Goal: Task Accomplishment & Management: Manage account settings

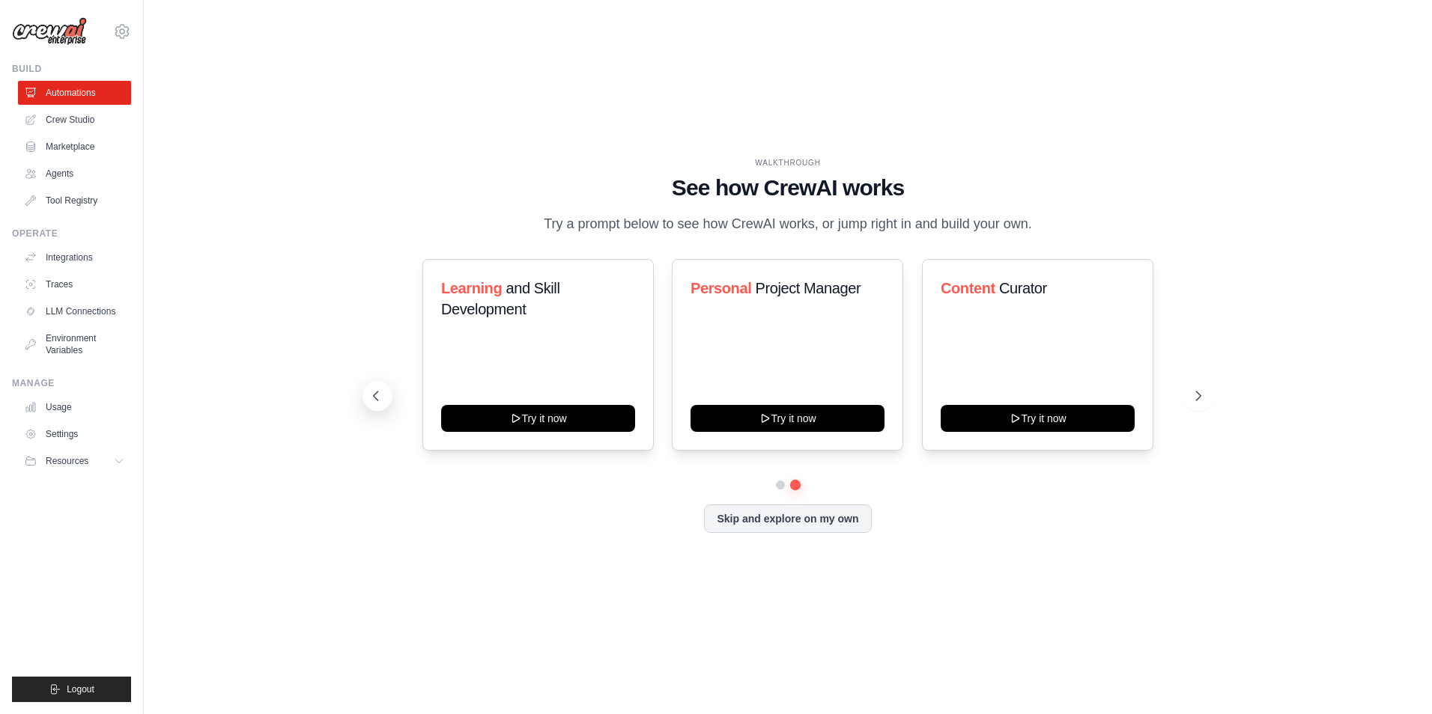
click at [372, 394] on icon at bounding box center [375, 396] width 15 height 15
click at [79, 172] on link "Agents" at bounding box center [75, 174] width 113 height 24
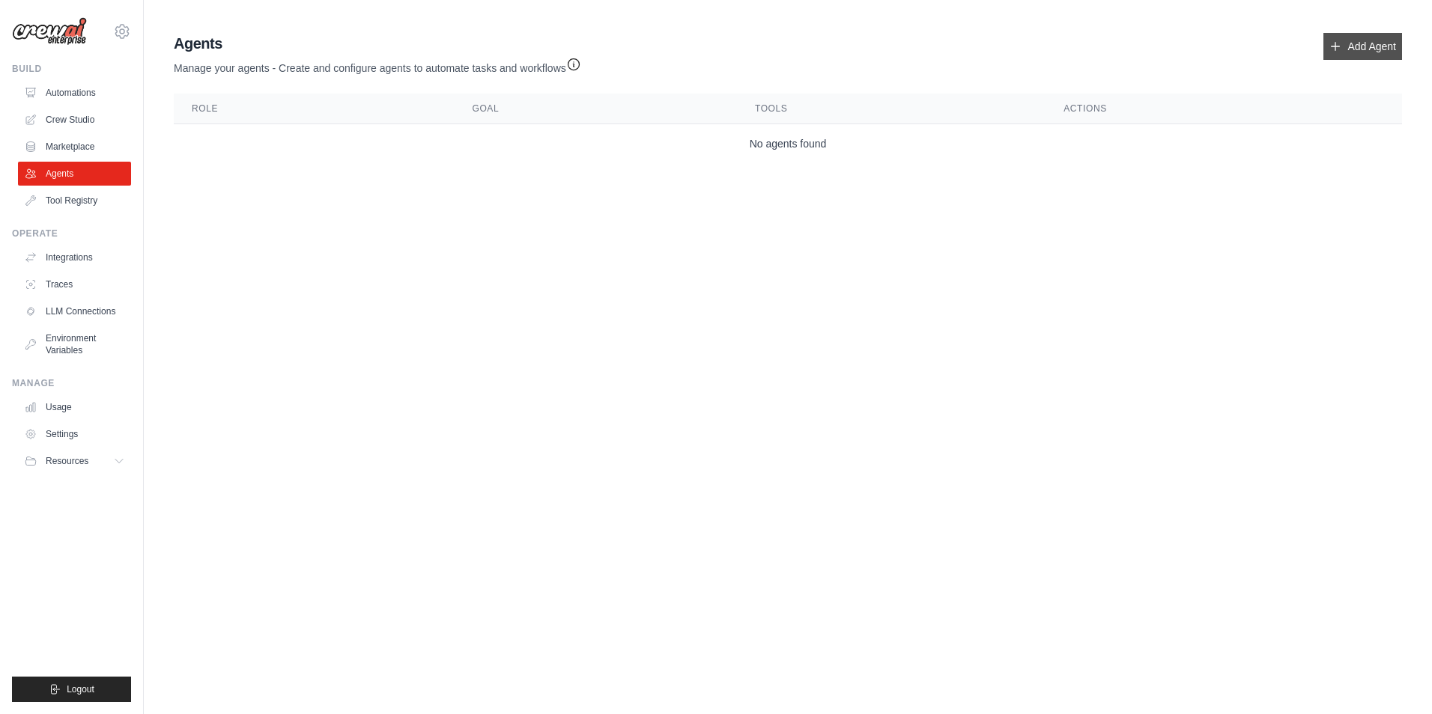
click at [1353, 52] on link "Add Agent" at bounding box center [1362, 46] width 79 height 27
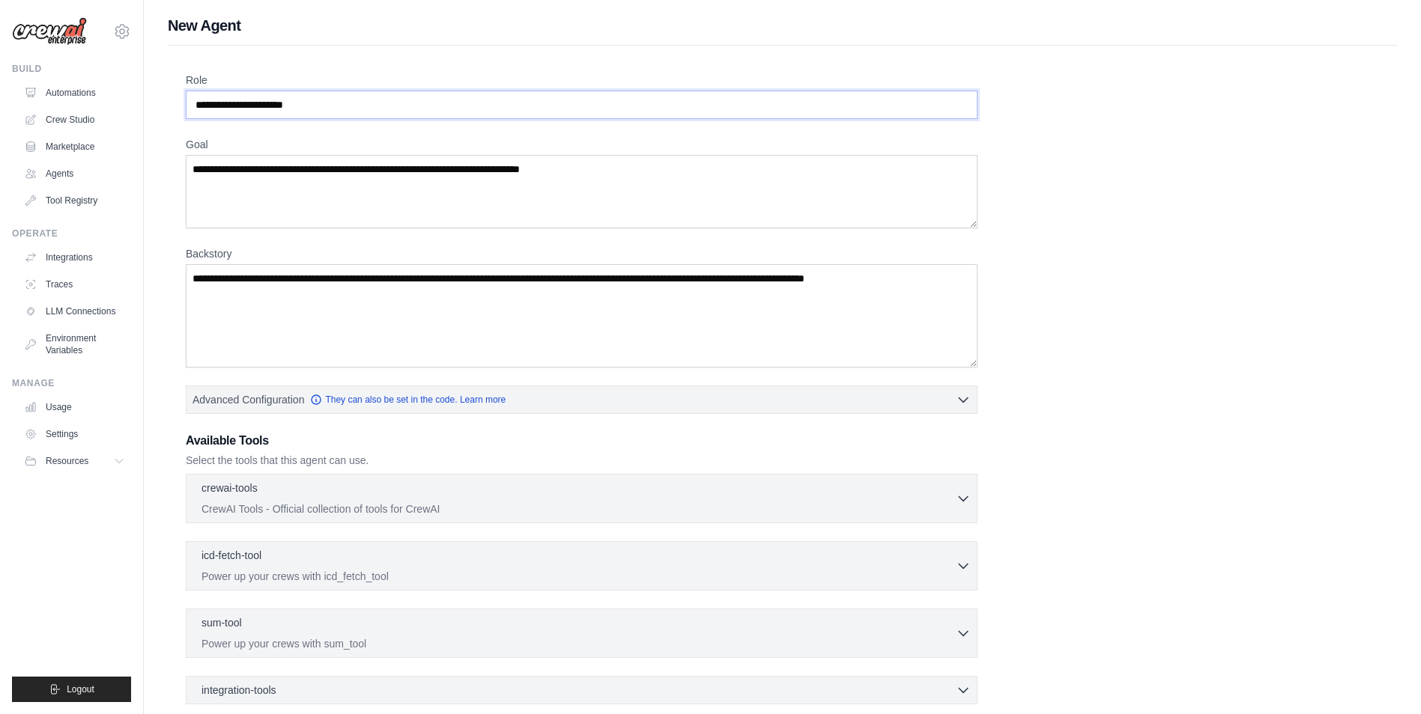
click at [321, 104] on input "Role" at bounding box center [582, 105] width 792 height 28
click at [313, 180] on textarea "Goal" at bounding box center [582, 191] width 792 height 73
click at [317, 278] on textarea "Backstory" at bounding box center [582, 315] width 792 height 103
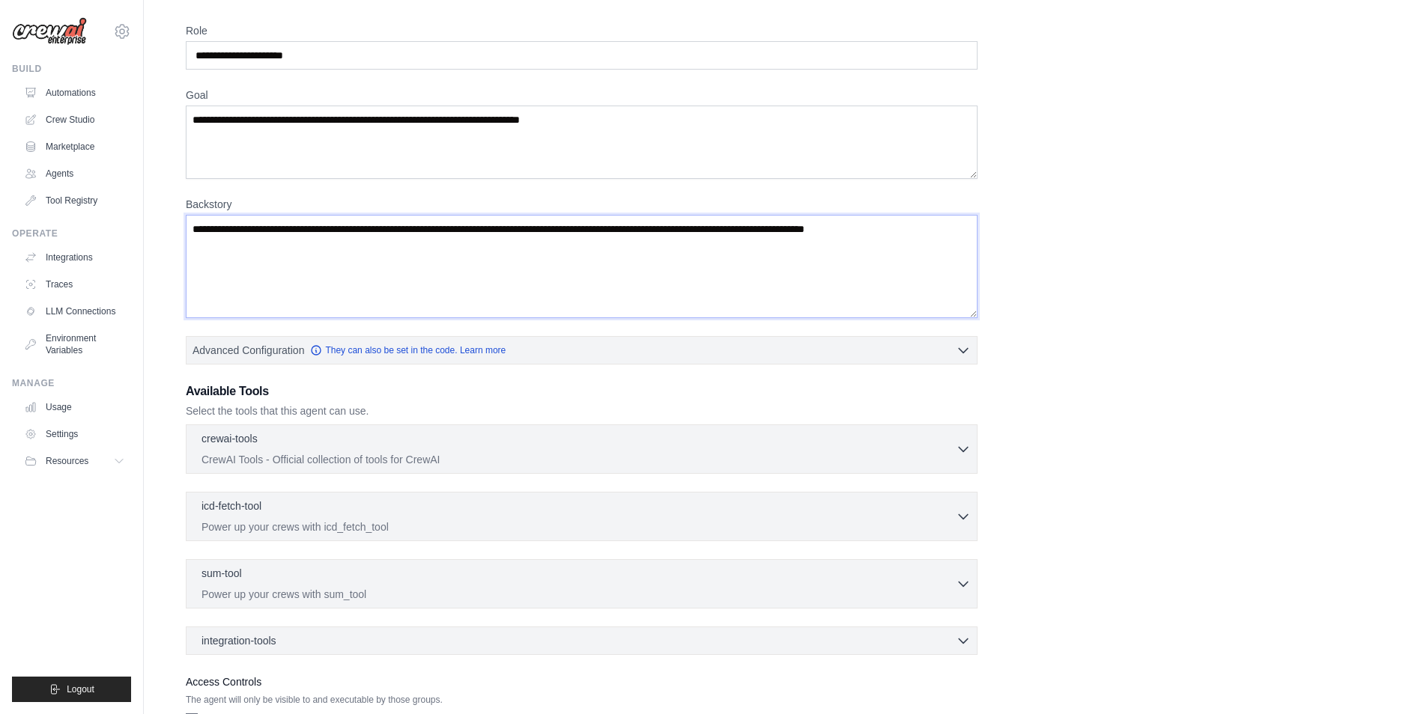
scroll to position [157, 0]
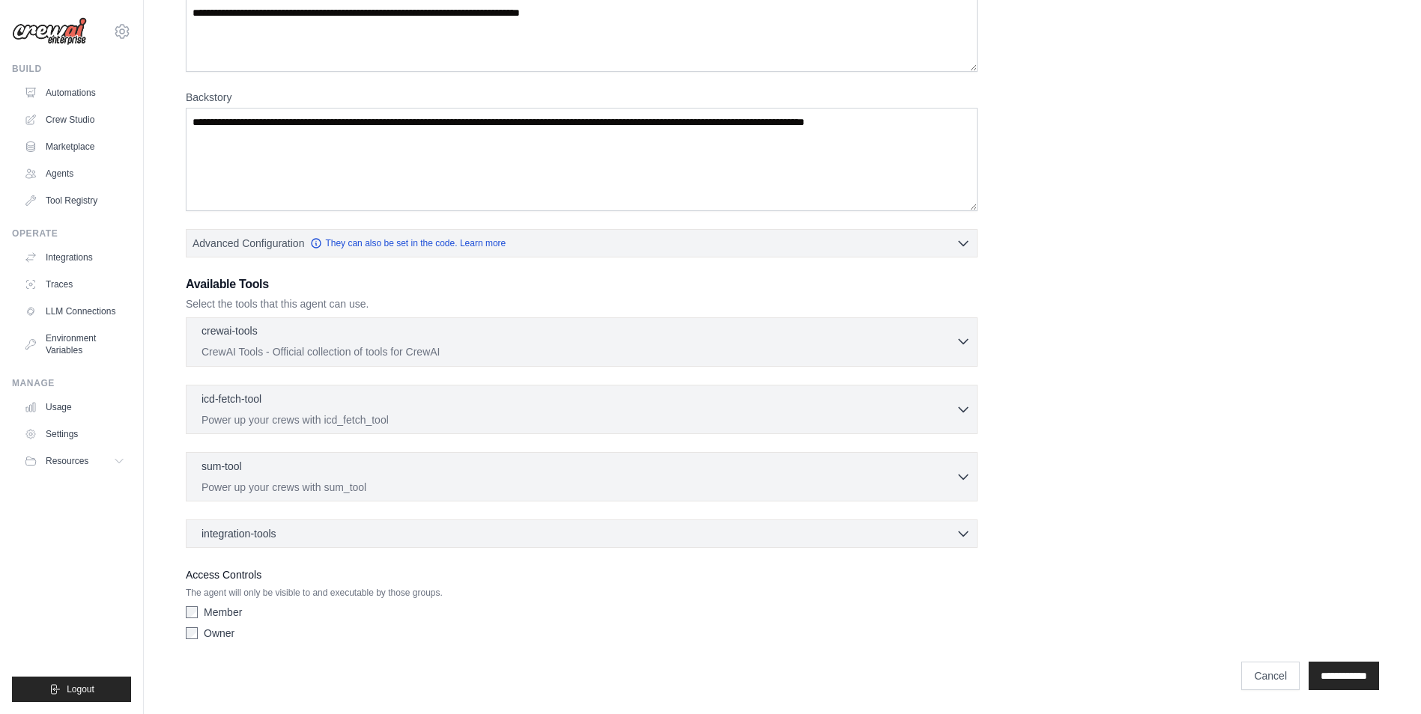
click at [481, 344] on div "crewai-tools 0 selected CrewAI Tools - Official collection of tools for CrewAI" at bounding box center [578, 341] width 754 height 36
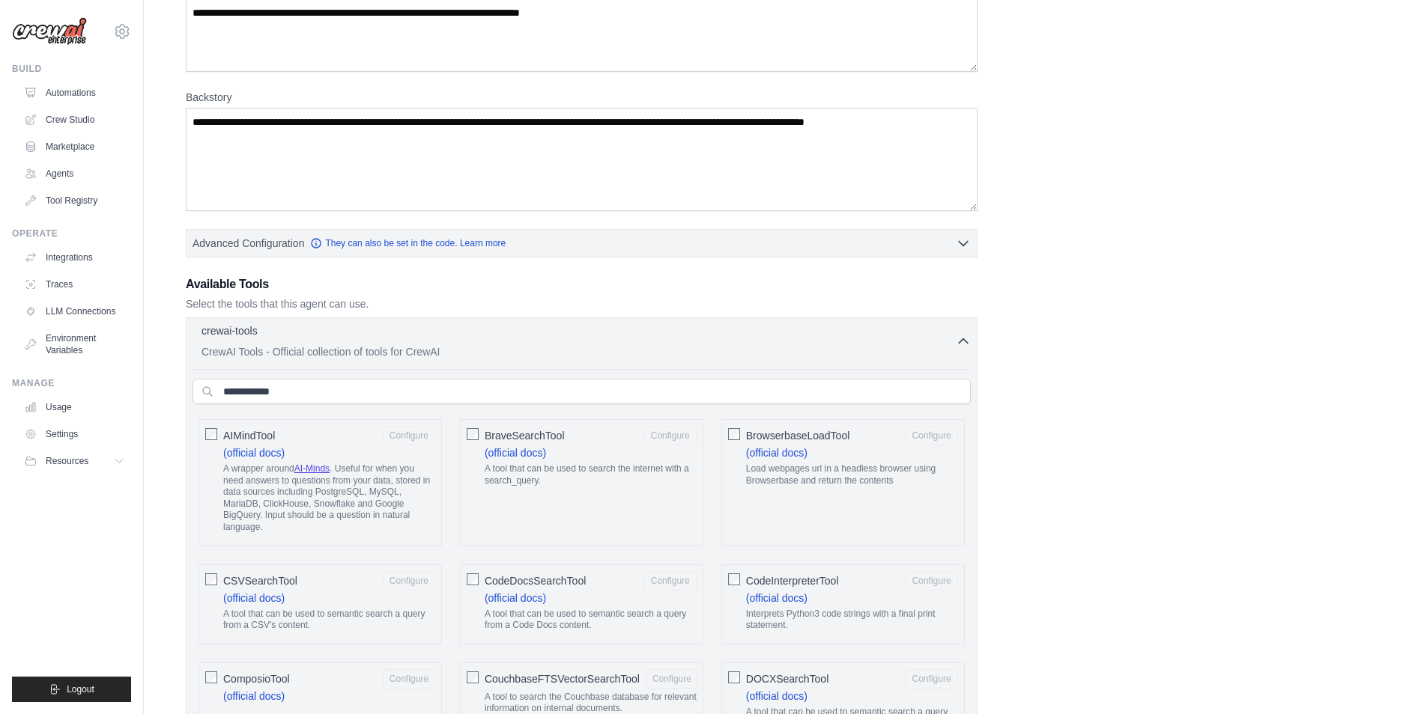
click at [481, 344] on div "crewai-tools 0 selected CrewAI Tools - Official collection of tools for CrewAI" at bounding box center [578, 341] width 754 height 36
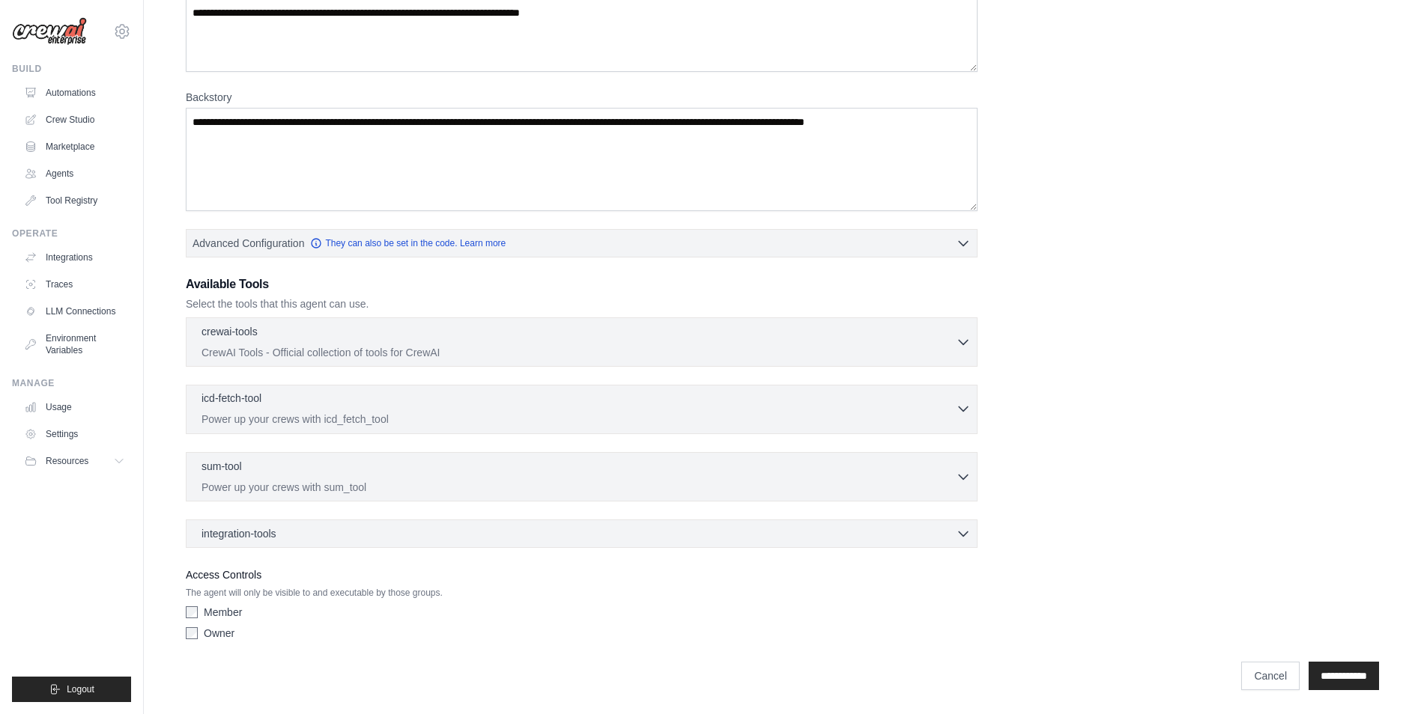
click at [392, 417] on p "Power up your crews with icd_fetch_tool" at bounding box center [578, 419] width 754 height 15
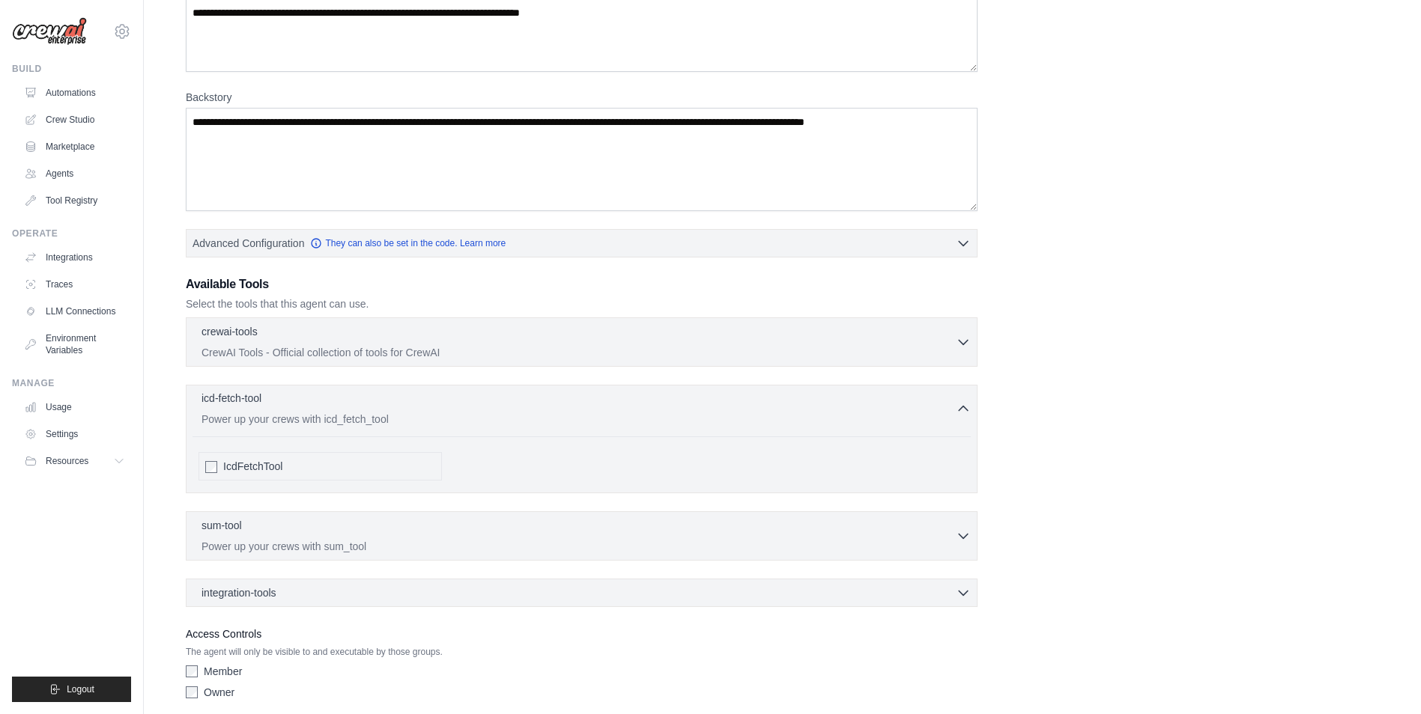
click at [392, 417] on p "Power up your crews with icd_fetch_tool" at bounding box center [578, 419] width 754 height 15
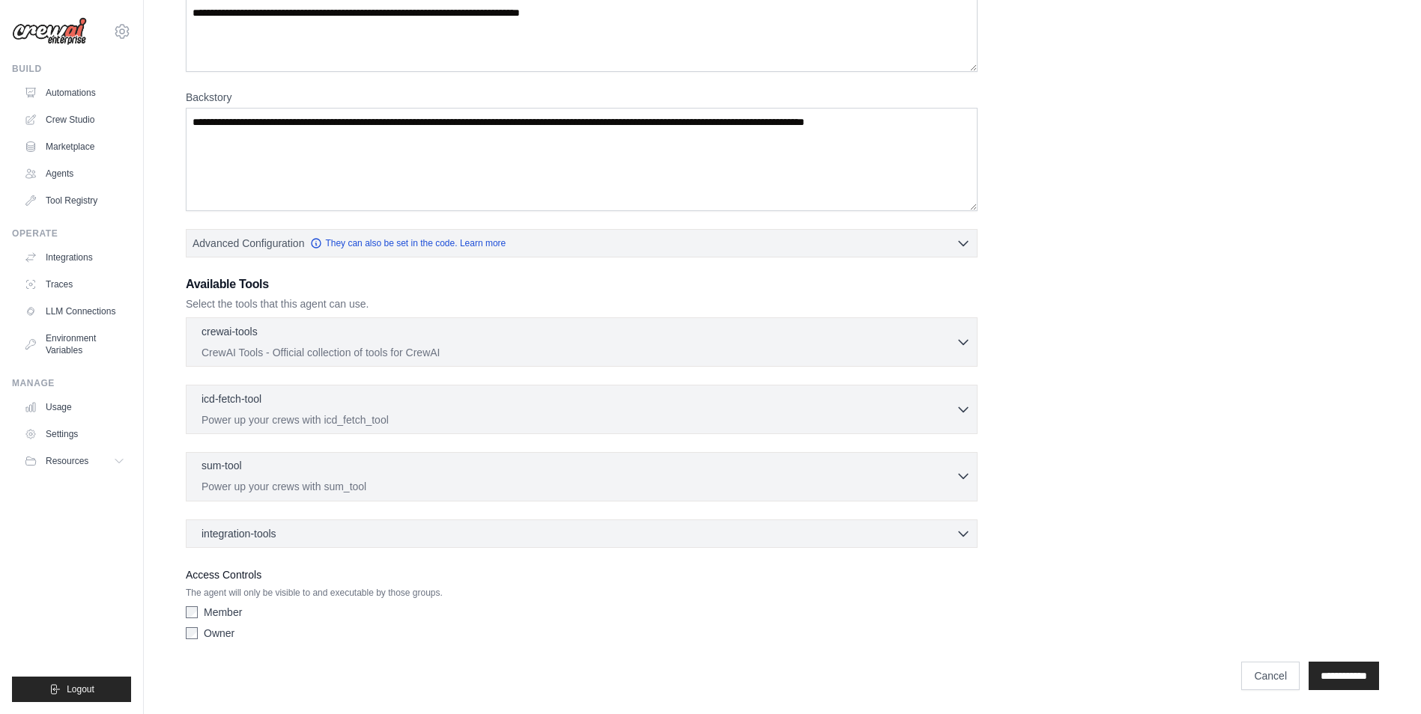
click at [376, 471] on div "sum-tool 0 selected" at bounding box center [578, 467] width 754 height 18
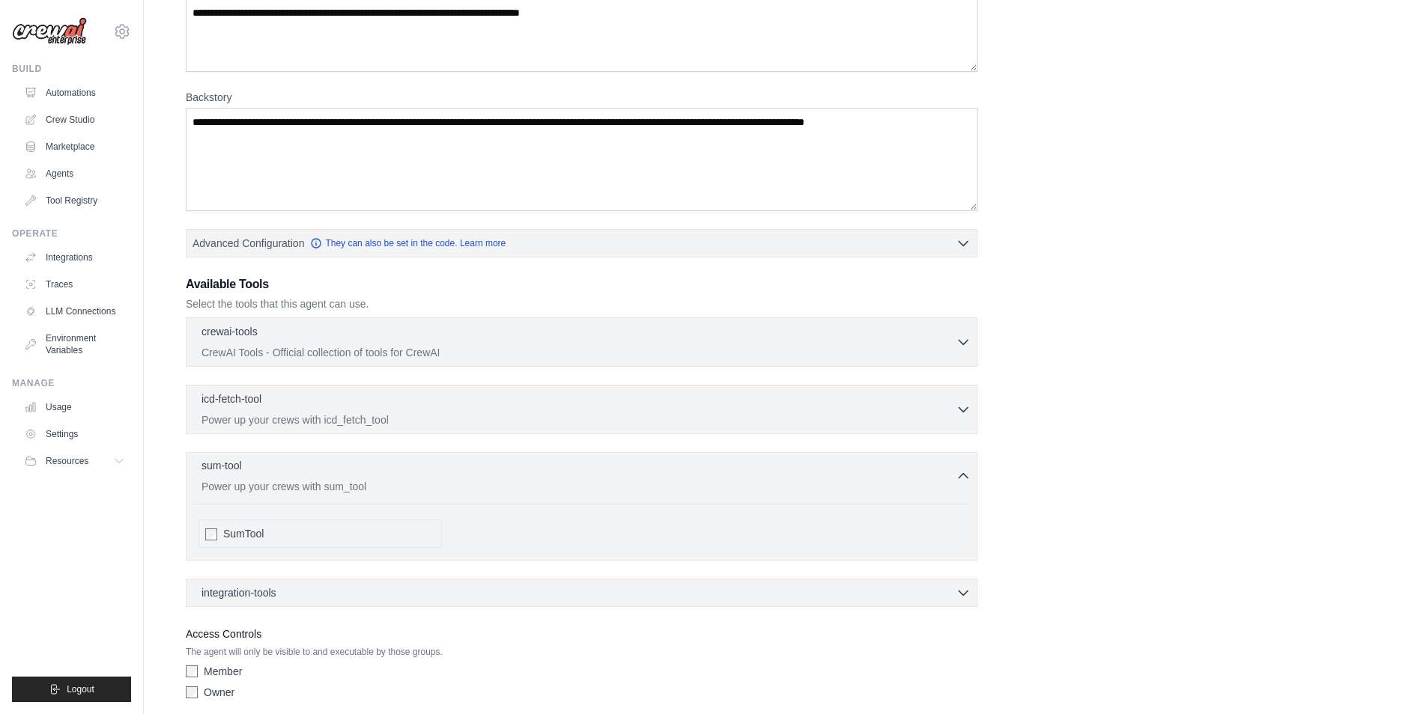
click at [376, 471] on div "sum-tool 0 selected" at bounding box center [578, 467] width 754 height 18
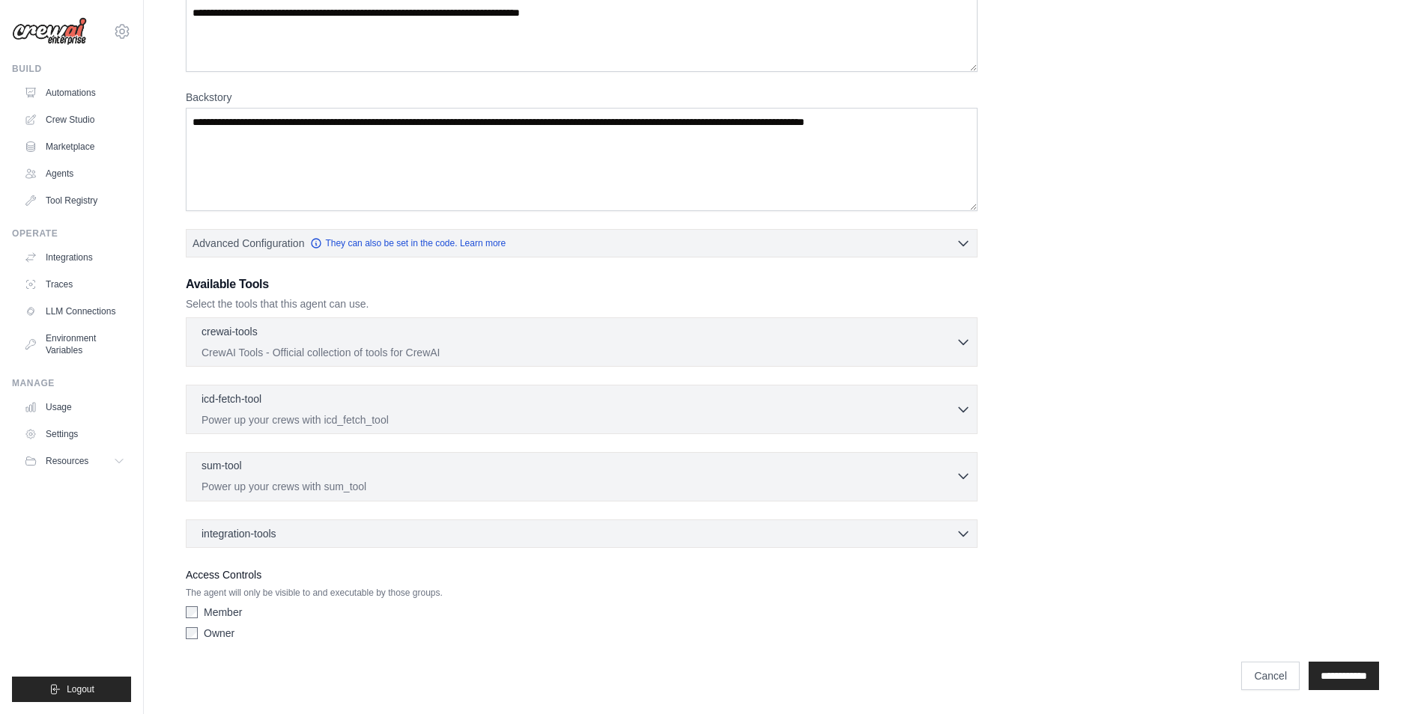
click at [377, 487] on p "Power up your crews with sum_tool" at bounding box center [578, 486] width 754 height 15
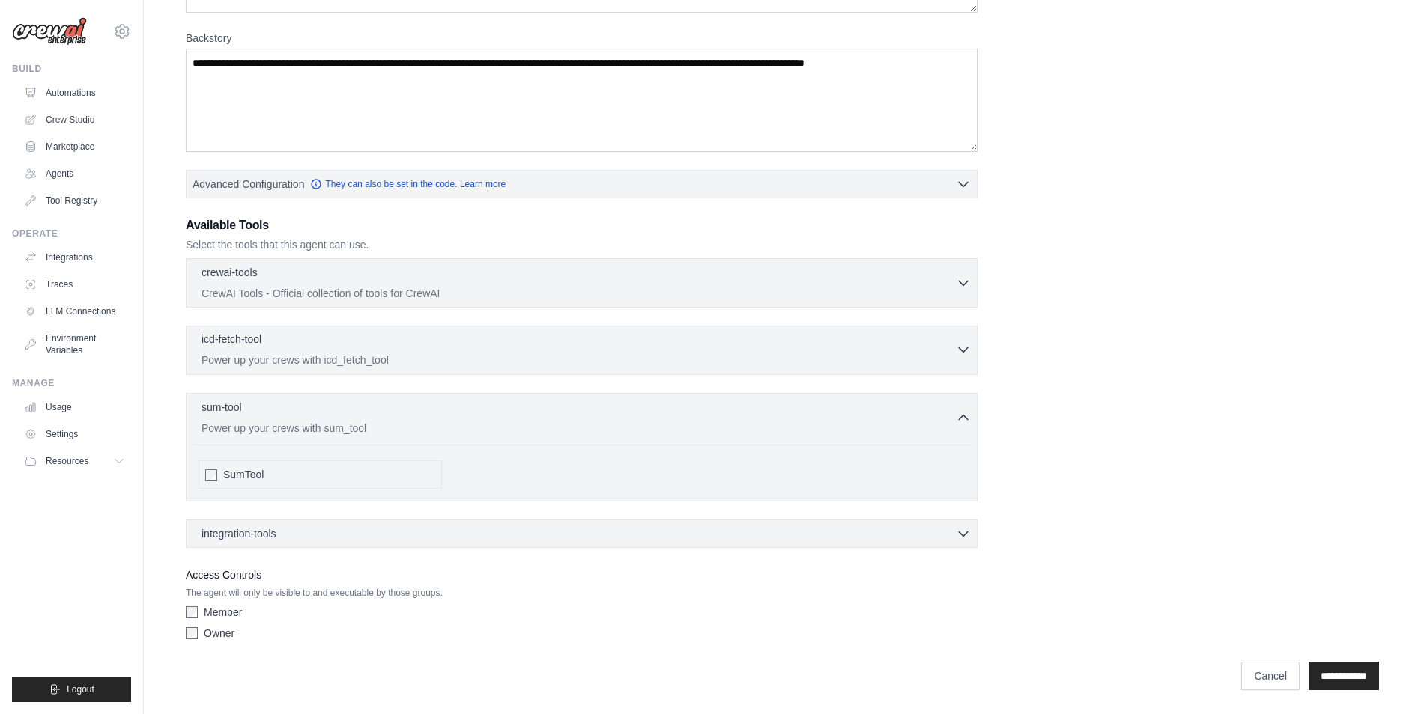
scroll to position [0, 0]
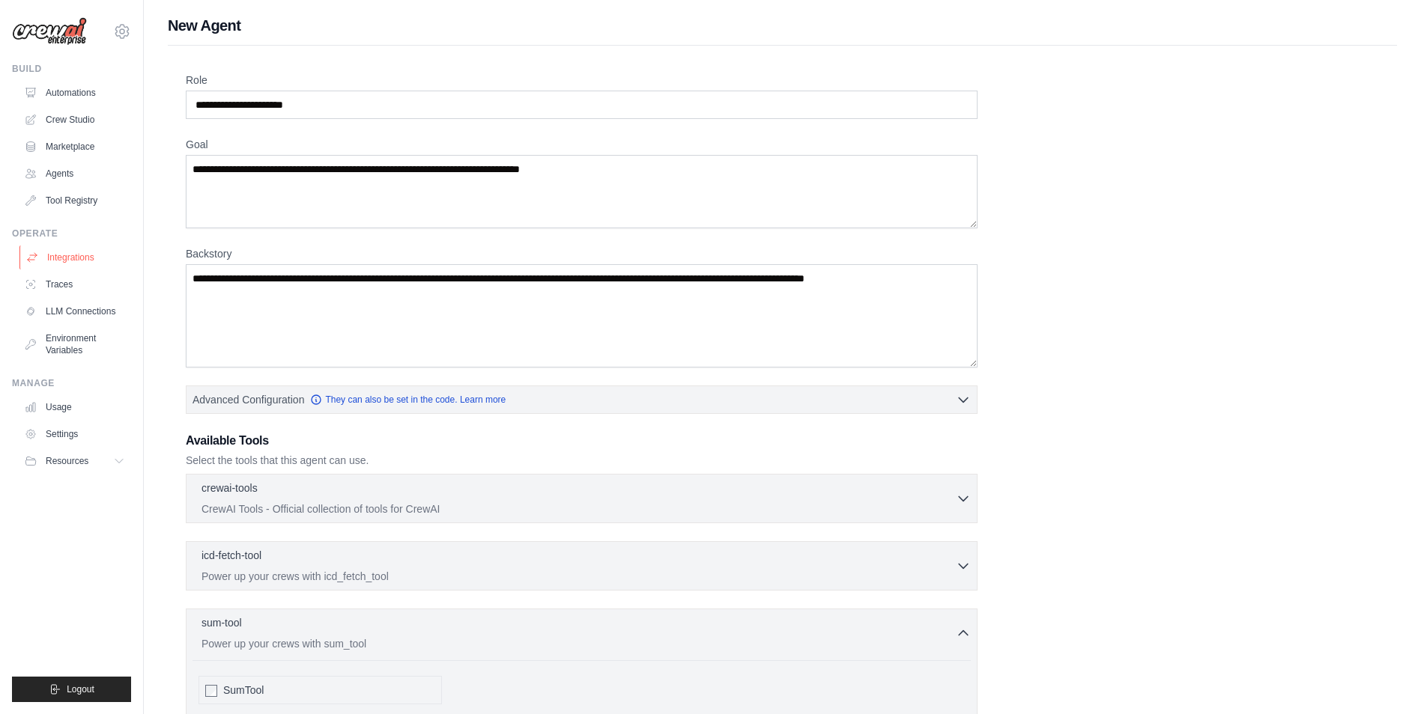
click at [83, 260] on link "Integrations" at bounding box center [75, 258] width 113 height 24
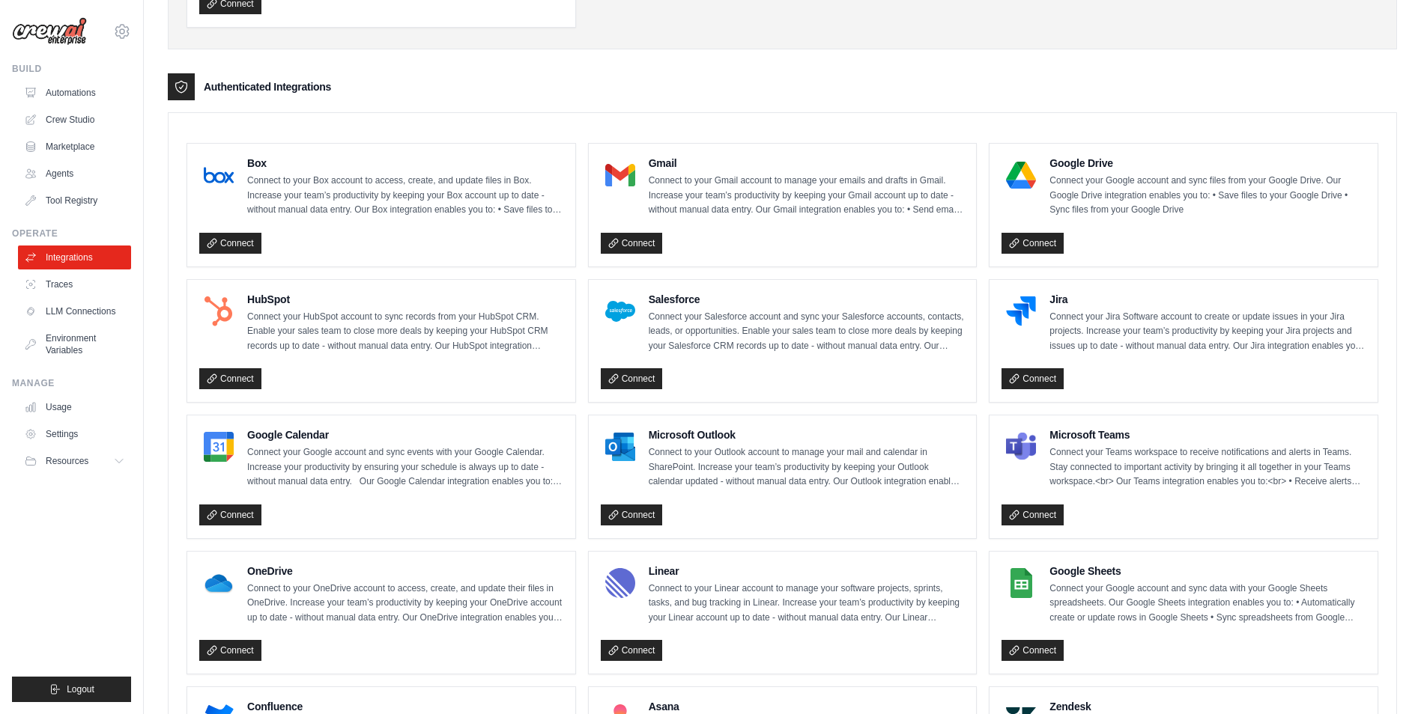
scroll to position [42, 0]
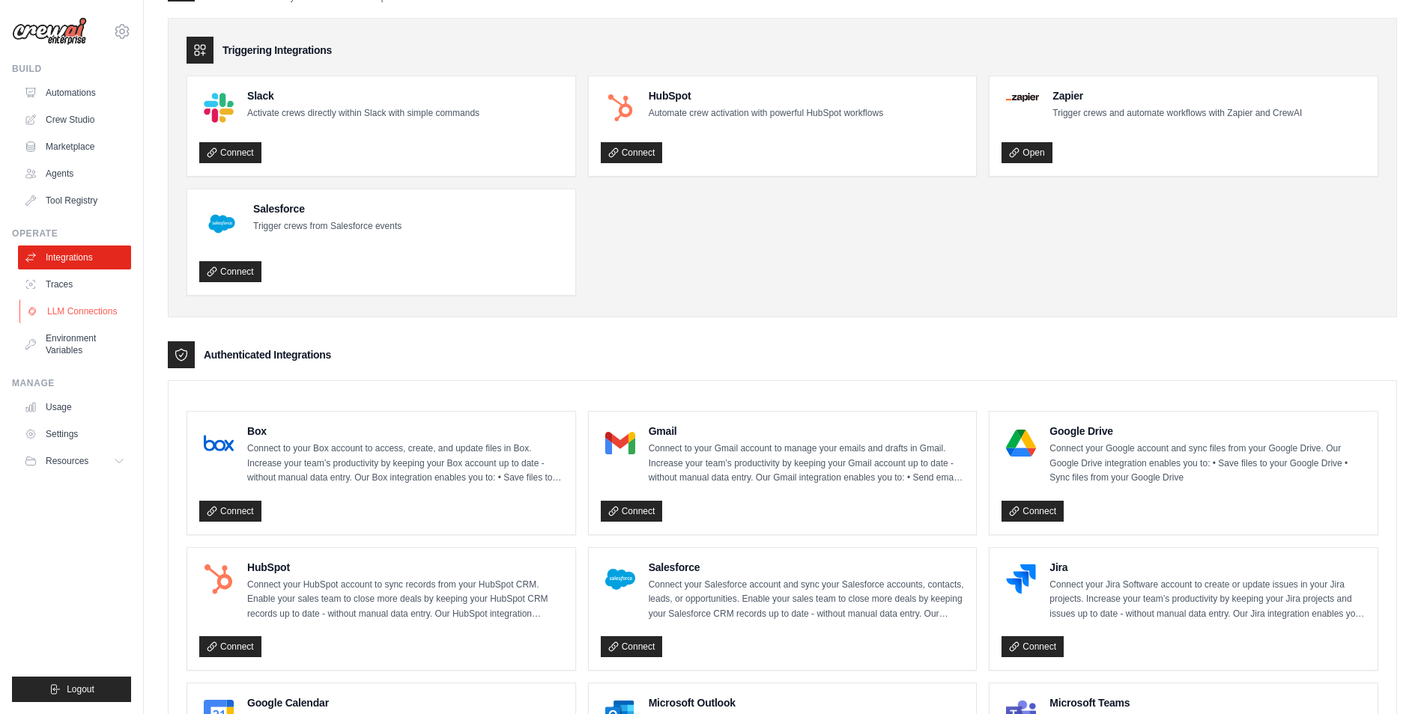
click at [69, 312] on link "LLM Connections" at bounding box center [75, 312] width 113 height 24
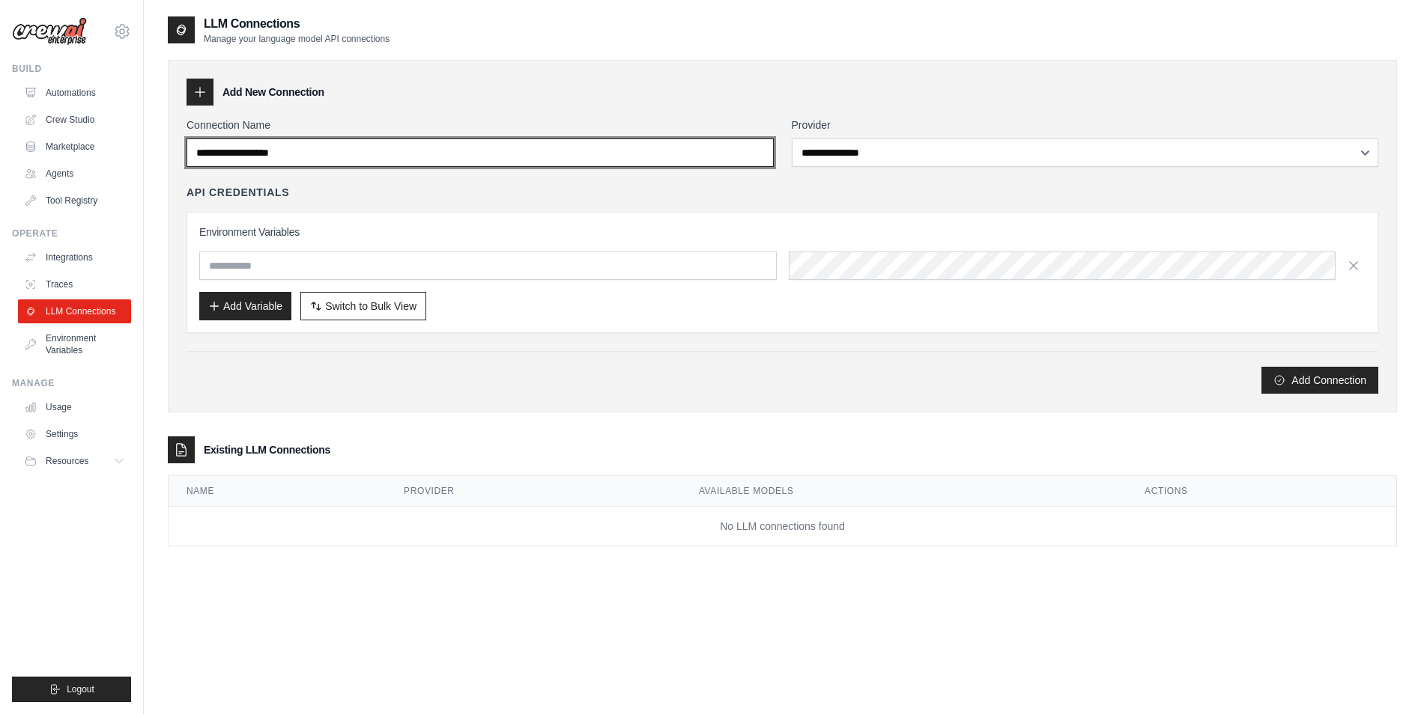
click at [339, 157] on input "Connection Name" at bounding box center [479, 153] width 587 height 28
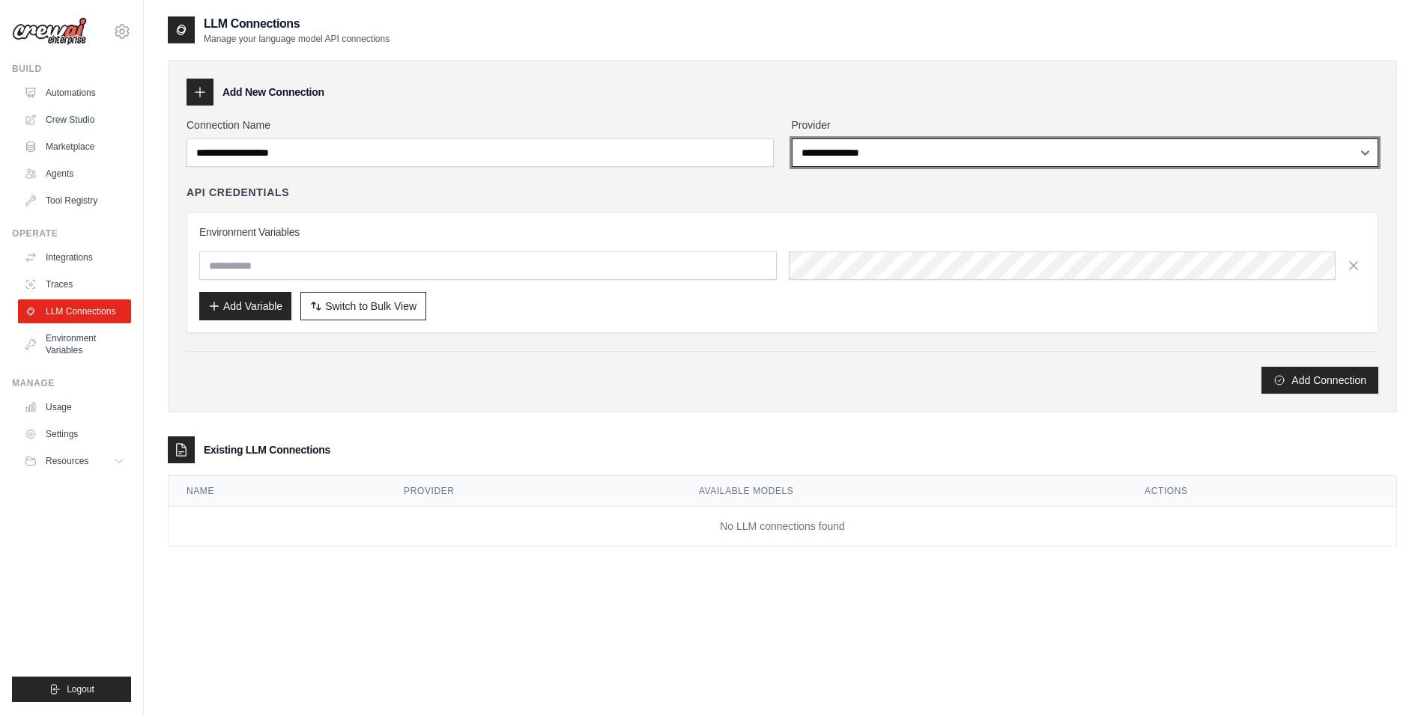
click at [902, 153] on select "**********" at bounding box center [1085, 153] width 587 height 28
select select "******"
click at [792, 139] on select "**********" at bounding box center [1085, 153] width 587 height 28
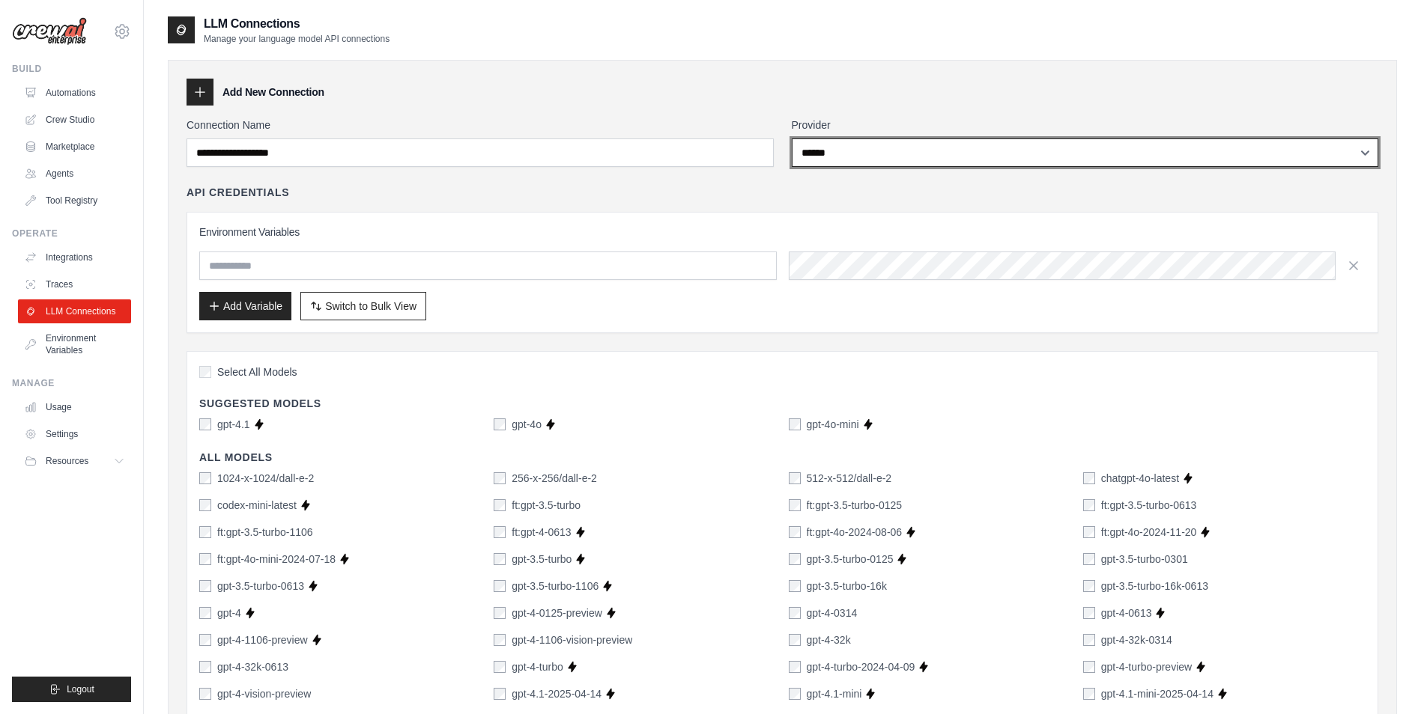
click at [892, 157] on select "**********" at bounding box center [1085, 153] width 587 height 28
select select
click at [792, 139] on select "**********" at bounding box center [1085, 153] width 587 height 28
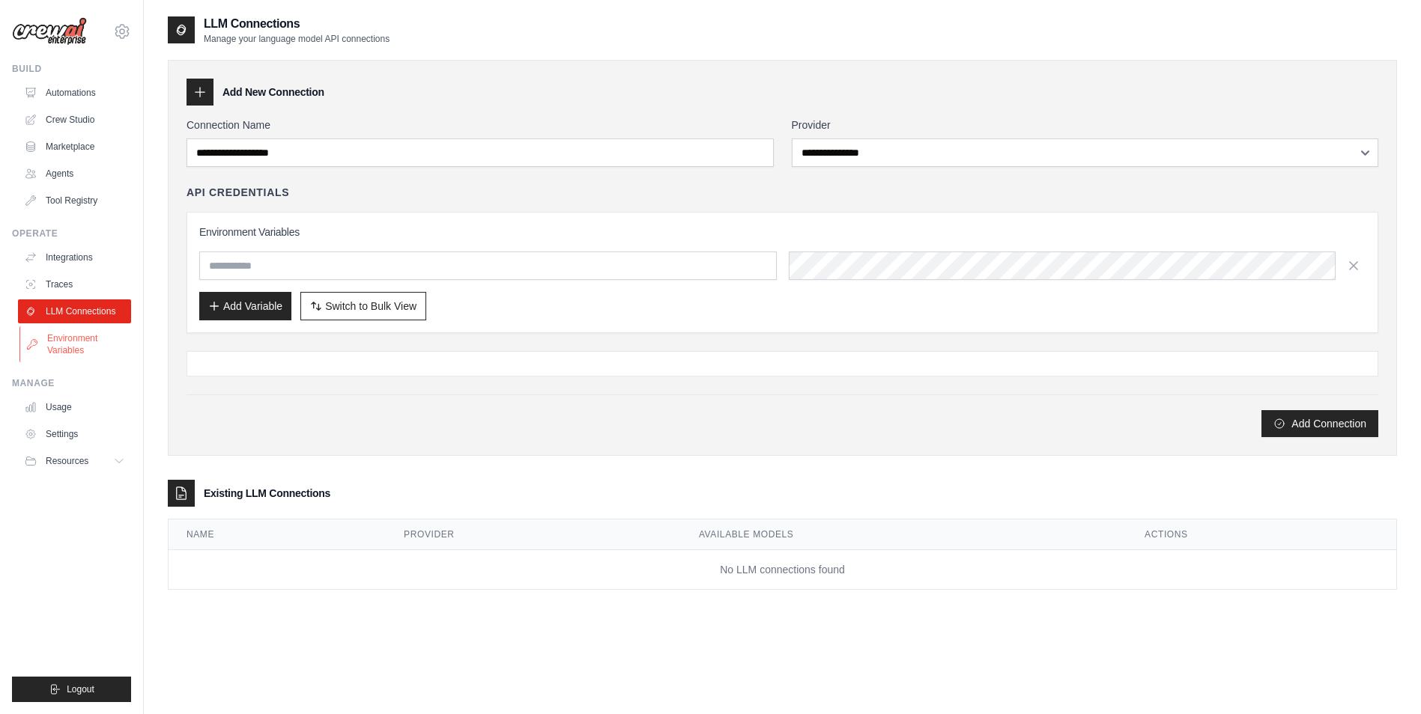
click at [81, 346] on link "Environment Variables" at bounding box center [75, 344] width 113 height 36
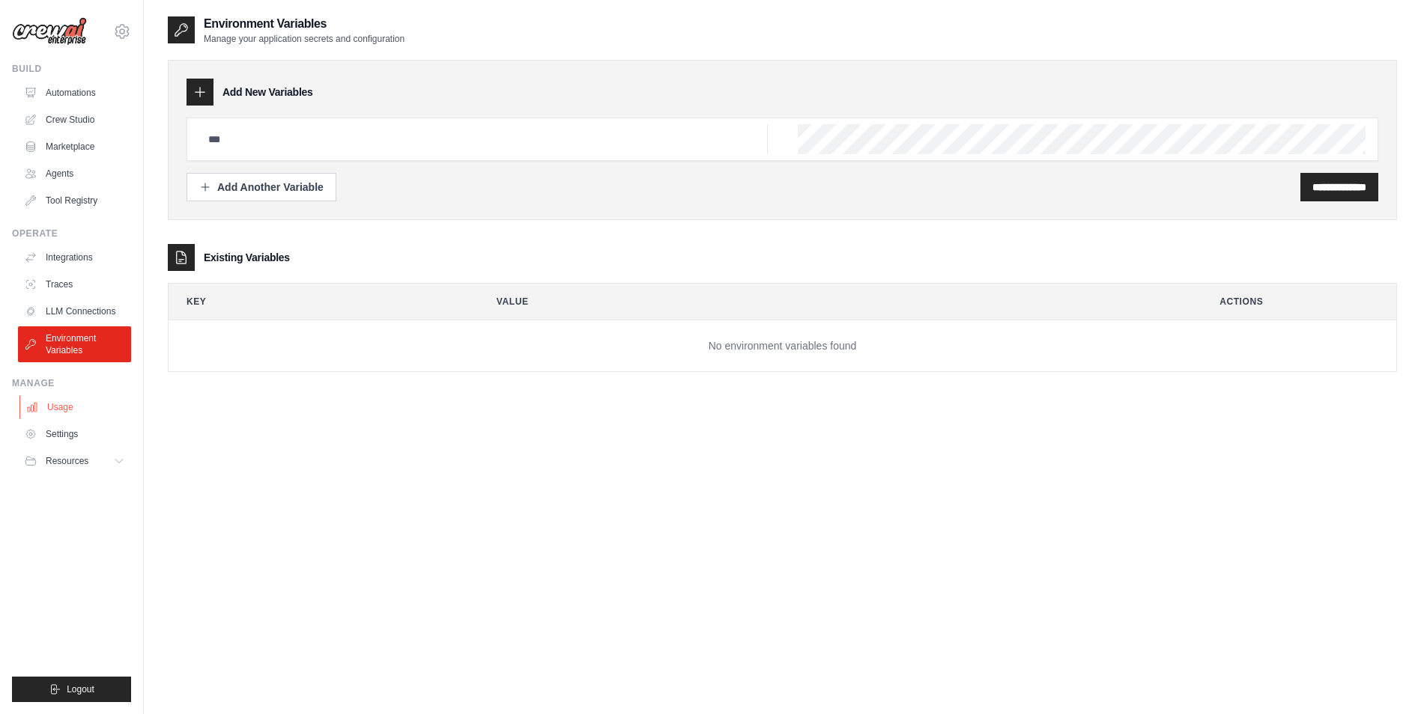
click at [77, 408] on link "Usage" at bounding box center [75, 407] width 113 height 24
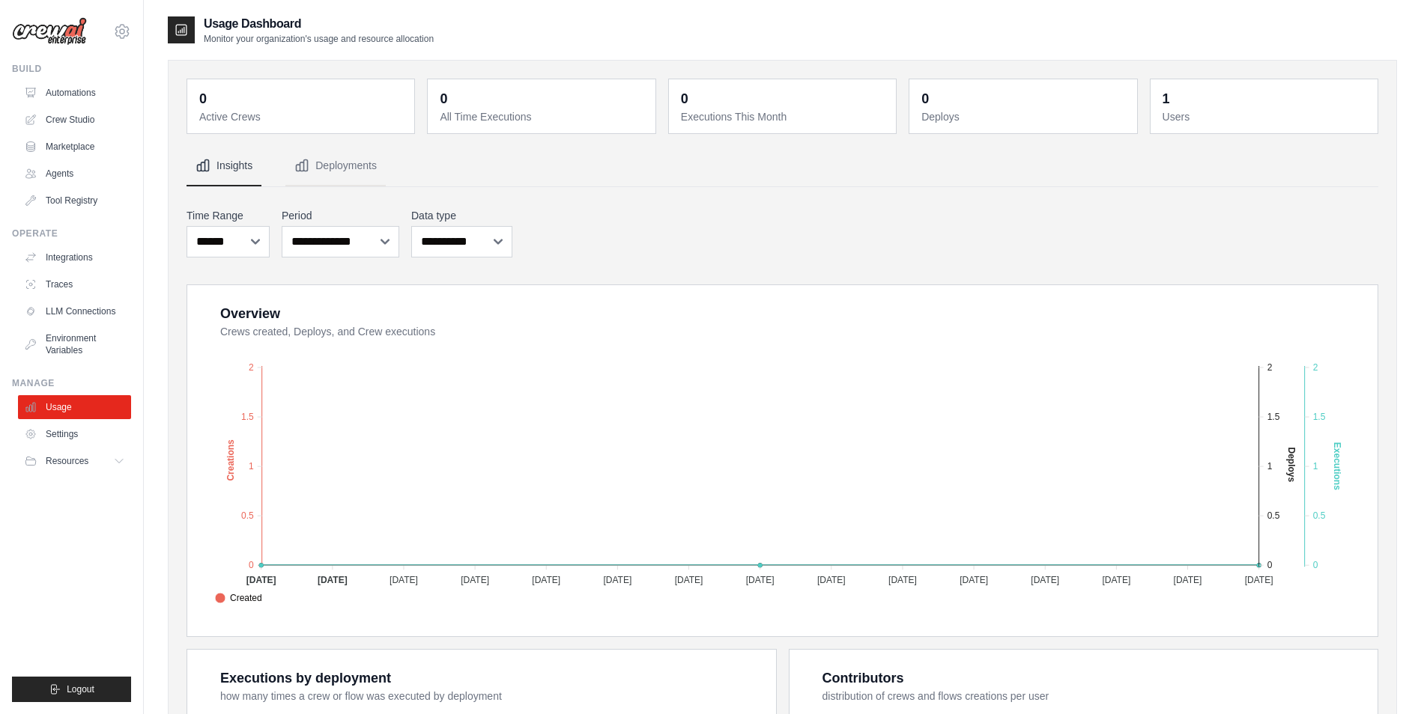
scroll to position [371, 0]
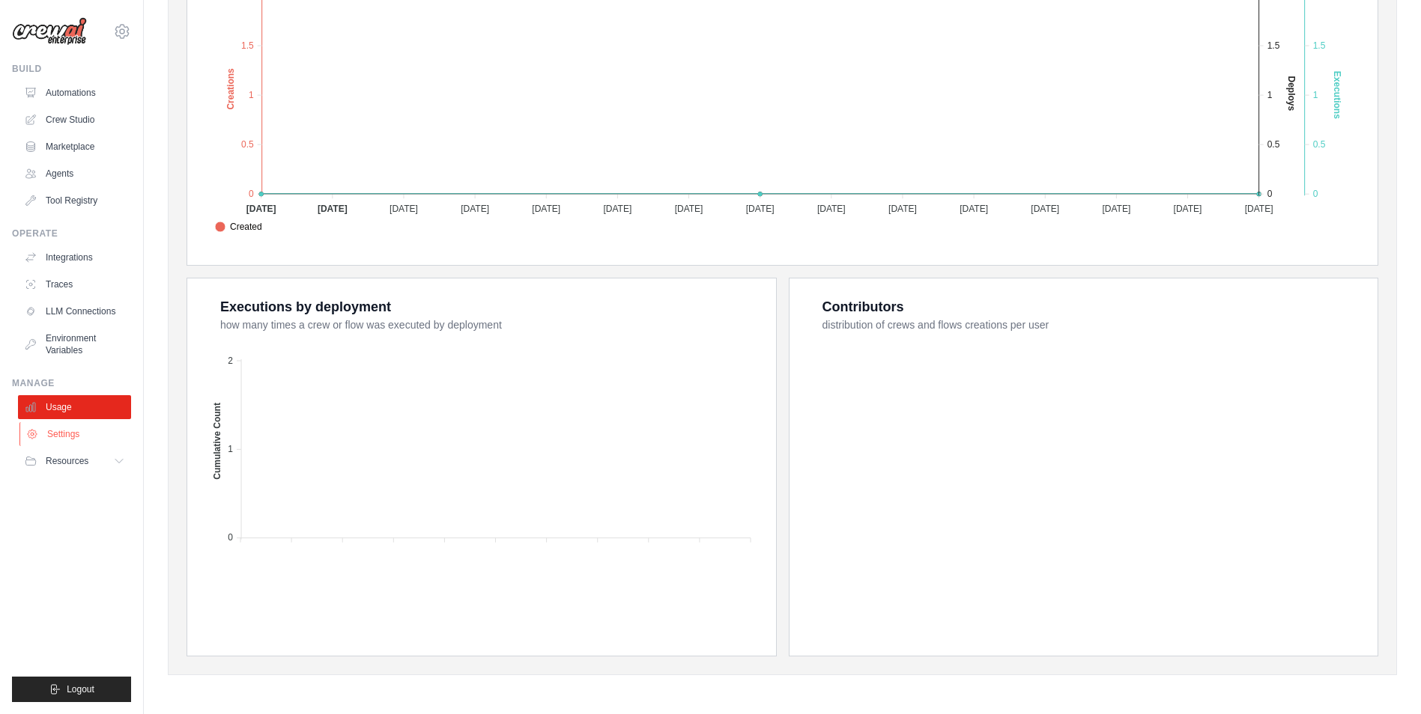
click at [75, 431] on link "Settings" at bounding box center [75, 434] width 113 height 24
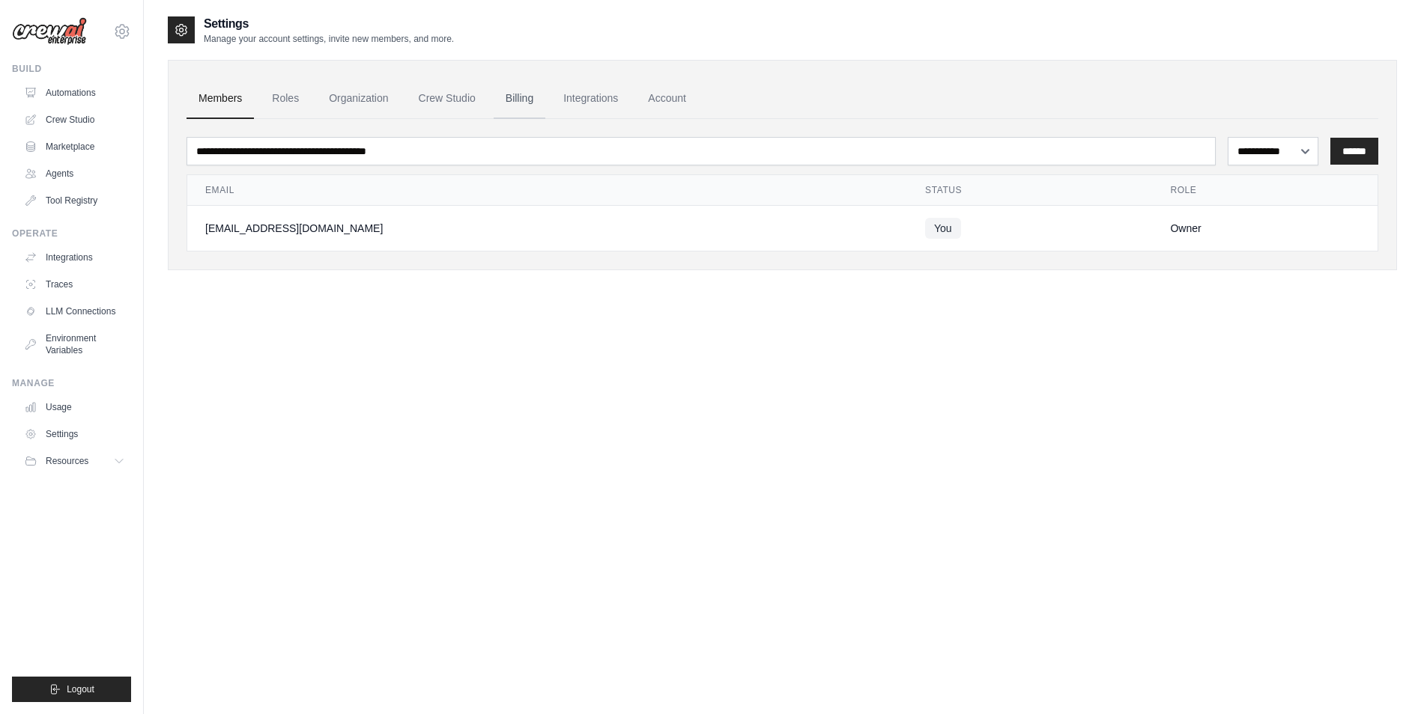
click at [519, 106] on link "Billing" at bounding box center [519, 99] width 52 height 40
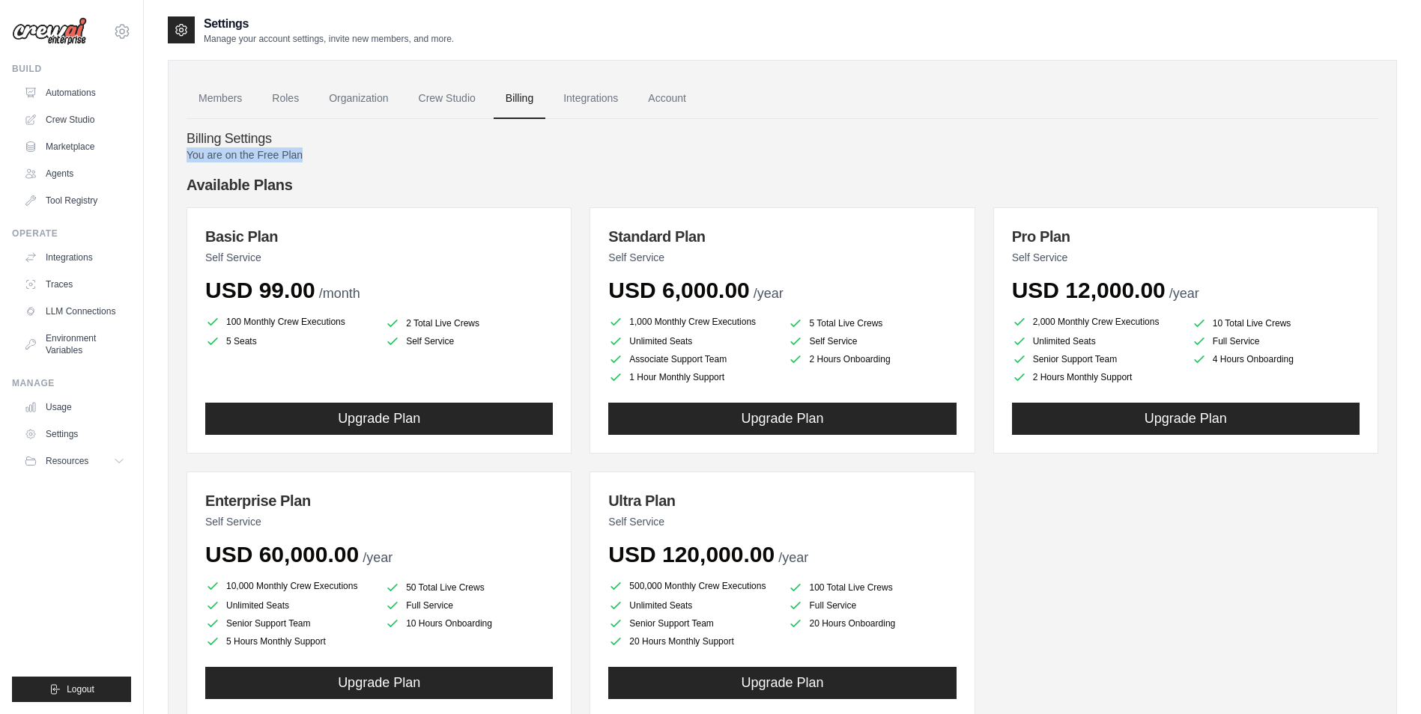
drag, startPoint x: 180, startPoint y: 157, endPoint x: 418, endPoint y: 158, distance: 237.4
click at [418, 158] on div "Members Roles Organization Crew Studio Billing Integrations Account Billing Set…" at bounding box center [782, 414] width 1229 height 709
drag, startPoint x: 418, startPoint y: 158, endPoint x: 420, endPoint y: 179, distance: 21.1
click at [420, 179] on h4 "Available Plans" at bounding box center [781, 184] width 1191 height 21
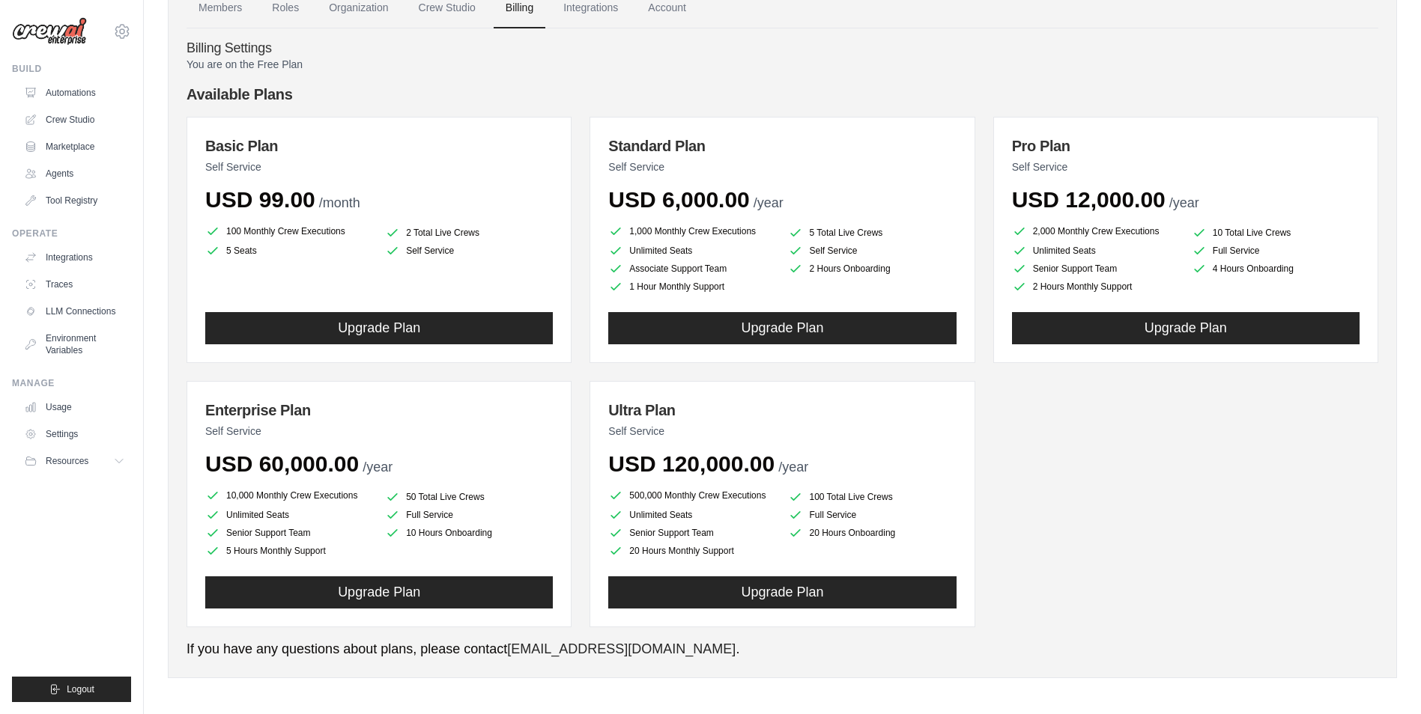
scroll to position [94, 0]
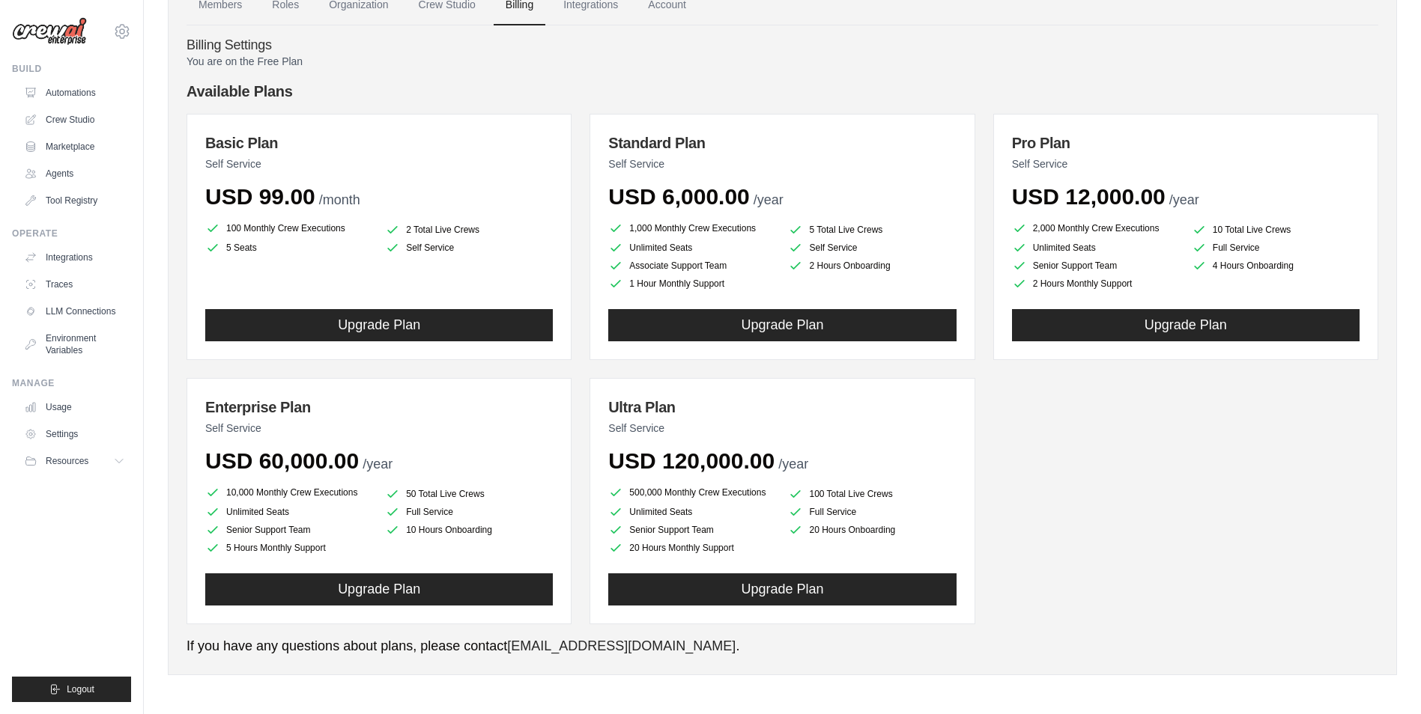
drag, startPoint x: 661, startPoint y: 464, endPoint x: 1002, endPoint y: 506, distance: 343.4
click at [1002, 506] on div "Basic Plan Self Service USD 99.00 /month 100 Monthly Crew Executions 2 Total Li…" at bounding box center [781, 369] width 1191 height 511
drag, startPoint x: 1002, startPoint y: 506, endPoint x: 1093, endPoint y: 601, distance: 130.8
click at [1093, 601] on div "Basic Plan Self Service USD 99.00 /month 100 Monthly Crew Executions 2 Total Li…" at bounding box center [781, 369] width 1191 height 511
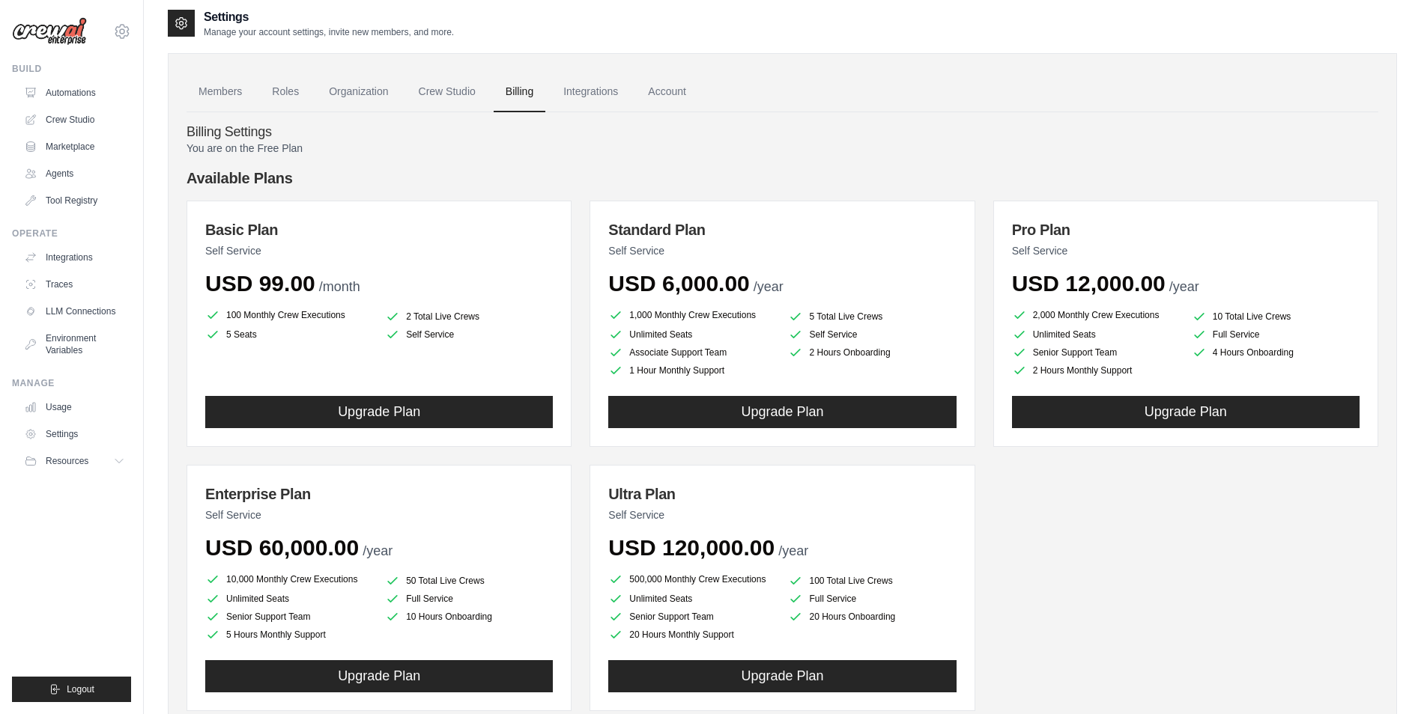
scroll to position [0, 0]
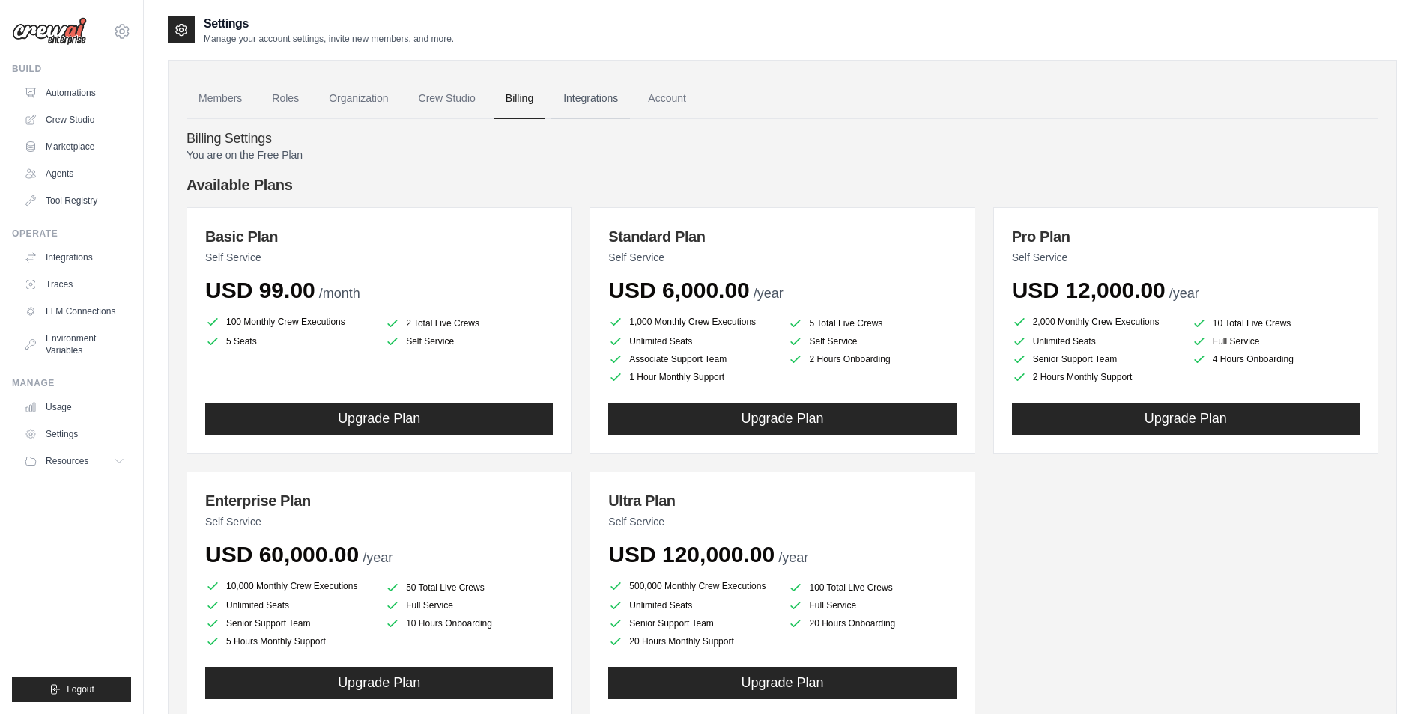
click at [621, 92] on link "Integrations" at bounding box center [590, 99] width 79 height 40
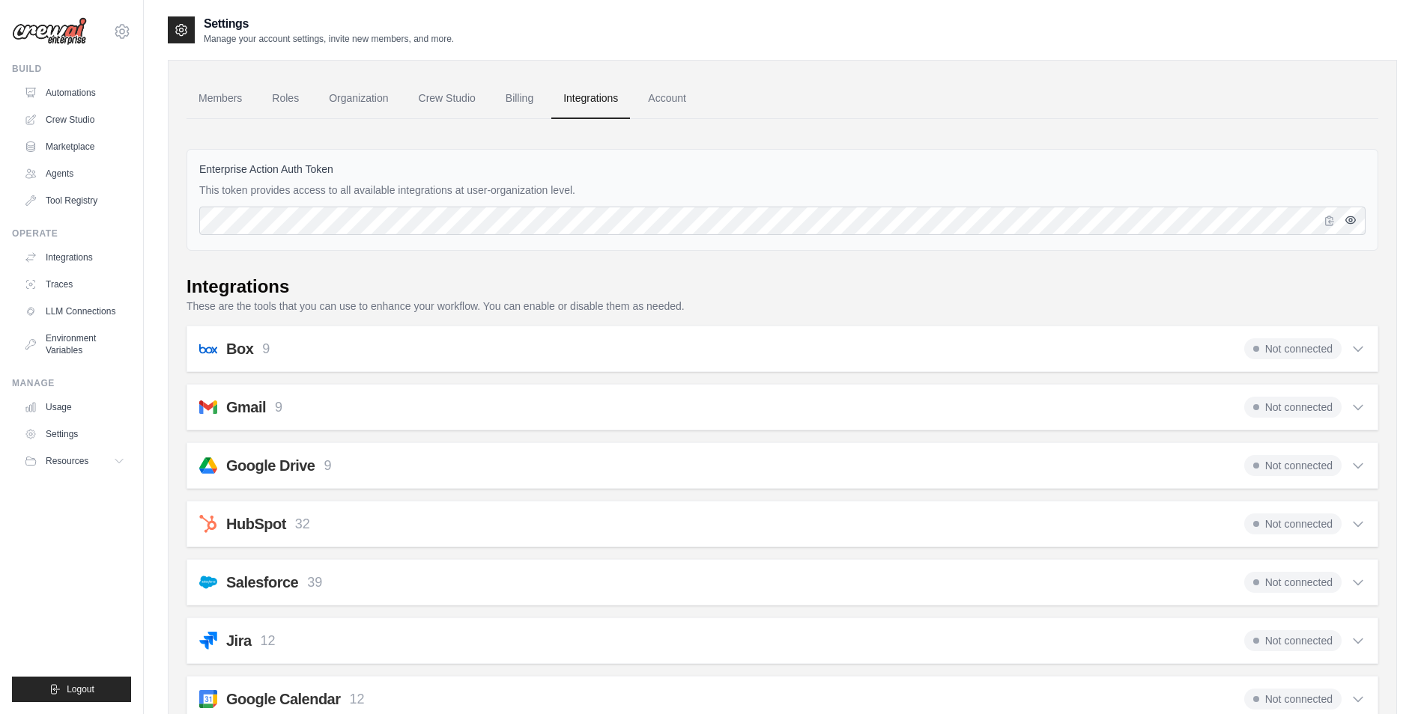
click at [1347, 221] on icon "button" at bounding box center [1350, 220] width 12 height 12
click at [668, 95] on link "Account" at bounding box center [667, 99] width 62 height 40
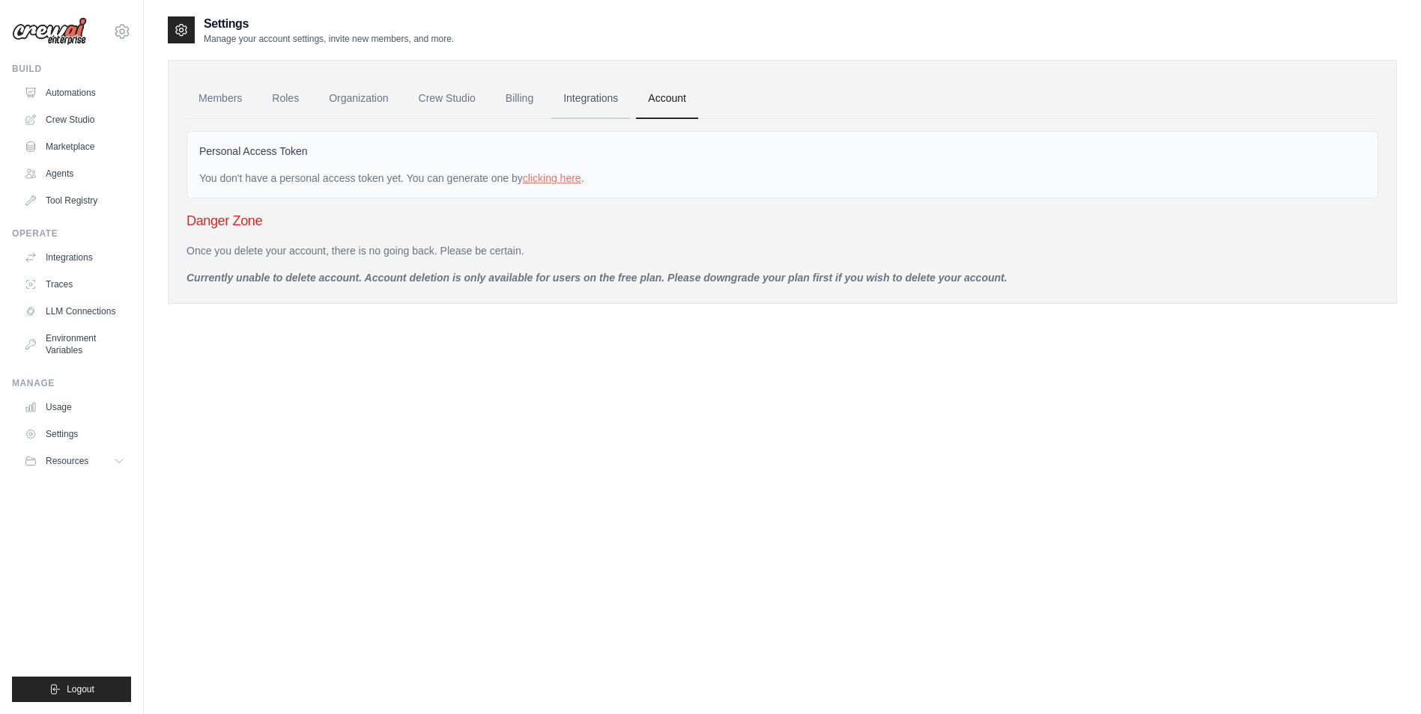
click at [612, 110] on link "Integrations" at bounding box center [590, 99] width 79 height 40
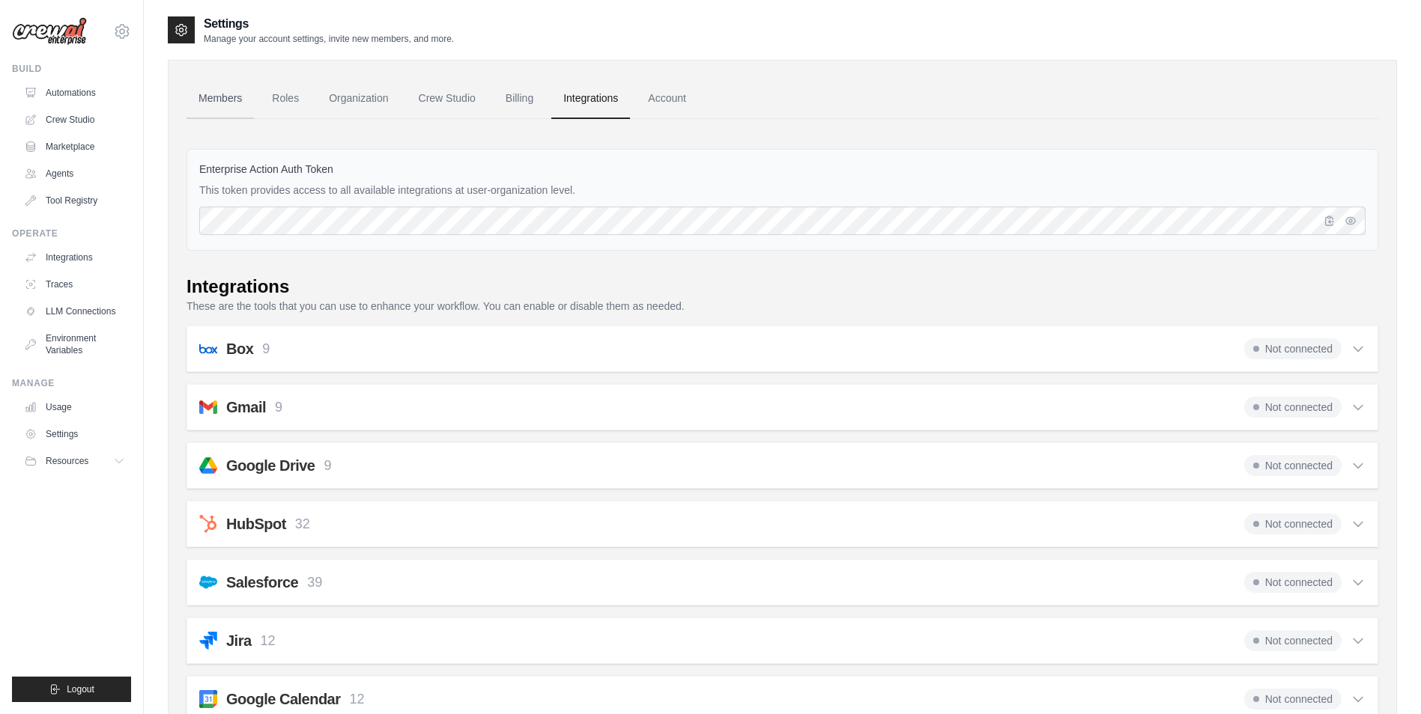
click at [231, 106] on link "Members" at bounding box center [219, 99] width 67 height 40
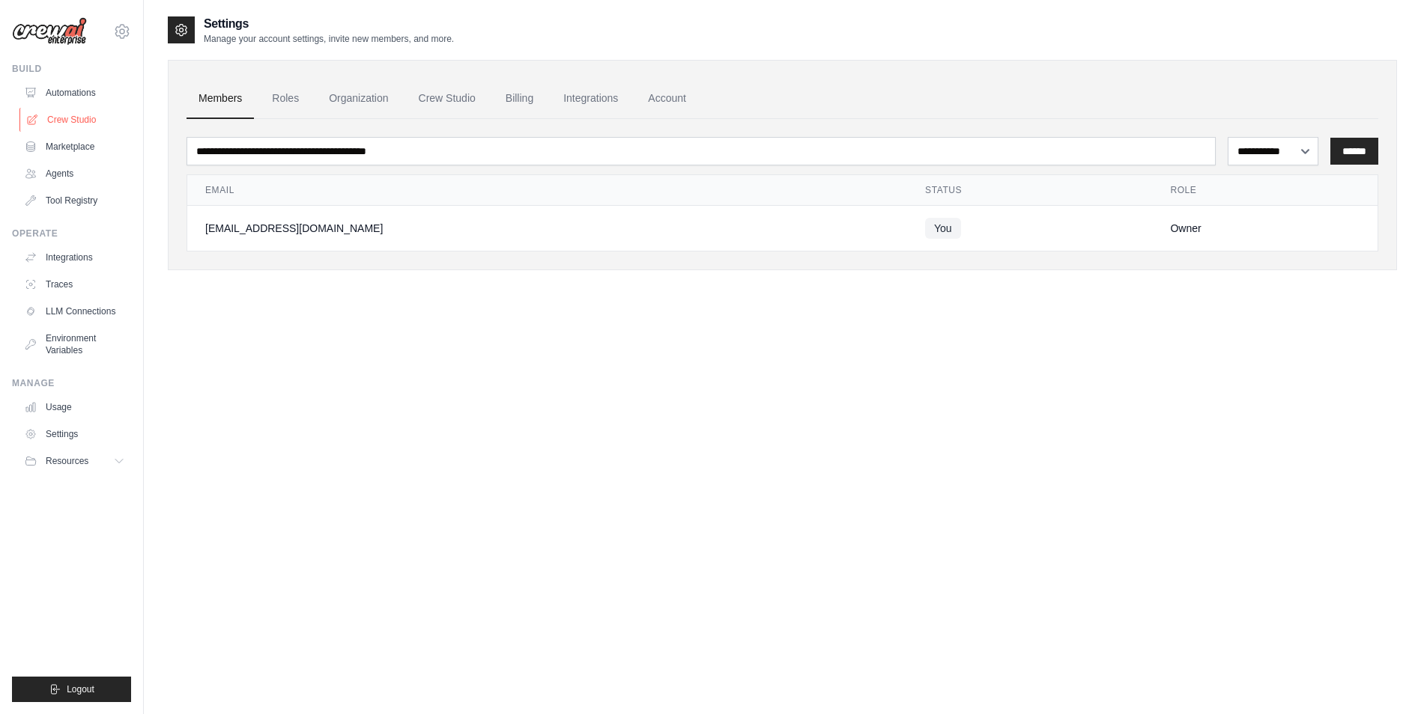
click at [79, 118] on link "Crew Studio" at bounding box center [75, 120] width 113 height 24
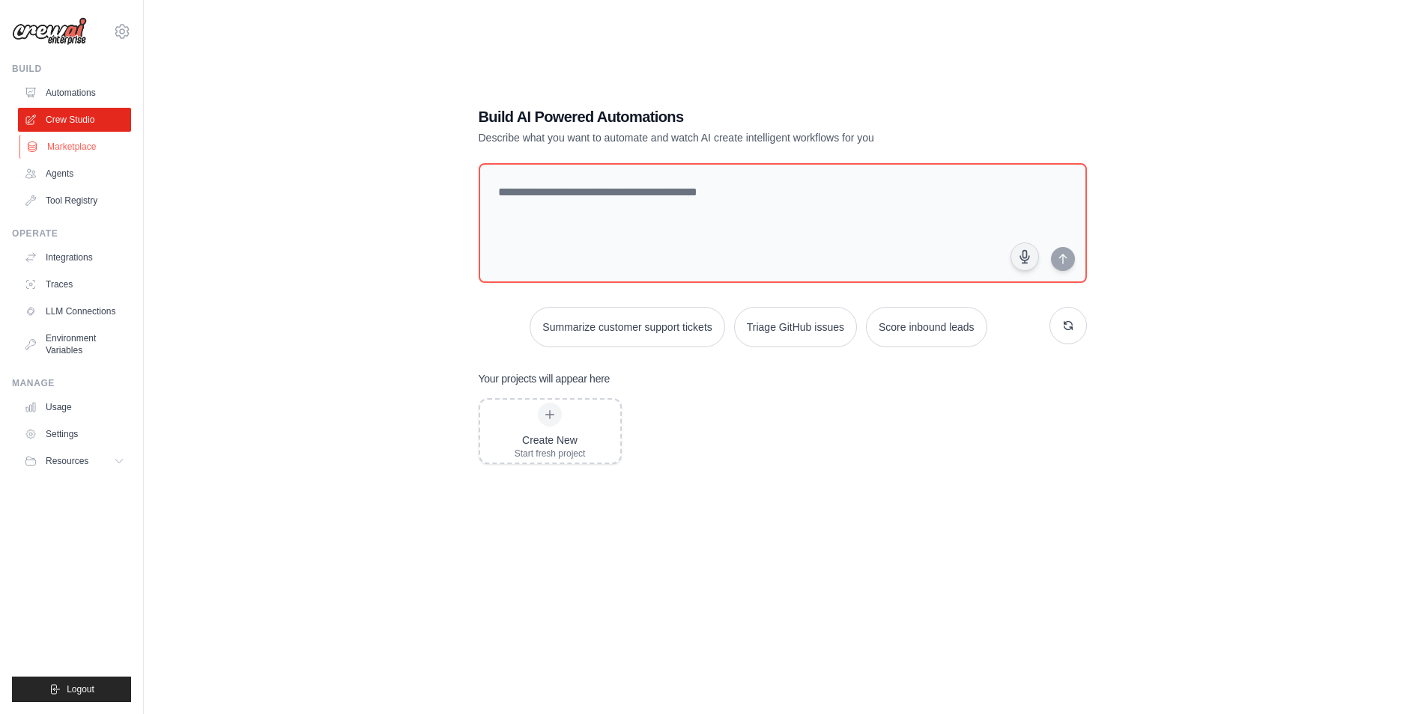
click at [87, 146] on link "Marketplace" at bounding box center [75, 147] width 113 height 24
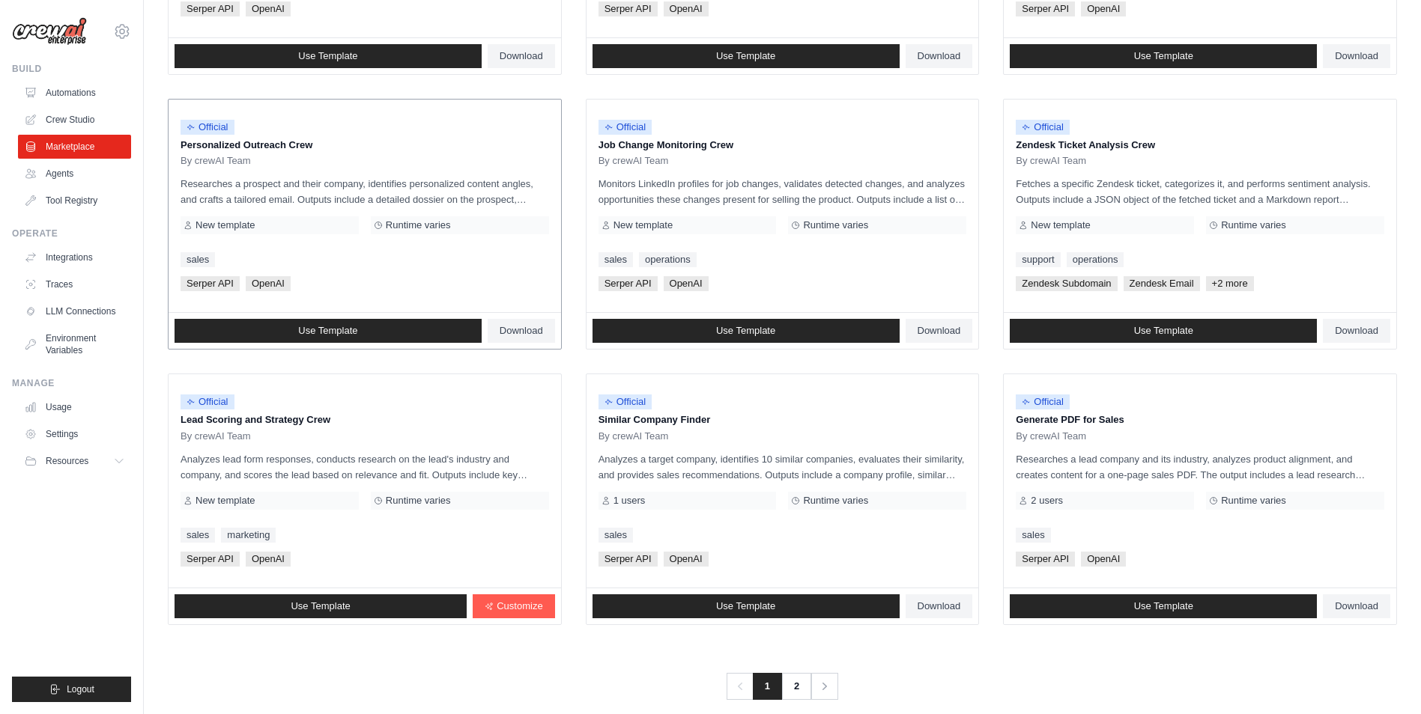
scroll to position [673, 0]
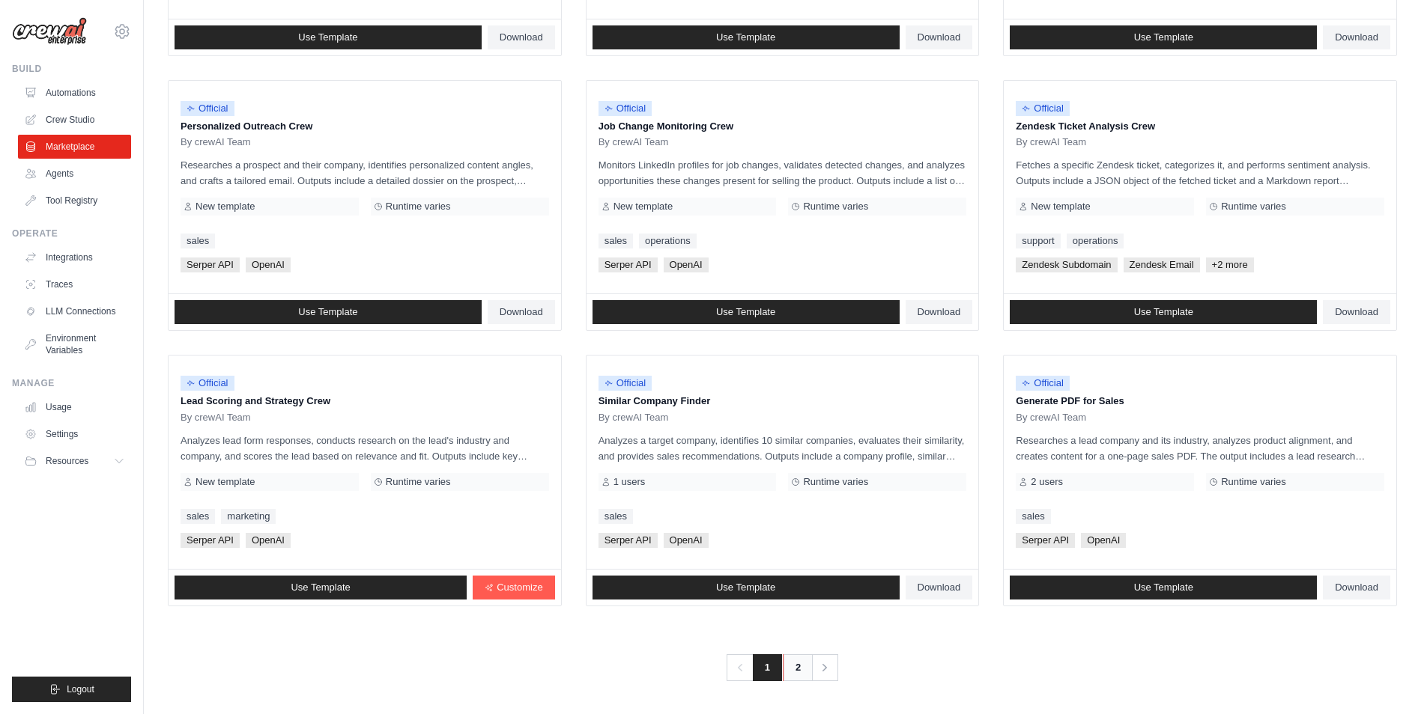
click at [791, 667] on link "2" at bounding box center [798, 667] width 30 height 27
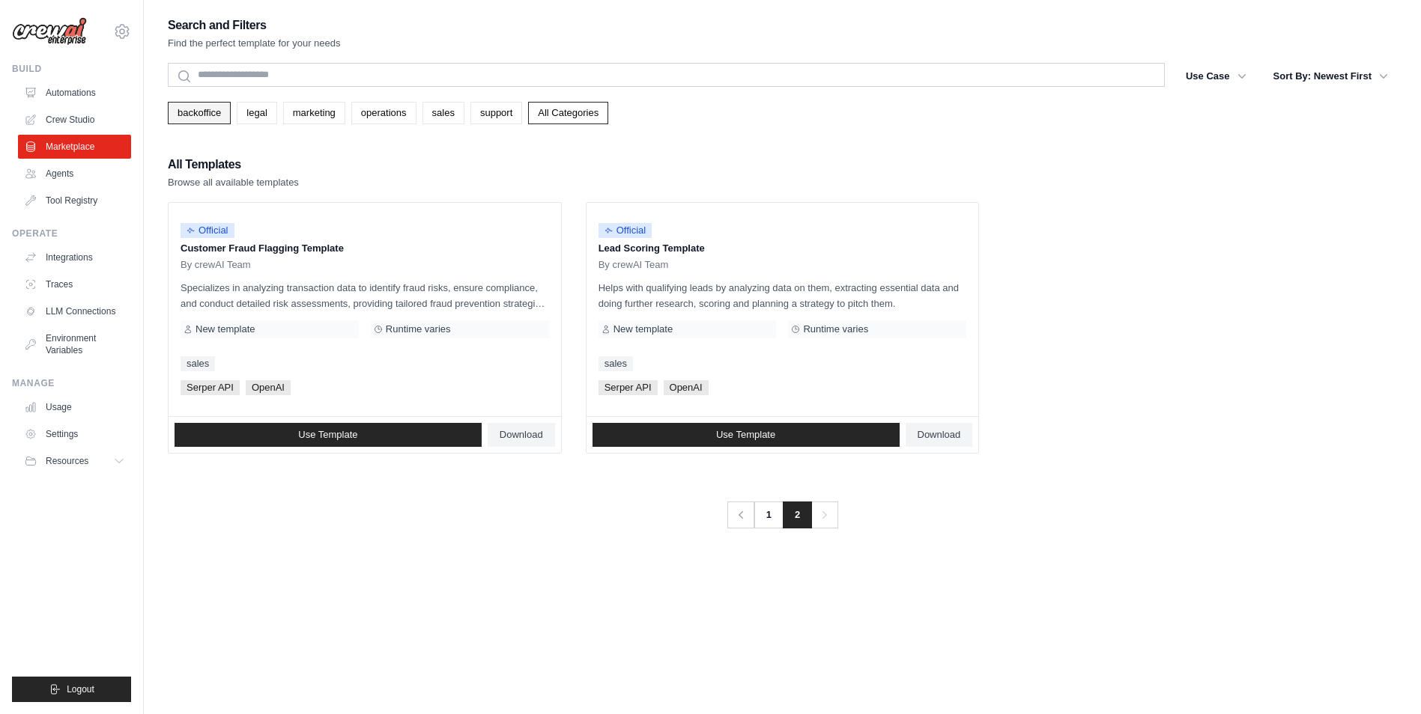
click at [208, 114] on link "backoffice" at bounding box center [199, 113] width 63 height 22
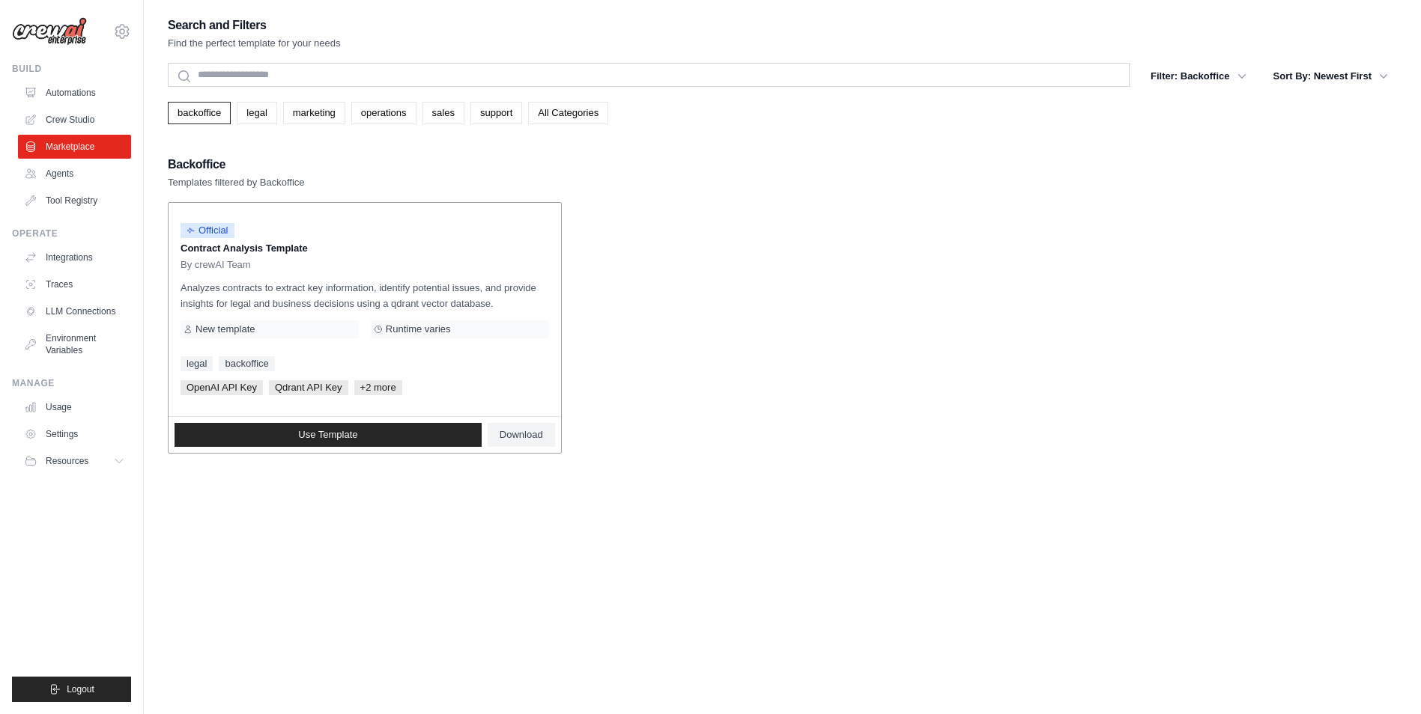
click at [385, 386] on span "+2 more" at bounding box center [378, 387] width 48 height 15
click at [255, 110] on link "legal" at bounding box center [257, 113] width 40 height 22
click at [320, 118] on link "marketing" at bounding box center [314, 113] width 62 height 22
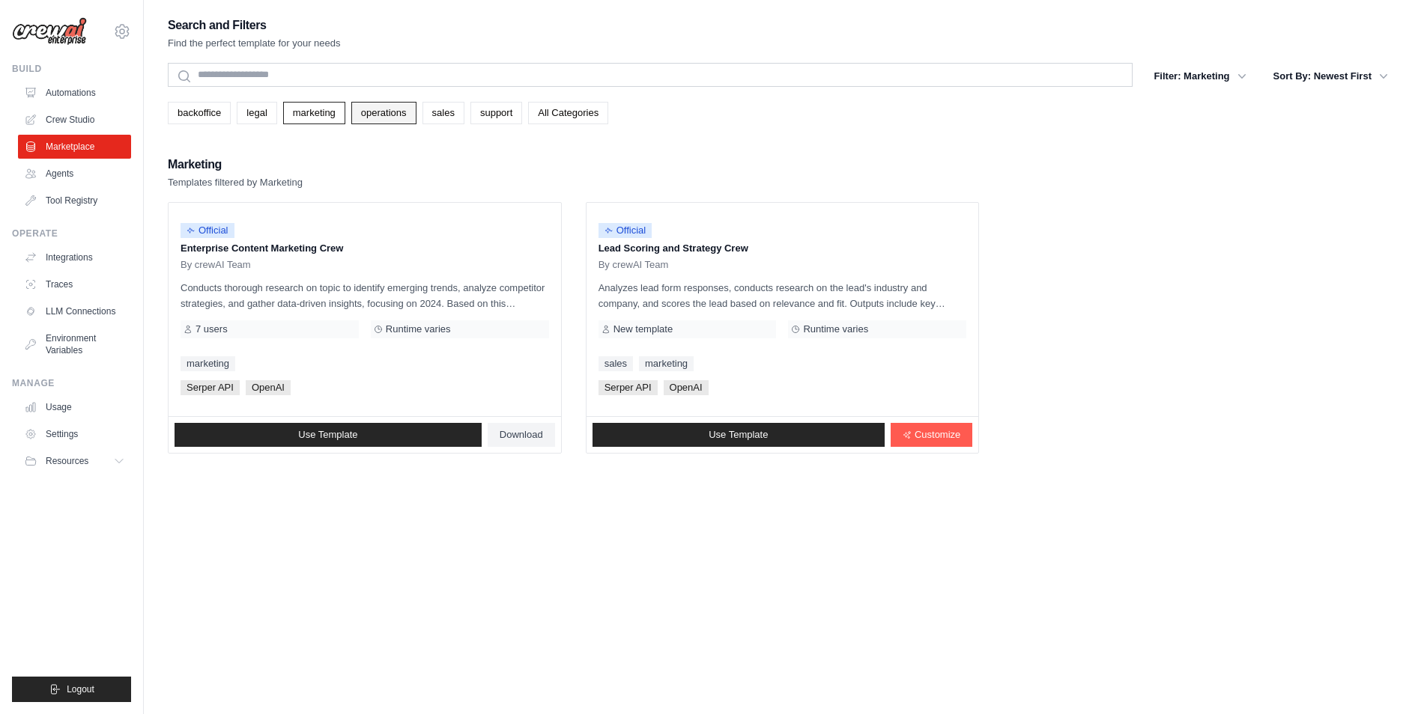
click at [371, 112] on link "operations" at bounding box center [383, 113] width 65 height 22
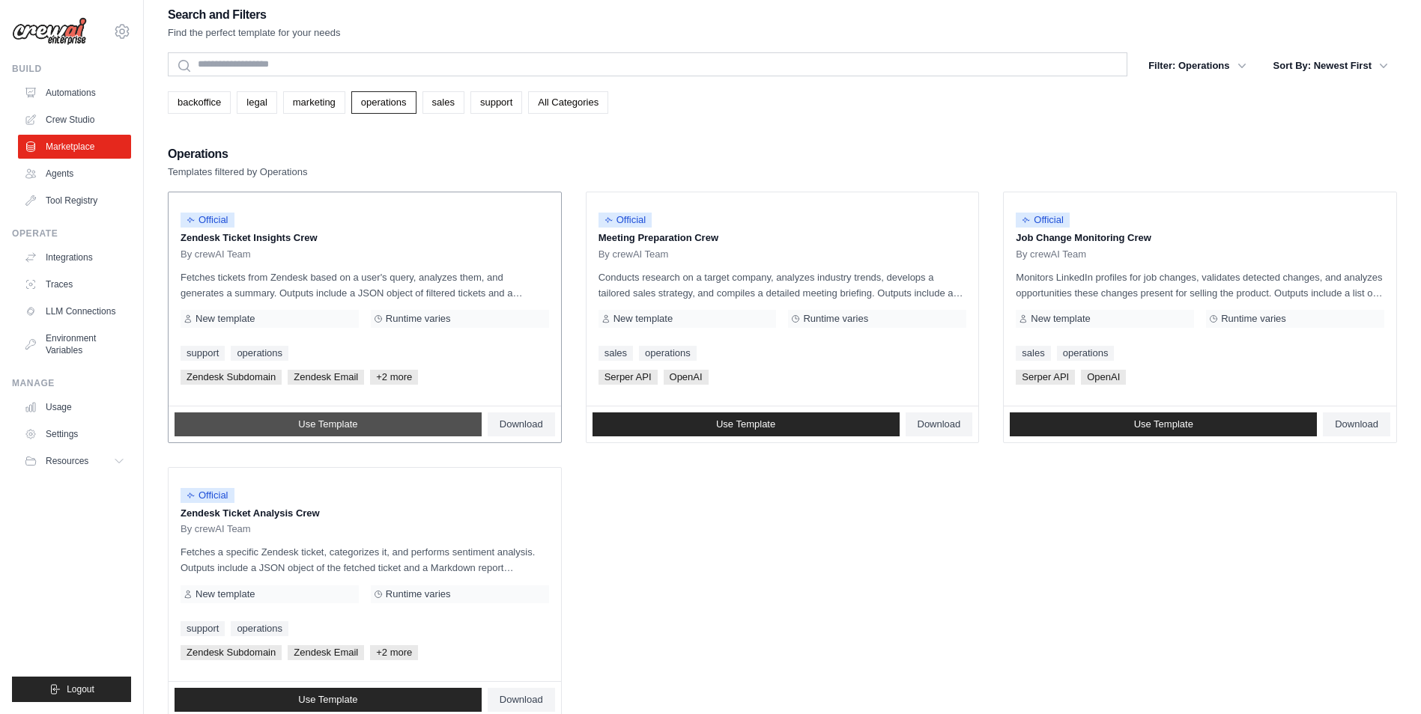
scroll to position [30, 0]
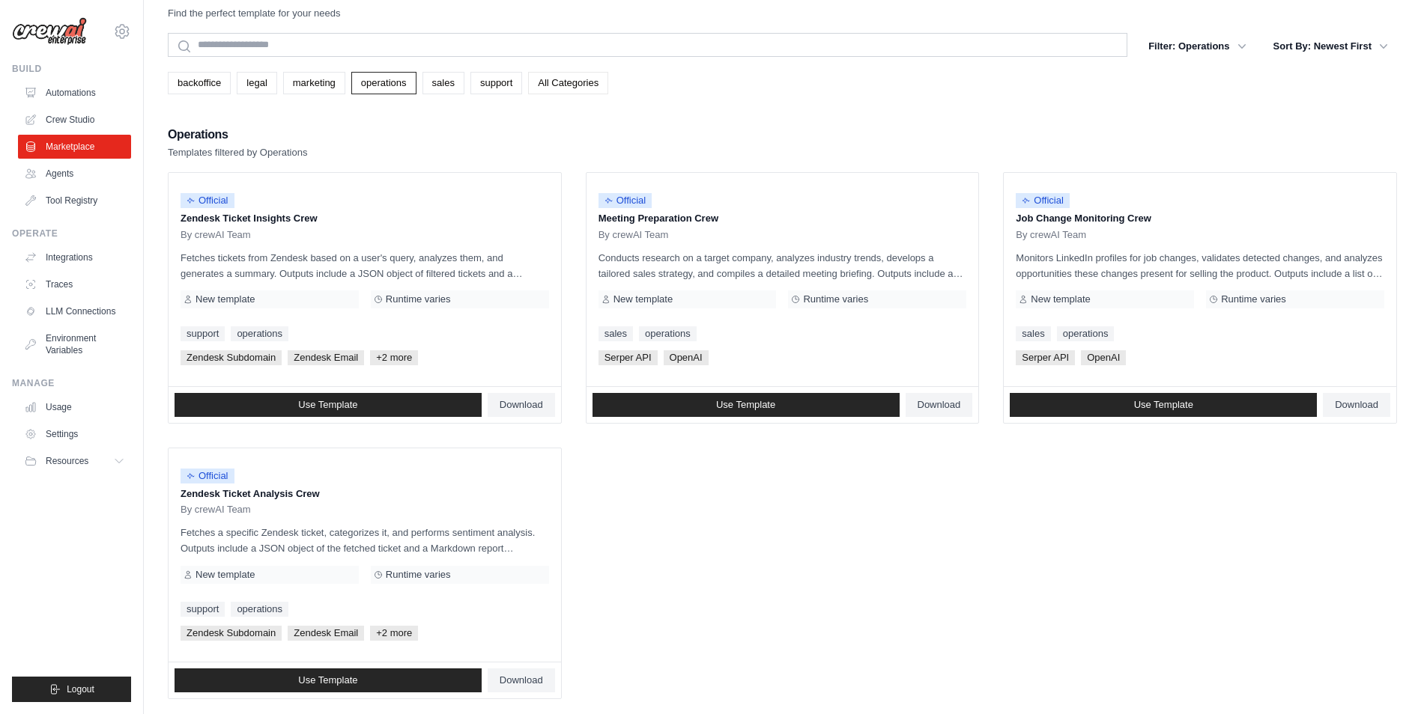
click at [555, 85] on link "All Categories" at bounding box center [568, 83] width 80 height 22
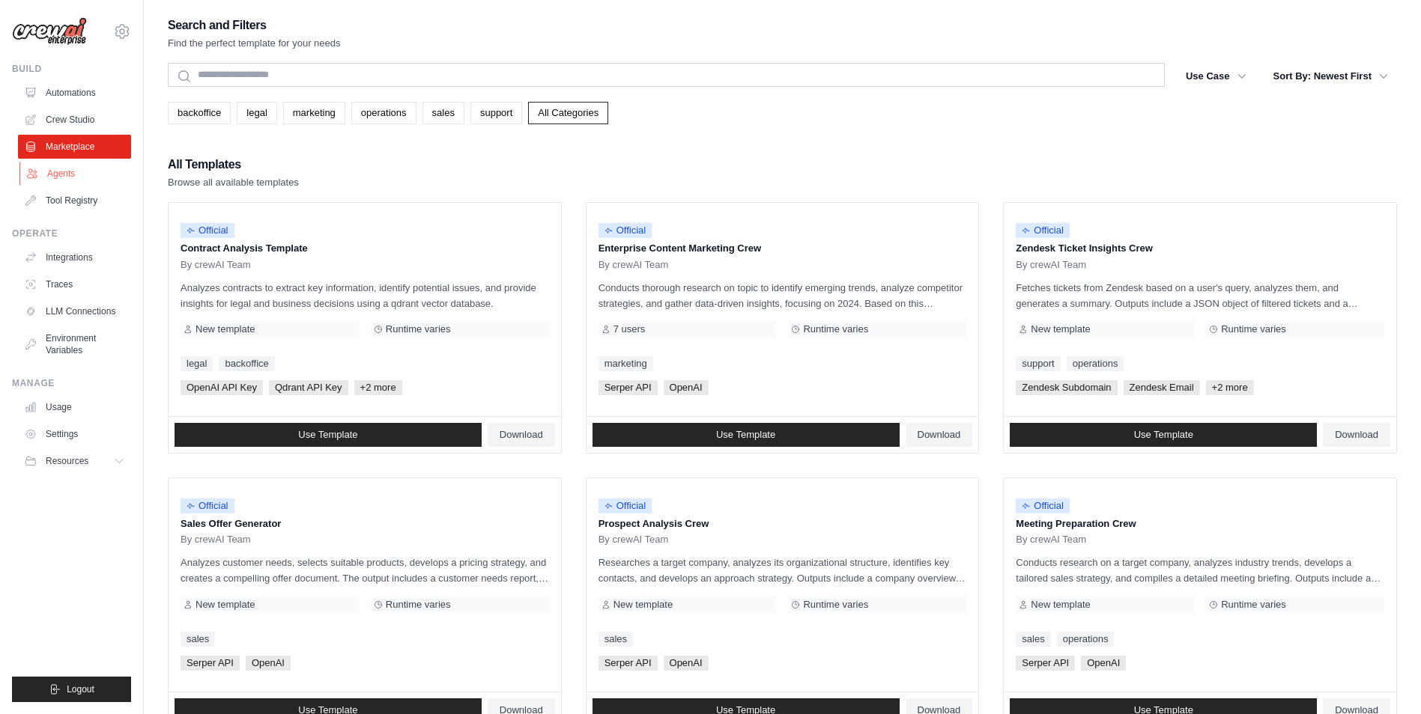
click at [83, 176] on link "Agents" at bounding box center [75, 174] width 113 height 24
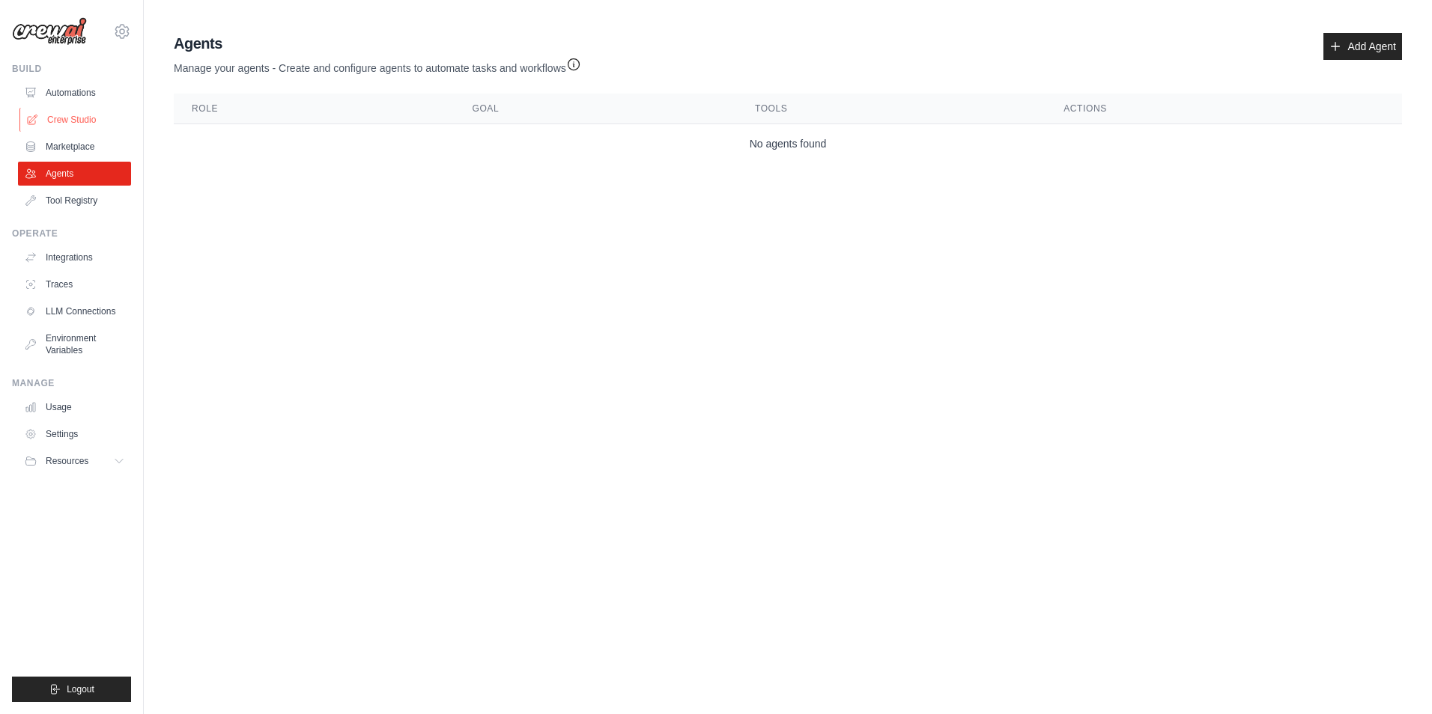
click at [91, 111] on link "Crew Studio" at bounding box center [75, 120] width 113 height 24
click at [86, 91] on link "Automations" at bounding box center [75, 93] width 113 height 24
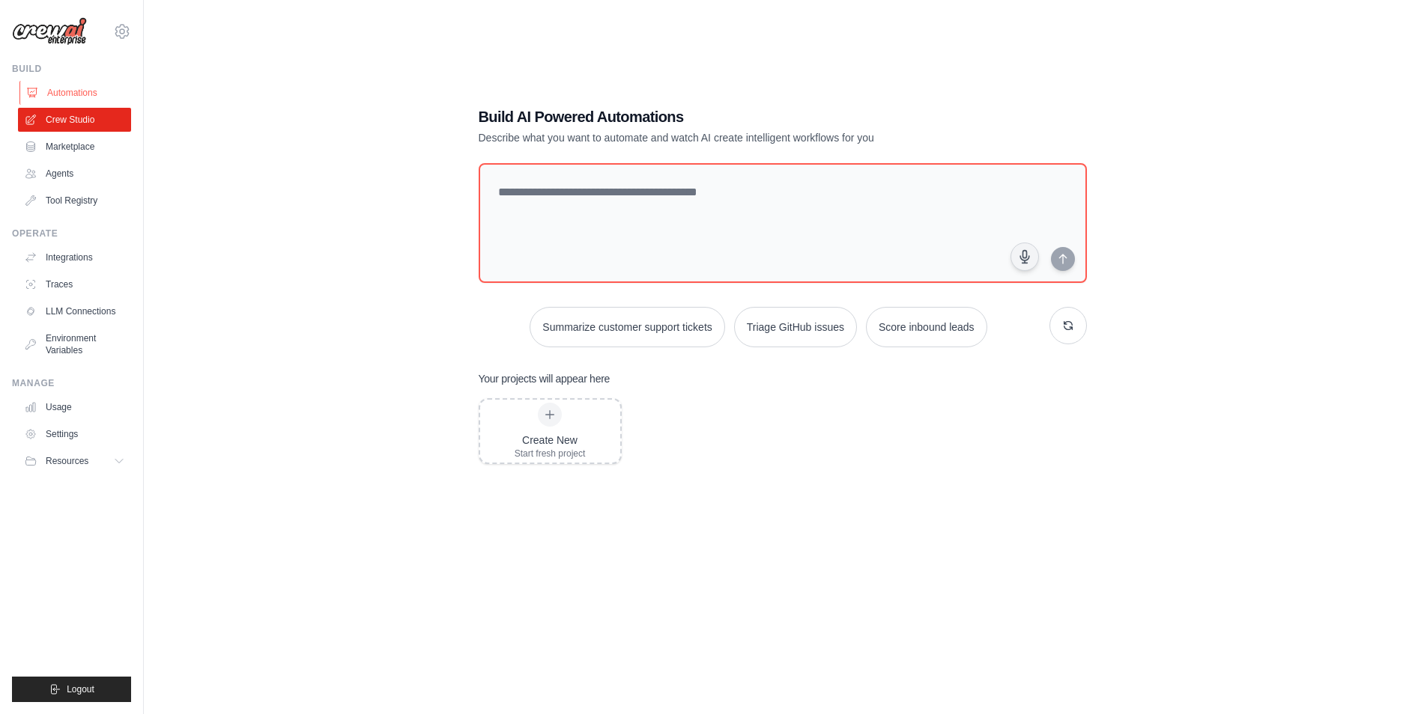
click at [76, 92] on link "Automations" at bounding box center [75, 93] width 113 height 24
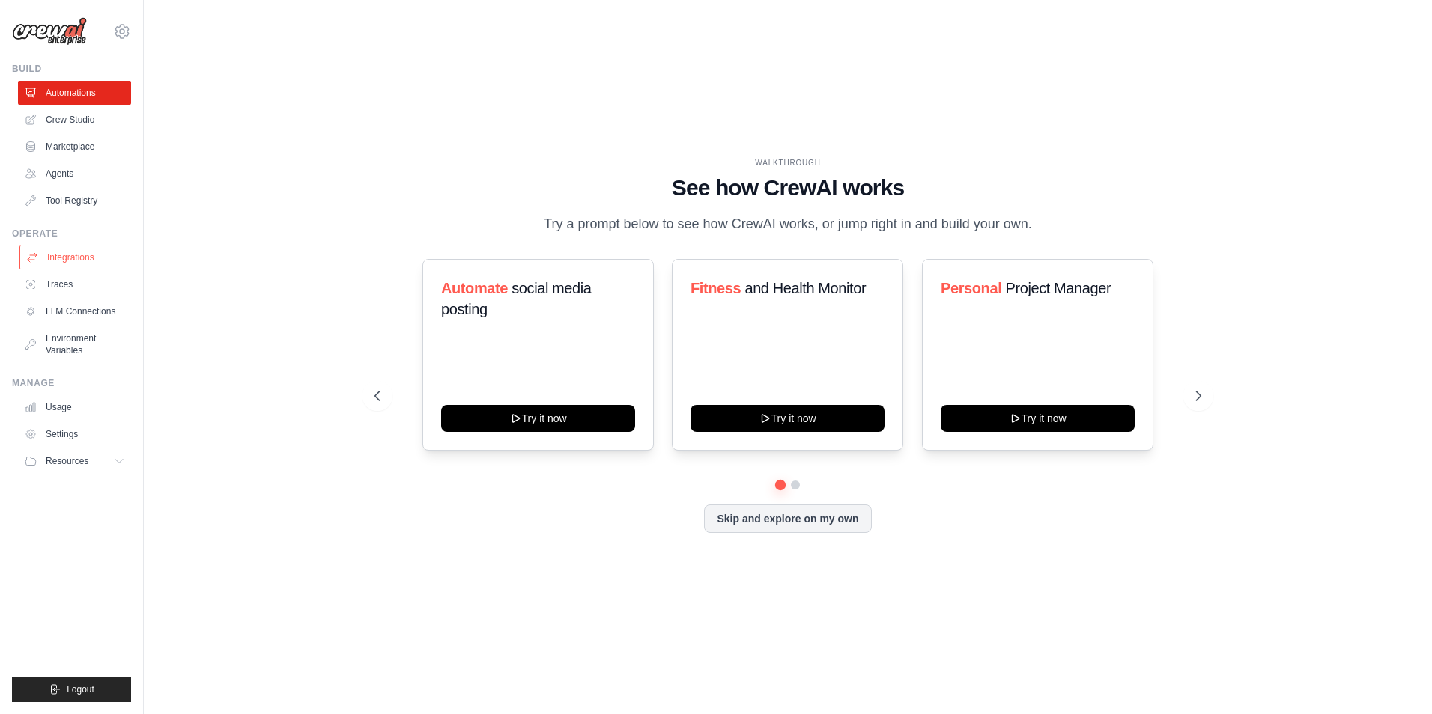
click at [73, 255] on link "Integrations" at bounding box center [75, 258] width 113 height 24
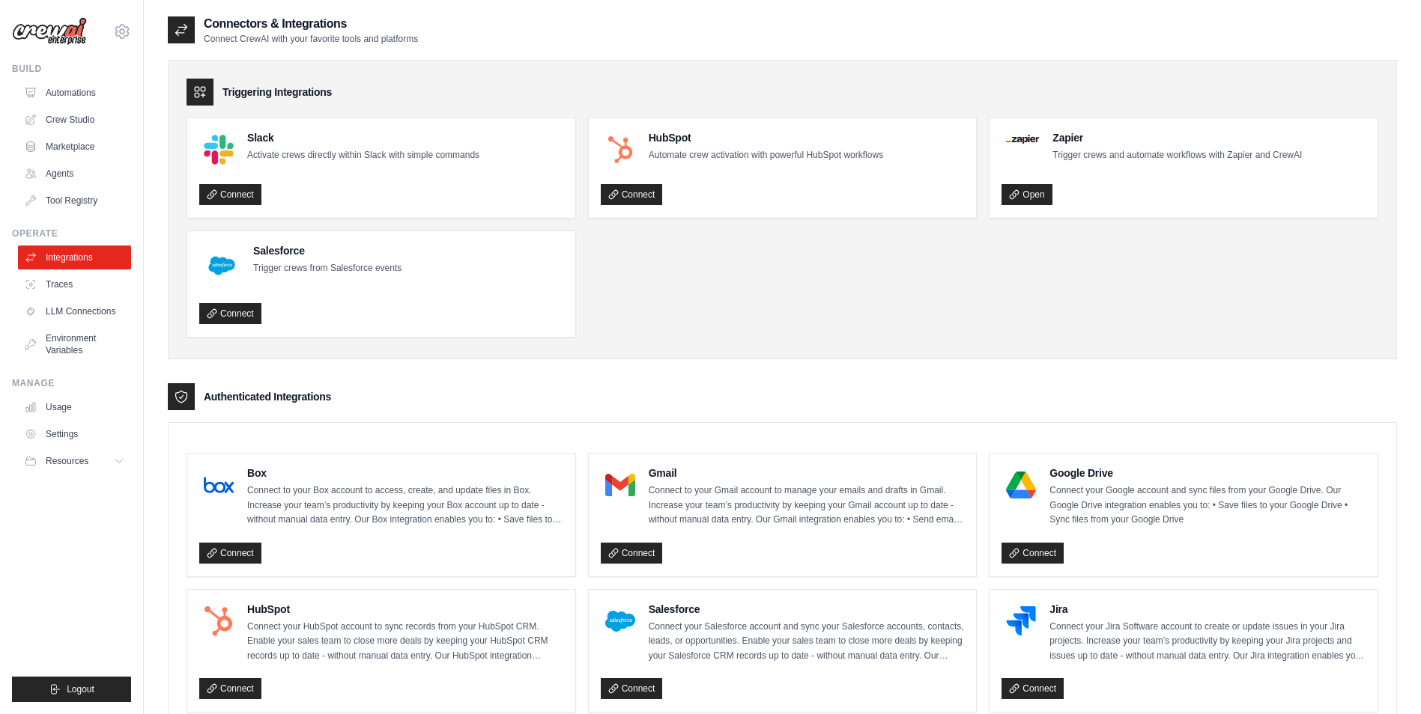
click at [78, 187] on ul "Automations Crew Studio Marketplace Agents Tool Registry" at bounding box center [74, 147] width 113 height 132
click at [79, 195] on link "Tool Registry" at bounding box center [75, 201] width 113 height 24
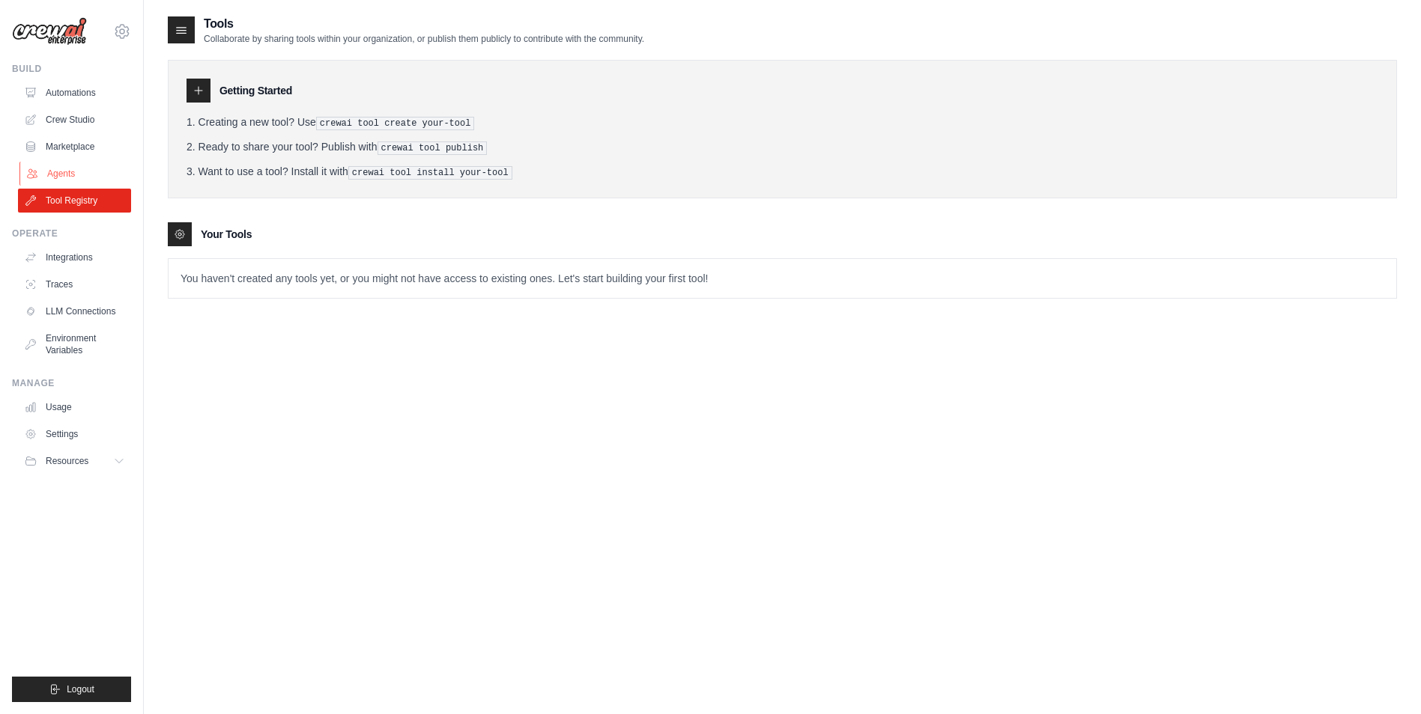
click at [67, 171] on link "Agents" at bounding box center [75, 174] width 113 height 24
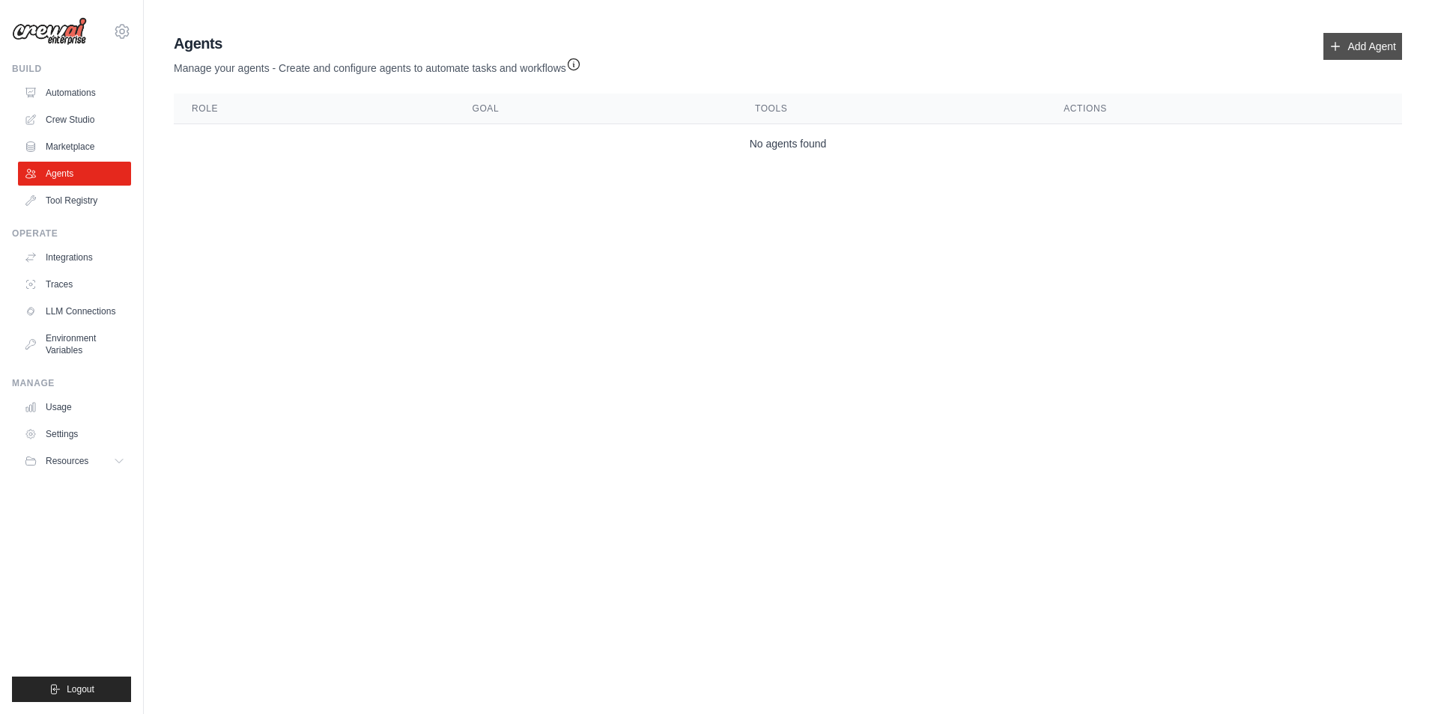
click at [1400, 39] on link "Add Agent" at bounding box center [1362, 46] width 79 height 27
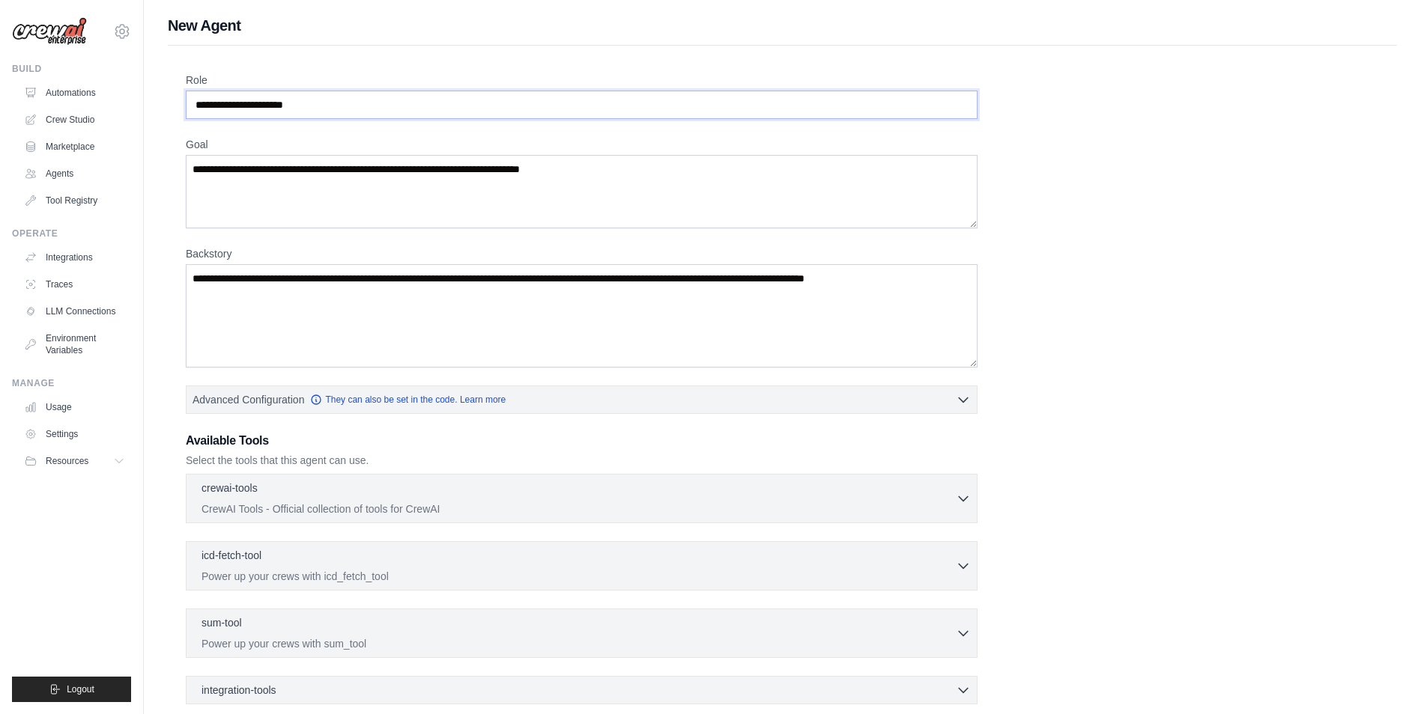
click at [267, 92] on input "Role" at bounding box center [582, 105] width 792 height 28
click at [358, 95] on input "Role" at bounding box center [582, 105] width 792 height 28
click at [294, 186] on textarea "Goal" at bounding box center [582, 191] width 792 height 73
click at [236, 161] on textarea "Goal" at bounding box center [582, 191] width 792 height 73
click at [378, 180] on textarea "Goal" at bounding box center [582, 191] width 792 height 73
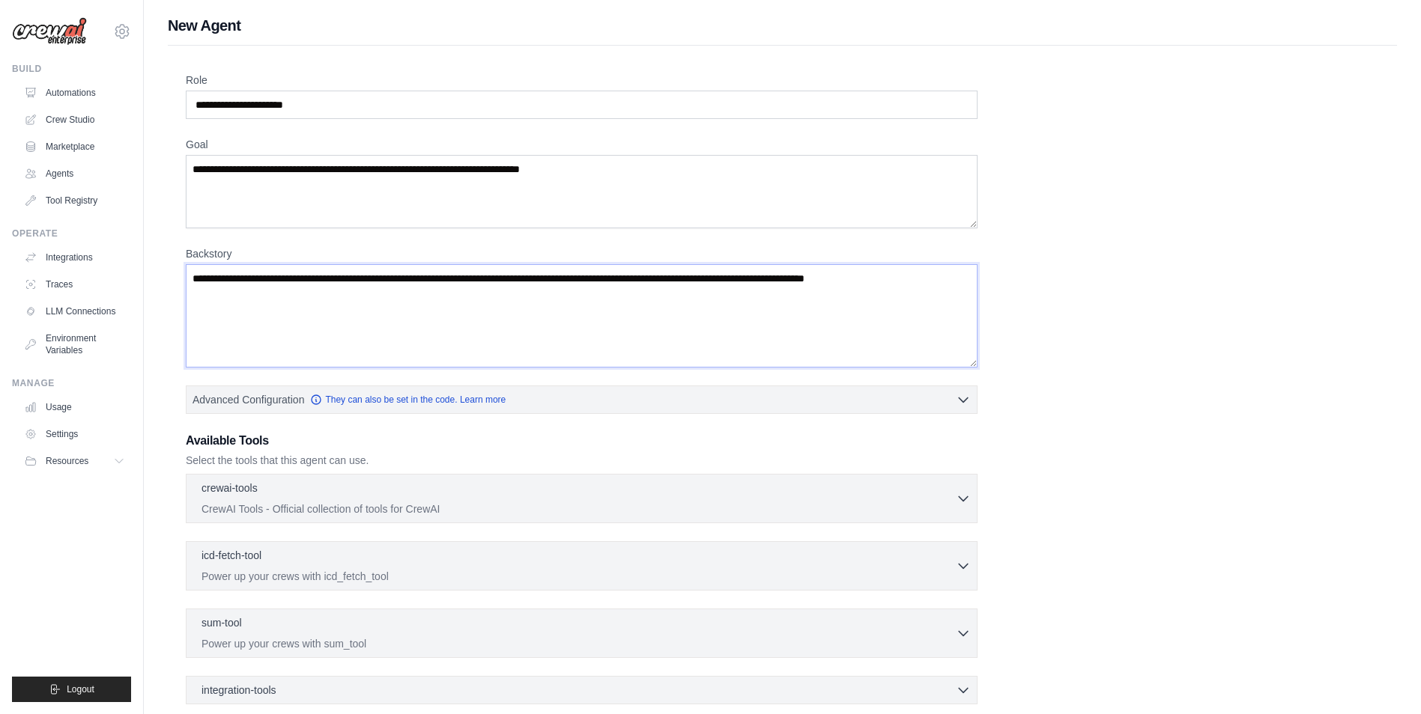
click at [309, 275] on textarea "Backstory" at bounding box center [582, 315] width 792 height 103
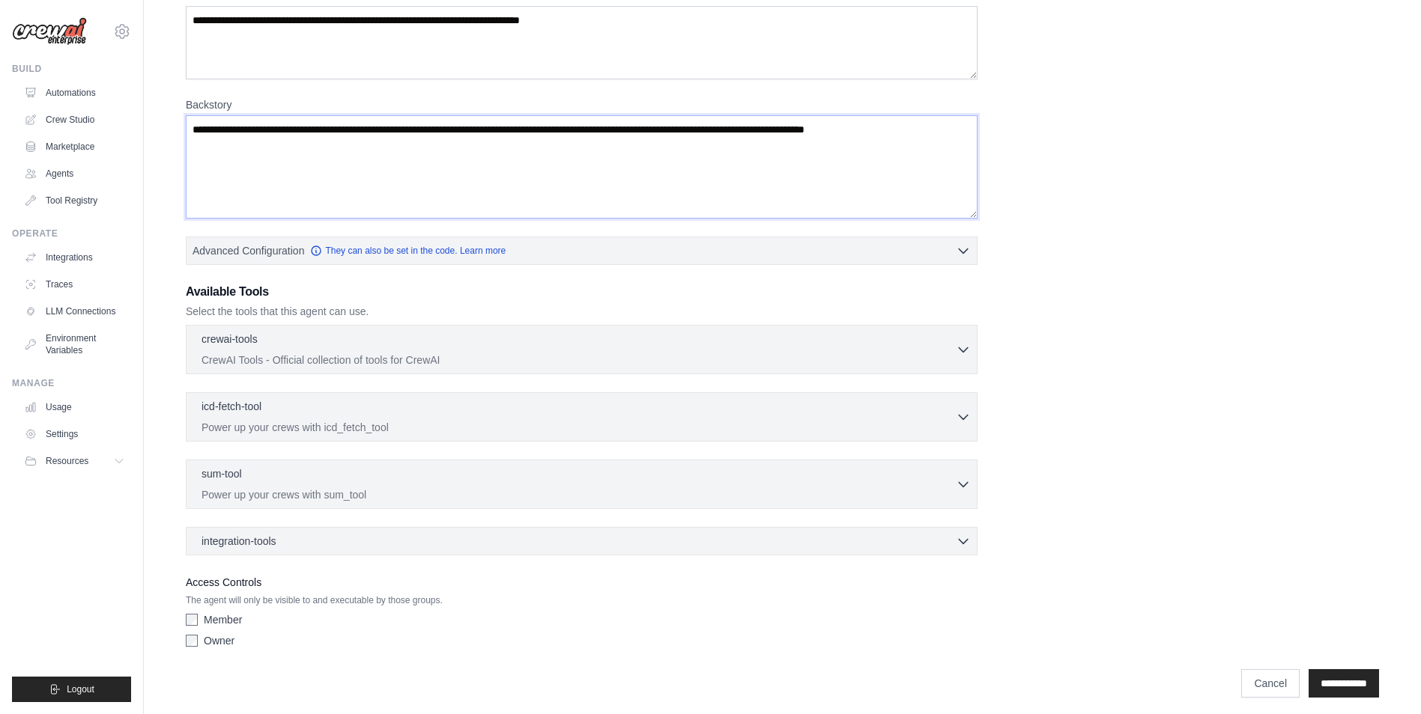
scroll to position [150, 0]
click at [961, 347] on icon "button" at bounding box center [963, 348] width 15 height 15
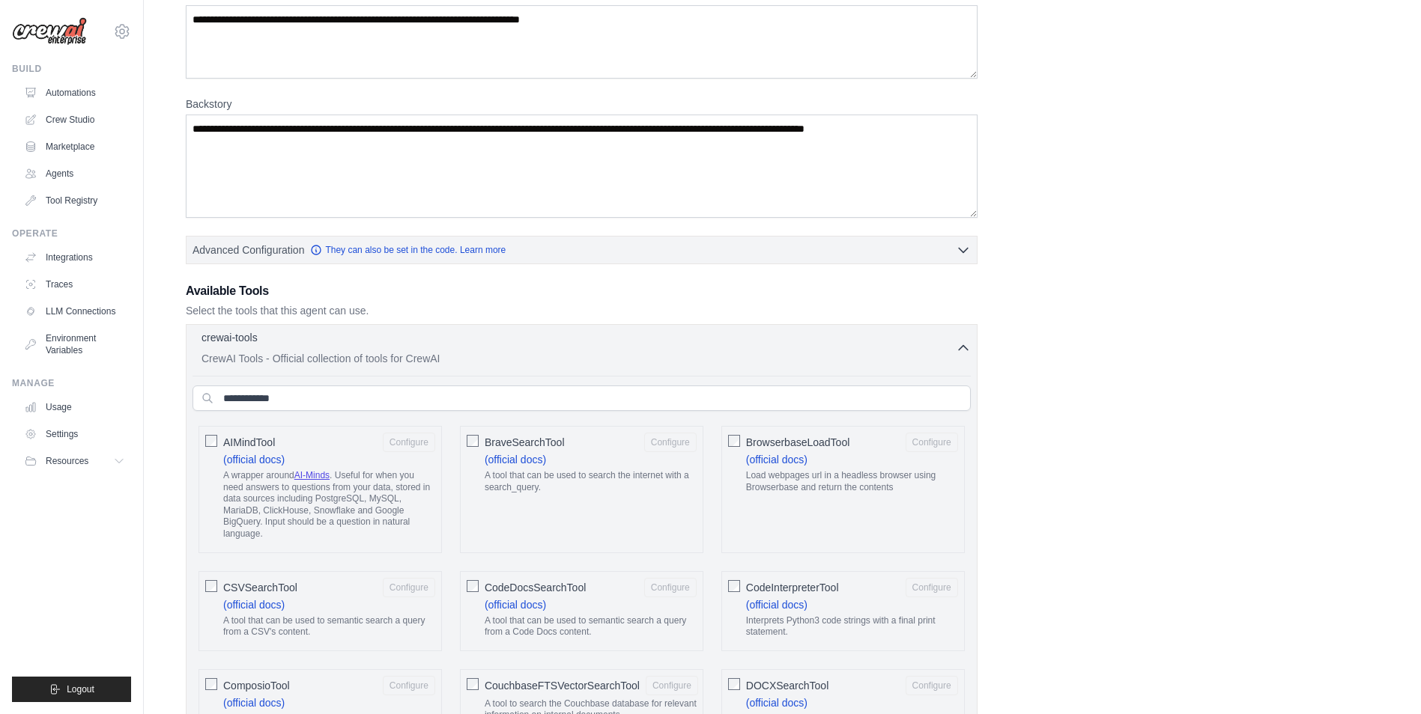
click at [961, 347] on icon "button" at bounding box center [963, 348] width 9 height 4
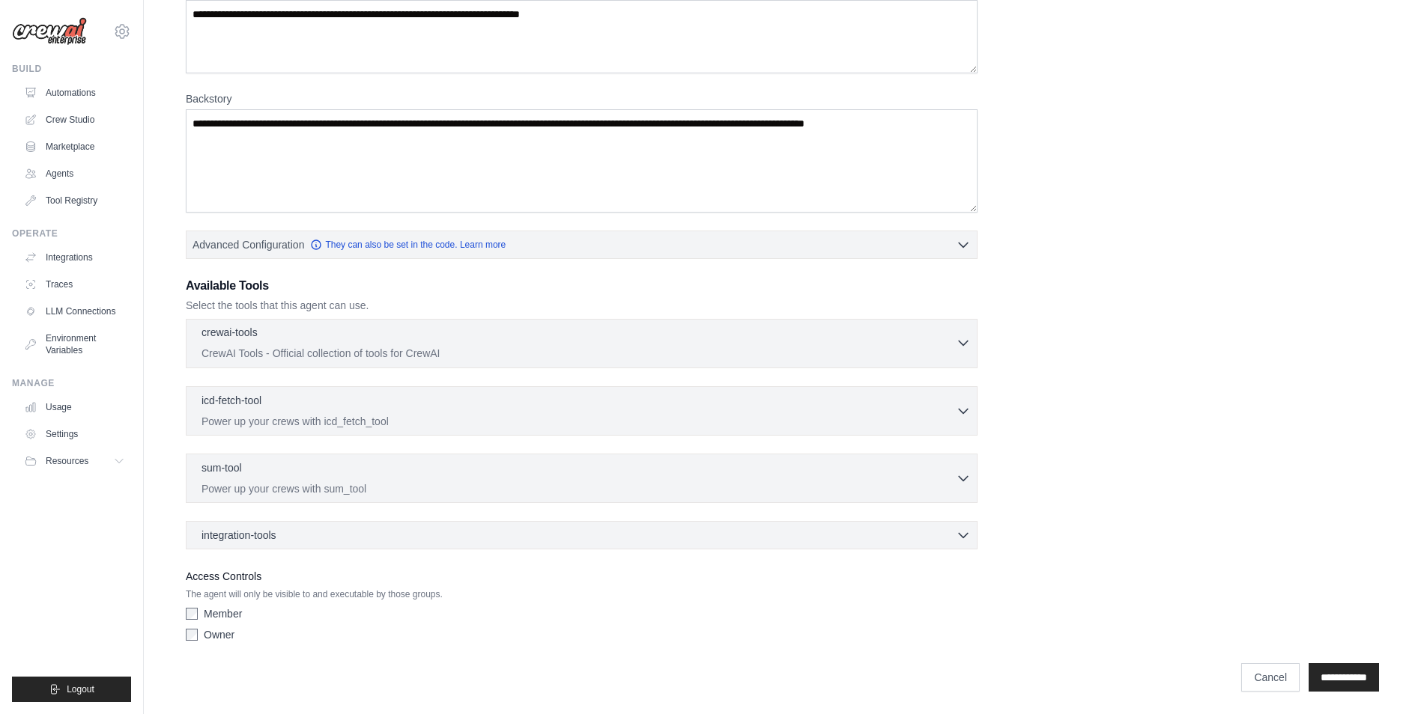
scroll to position [157, 0]
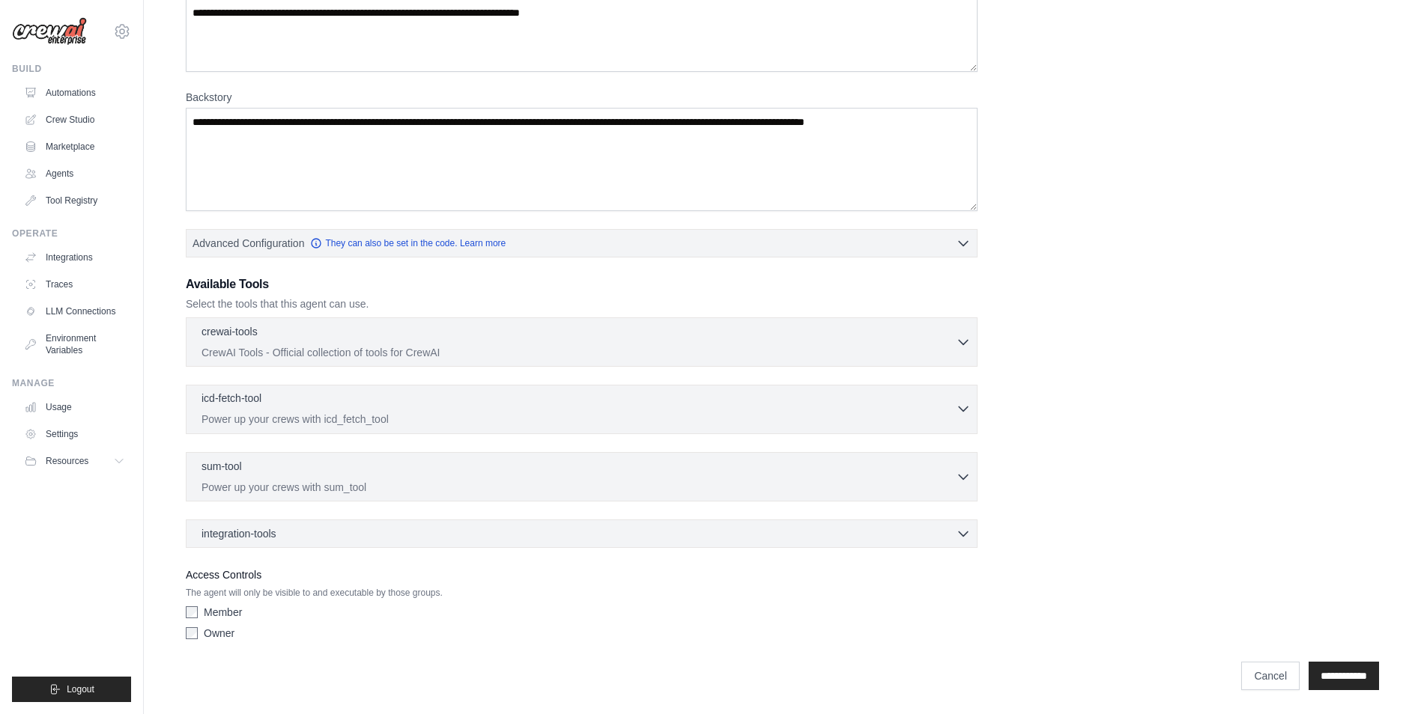
click at [952, 398] on div "icd-fetch-tool 0 selected" at bounding box center [578, 400] width 754 height 18
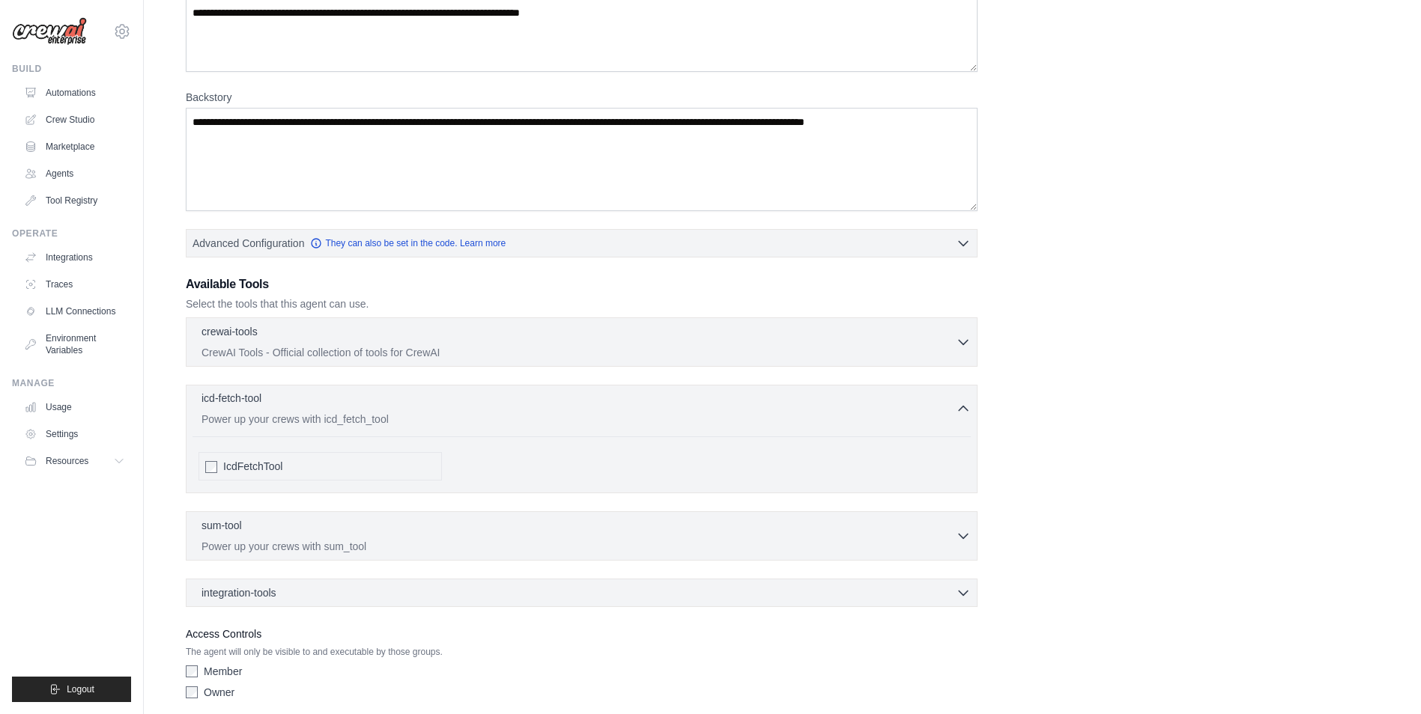
click at [952, 398] on div "icd-fetch-tool 0 selected" at bounding box center [578, 400] width 754 height 18
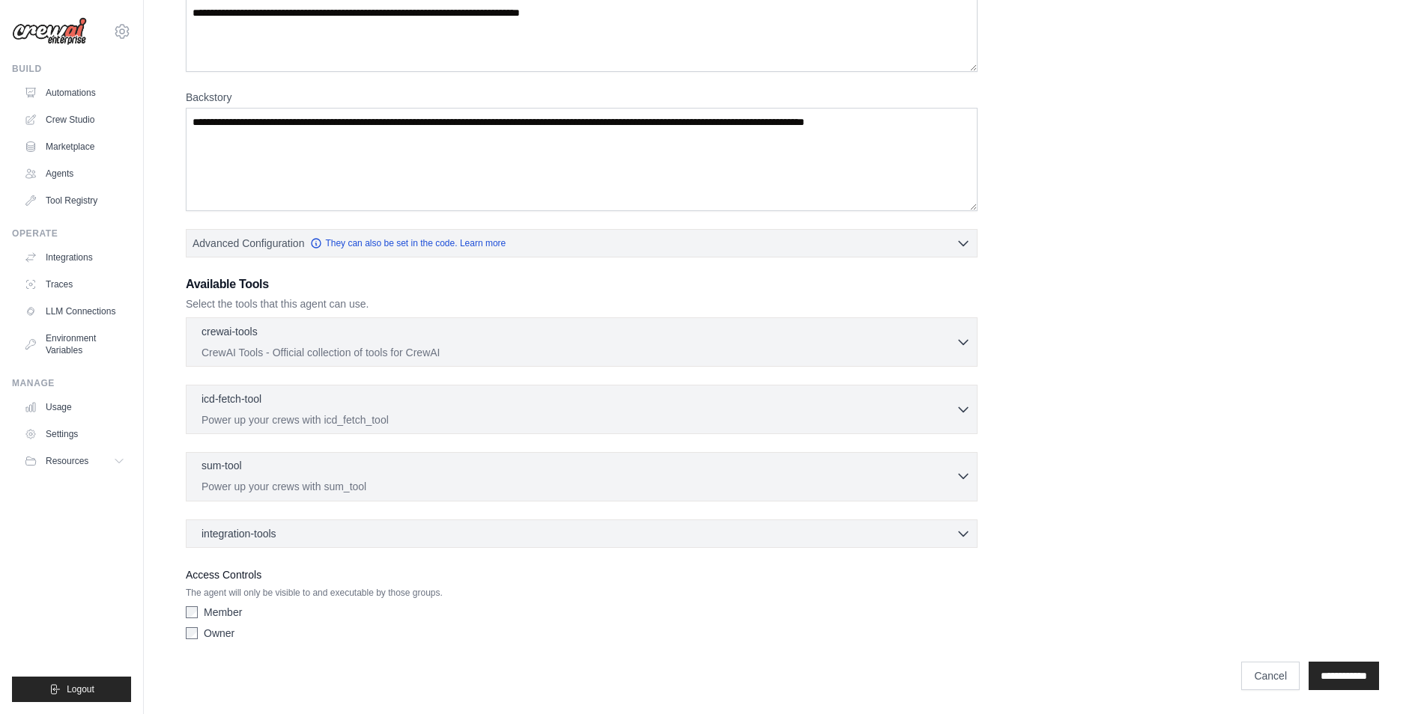
click at [950, 489] on p "Power up your crews with sum_tool" at bounding box center [578, 486] width 754 height 15
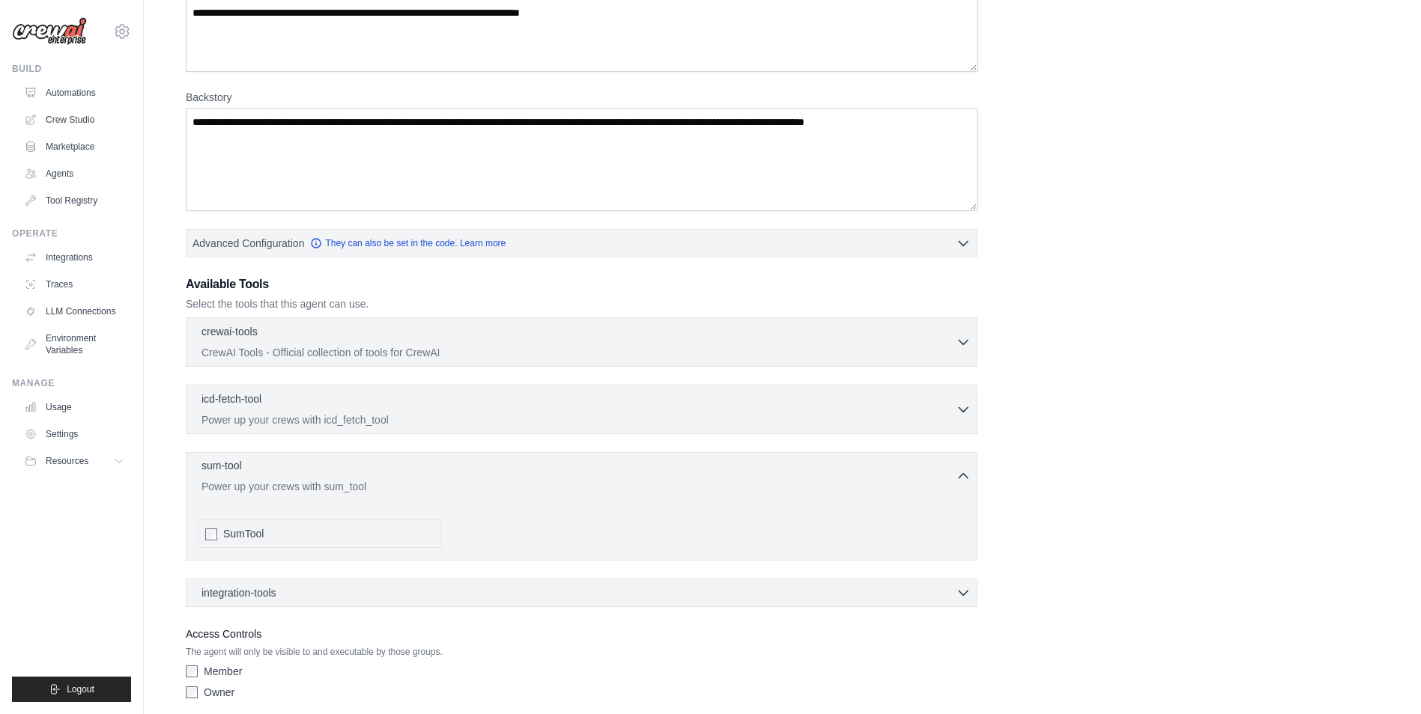
click at [950, 489] on p "Power up your crews with sum_tool" at bounding box center [578, 486] width 754 height 15
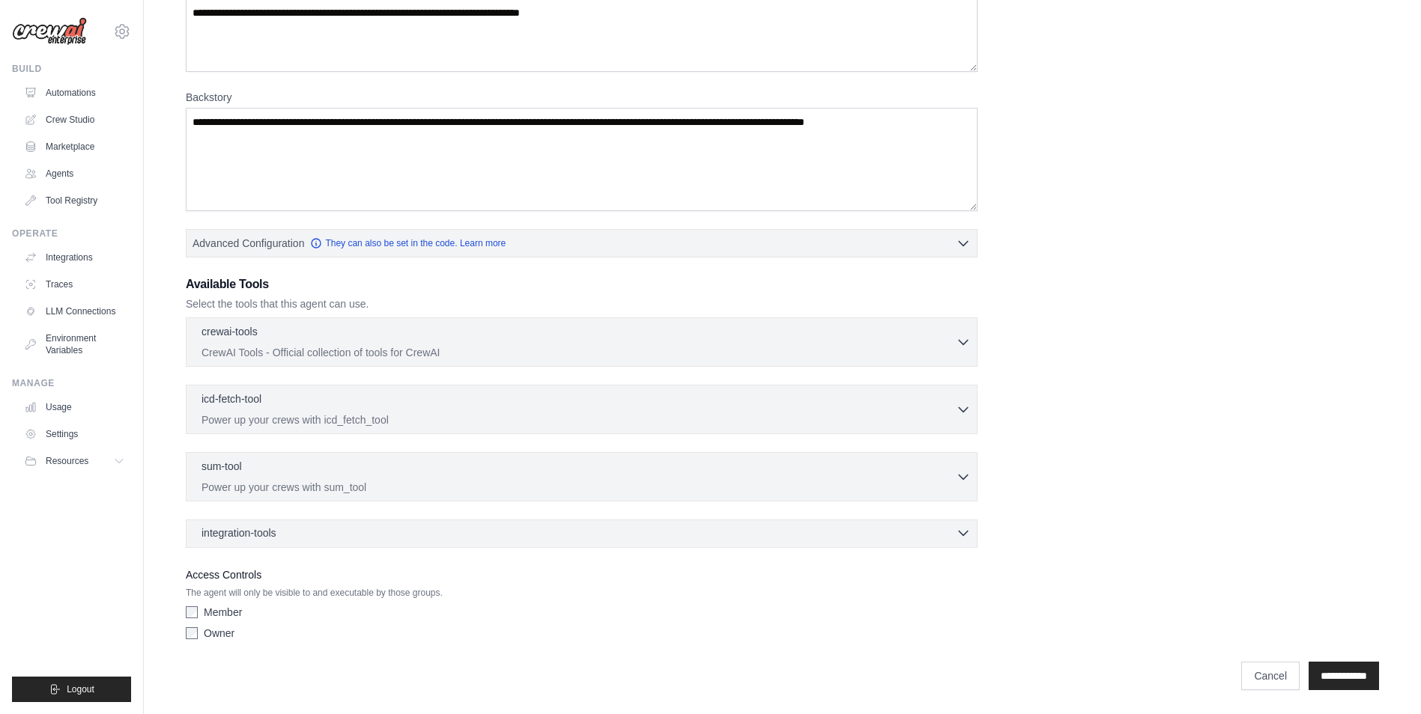
click at [959, 538] on icon "button" at bounding box center [963, 533] width 15 height 15
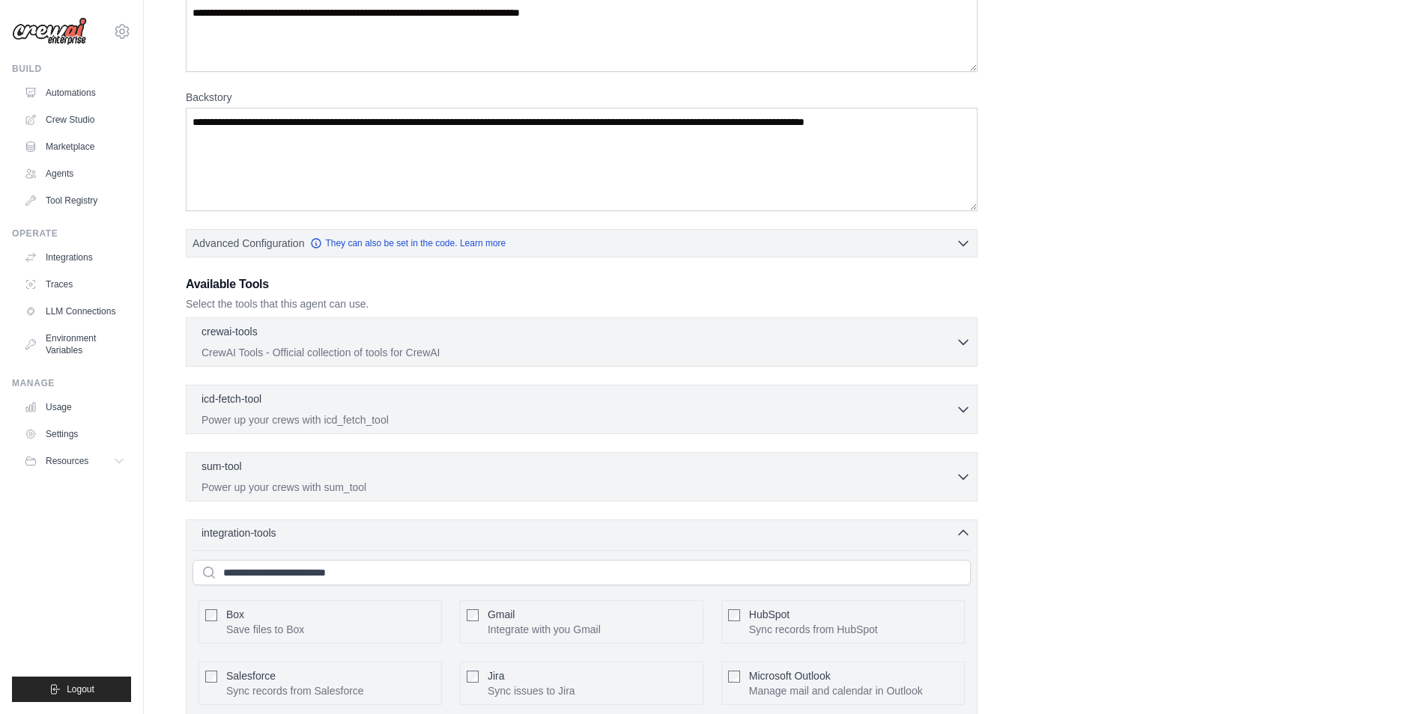
click at [959, 538] on icon "button" at bounding box center [963, 533] width 15 height 15
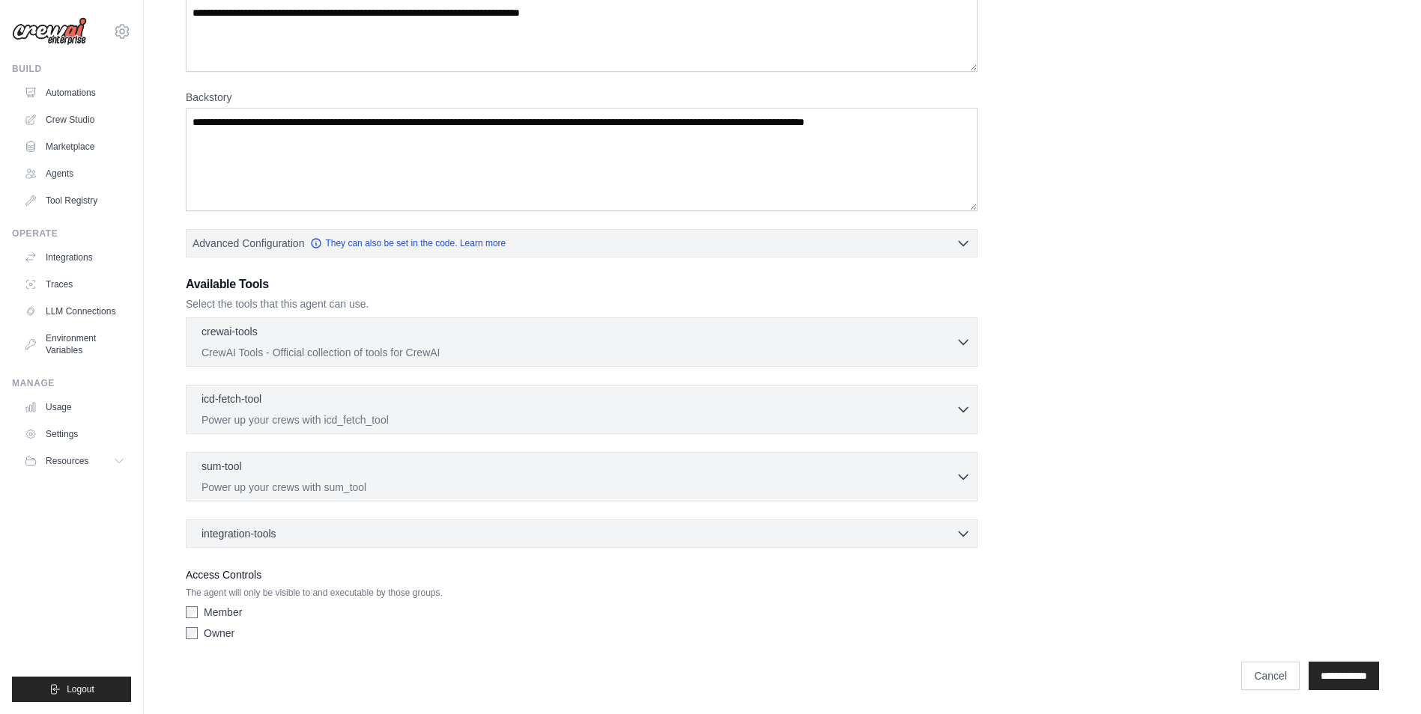
click at [183, 628] on div "Role Goal Backstory Advanced Configuration They can also be set in the code. Le…" at bounding box center [782, 294] width 1229 height 810
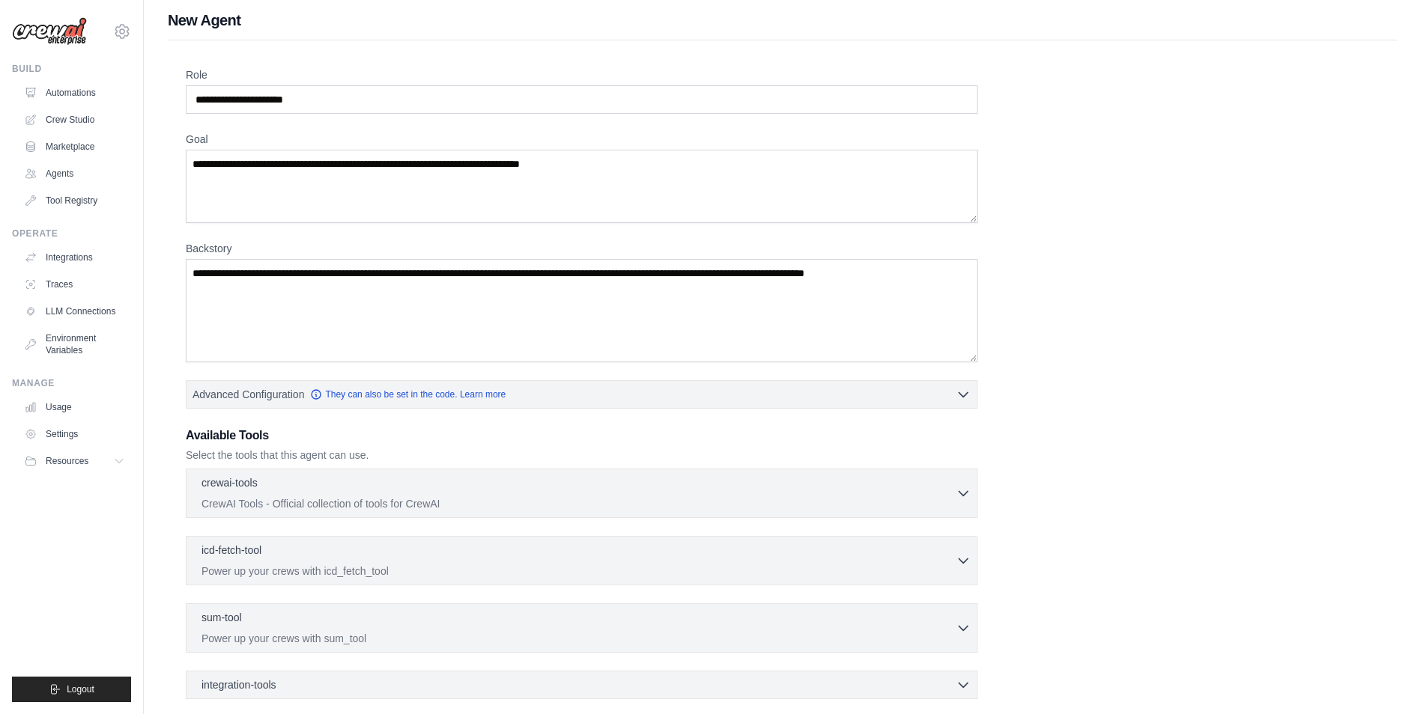
scroll to position [0, 0]
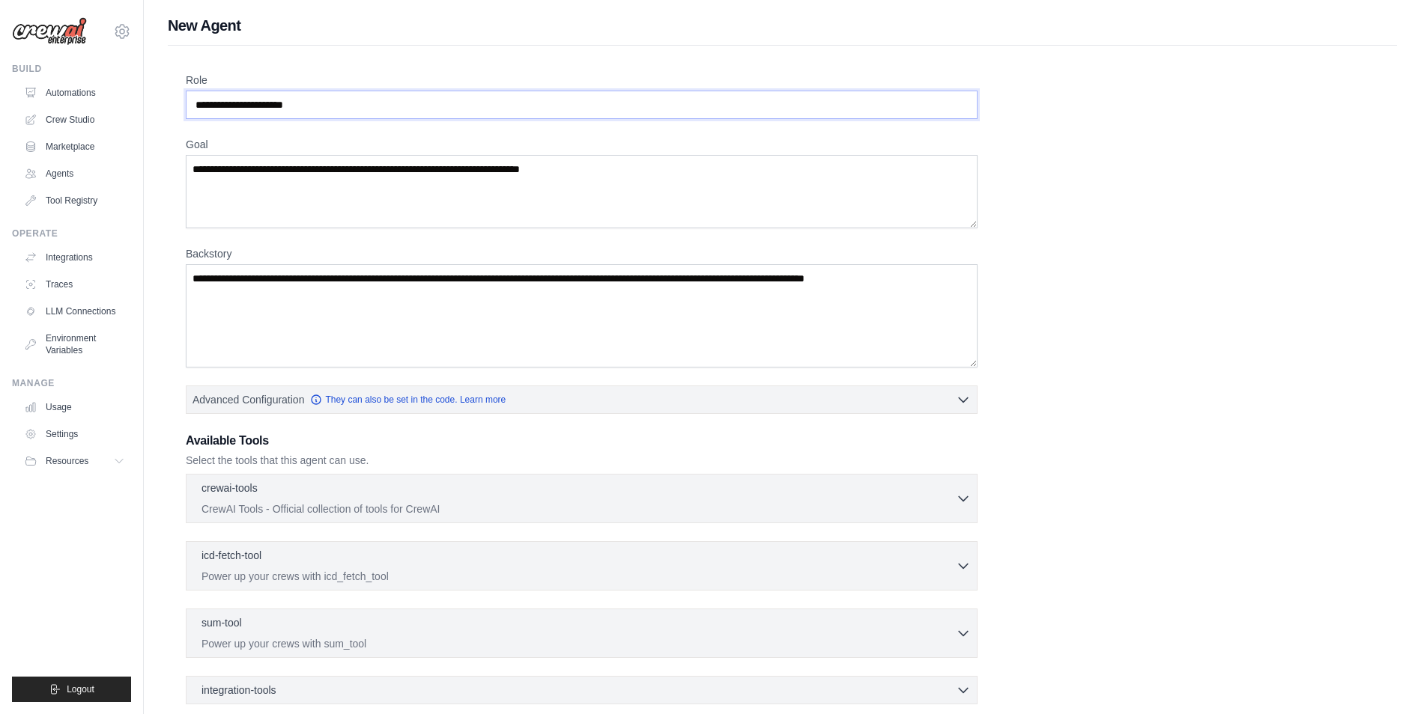
click at [372, 110] on input "Role" at bounding box center [582, 105] width 792 height 28
click at [76, 112] on link "Crew Studio" at bounding box center [75, 120] width 113 height 24
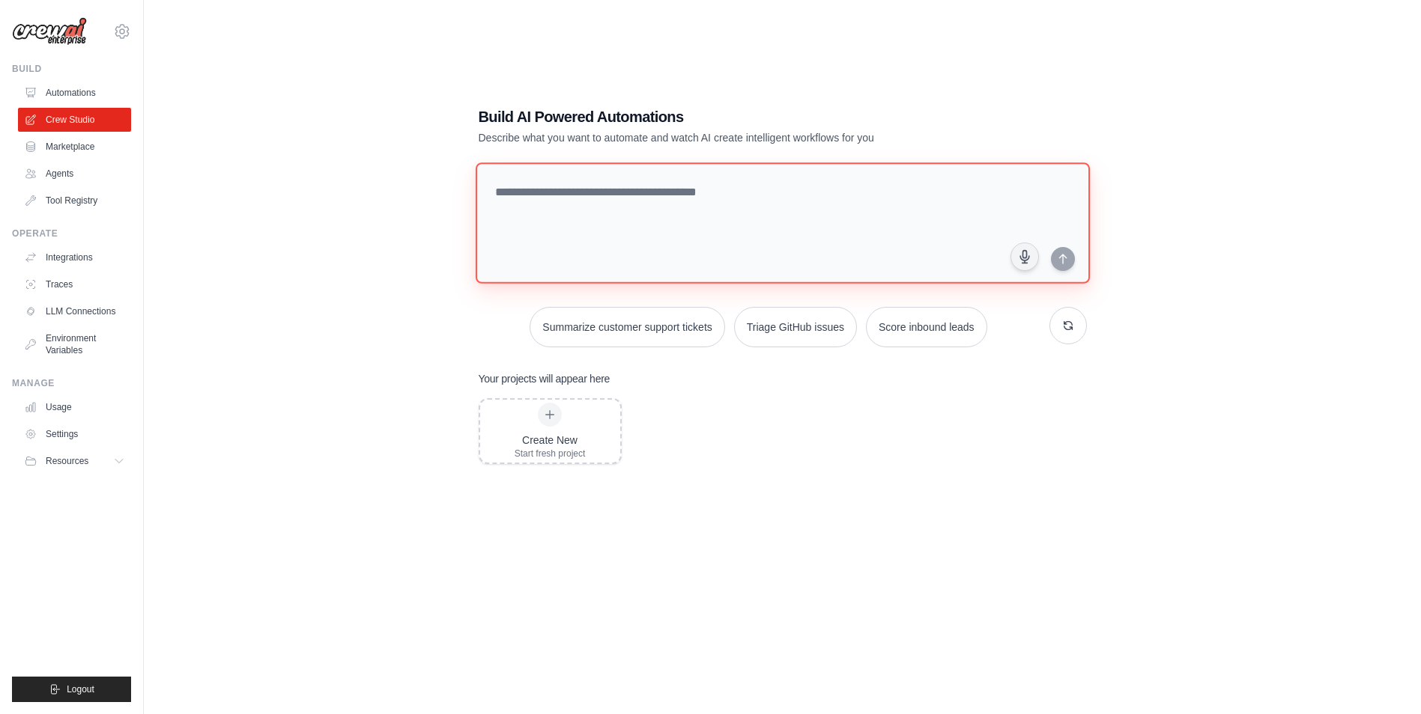
click at [500, 249] on textarea at bounding box center [782, 222] width 614 height 121
click at [82, 174] on link "Agents" at bounding box center [75, 174] width 113 height 24
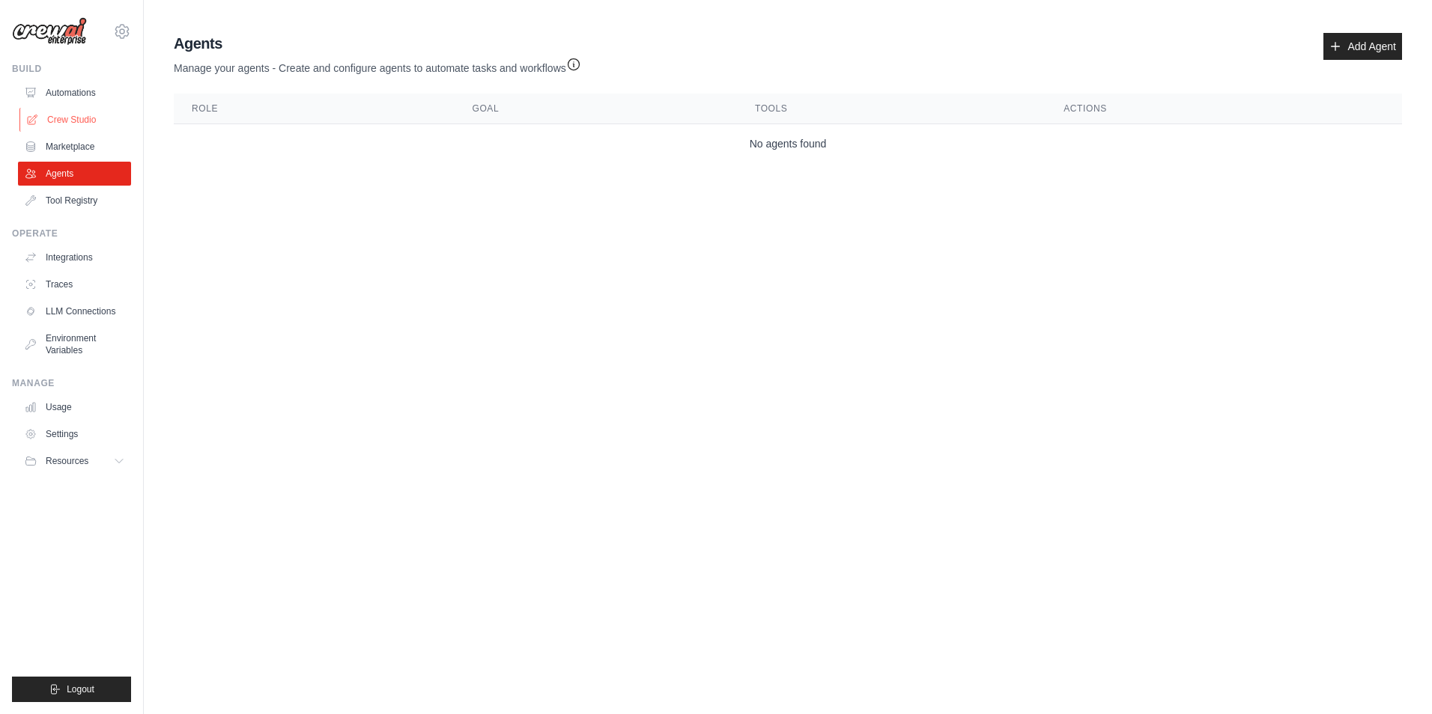
click at [84, 121] on link "Crew Studio" at bounding box center [75, 120] width 113 height 24
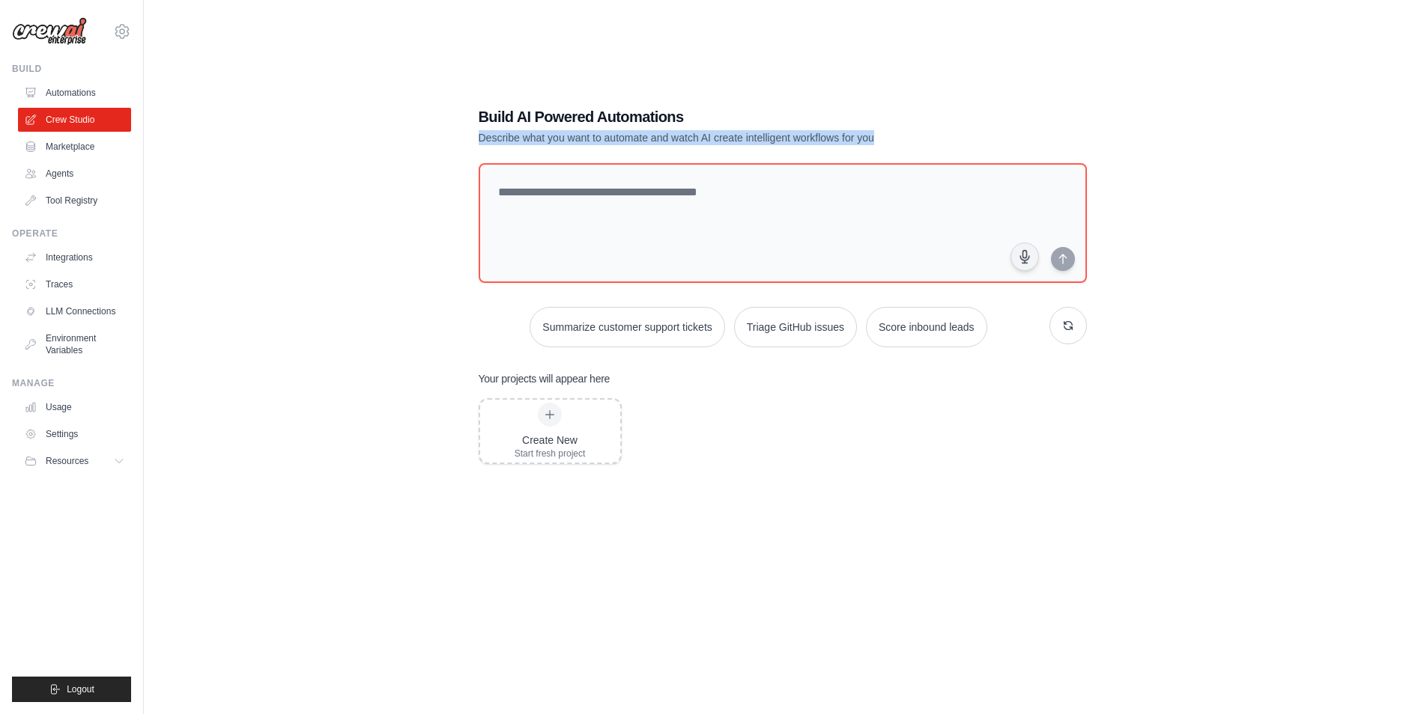
drag, startPoint x: 476, startPoint y: 135, endPoint x: 762, endPoint y: 152, distance: 286.6
click at [762, 152] on div "Build AI Powered Automations Describe what you want to automate and watch AI cr…" at bounding box center [783, 372] width 644 height 580
drag, startPoint x: 764, startPoint y: 140, endPoint x: 981, endPoint y: 149, distance: 217.3
click at [981, 149] on div "Build AI Powered Automations Describe what you want to automate and watch AI cr…" at bounding box center [783, 372] width 644 height 580
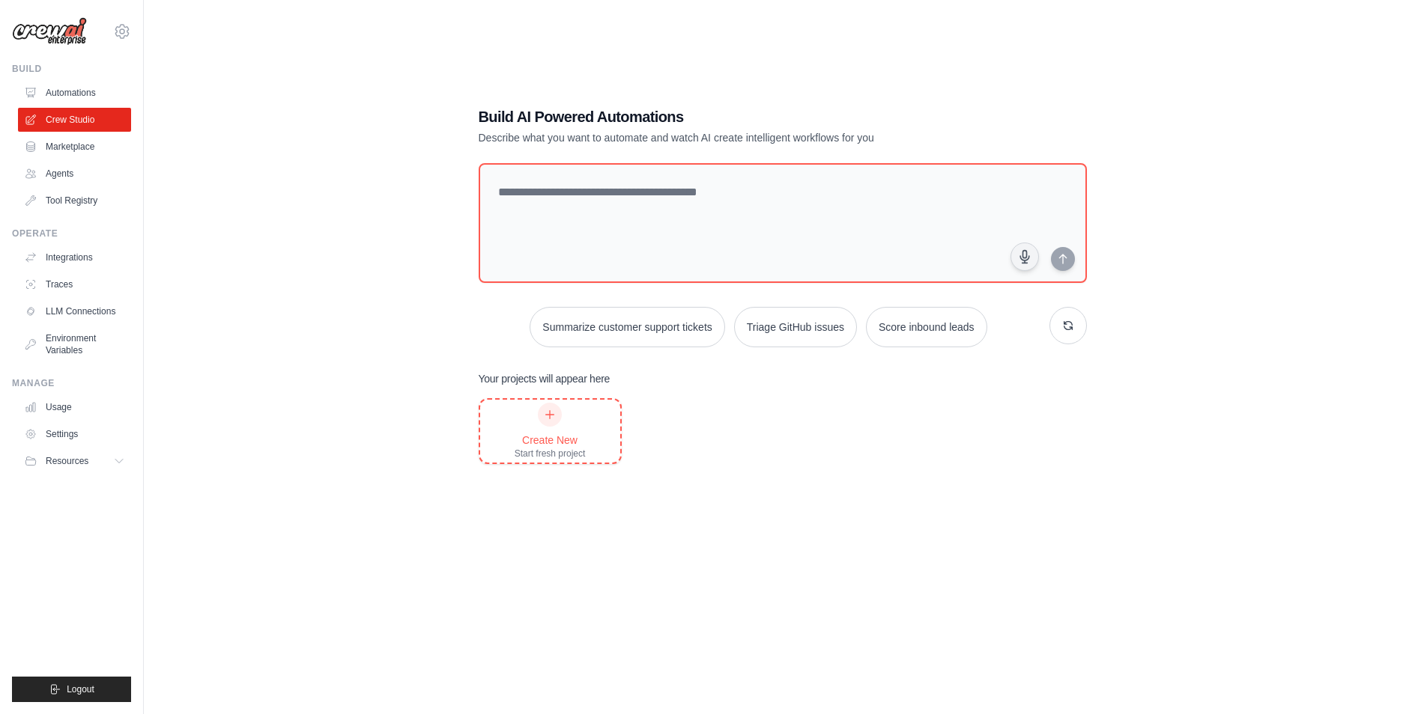
click at [543, 411] on div at bounding box center [550, 415] width 24 height 24
click at [80, 176] on link "Agents" at bounding box center [75, 174] width 113 height 24
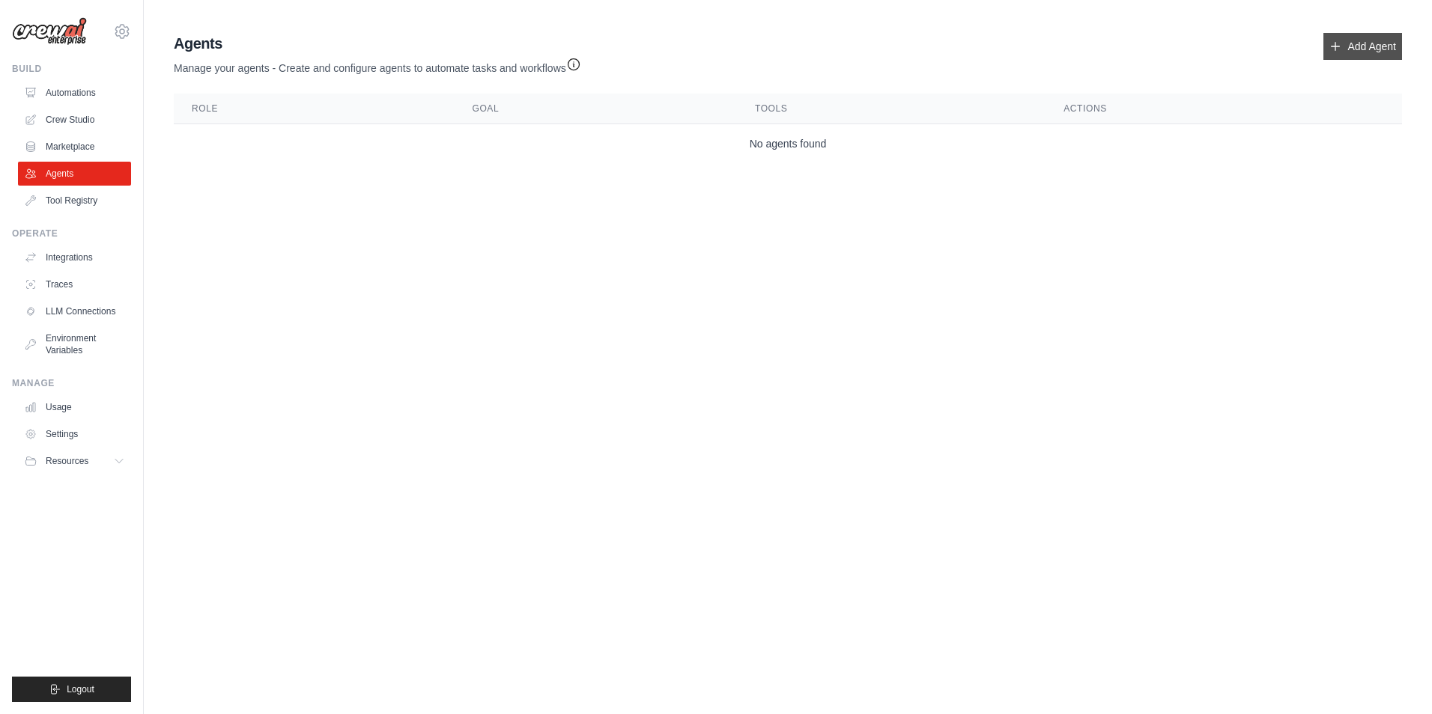
click at [1379, 43] on link "Add Agent" at bounding box center [1362, 46] width 79 height 27
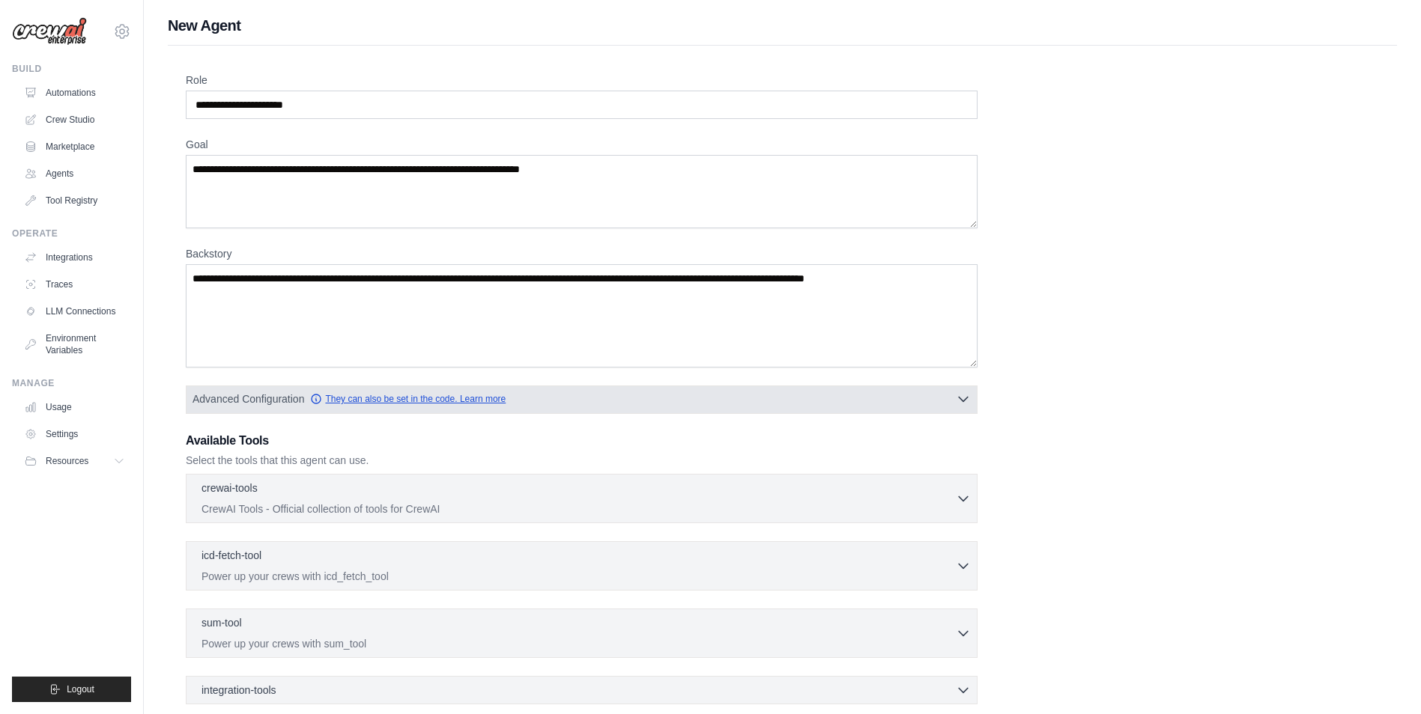
click at [362, 401] on link "They can also be set in the code. Learn more" at bounding box center [407, 399] width 195 height 12
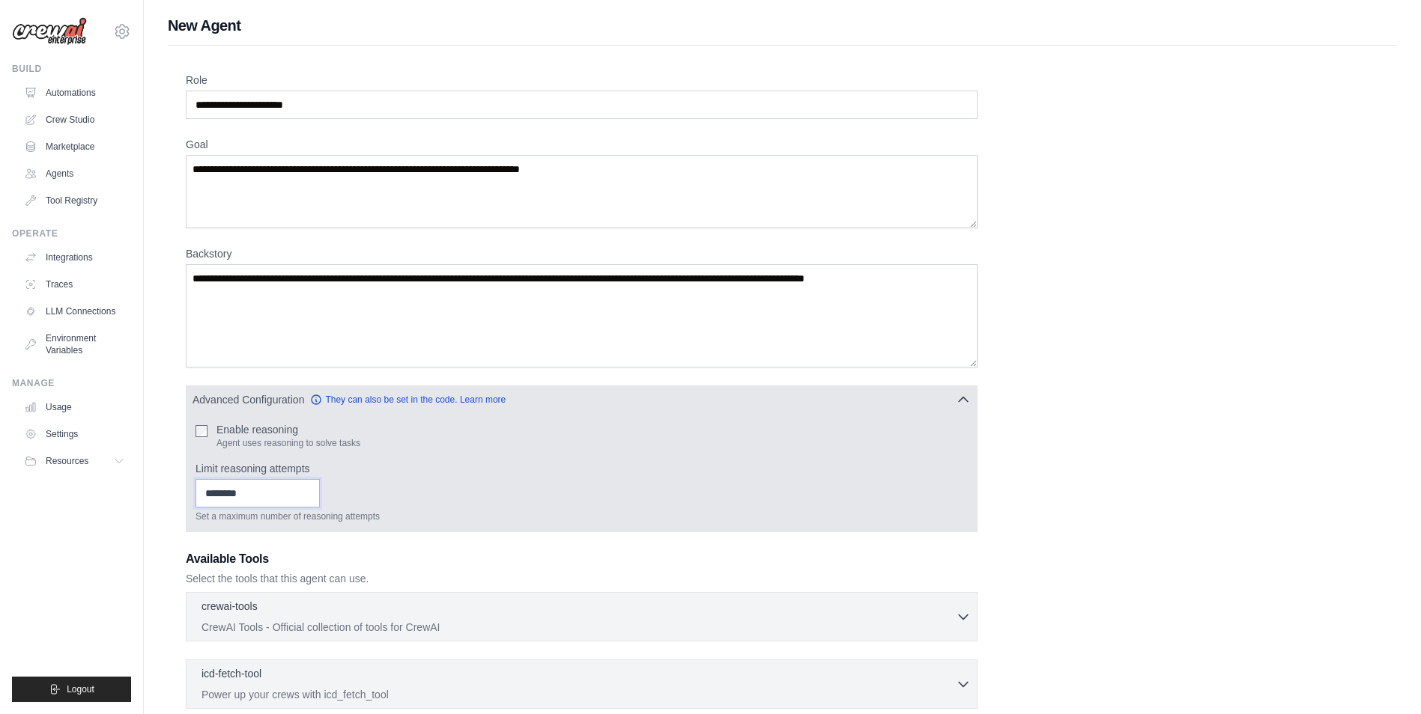
click at [305, 501] on input "Limit reasoning attempts" at bounding box center [257, 493] width 124 height 28
drag, startPoint x: 202, startPoint y: 469, endPoint x: 319, endPoint y: 476, distance: 117.1
click at [319, 476] on div "Limit reasoning attempts Set a maximum number of reasoning attempts" at bounding box center [581, 491] width 772 height 61
drag, startPoint x: 319, startPoint y: 476, endPoint x: 487, endPoint y: 495, distance: 169.5
click at [487, 495] on div "Set a maximum number of reasoning attempts" at bounding box center [581, 500] width 772 height 43
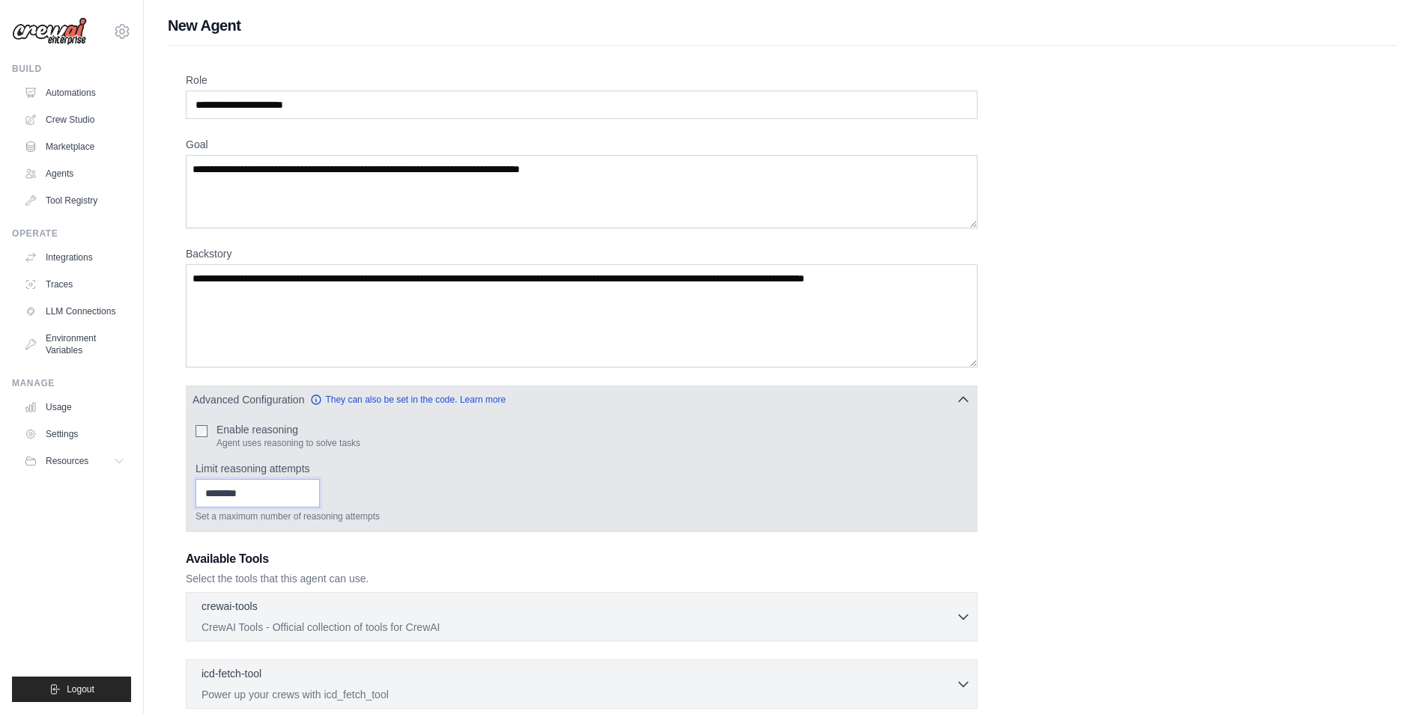
click at [247, 483] on input "Limit reasoning attempts" at bounding box center [257, 493] width 124 height 28
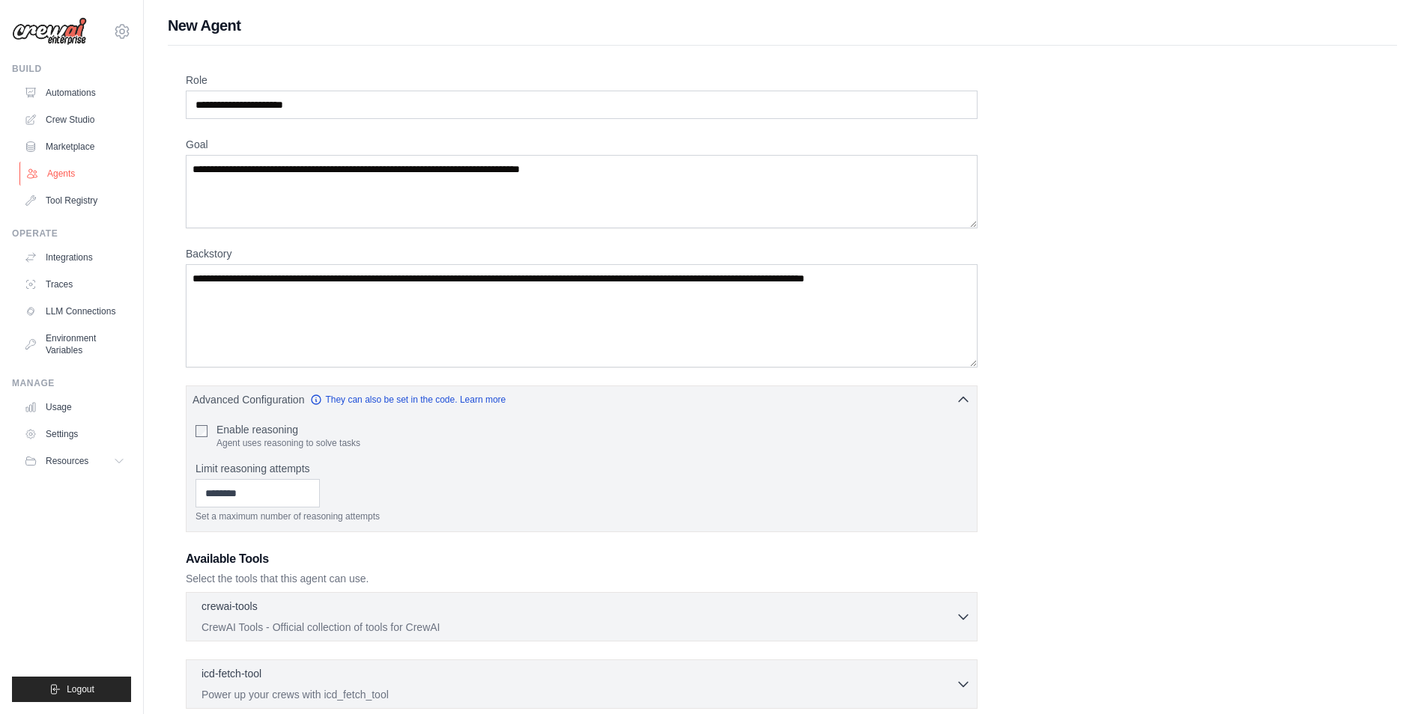
click at [67, 175] on link "Agents" at bounding box center [75, 174] width 113 height 24
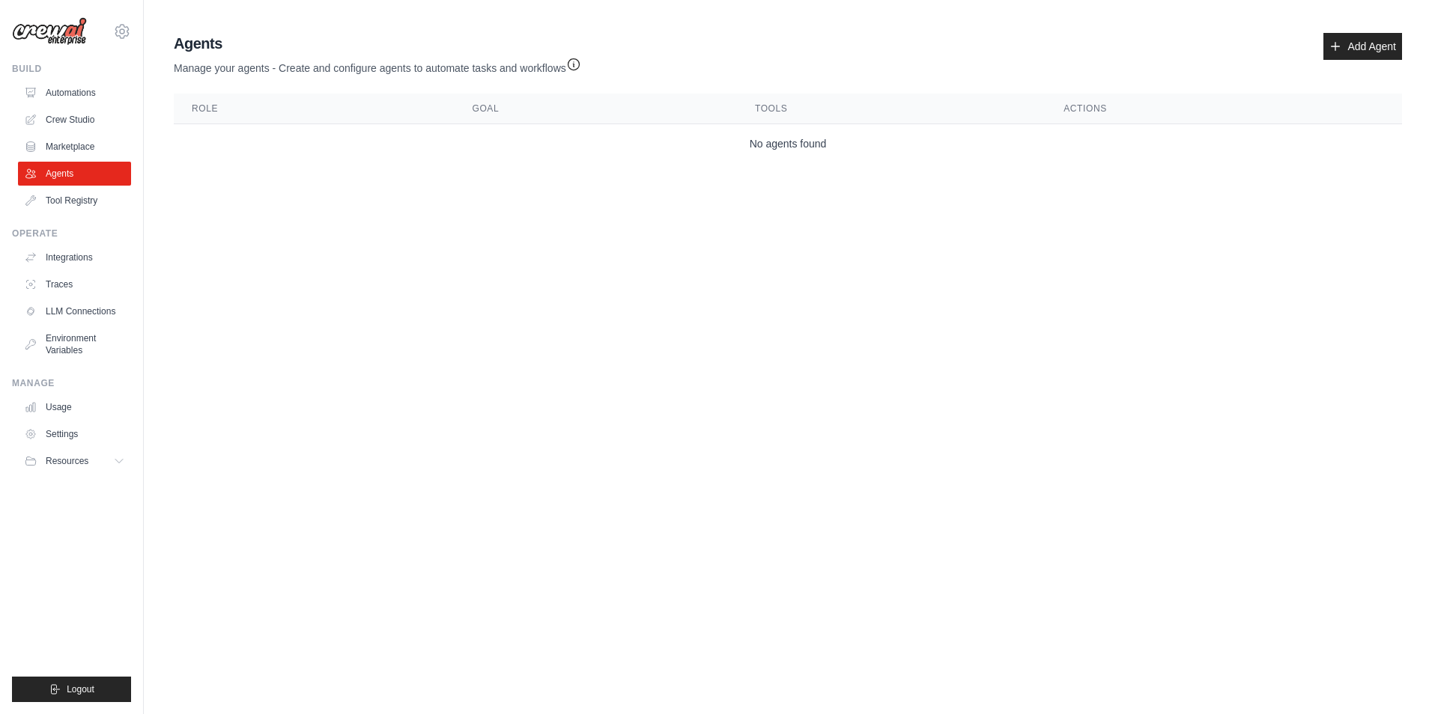
click at [68, 215] on ul "Build Automations Crew Studio Marketplace Agents" at bounding box center [71, 383] width 119 height 640
drag, startPoint x: 68, startPoint y: 215, endPoint x: 77, endPoint y: 195, distance: 21.4
click at [77, 195] on link "Tool Registry" at bounding box center [75, 201] width 113 height 24
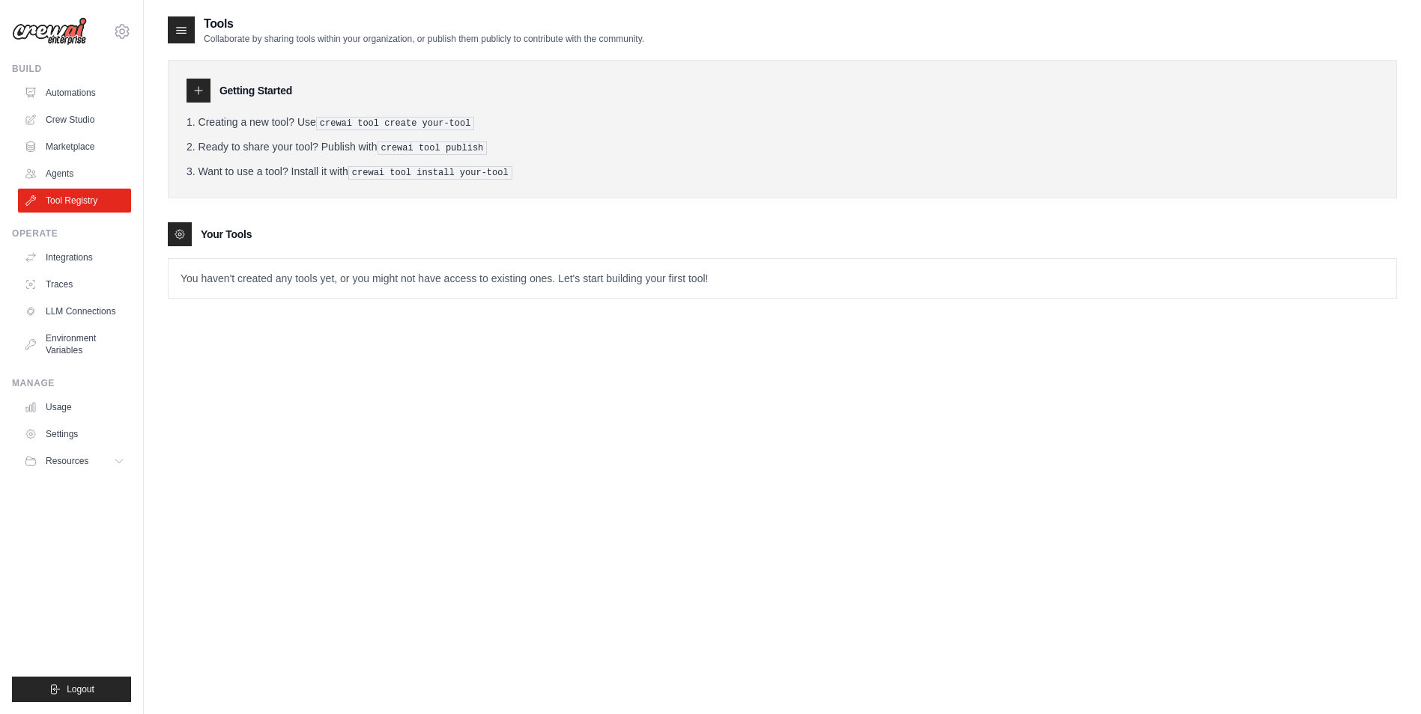
click at [73, 201] on link "Tool Registry" at bounding box center [74, 201] width 113 height 24
drag, startPoint x: 194, startPoint y: 118, endPoint x: 447, endPoint y: 112, distance: 253.2
click at [447, 112] on div "Getting Started Creating a new tool? Use crewai tool create your-tool Ready to …" at bounding box center [782, 129] width 1229 height 139
drag, startPoint x: 447, startPoint y: 112, endPoint x: 402, endPoint y: 185, distance: 86.0
click at [402, 185] on div "Getting Started Creating a new tool? Use crewai tool create your-tool Ready to …" at bounding box center [782, 129] width 1229 height 139
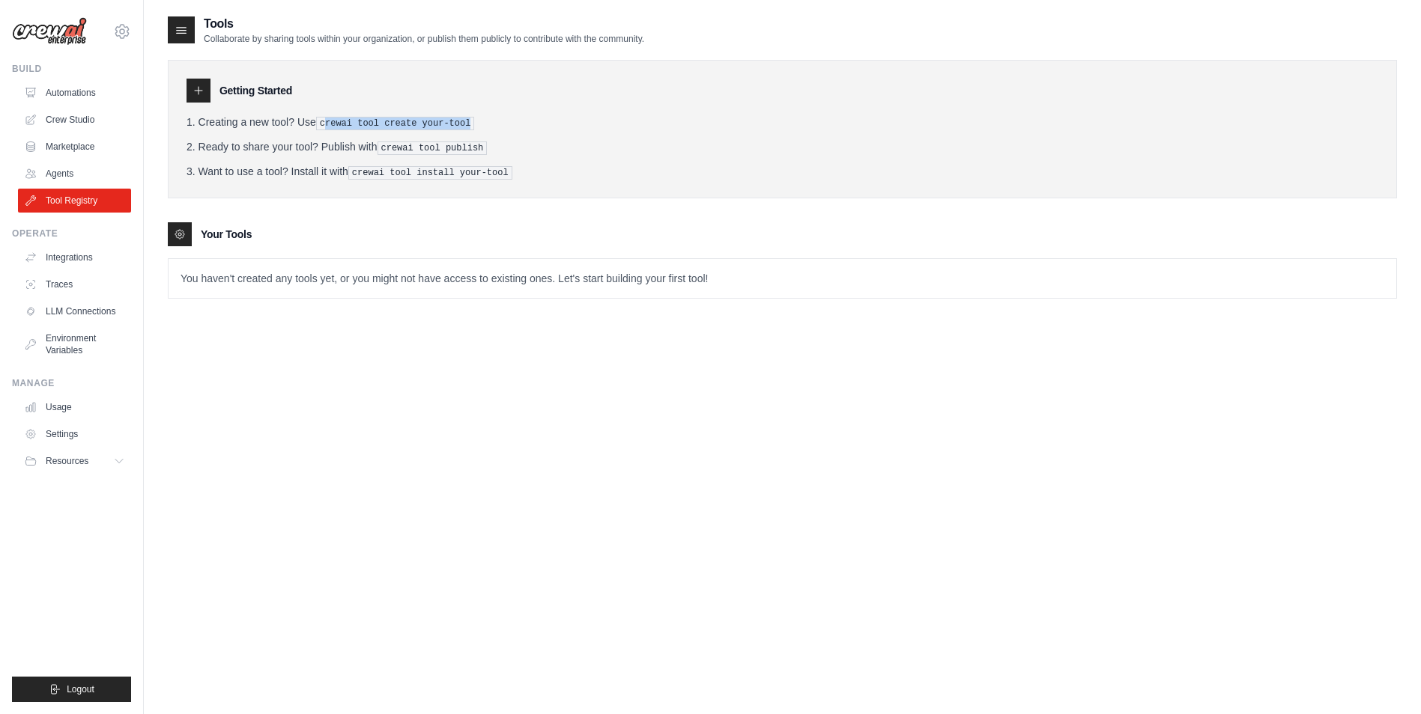
drag, startPoint x: 335, startPoint y: 121, endPoint x: 486, endPoint y: 115, distance: 150.6
click at [486, 115] on li "Creating a new tool? Use crewai tool create your-tool" at bounding box center [781, 123] width 1191 height 16
drag, startPoint x: 486, startPoint y: 115, endPoint x: 479, endPoint y: 148, distance: 33.6
click at [479, 148] on pre "crewai tool publish" at bounding box center [432, 148] width 110 height 13
drag, startPoint x: 479, startPoint y: 148, endPoint x: 427, endPoint y: 203, distance: 76.3
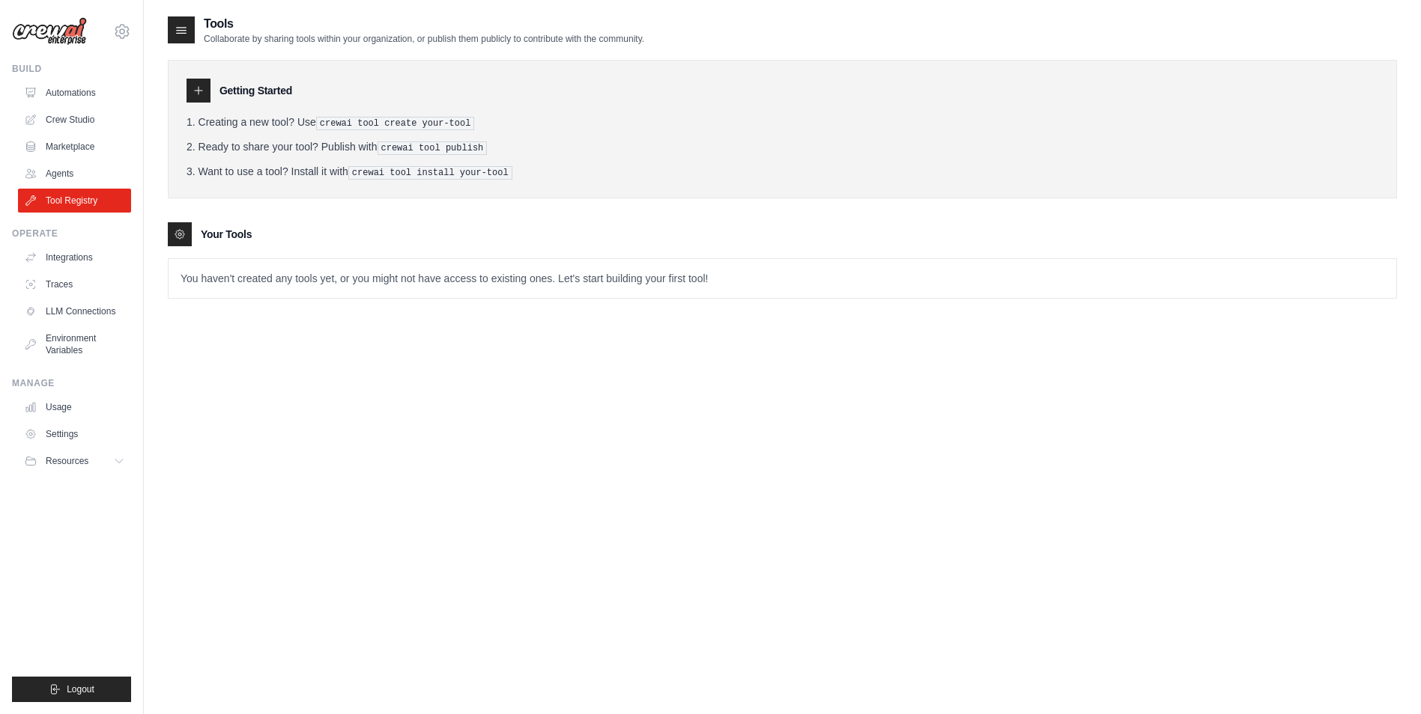
click at [427, 203] on div "Getting Started Creating a new tool? Use crewai tool create your-tool Ready to …" at bounding box center [782, 172] width 1229 height 254
drag, startPoint x: 180, startPoint y: 277, endPoint x: 559, endPoint y: 278, distance: 379.7
click at [559, 278] on p "You haven't created any tools yet, or you might not have access to existing one…" at bounding box center [781, 278] width 1227 height 39
drag, startPoint x: 559, startPoint y: 278, endPoint x: 486, endPoint y: 423, distance: 162.8
click at [486, 423] on div "Tools Collaborate by sharing tools within your organization, or publish them pu…" at bounding box center [782, 372] width 1229 height 714
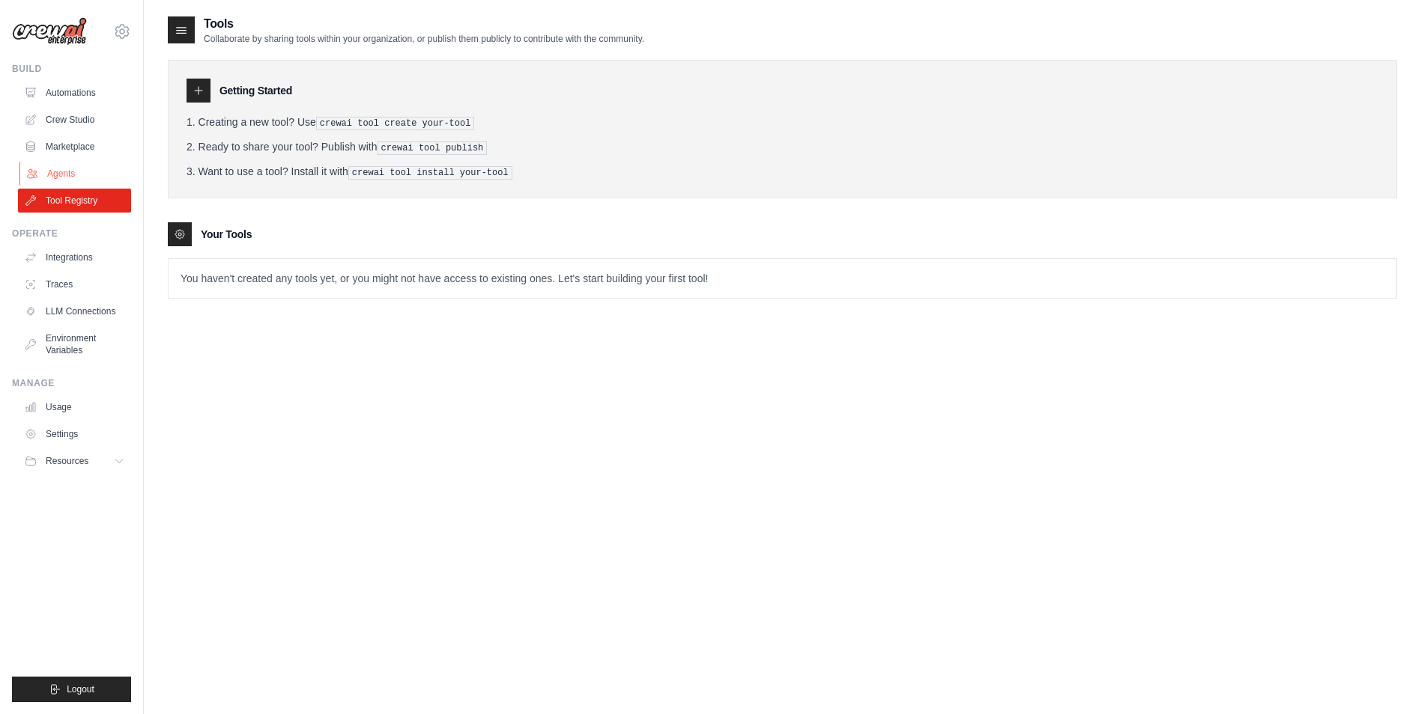
click at [91, 169] on link "Agents" at bounding box center [75, 174] width 113 height 24
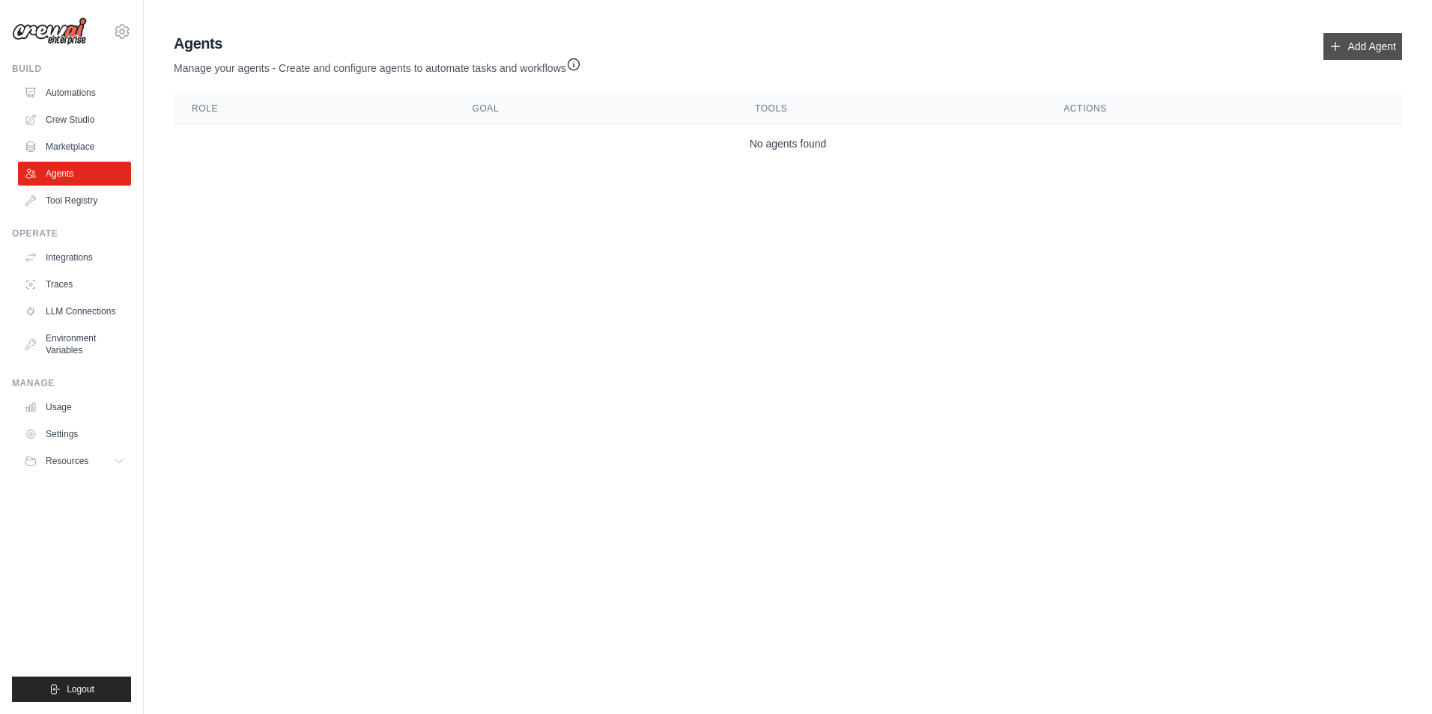
click at [1370, 56] on link "Add Agent" at bounding box center [1362, 46] width 79 height 27
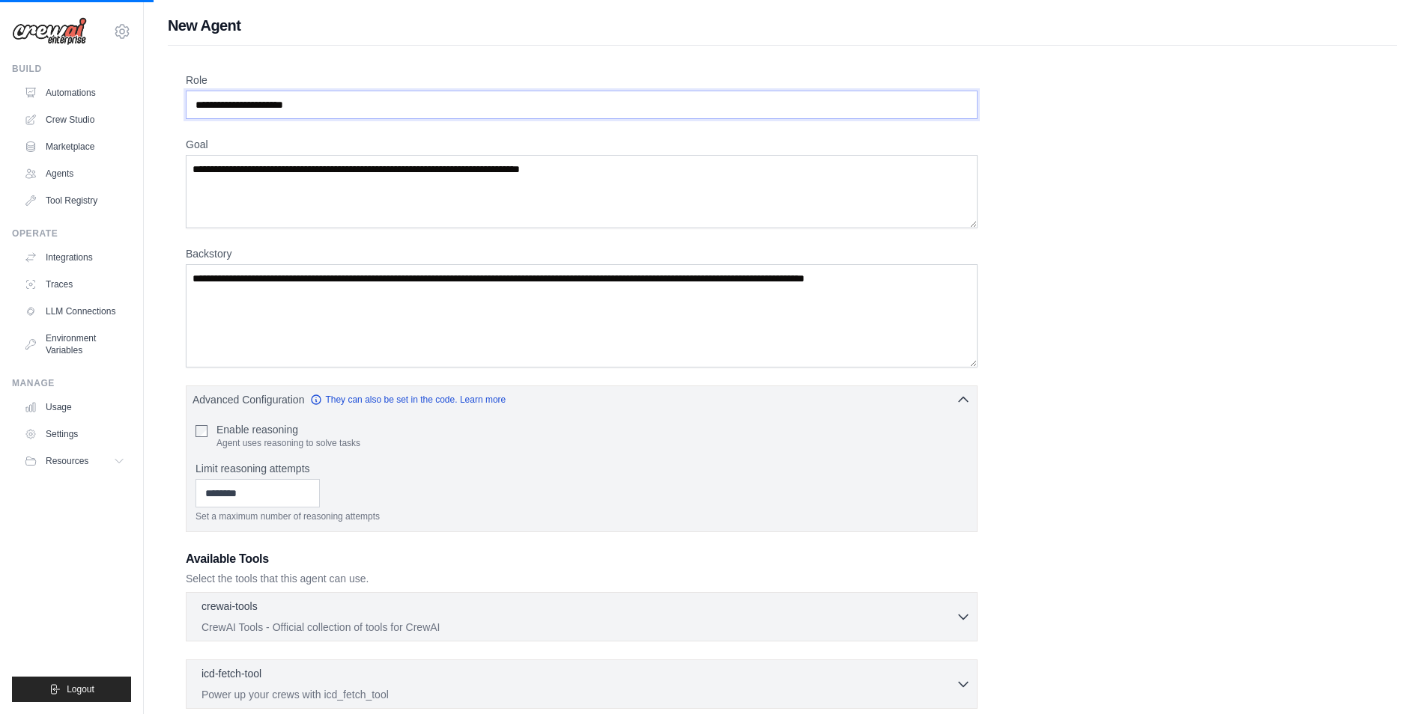
click at [416, 104] on input "Role" at bounding box center [582, 105] width 792 height 28
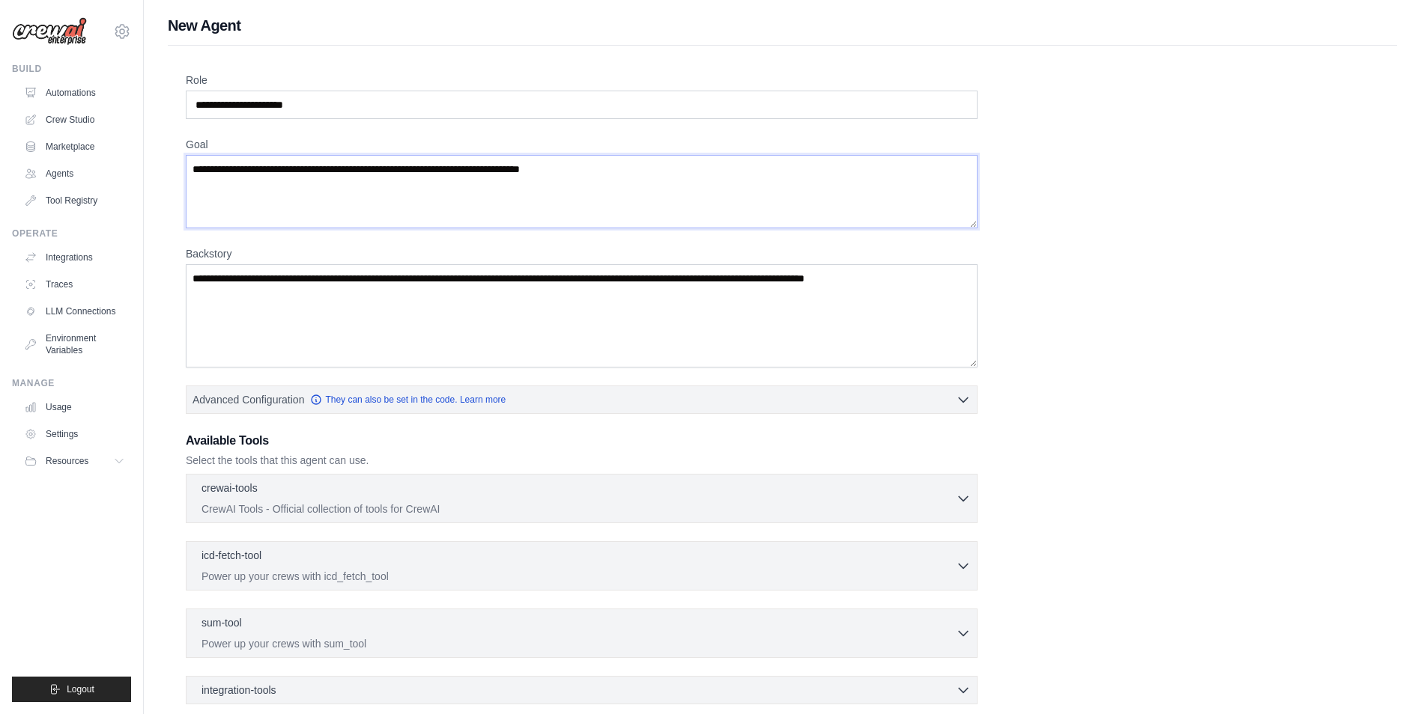
drag, startPoint x: 188, startPoint y: 174, endPoint x: 409, endPoint y: 172, distance: 220.9
click at [409, 172] on textarea "Goal" at bounding box center [582, 191] width 792 height 73
click at [332, 98] on input "Role" at bounding box center [582, 105] width 792 height 28
type input "**********"
type textarea "**********"
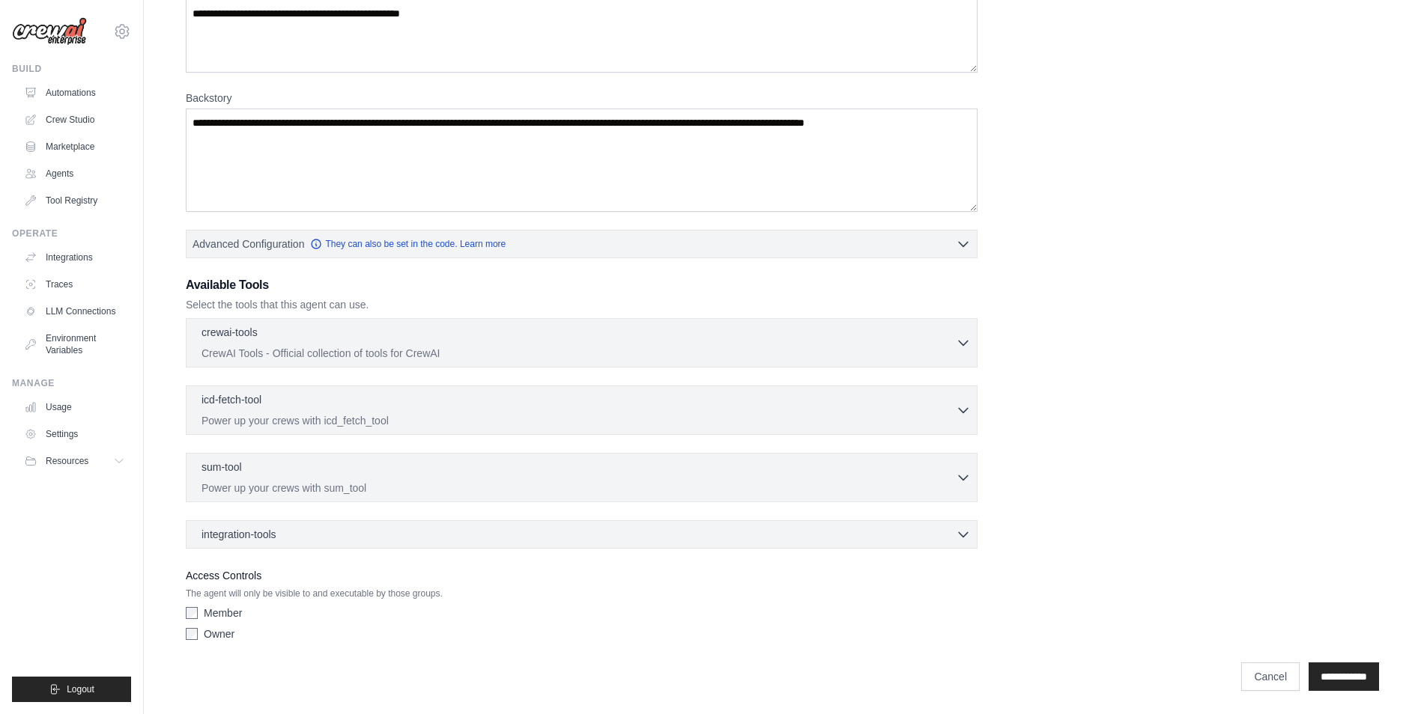
scroll to position [157, 0]
click at [300, 538] on div "integration-tools 0 selected" at bounding box center [585, 533] width 769 height 15
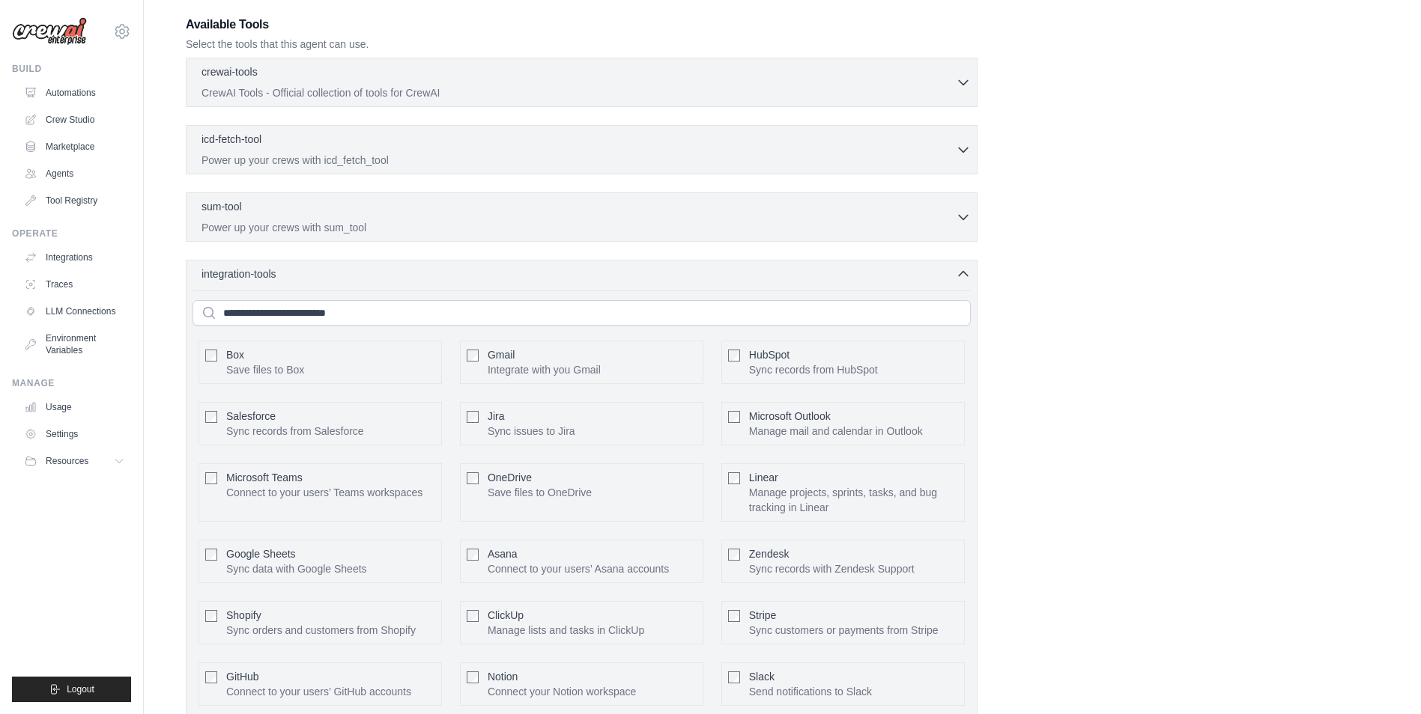
scroll to position [306, 0]
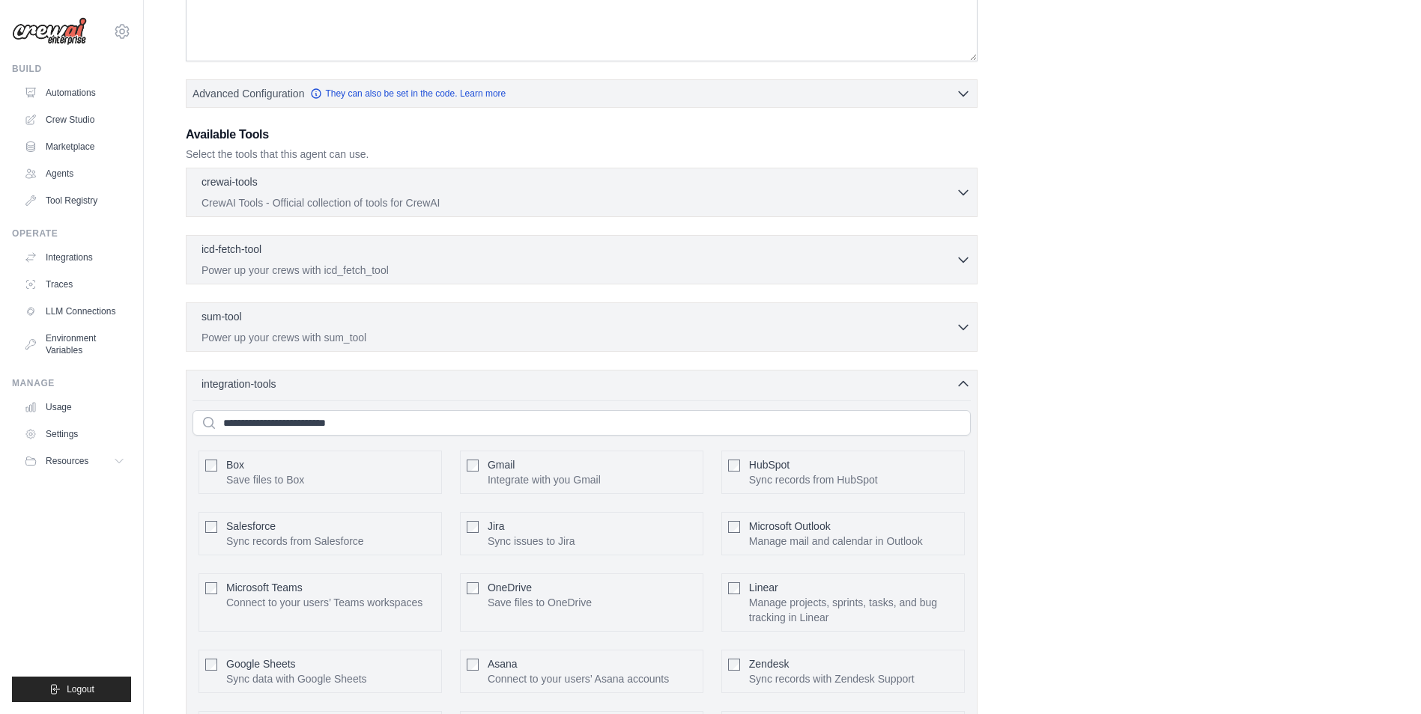
click at [416, 395] on div "integration-tools 0 selected Box Save files to Box Gmail" at bounding box center [582, 599] width 792 height 459
click at [416, 383] on div "integration-tools 0 selected" at bounding box center [585, 383] width 769 height 15
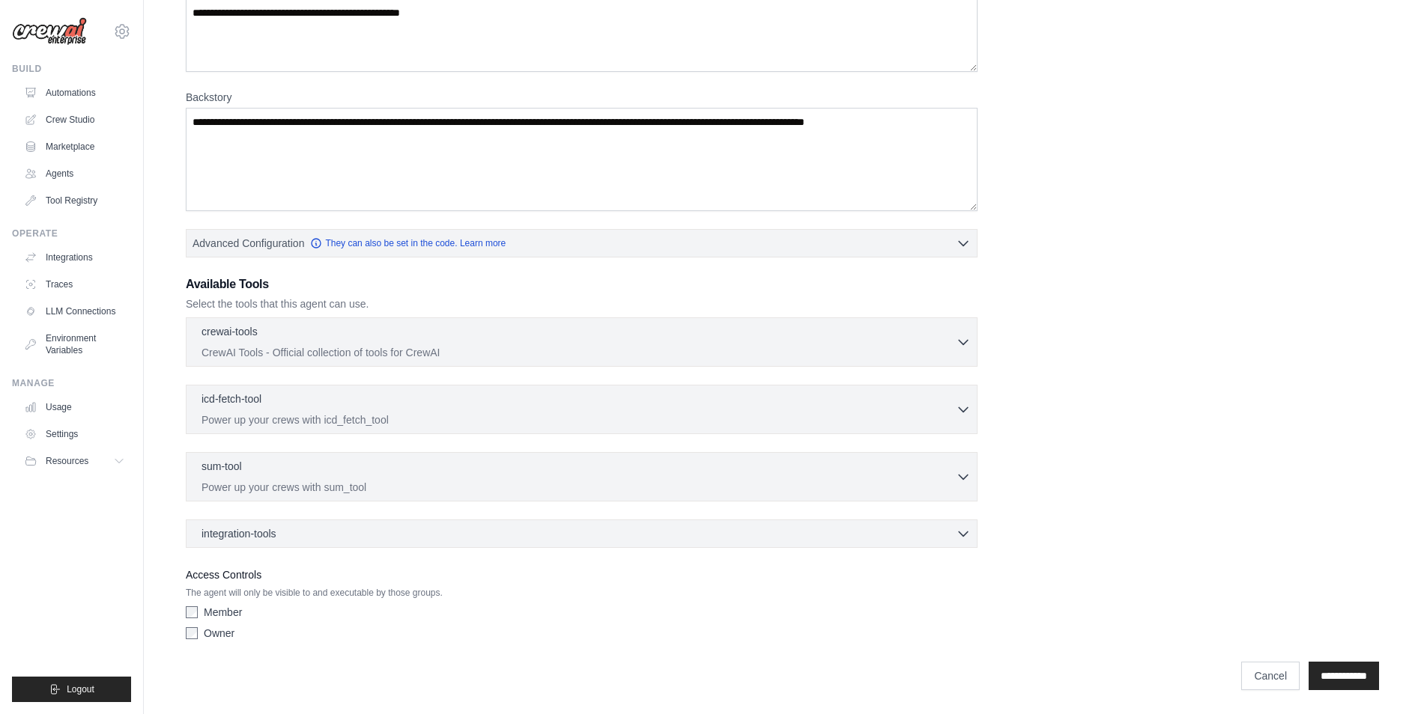
click at [198, 636] on div "Owner" at bounding box center [582, 633] width 792 height 15
click at [1315, 672] on input "**********" at bounding box center [1343, 676] width 70 height 28
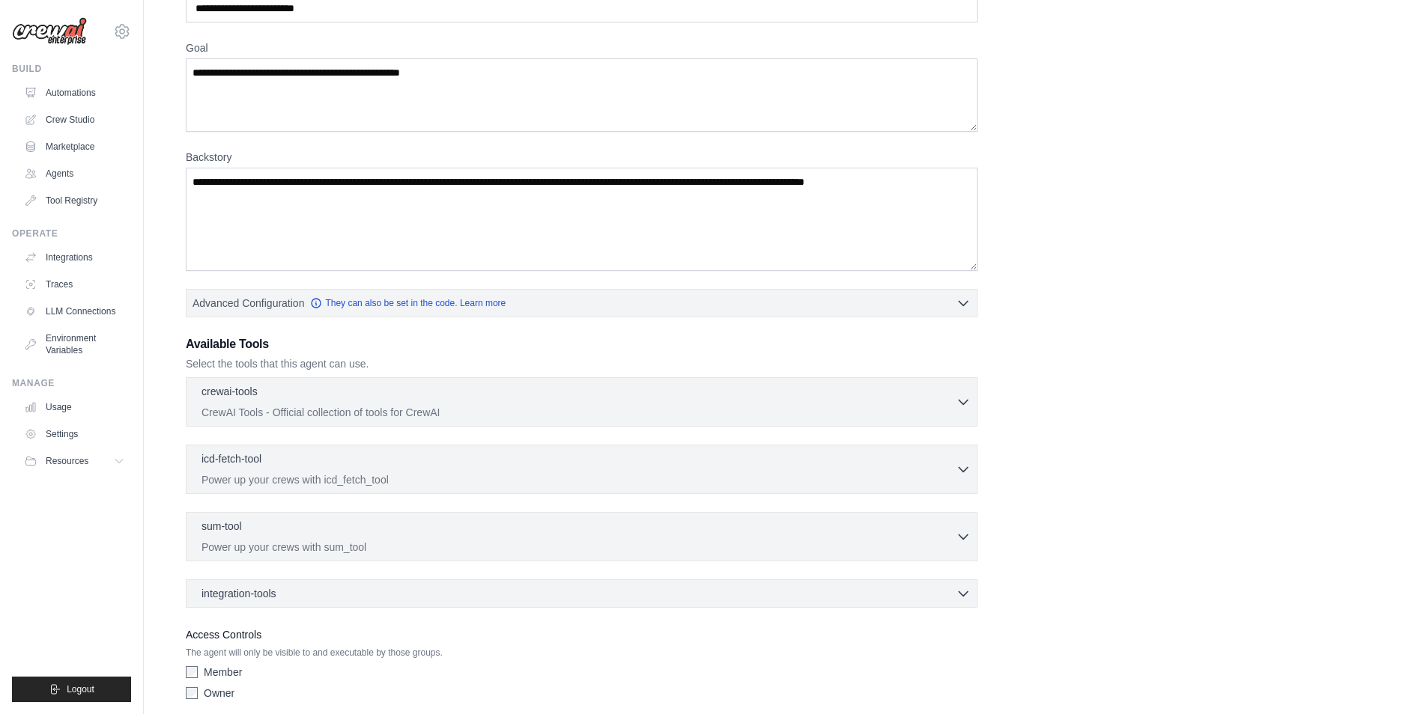
scroll to position [0, 0]
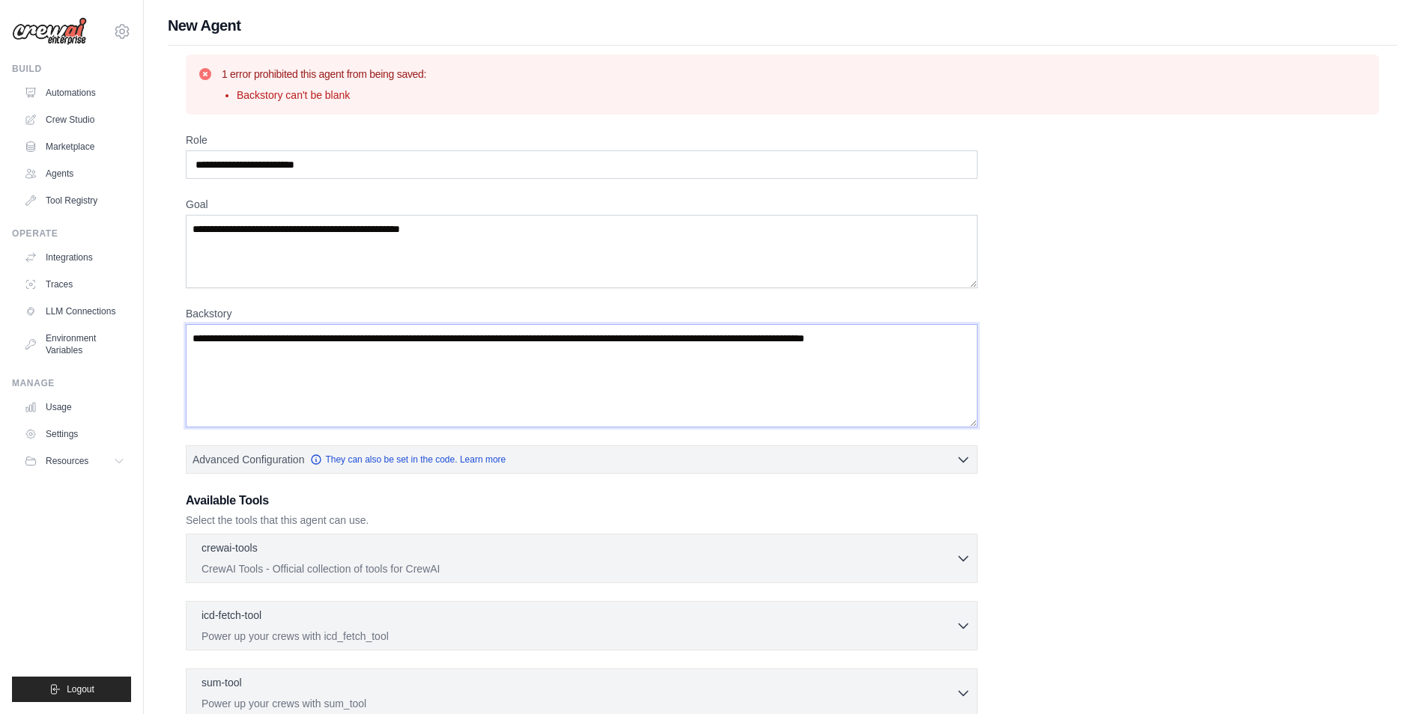
click at [532, 392] on textarea "Backstory" at bounding box center [582, 375] width 792 height 103
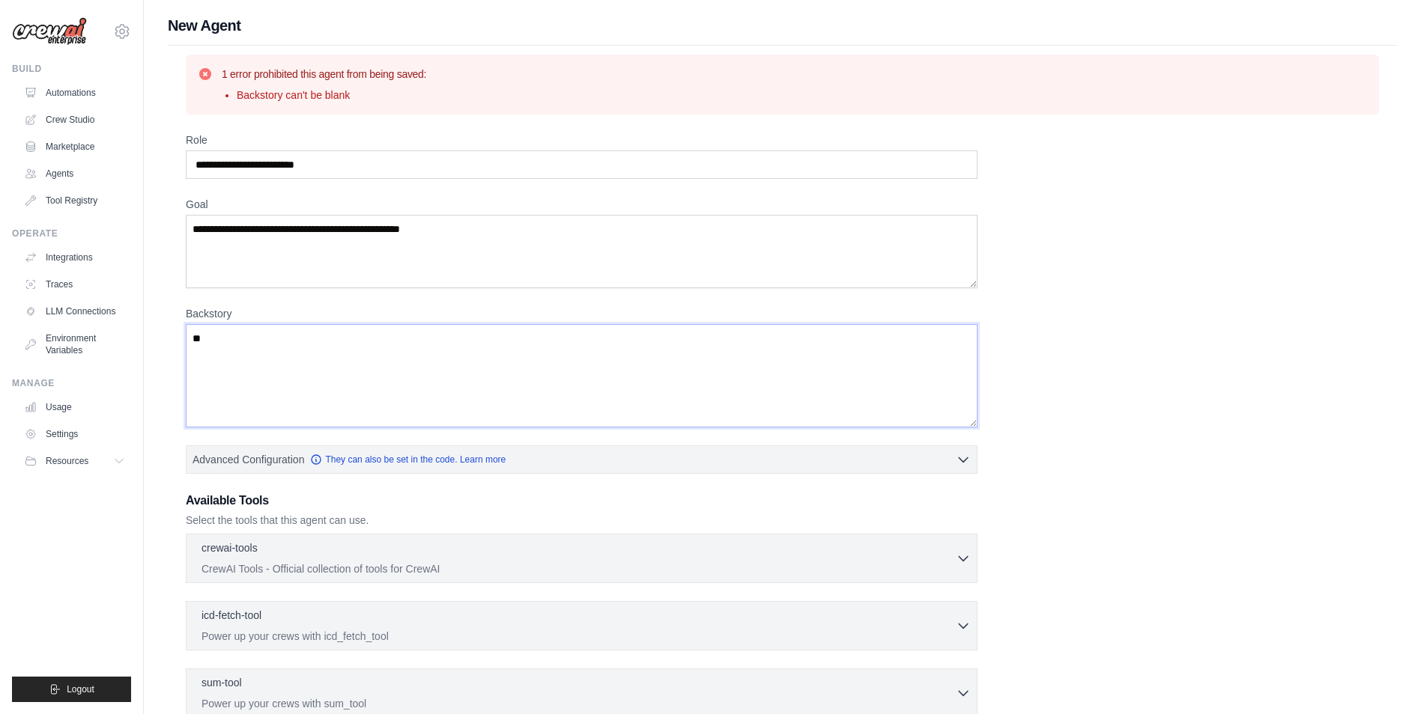
type textarea "*"
click at [537, 385] on textarea "**********" at bounding box center [582, 375] width 792 height 103
click at [586, 328] on textarea "**********" at bounding box center [582, 375] width 792 height 103
type textarea "**********"
click at [708, 332] on textarea "**********" at bounding box center [582, 375] width 792 height 103
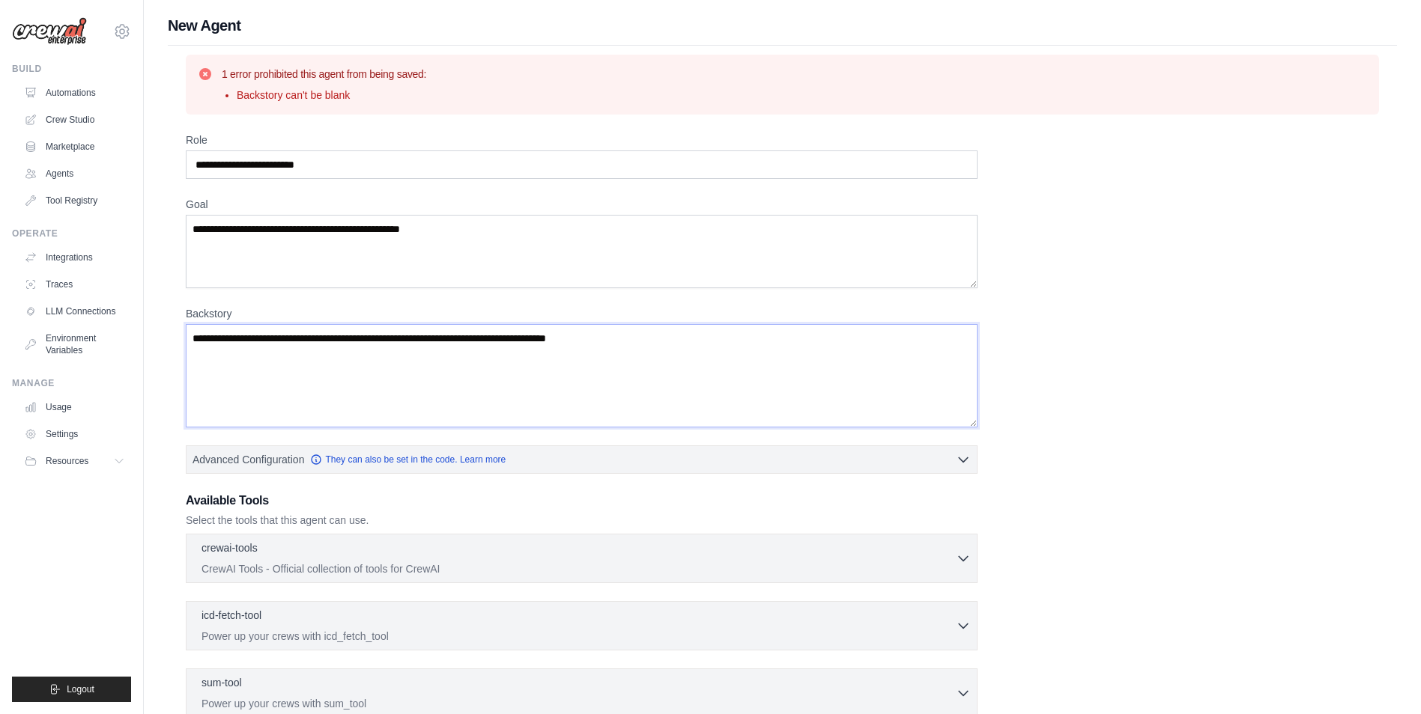
click at [704, 346] on textarea "**********" at bounding box center [582, 375] width 792 height 103
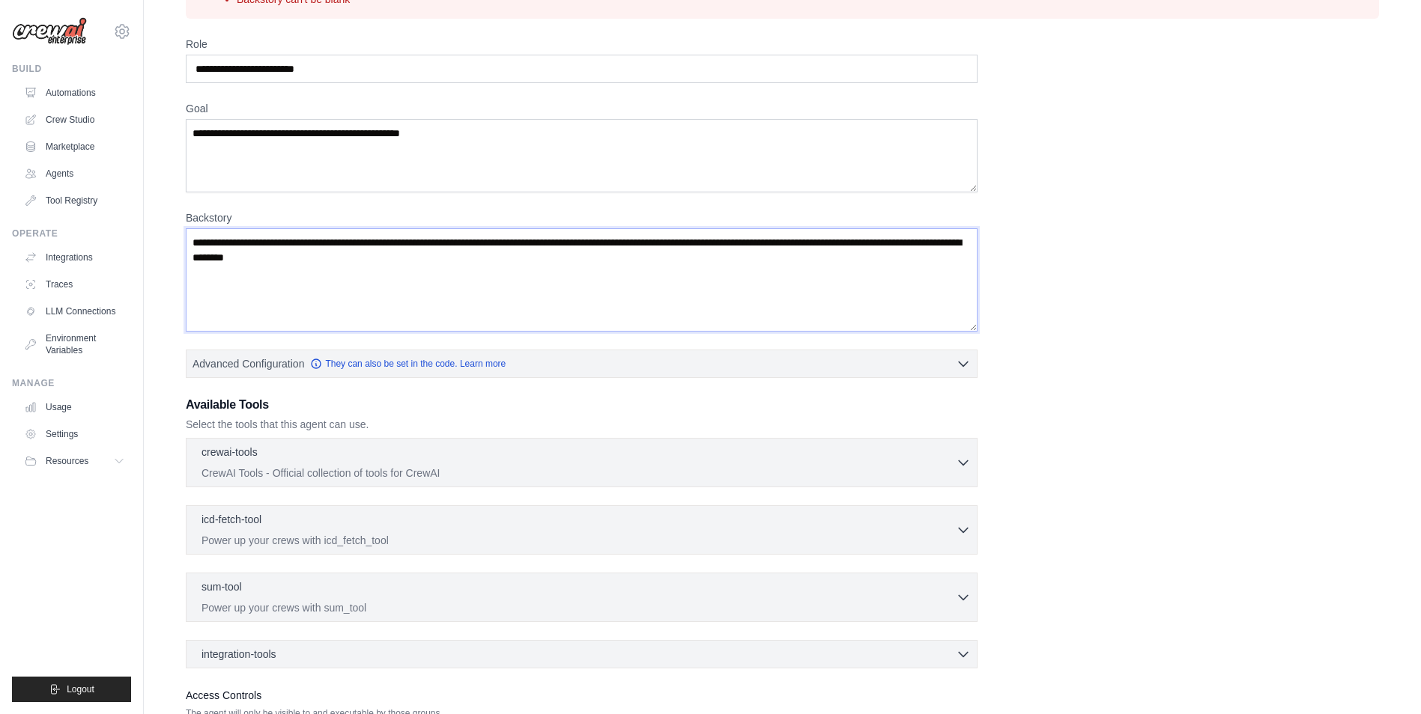
scroll to position [216, 0]
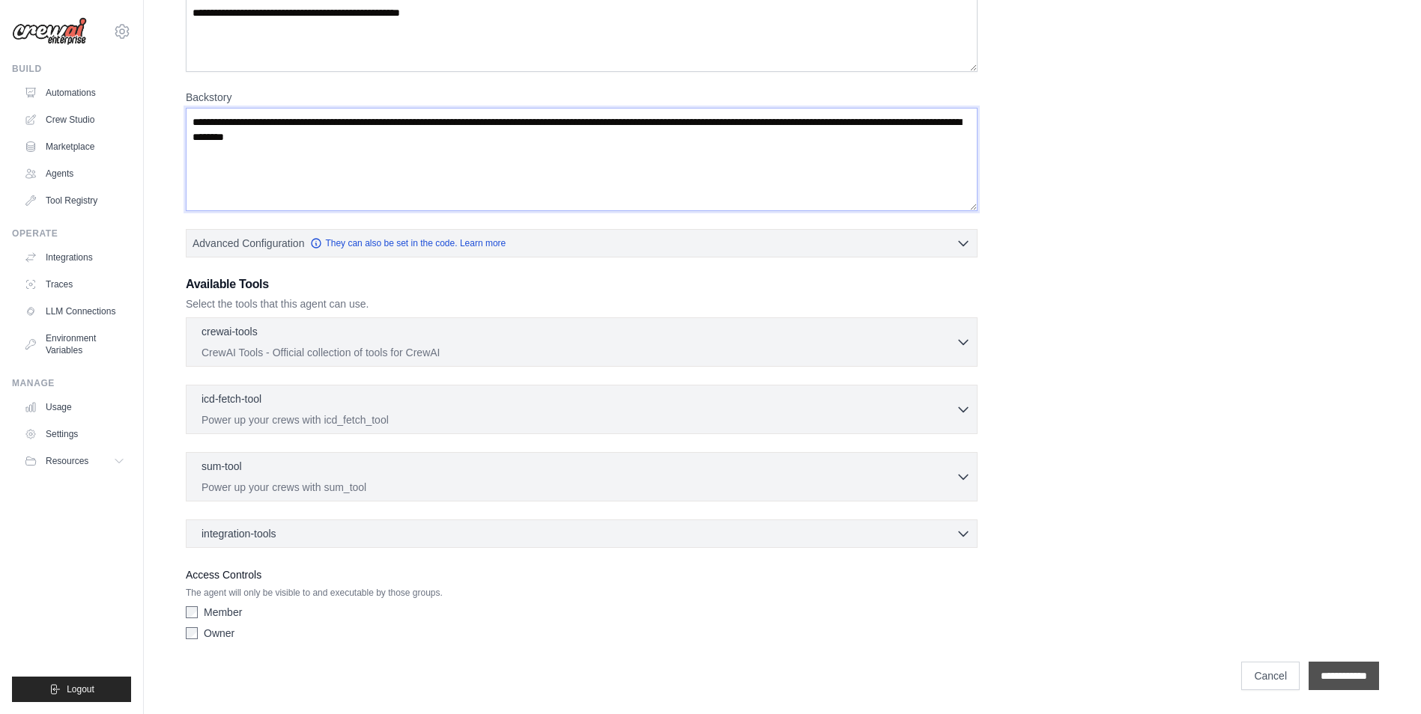
type textarea "**********"
click at [1339, 678] on input "**********" at bounding box center [1343, 676] width 70 height 28
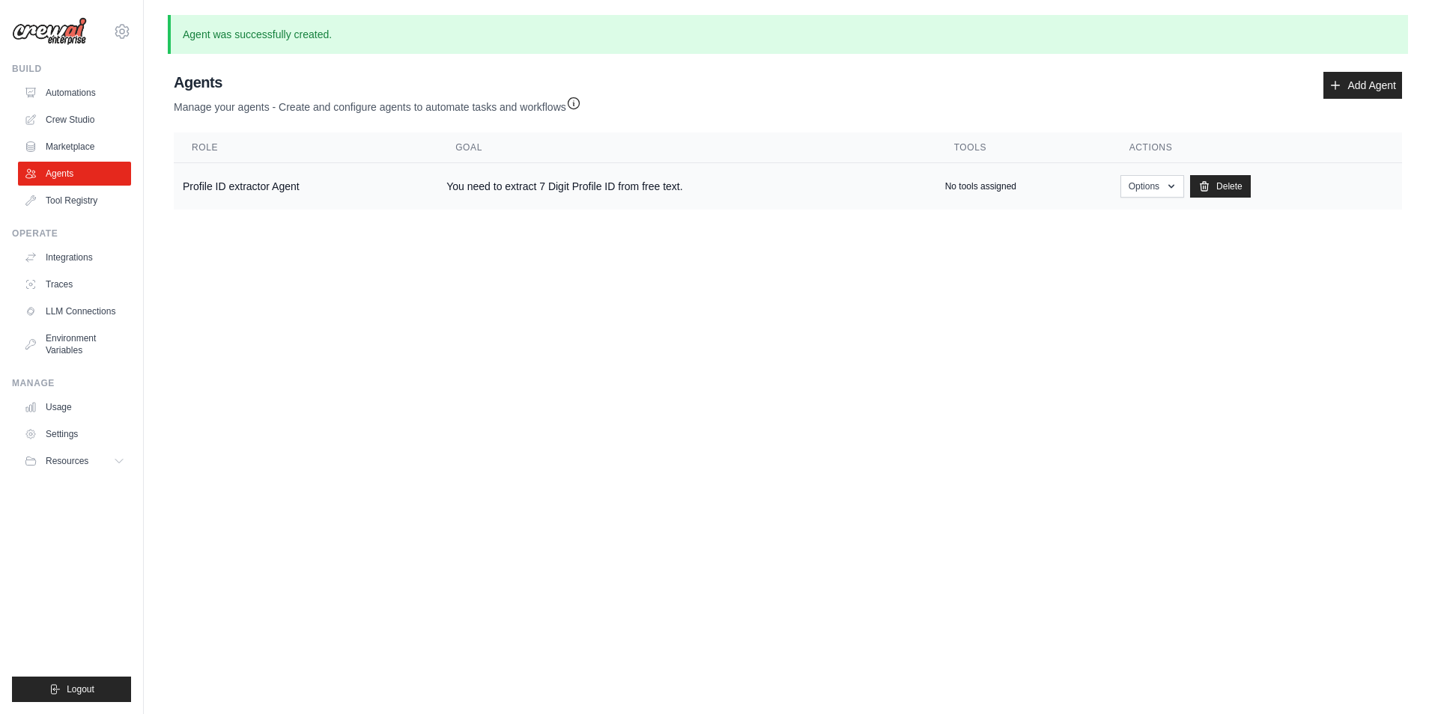
click at [246, 177] on td "Profile ID extractor Agent" at bounding box center [306, 186] width 264 height 47
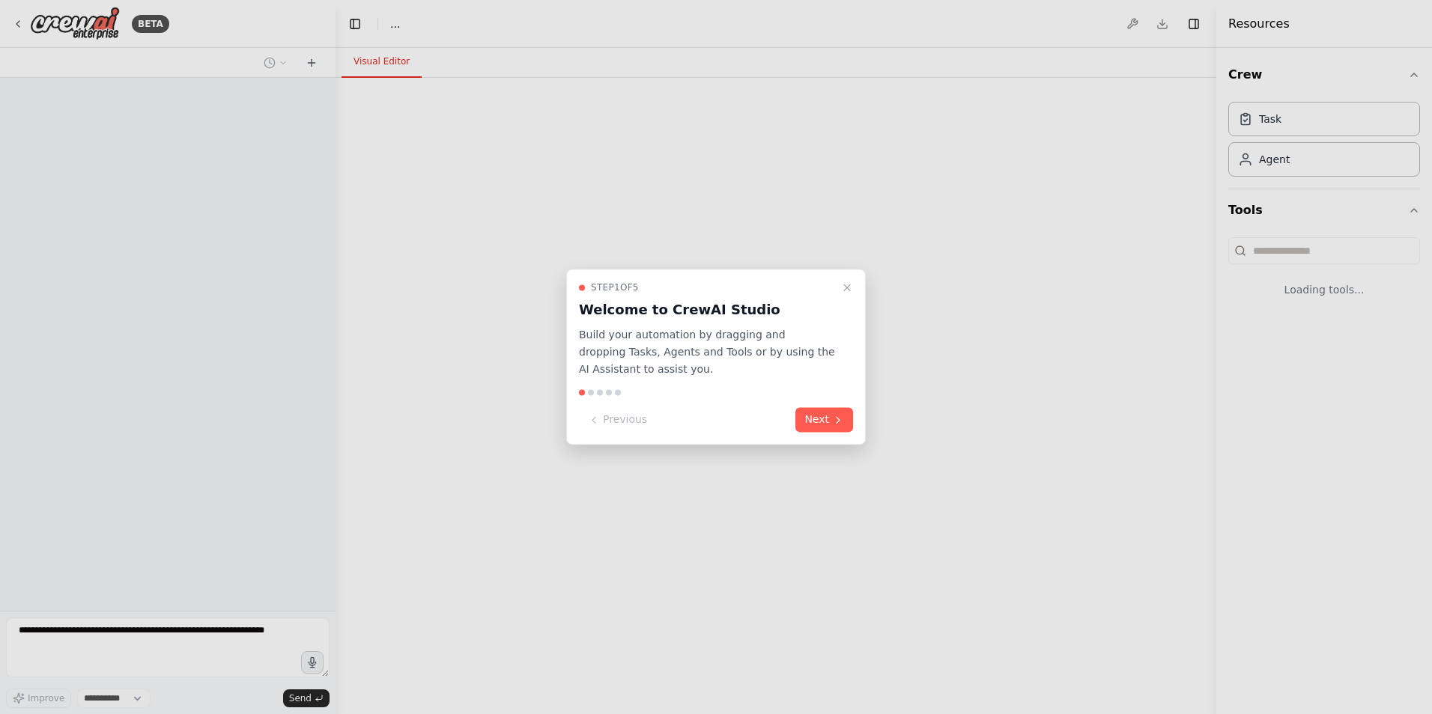
select select "****"
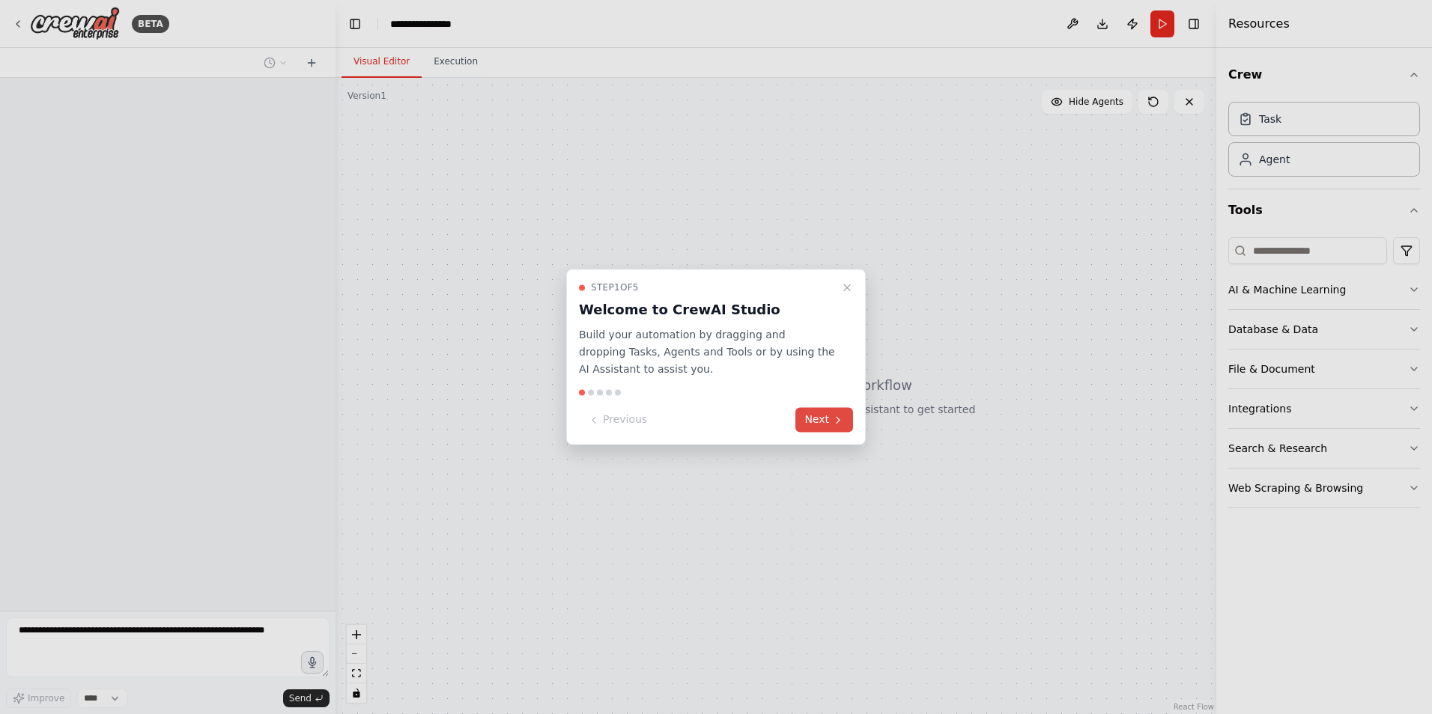
click at [824, 426] on button "Next" at bounding box center [824, 420] width 58 height 25
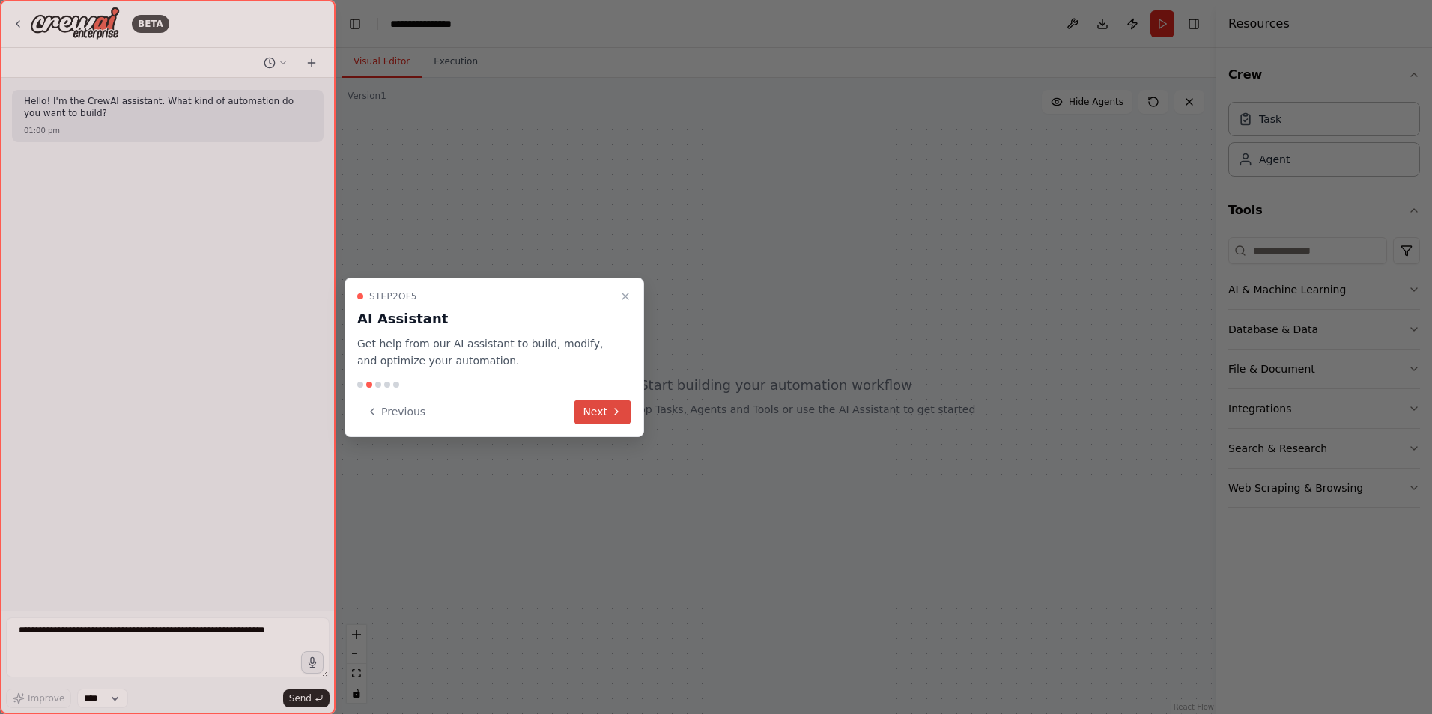
click at [601, 413] on button "Next" at bounding box center [603, 412] width 58 height 25
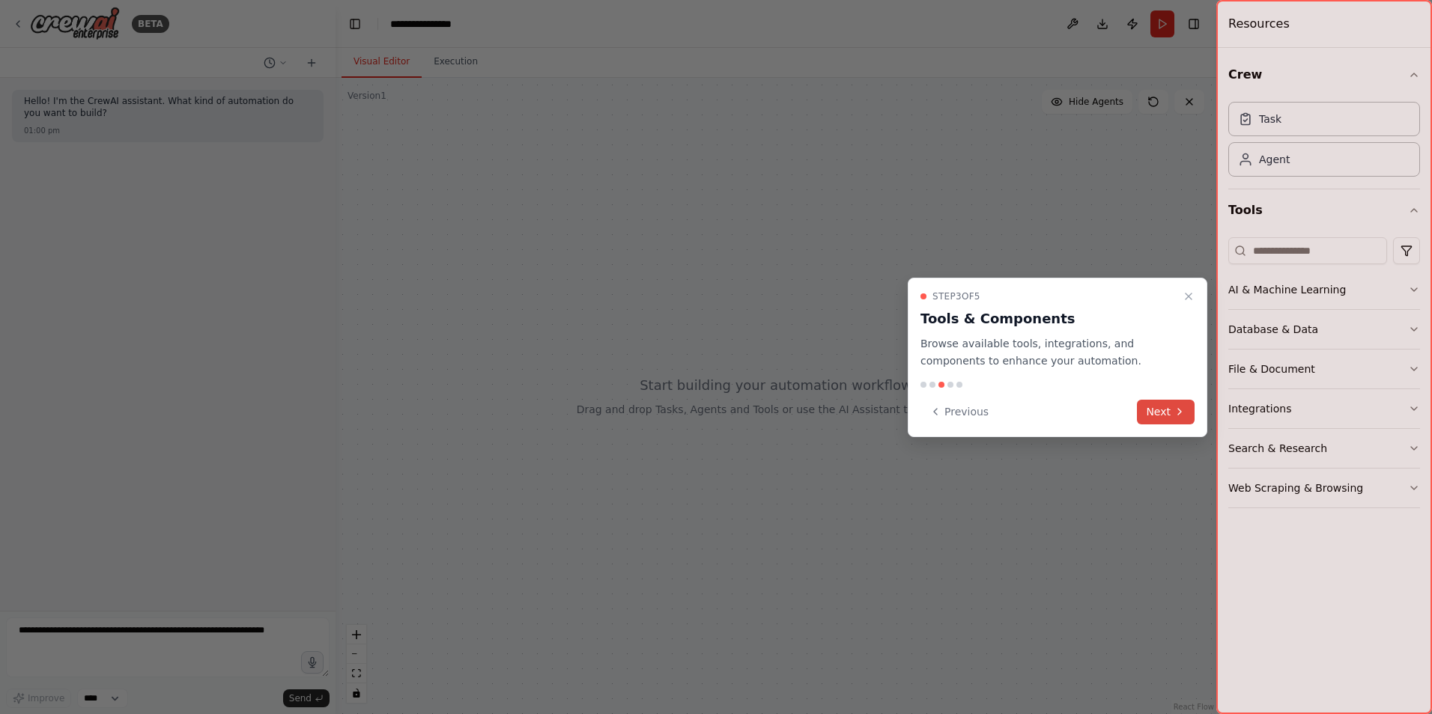
click at [1158, 415] on button "Next" at bounding box center [1166, 412] width 58 height 25
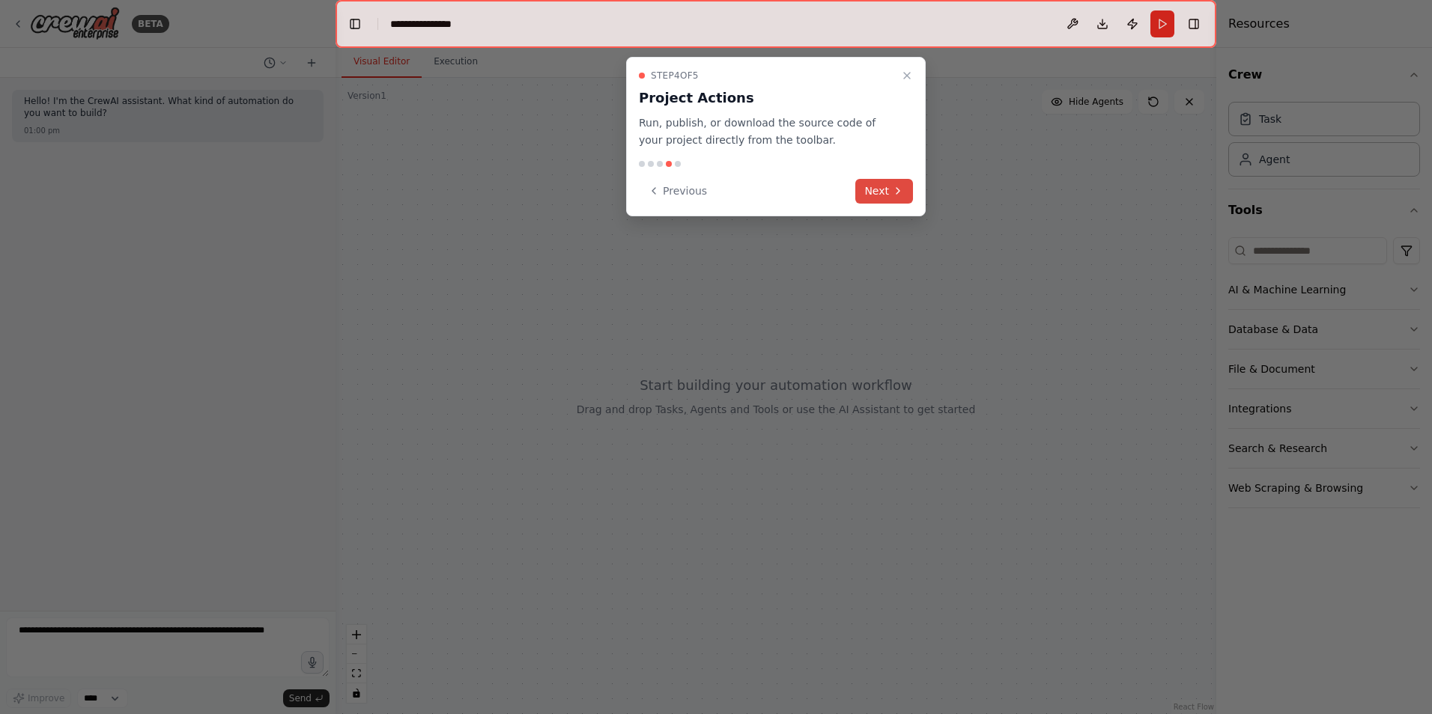
click at [877, 193] on button "Next" at bounding box center [884, 191] width 58 height 25
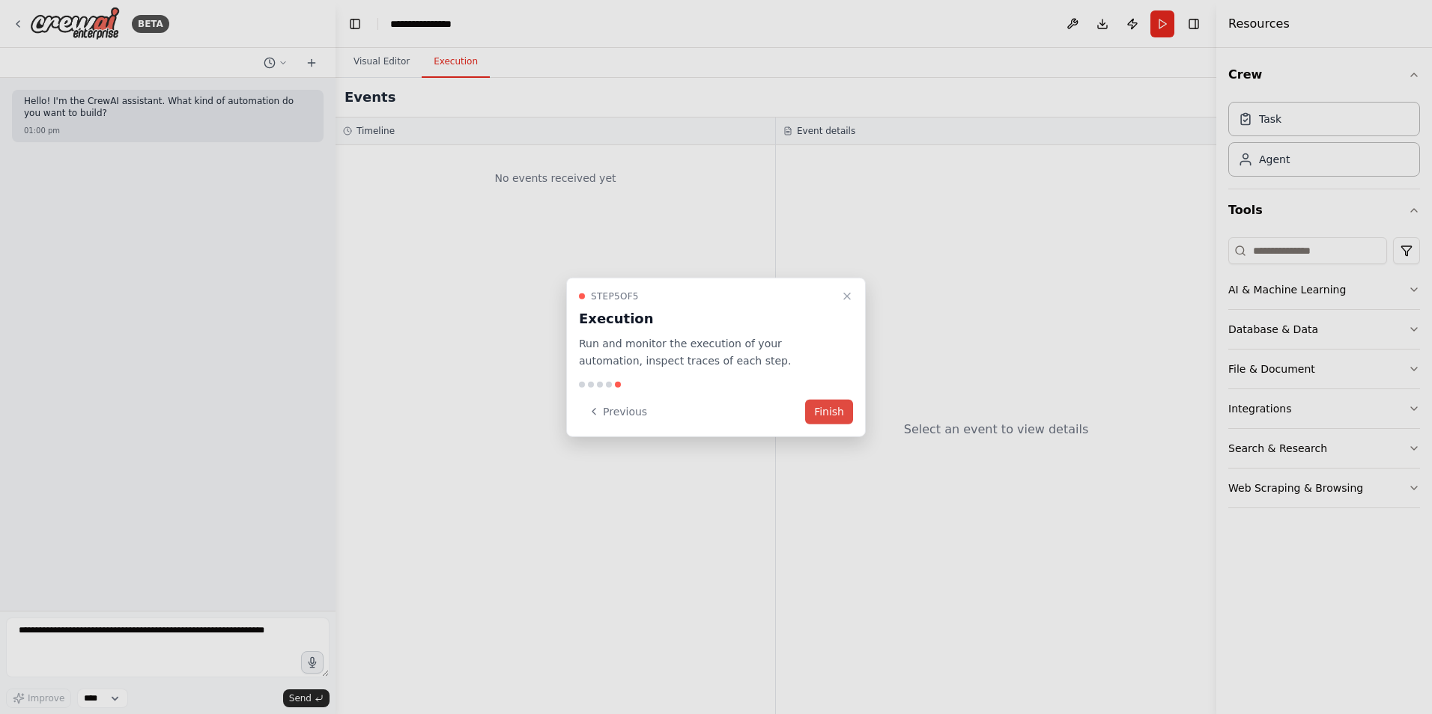
click at [831, 410] on button "Finish" at bounding box center [829, 411] width 48 height 25
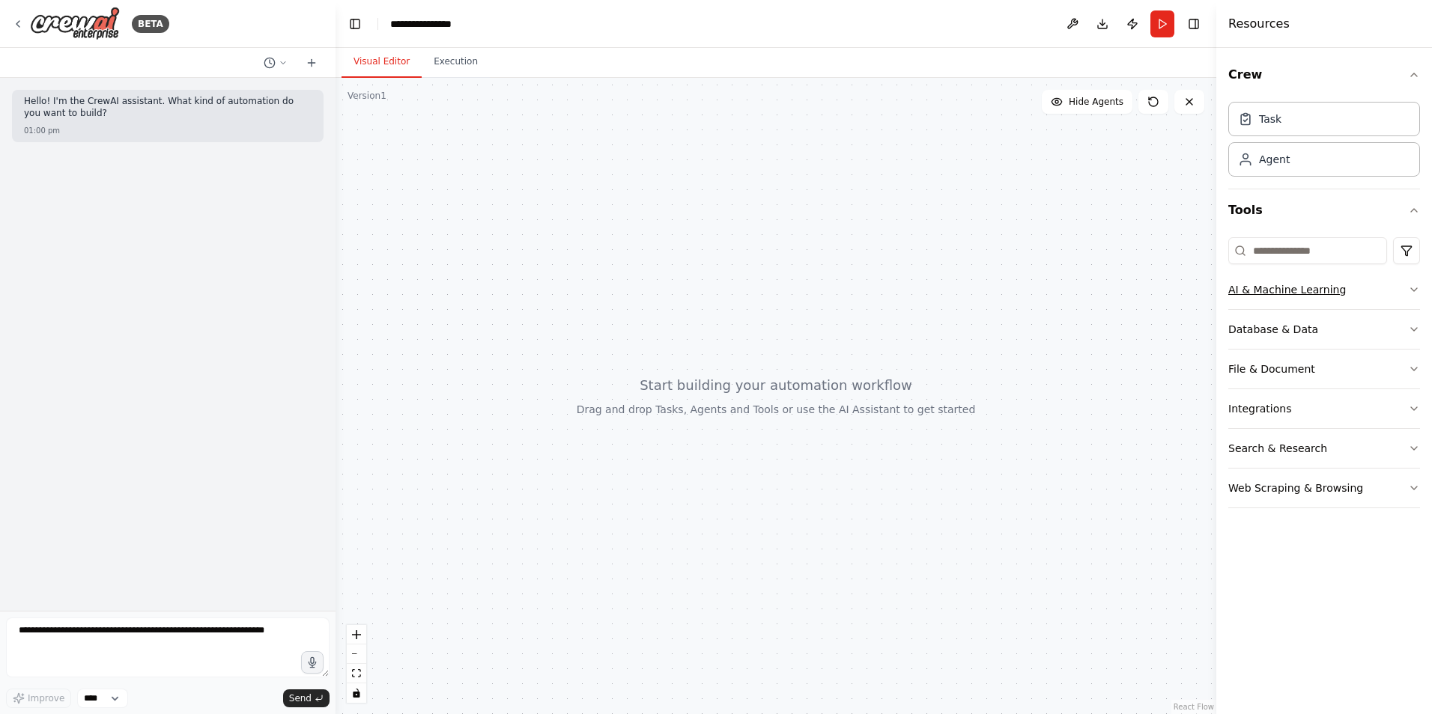
click at [1414, 291] on icon "button" at bounding box center [1414, 290] width 12 height 12
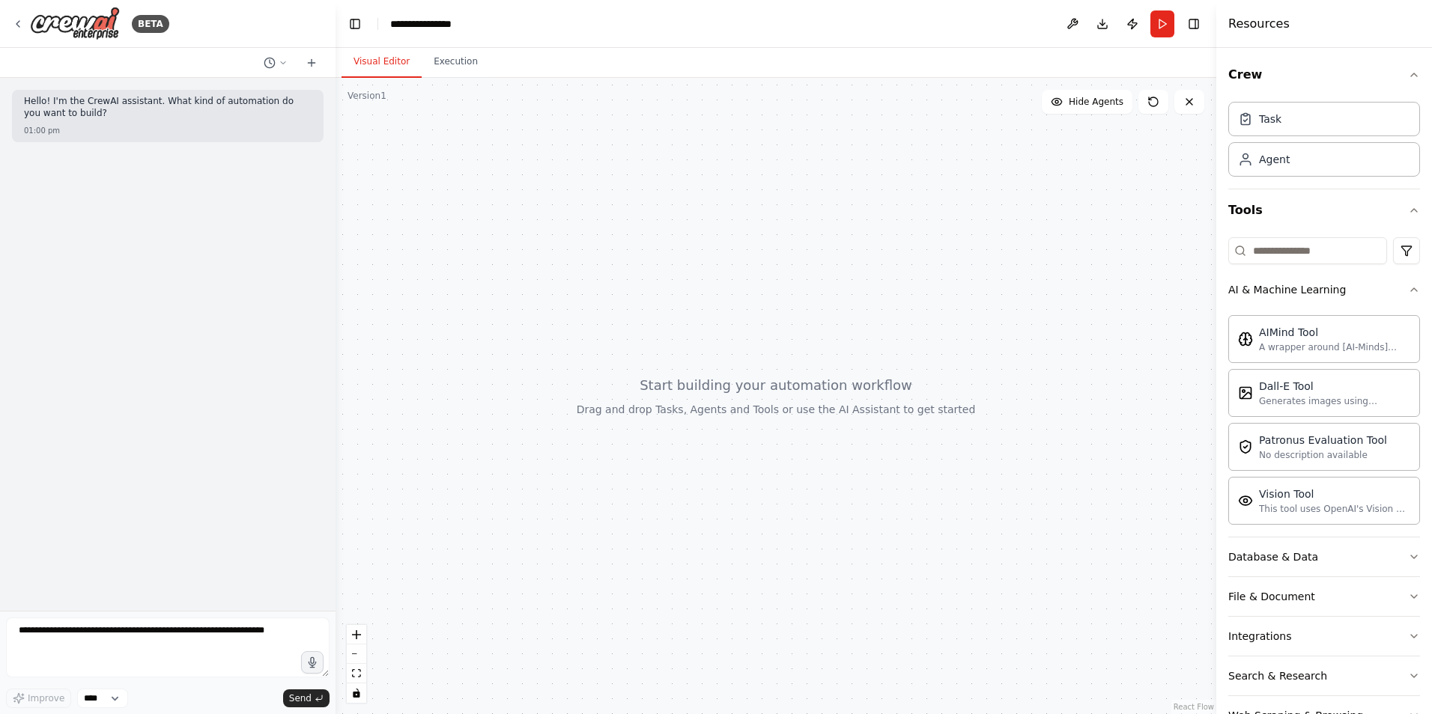
click at [1409, 288] on div "Crew Task Agent Tools AI & Machine Learning AIMind Tool A wrapper around [AI-Mi…" at bounding box center [1324, 381] width 216 height 666
click at [1408, 287] on icon "button" at bounding box center [1414, 290] width 12 height 12
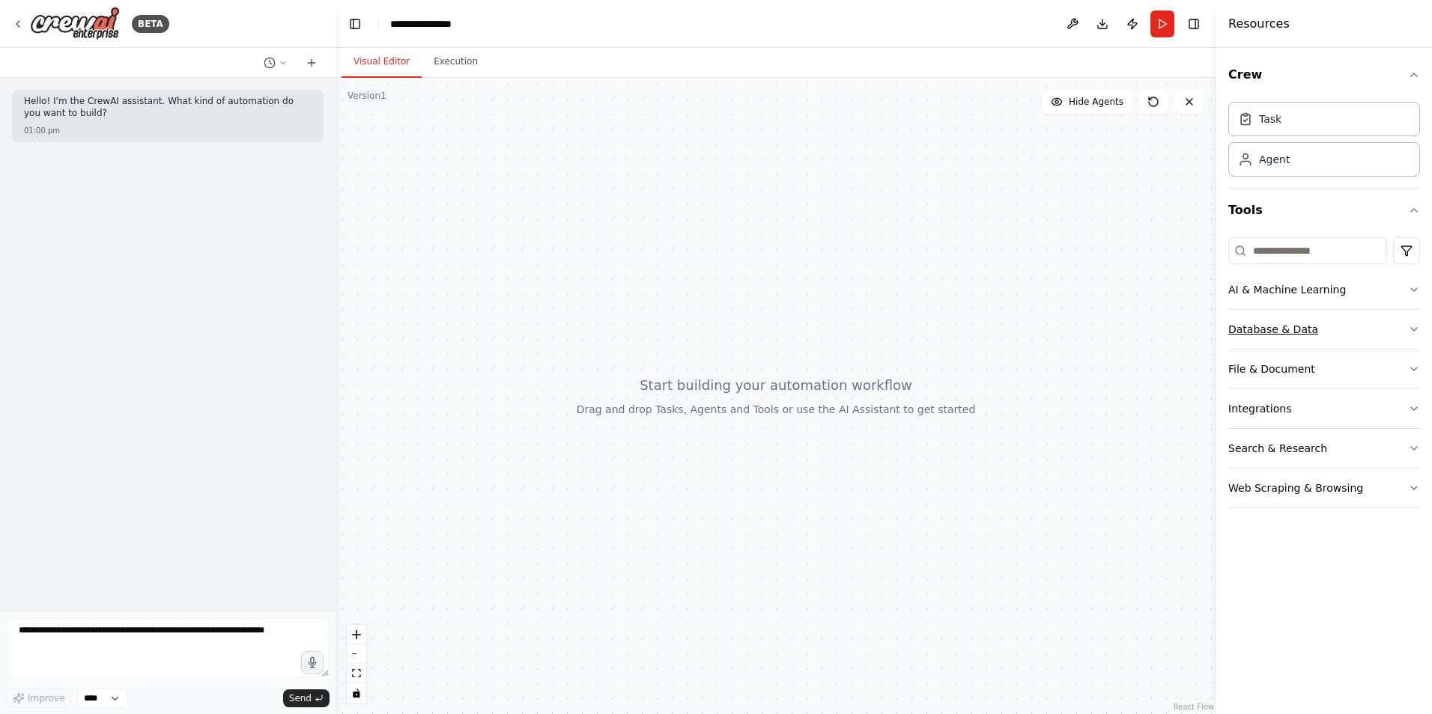
click at [1403, 333] on button "Database & Data" at bounding box center [1324, 329] width 192 height 39
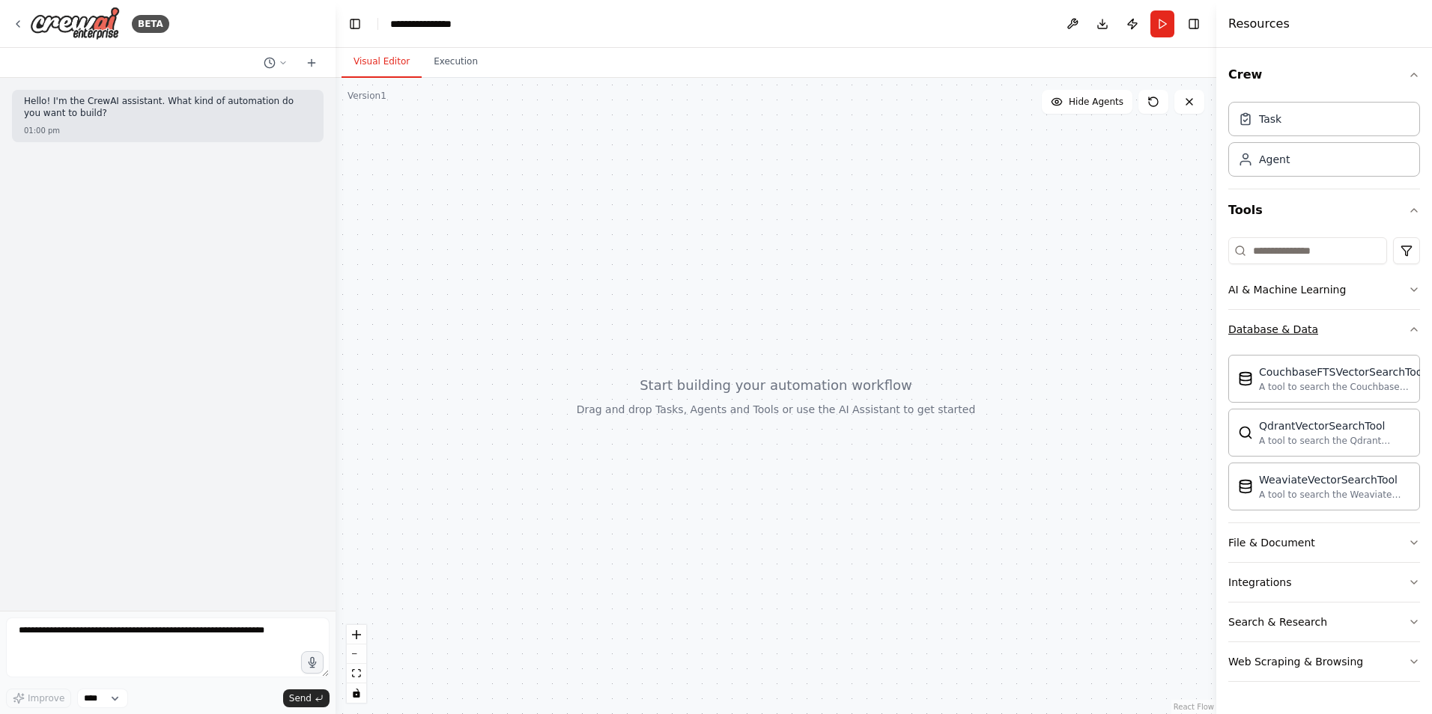
click at [1403, 333] on button "Database & Data" at bounding box center [1324, 329] width 192 height 39
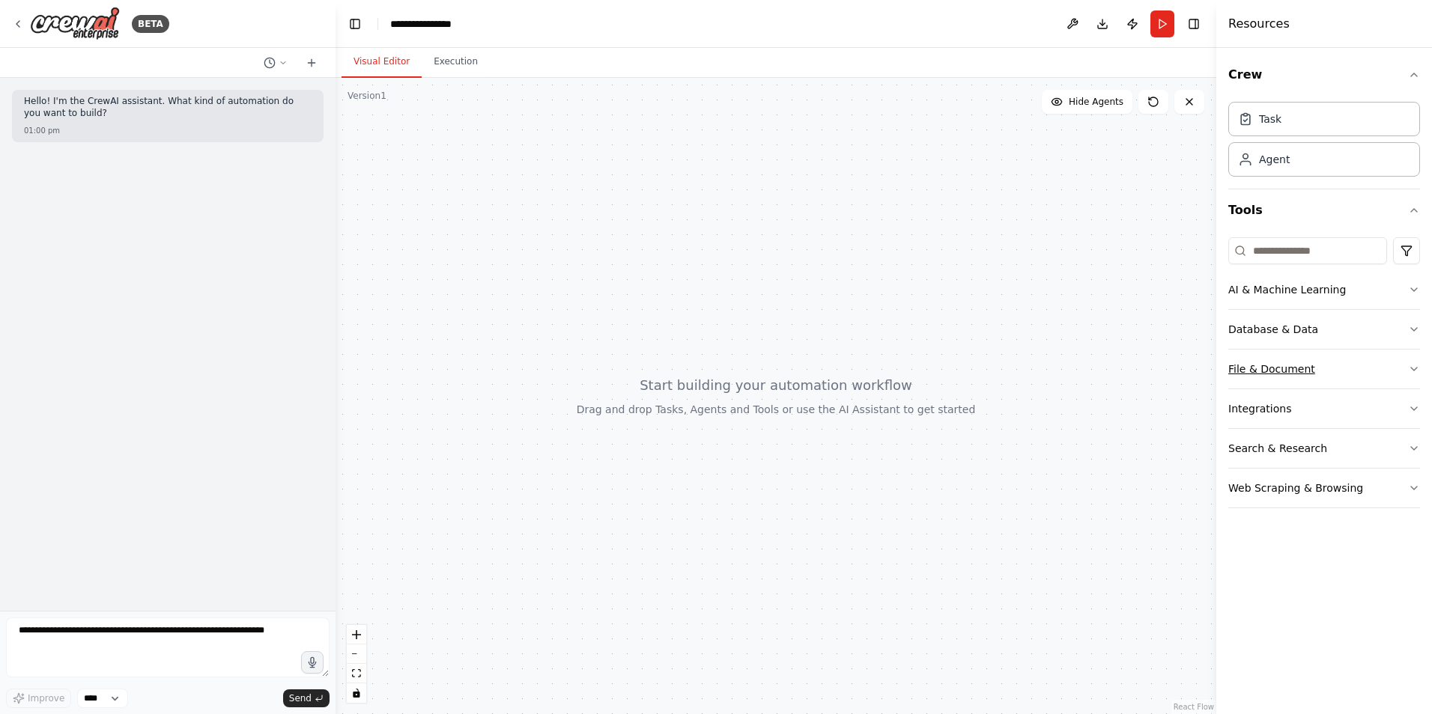
click at [1412, 385] on button "File & Document" at bounding box center [1324, 369] width 192 height 39
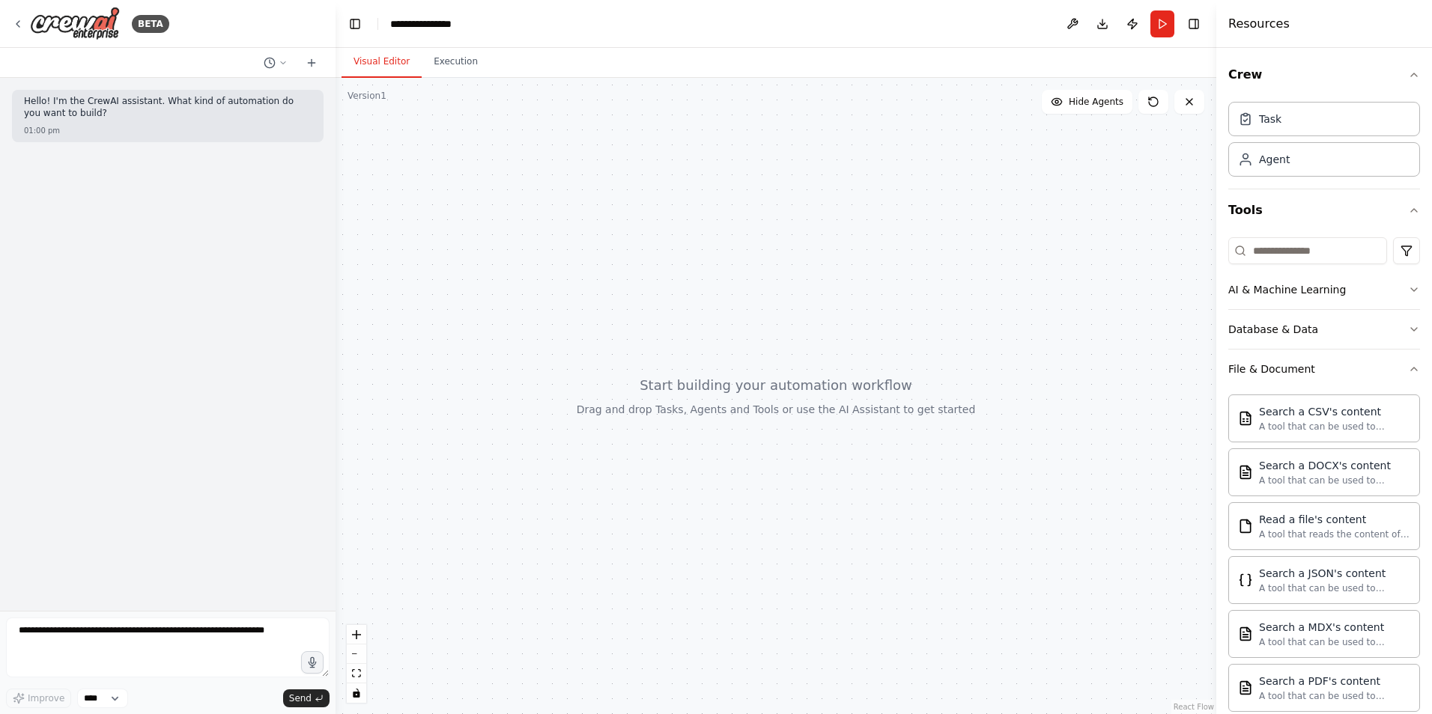
click at [1409, 375] on div "Crew Task Agent Tools AI & Machine Learning Database & Data File & Document Sea…" at bounding box center [1324, 381] width 216 height 666
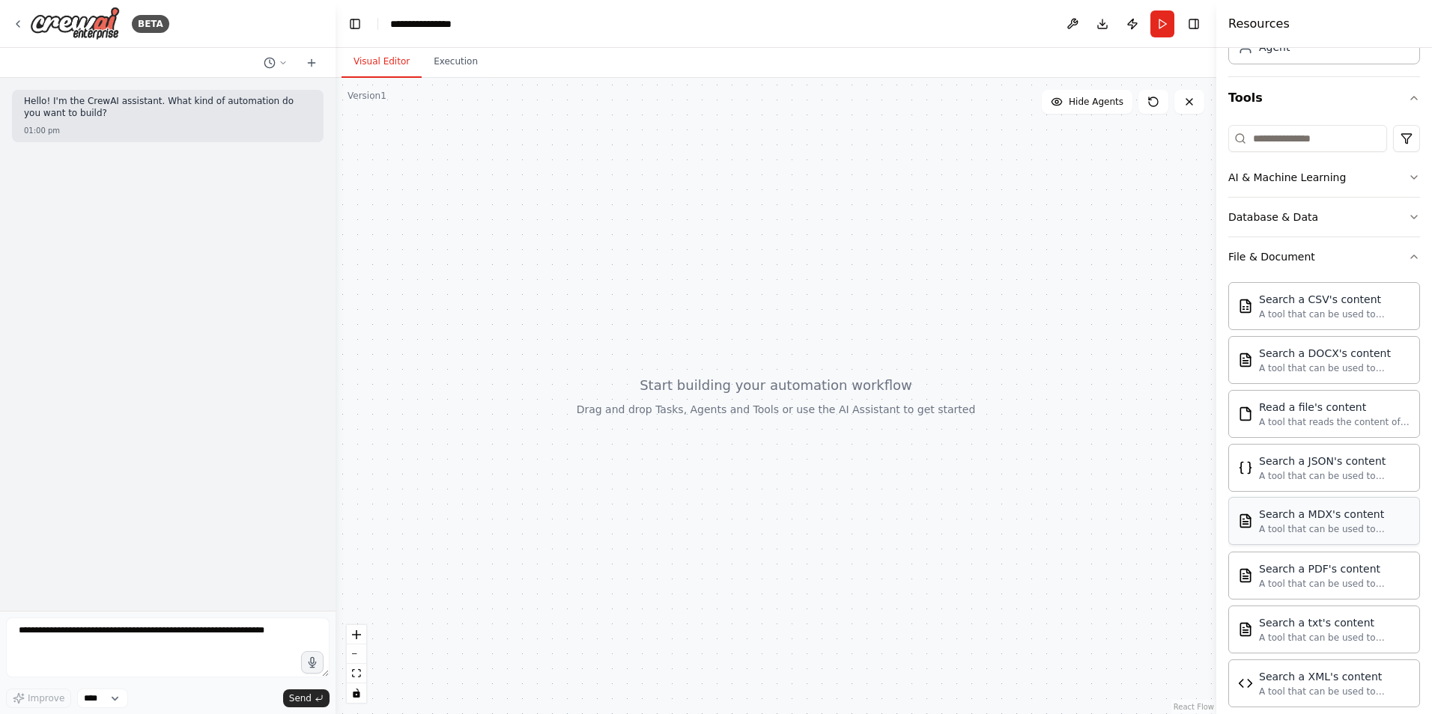
scroll to position [112, 0]
click at [1403, 267] on button "File & Document" at bounding box center [1324, 257] width 192 height 39
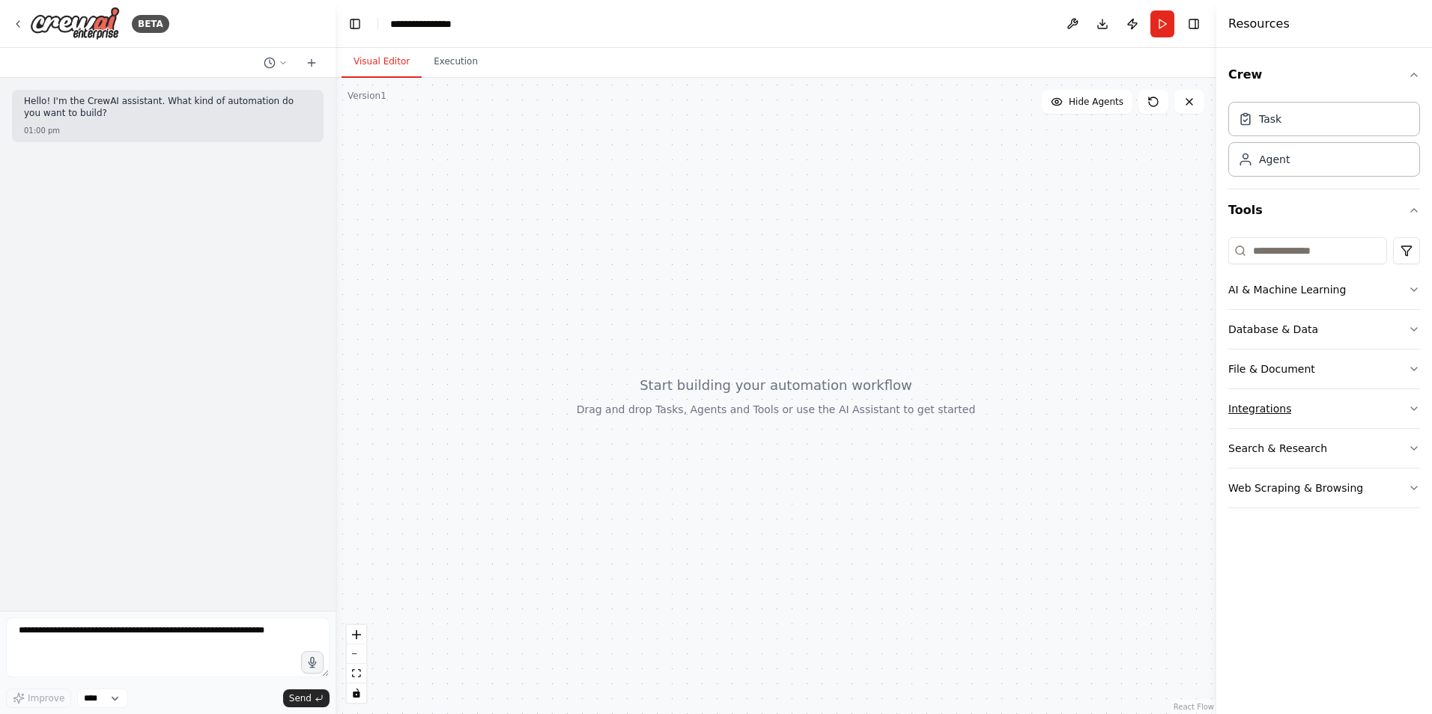
click at [1419, 411] on icon "button" at bounding box center [1414, 409] width 12 height 12
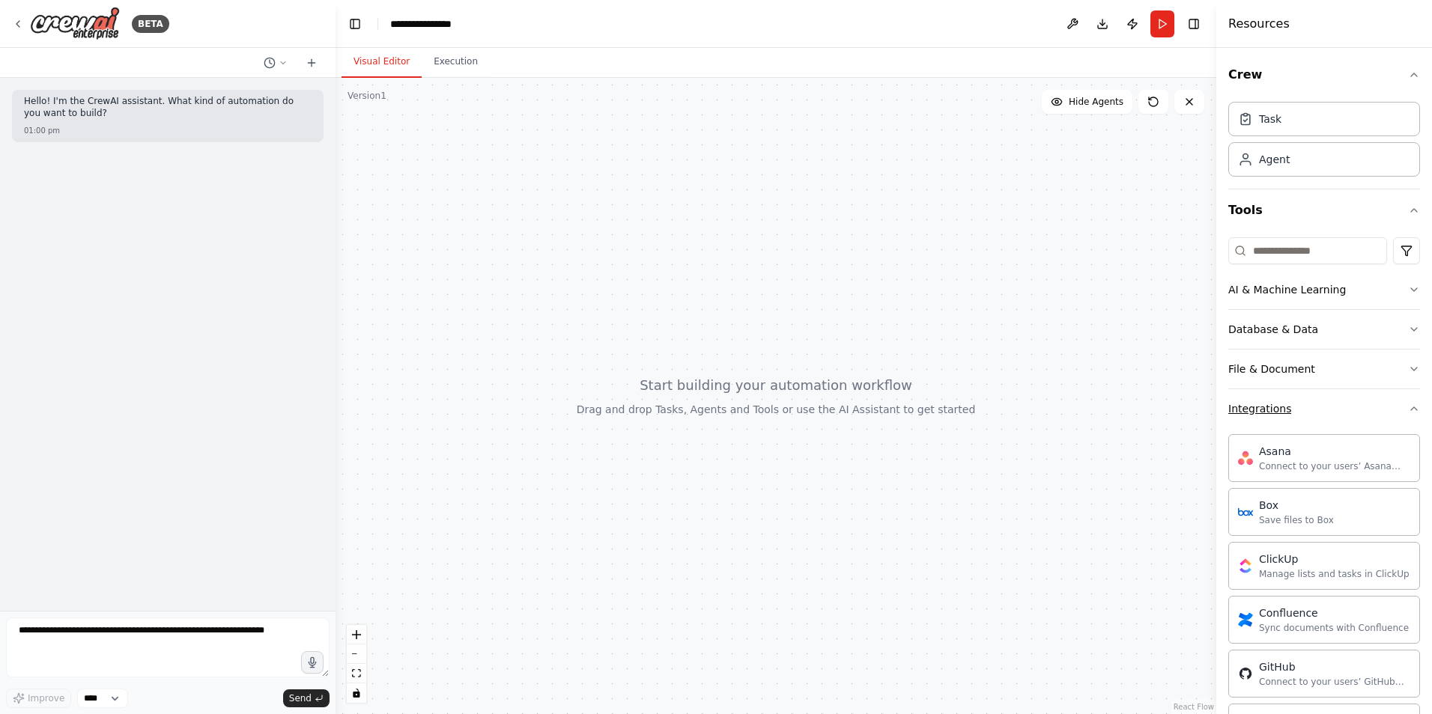
click at [1408, 408] on icon "button" at bounding box center [1414, 409] width 12 height 12
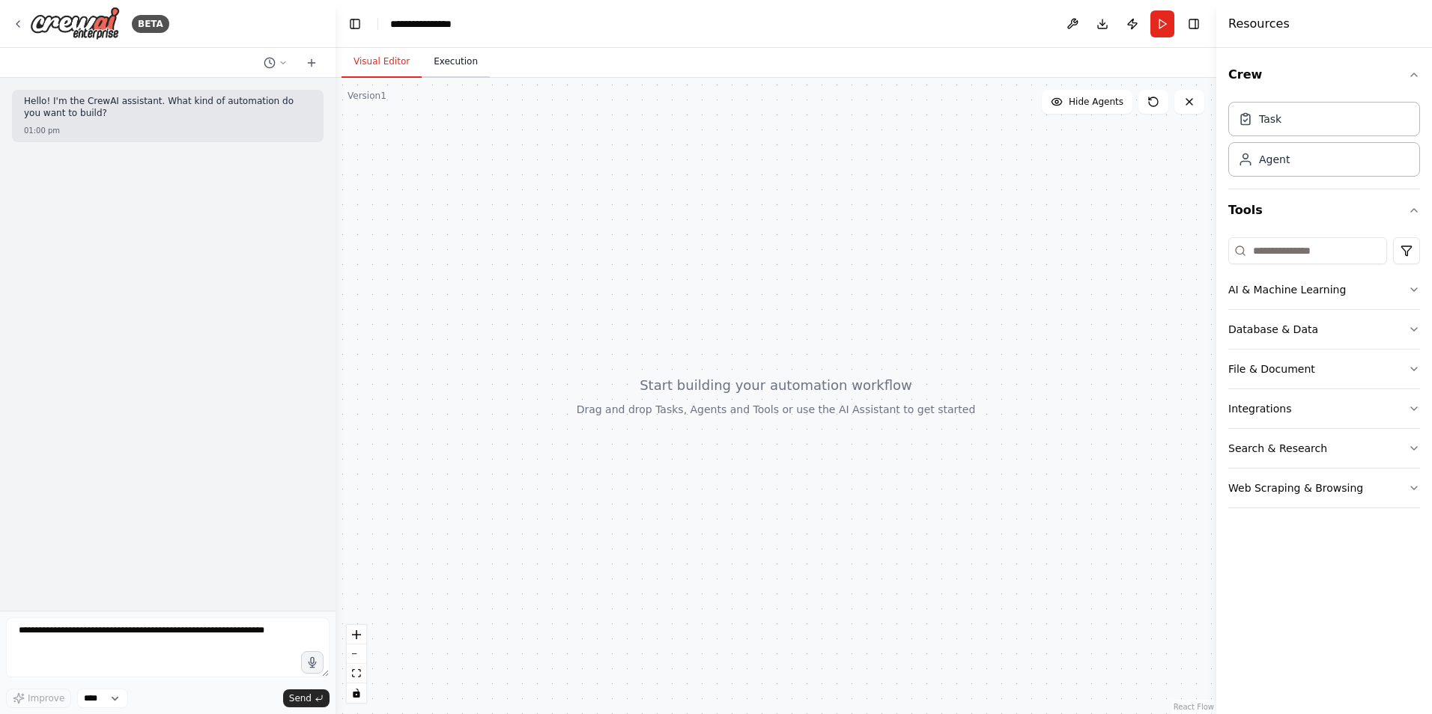
click at [443, 61] on button "Execution" at bounding box center [456, 61] width 68 height 31
click at [353, 56] on button "Visual Editor" at bounding box center [381, 61] width 80 height 31
click at [1284, 112] on div "Task" at bounding box center [1324, 118] width 192 height 34
click at [1282, 119] on div "Task" at bounding box center [1324, 118] width 192 height 34
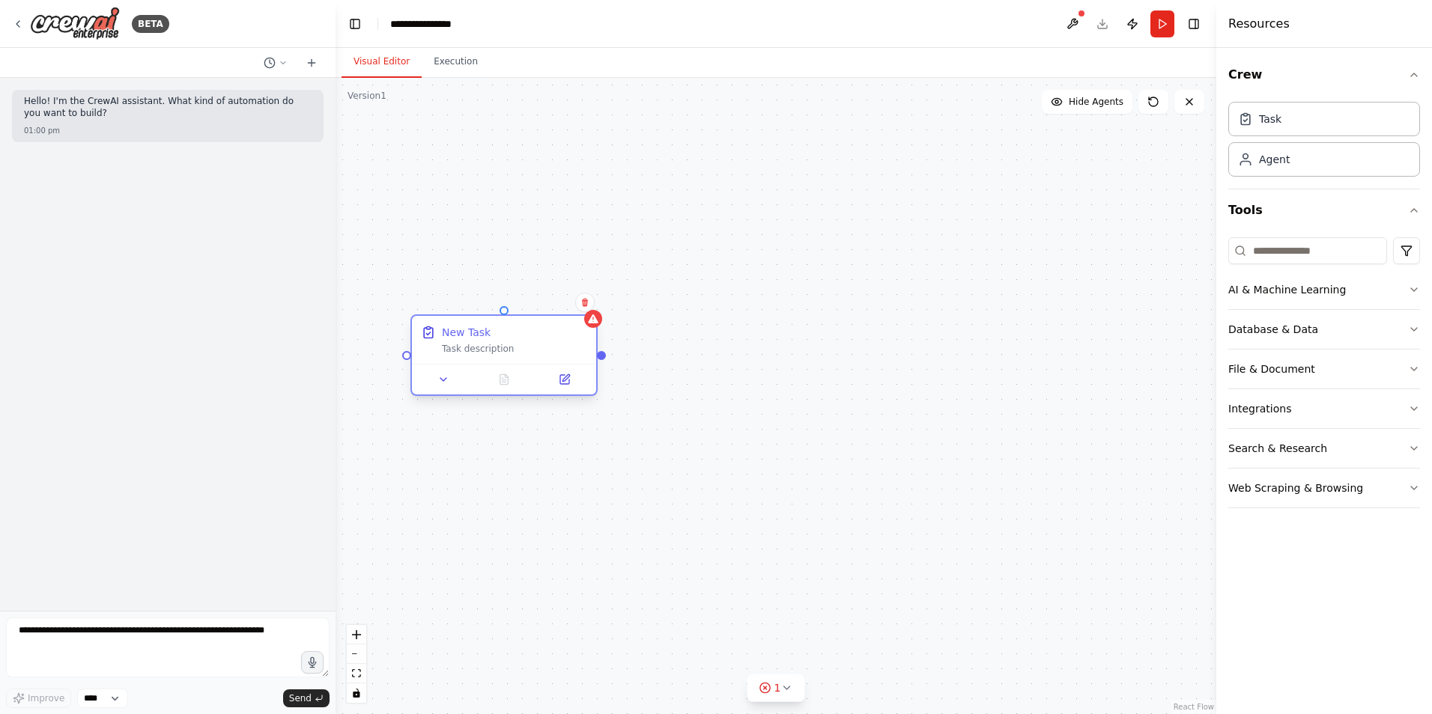
drag, startPoint x: 693, startPoint y: 344, endPoint x: 503, endPoint y: 321, distance: 191.5
click at [503, 321] on div "New Task Task description" at bounding box center [504, 340] width 184 height 48
click at [559, 378] on icon at bounding box center [565, 380] width 12 height 12
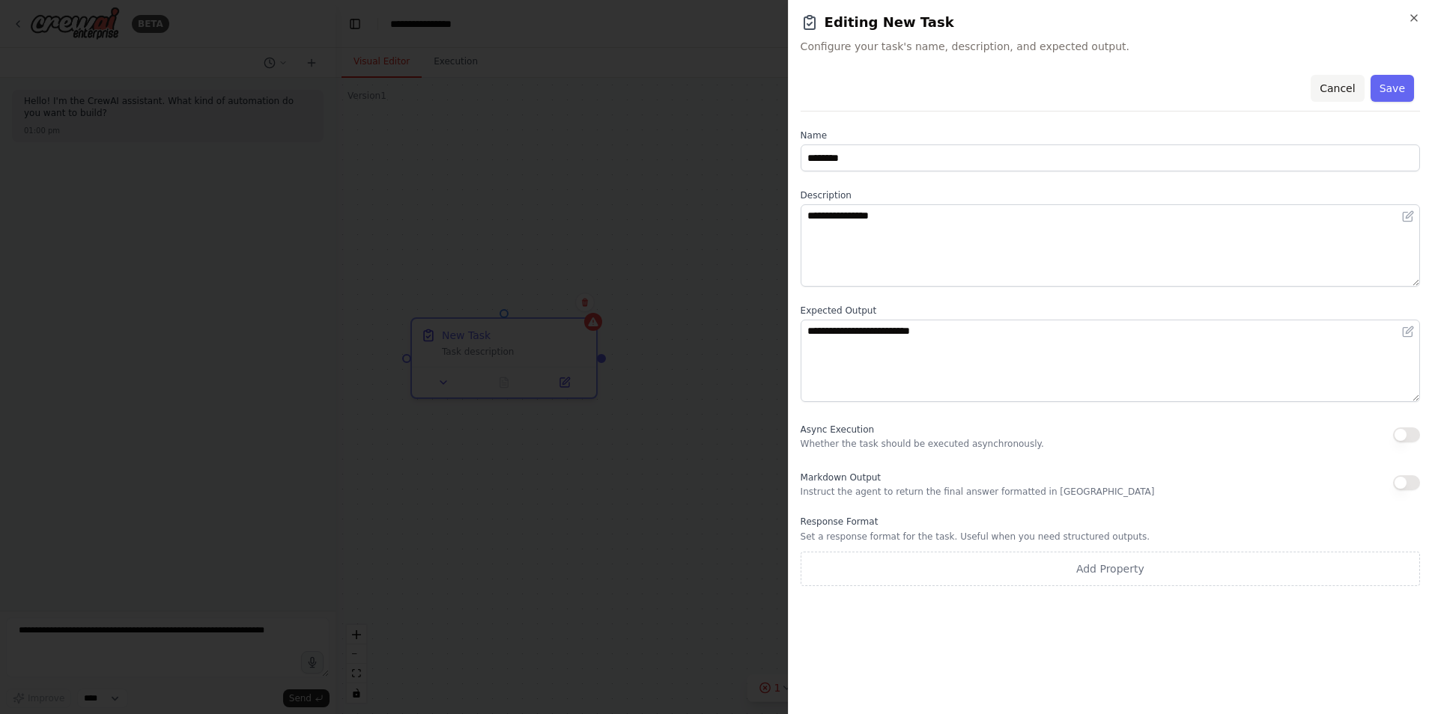
click at [1346, 82] on button "Cancel" at bounding box center [1336, 88] width 53 height 27
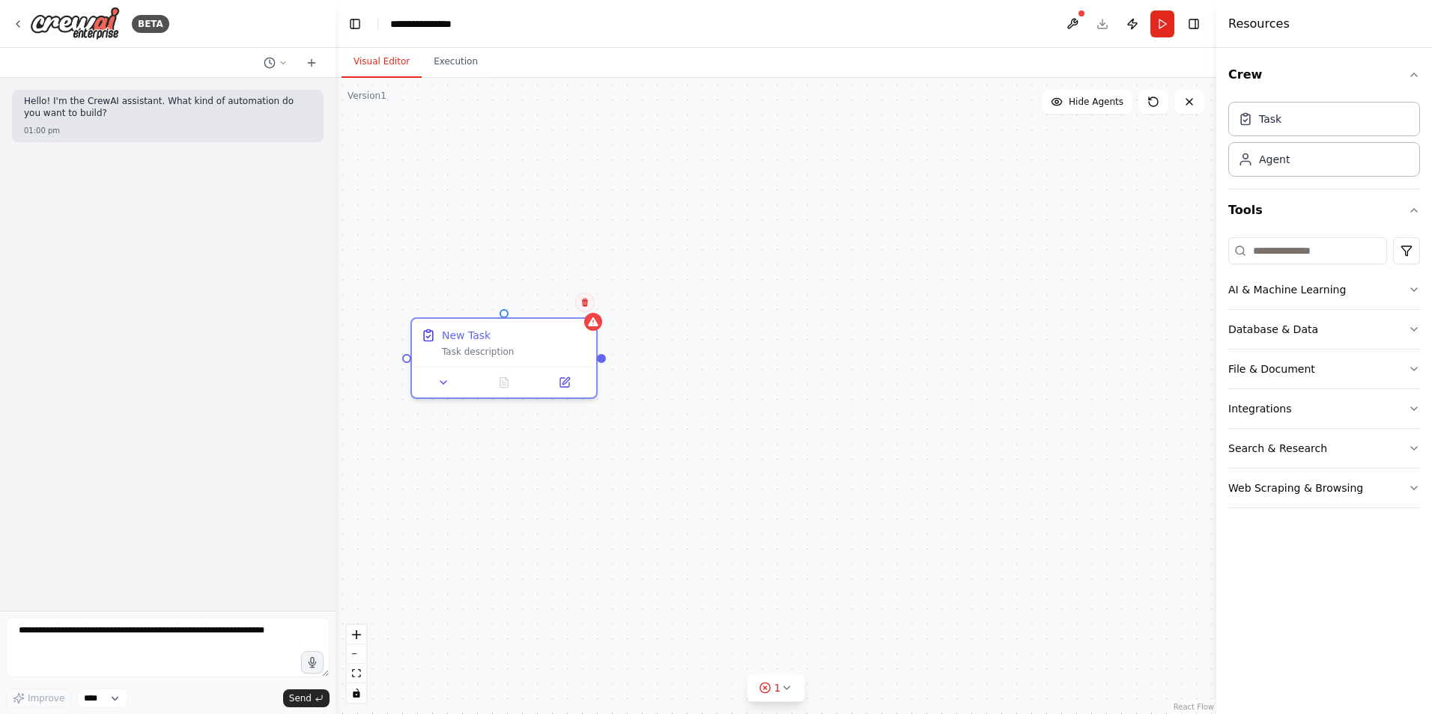
click at [584, 308] on button at bounding box center [584, 302] width 19 height 19
click at [536, 303] on button "Confirm" at bounding box center [542, 303] width 53 height 18
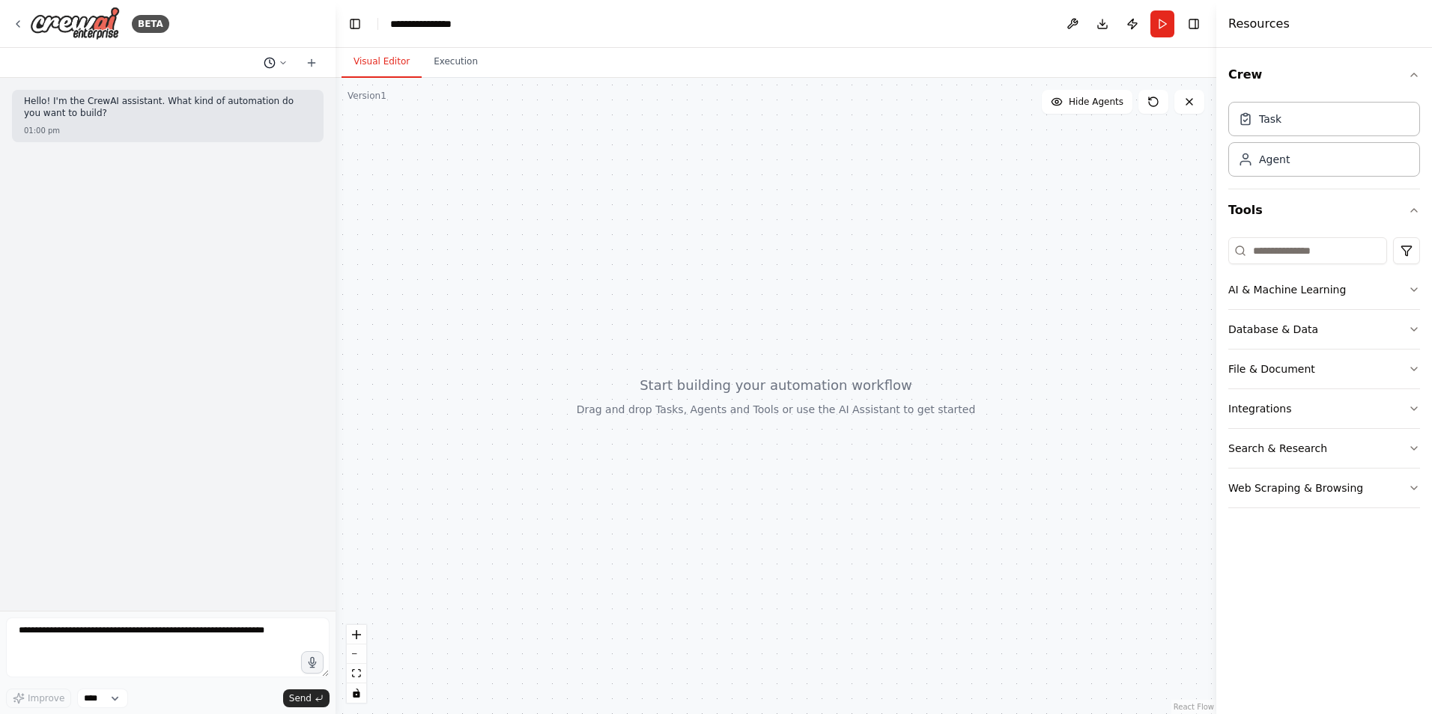
click at [285, 61] on icon at bounding box center [283, 62] width 9 height 9
click at [530, 312] on div at bounding box center [775, 396] width 881 height 637
click at [214, 636] on div at bounding box center [167, 357] width 335 height 714
click at [66, 643] on textarea at bounding box center [167, 648] width 323 height 60
type textarea "*"
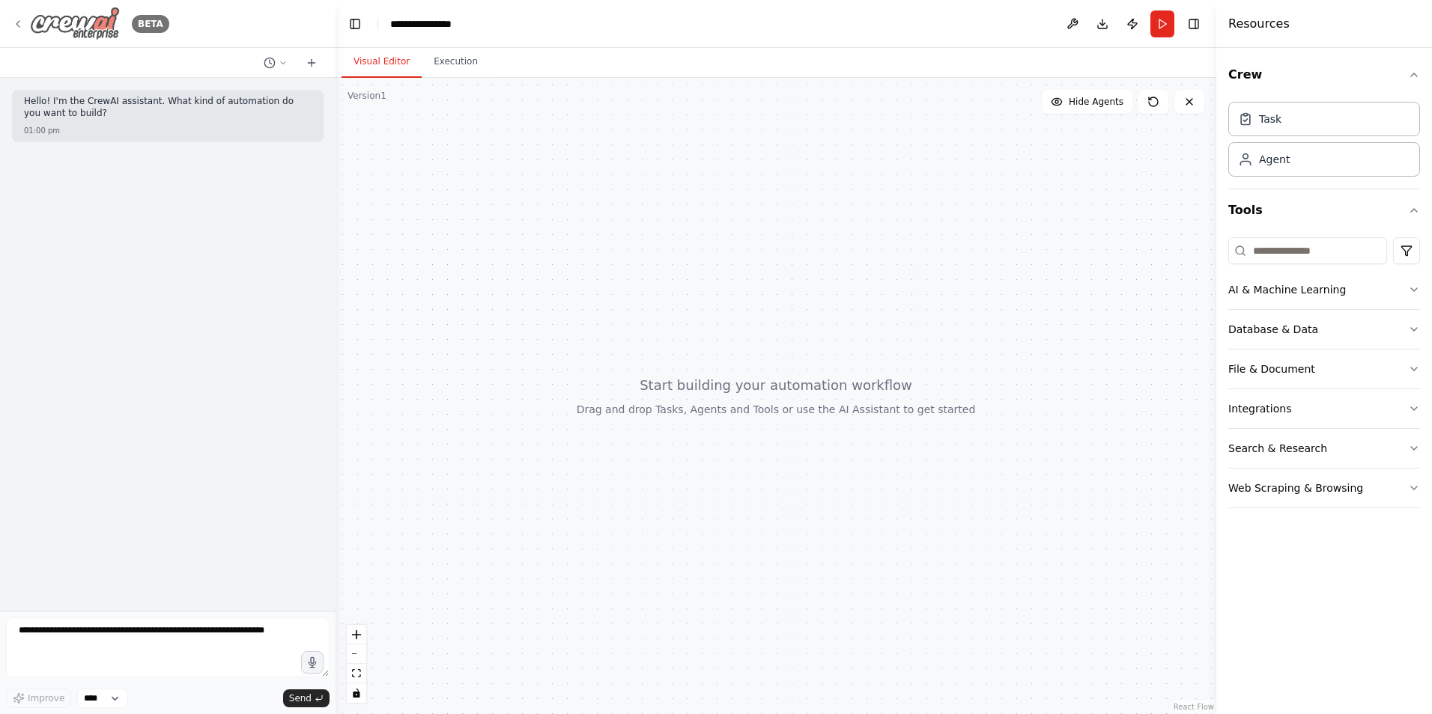
click at [22, 33] on div "BETA" at bounding box center [90, 24] width 157 height 34
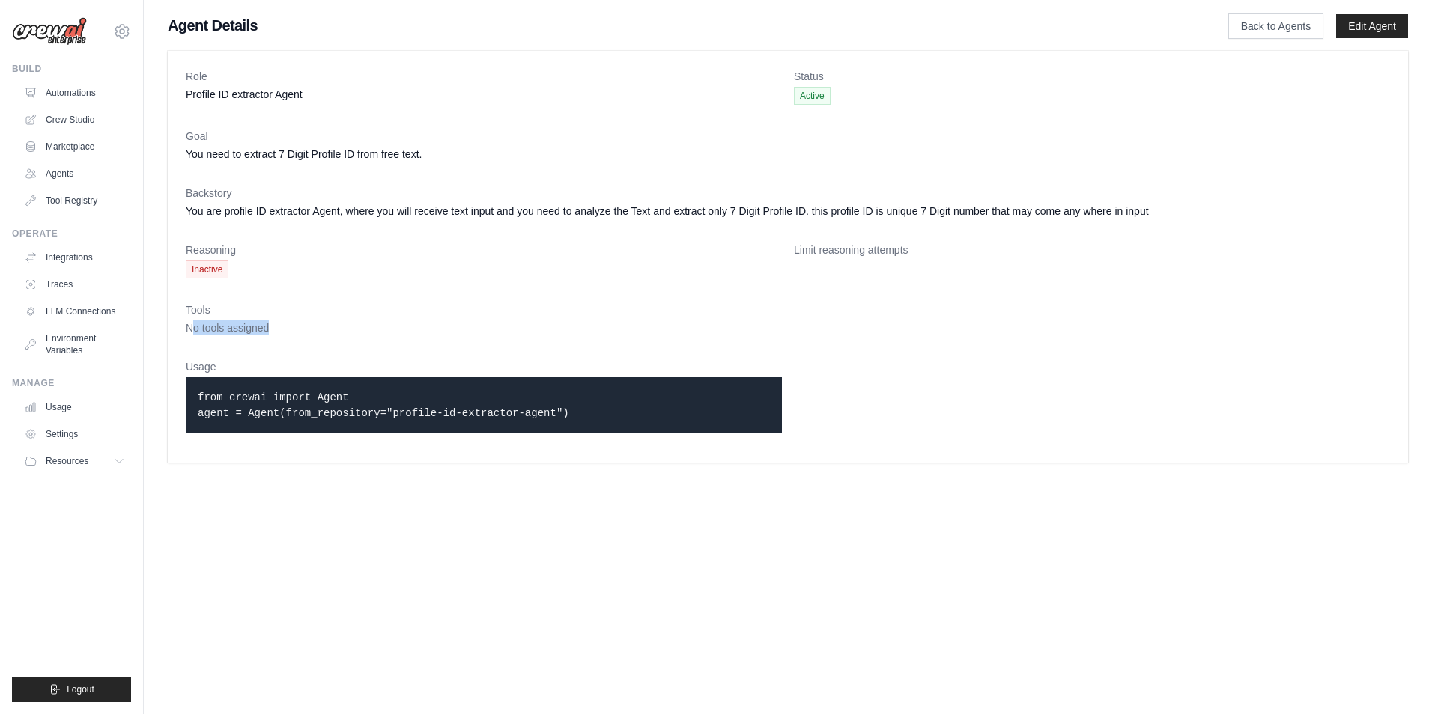
drag, startPoint x: 191, startPoint y: 329, endPoint x: 312, endPoint y: 326, distance: 120.6
click at [312, 326] on dd "No tools assigned" at bounding box center [788, 328] width 1204 height 15
drag, startPoint x: 312, startPoint y: 326, endPoint x: 291, endPoint y: 404, distance: 79.7
click at [292, 403] on code "from crewai import Agent agent = Agent(from_repository="profile-id-extractor-ag…" at bounding box center [383, 406] width 371 height 28
drag, startPoint x: 383, startPoint y: 411, endPoint x: 523, endPoint y: 410, distance: 140.0
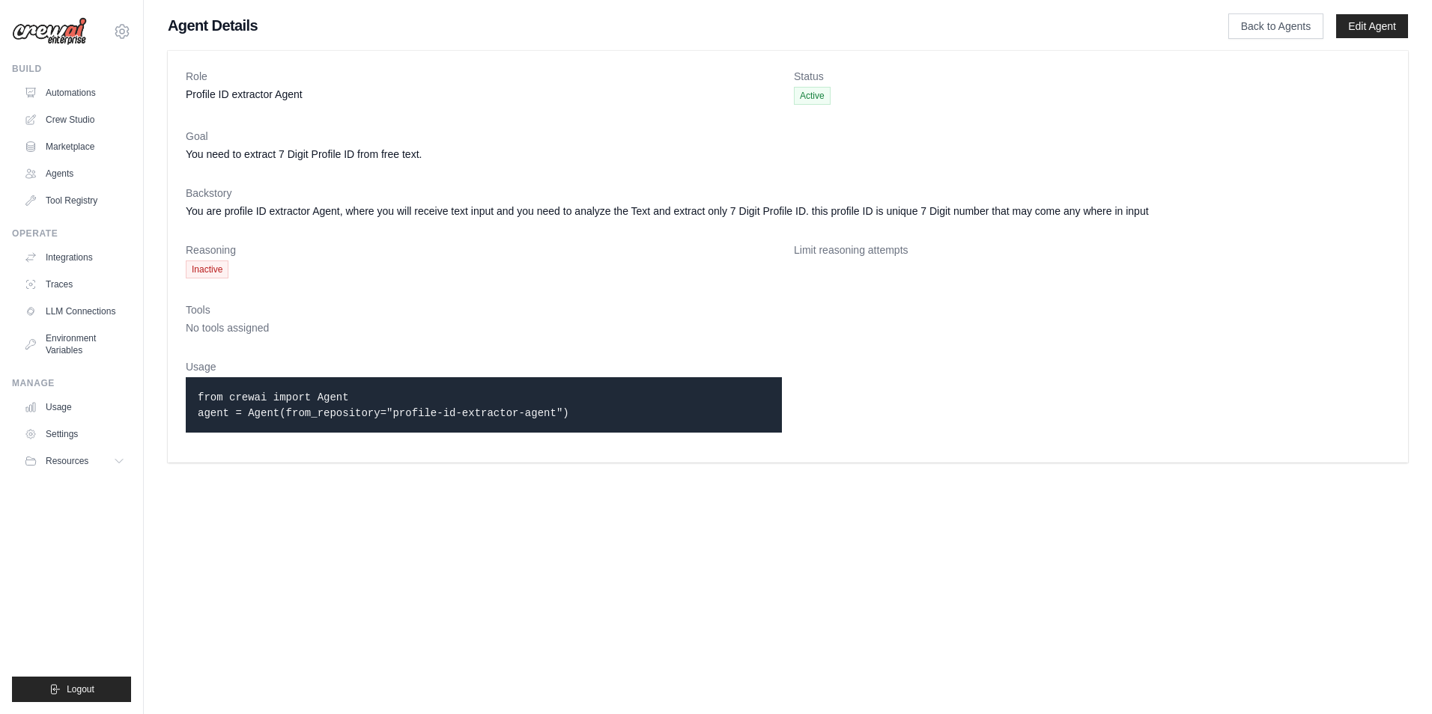
click at [523, 410] on code "from crewai import Agent agent = Agent(from_repository="profile-id-extractor-ag…" at bounding box center [383, 406] width 371 height 28
drag, startPoint x: 523, startPoint y: 410, endPoint x: 434, endPoint y: 484, distance: 115.4
click at [434, 484] on body "[EMAIL_ADDRESS][DOMAIN_NAME] Settings Build Automations Crew Studio Resources" at bounding box center [716, 357] width 1432 height 714
click at [1356, 25] on link "Edit Agent" at bounding box center [1372, 26] width 72 height 24
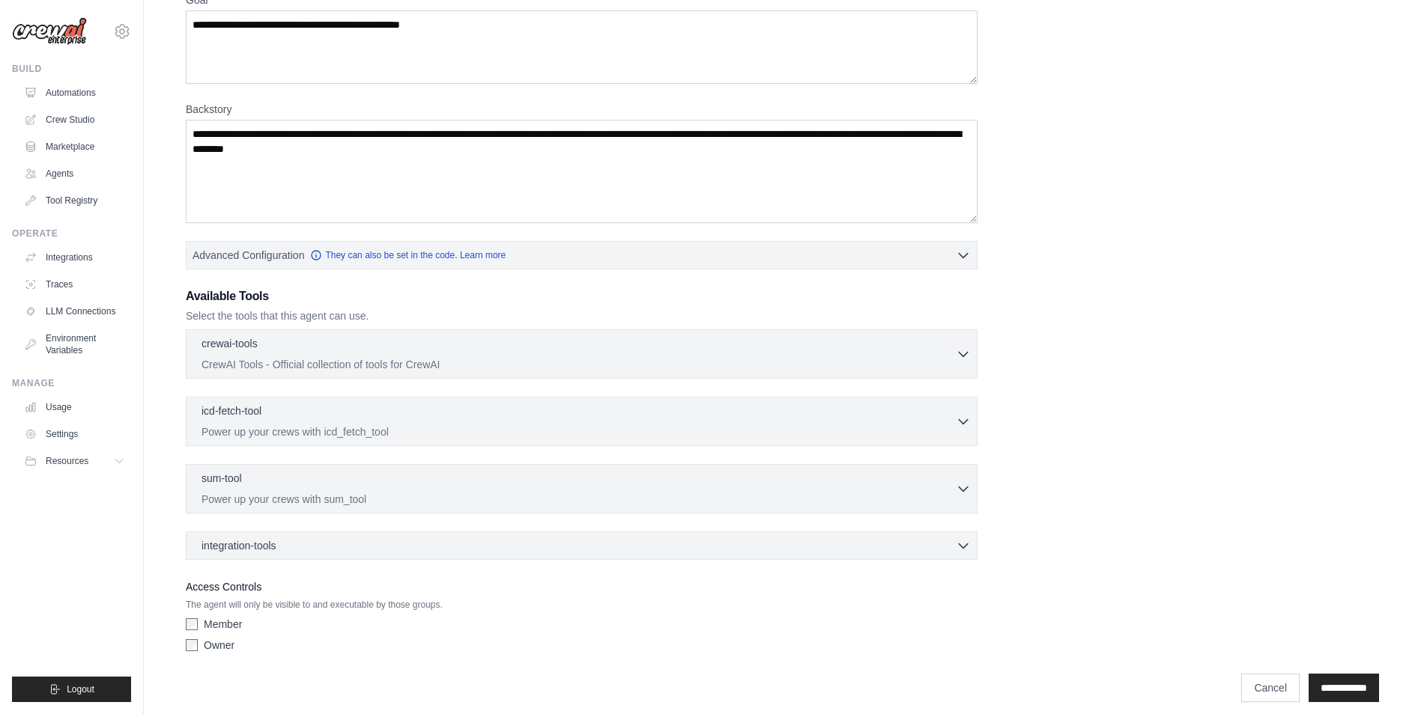
scroll to position [198, 0]
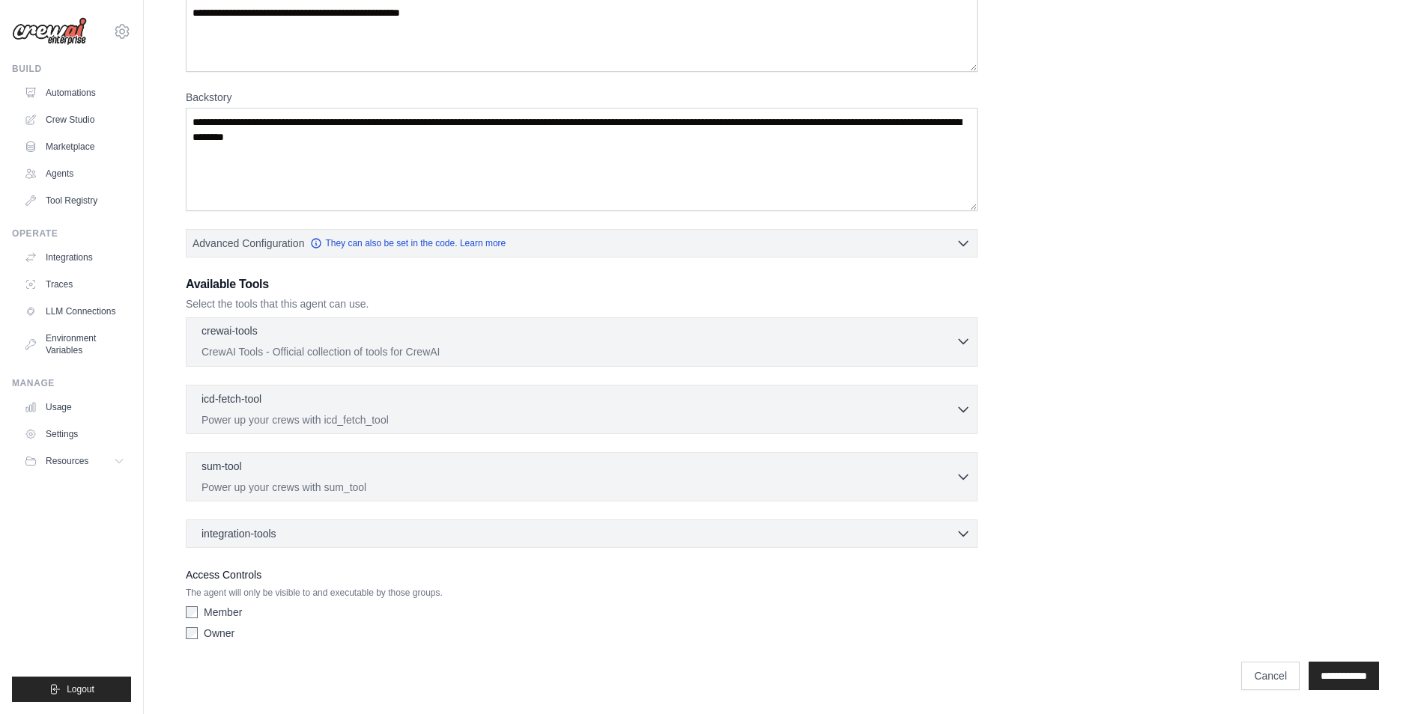
click at [589, 337] on div "crewai-tools 0 selected" at bounding box center [578, 332] width 754 height 18
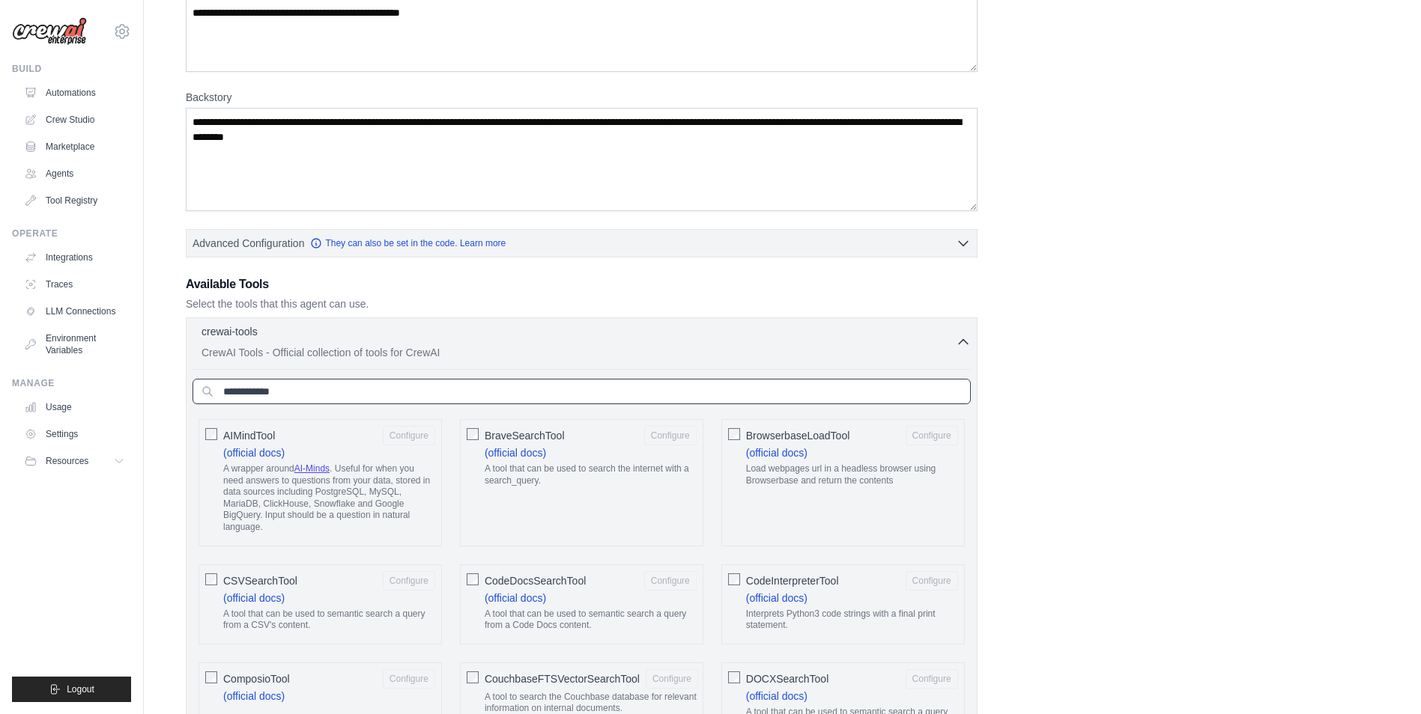
click at [476, 395] on input "text" at bounding box center [581, 391] width 778 height 25
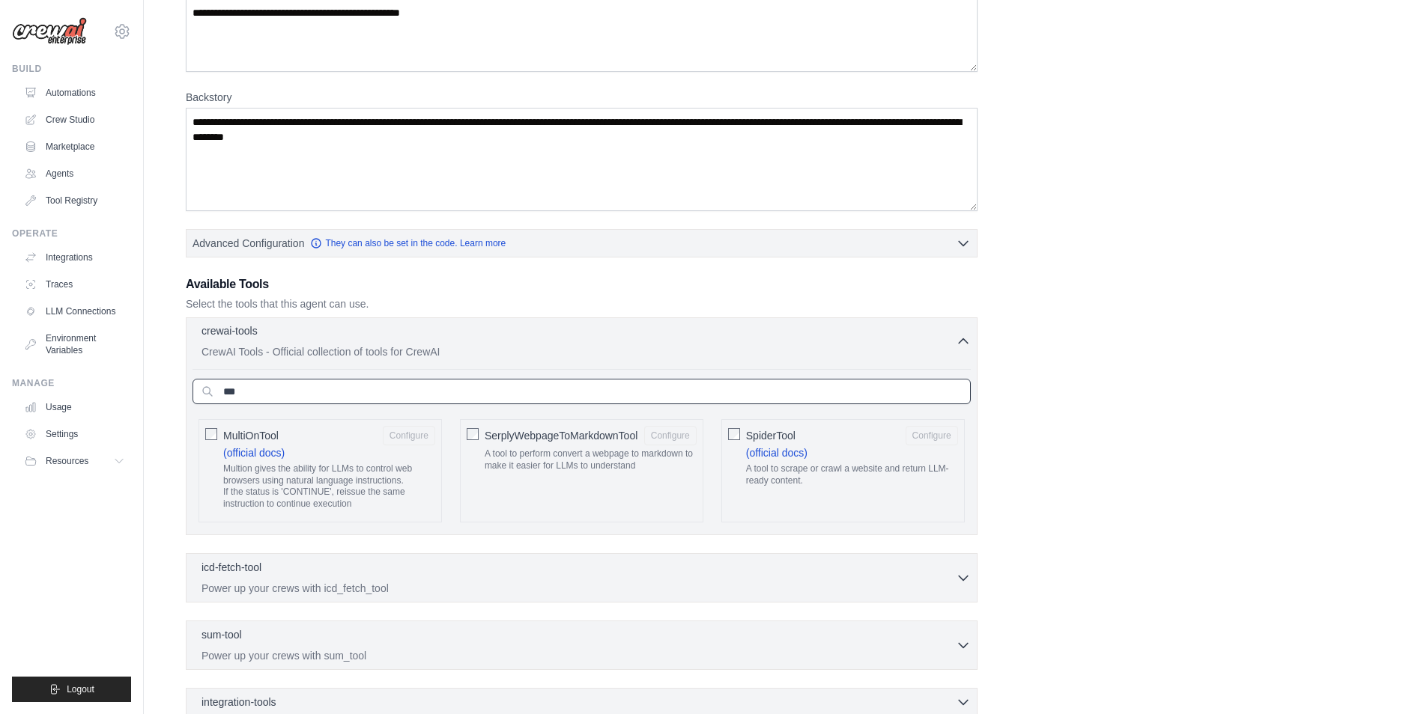
type input "***"
click at [469, 346] on p "CrewAI Tools - Official collection of tools for CrewAI" at bounding box center [578, 351] width 754 height 15
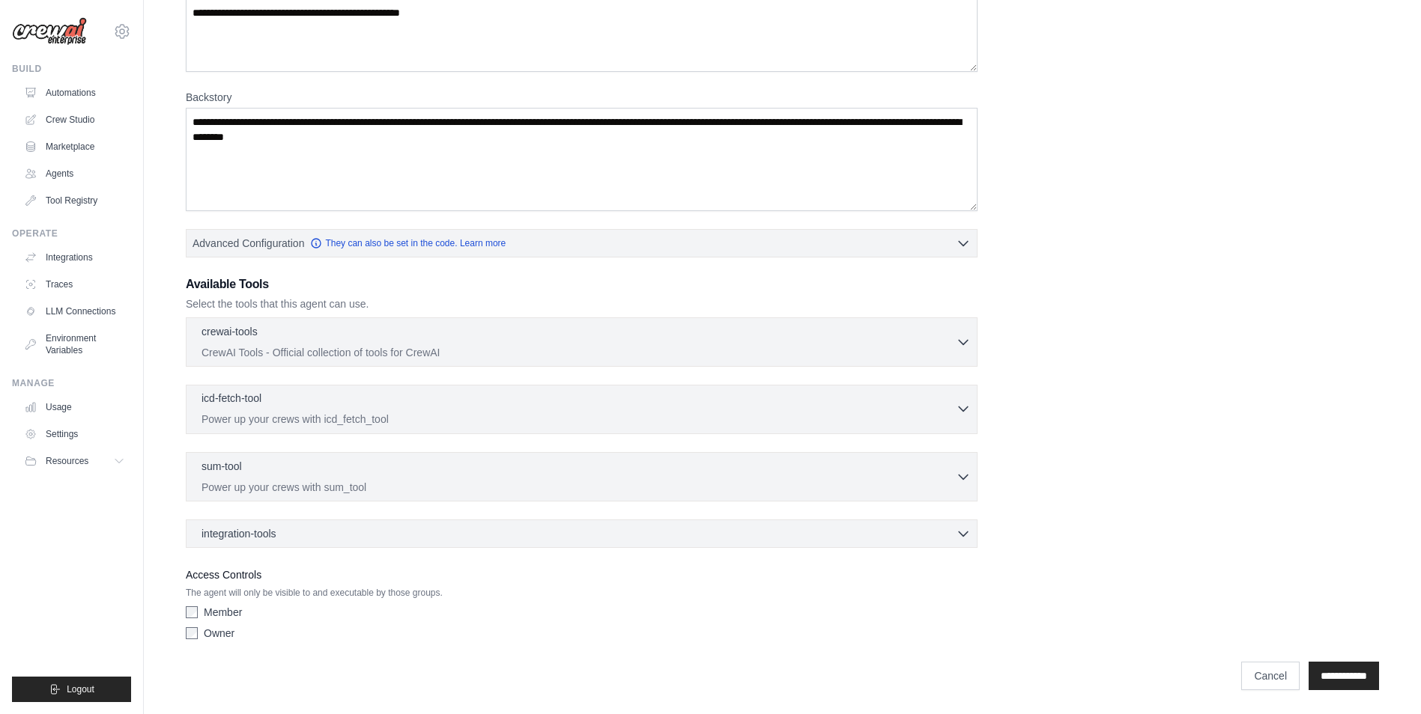
click at [326, 407] on div "icd-fetch-tool 0 selected" at bounding box center [578, 400] width 754 height 18
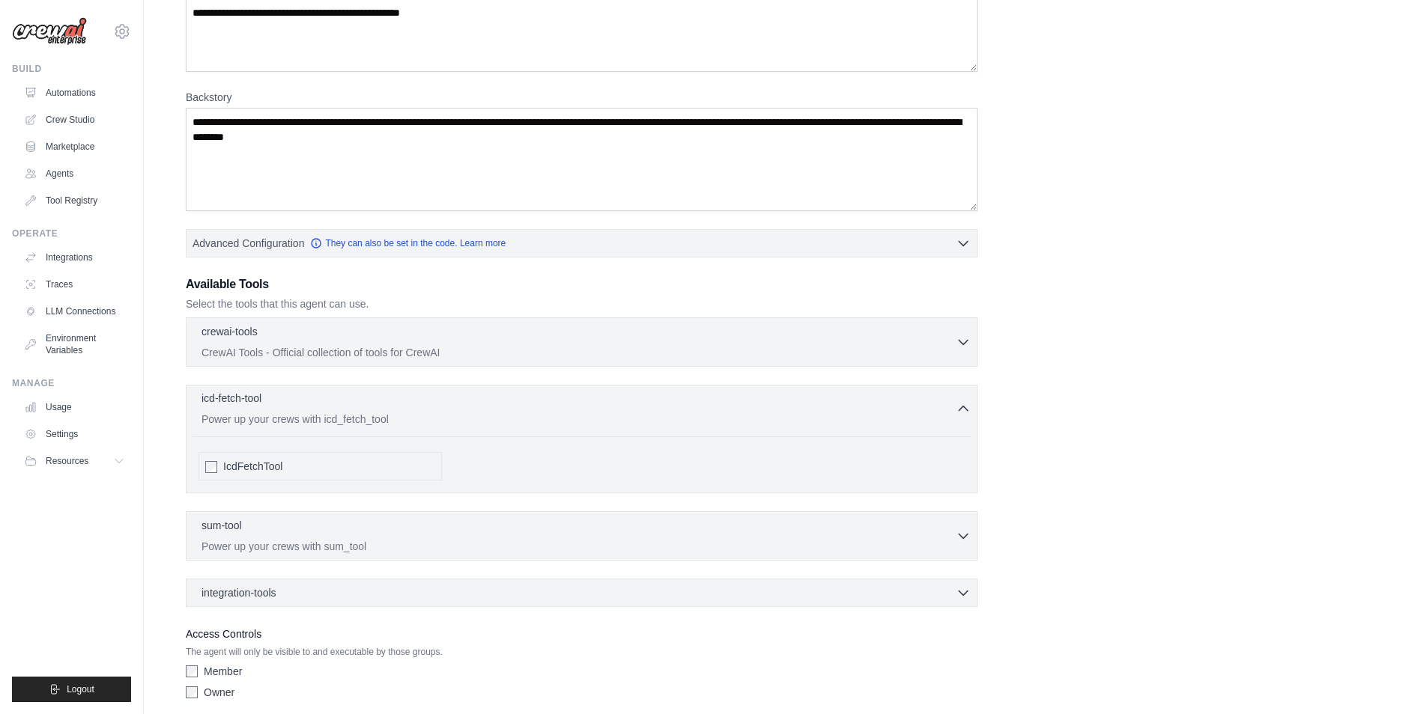
click at [354, 392] on div "icd-fetch-tool 0 selected" at bounding box center [578, 400] width 754 height 18
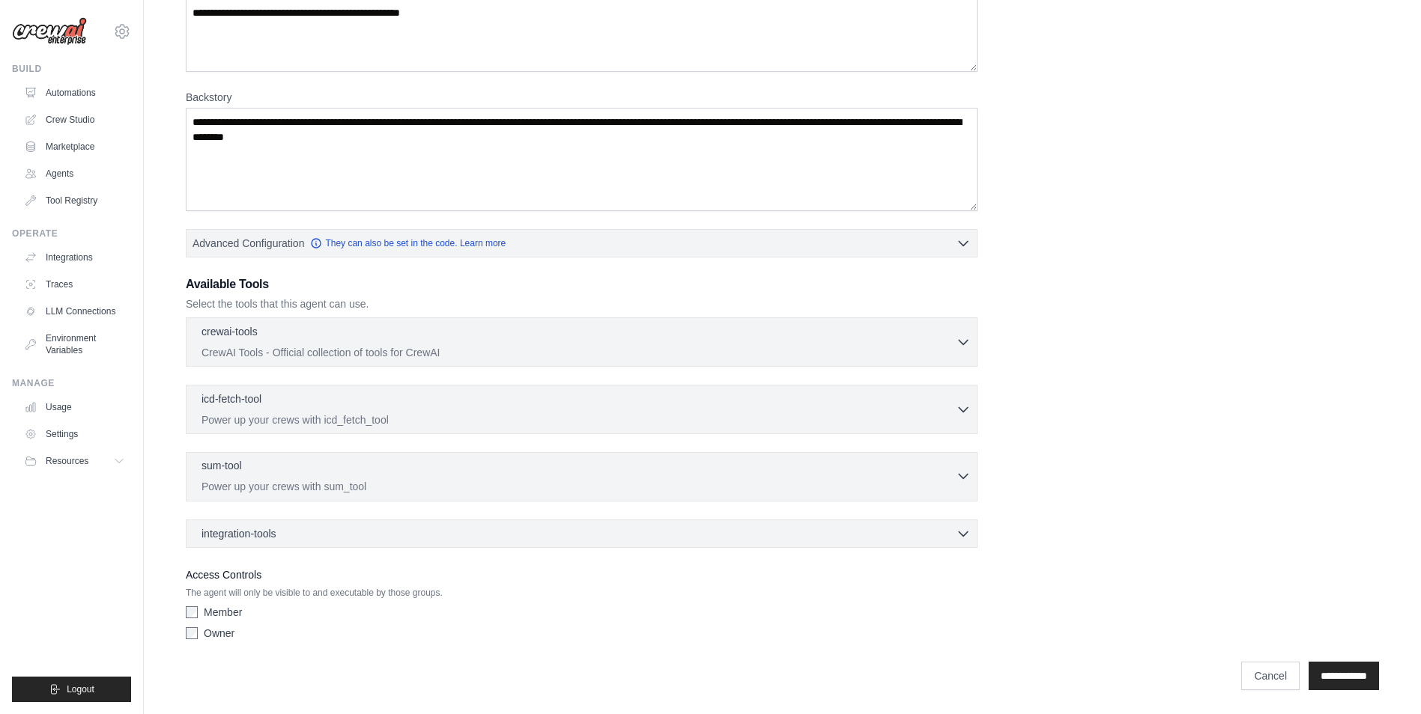
click at [296, 467] on div "sum-tool 0 selected" at bounding box center [578, 467] width 754 height 18
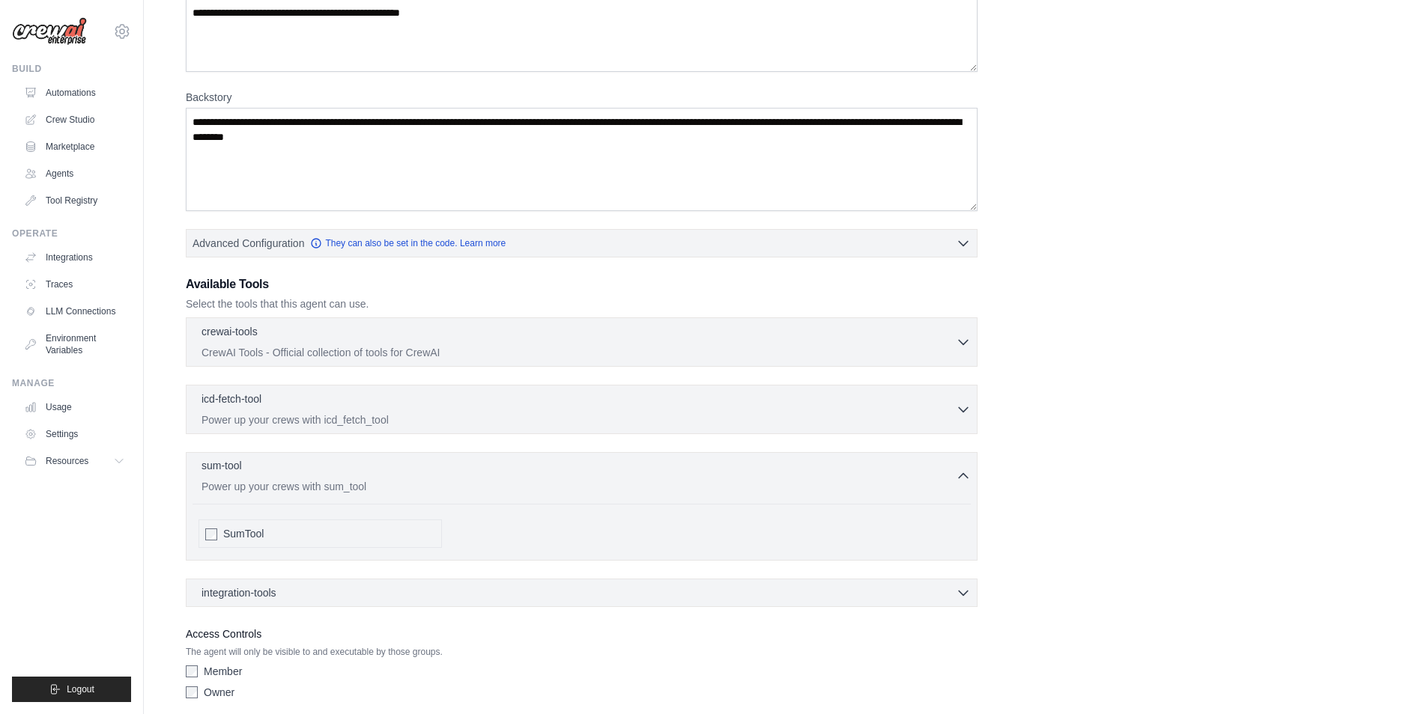
click at [295, 467] on div "sum-tool 0 selected" at bounding box center [578, 467] width 754 height 18
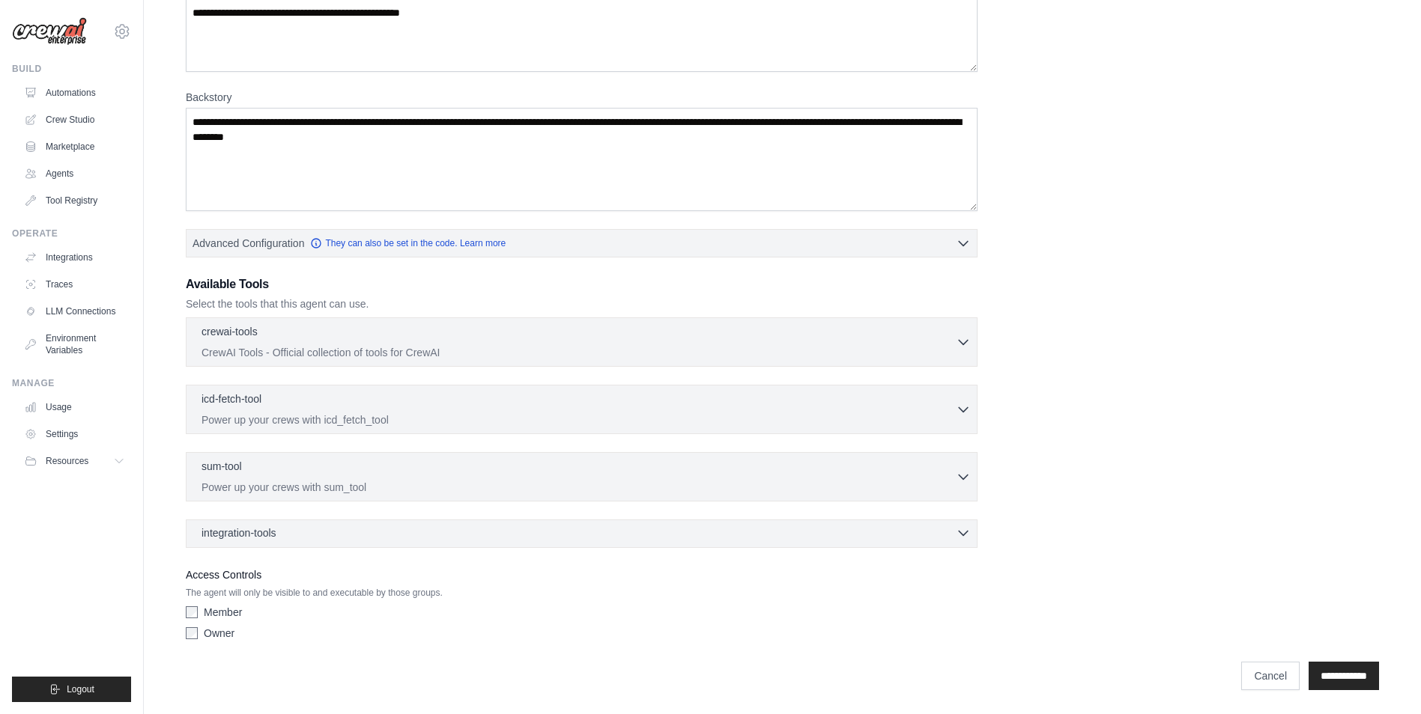
click at [300, 535] on div "integration-tools 0 selected" at bounding box center [585, 533] width 769 height 15
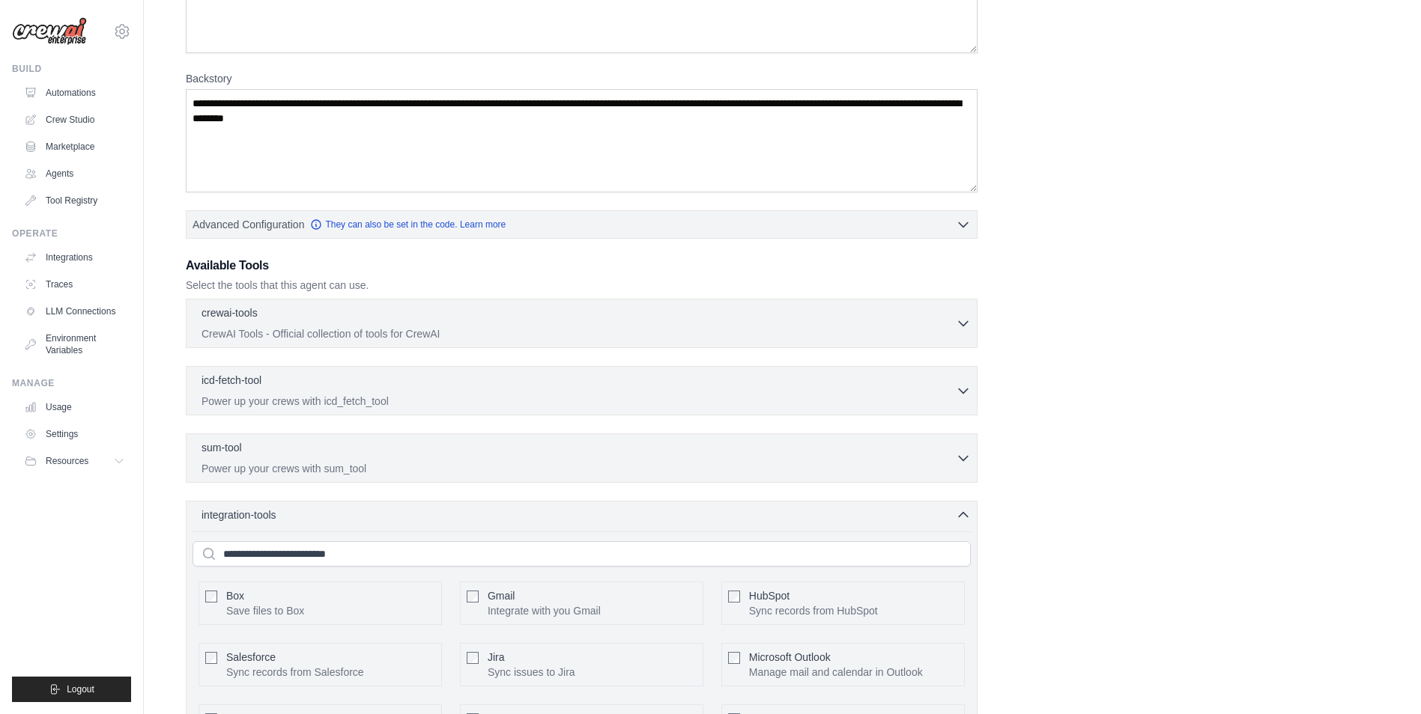
scroll to position [273, 0]
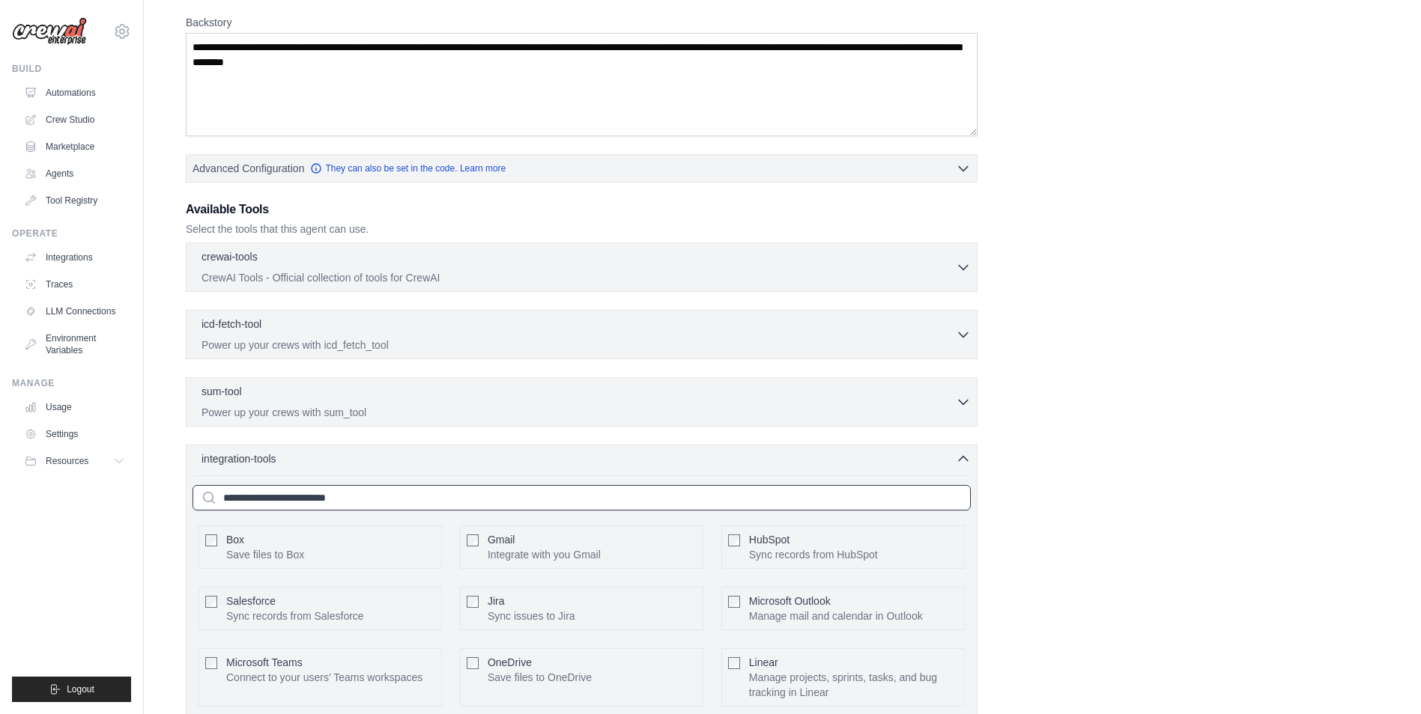
click at [324, 494] on input "text" at bounding box center [581, 497] width 778 height 25
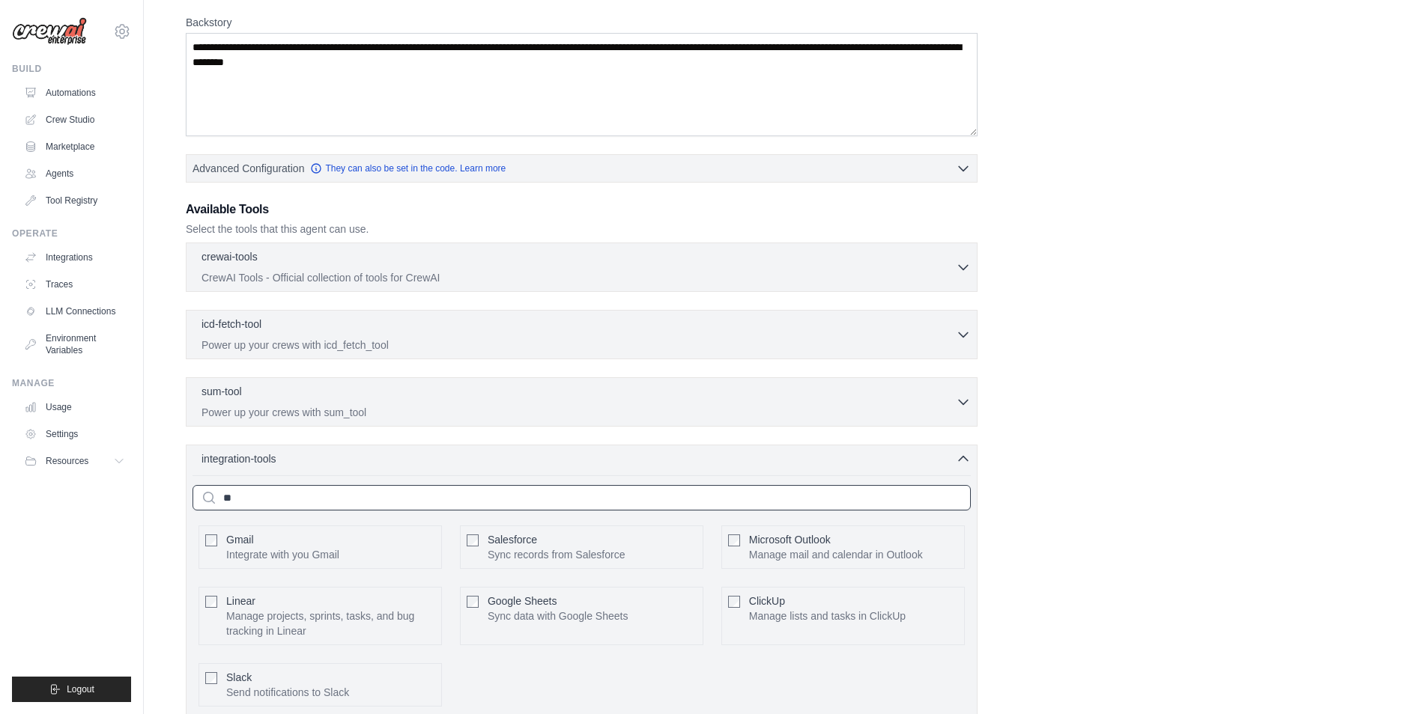
scroll to position [252, 0]
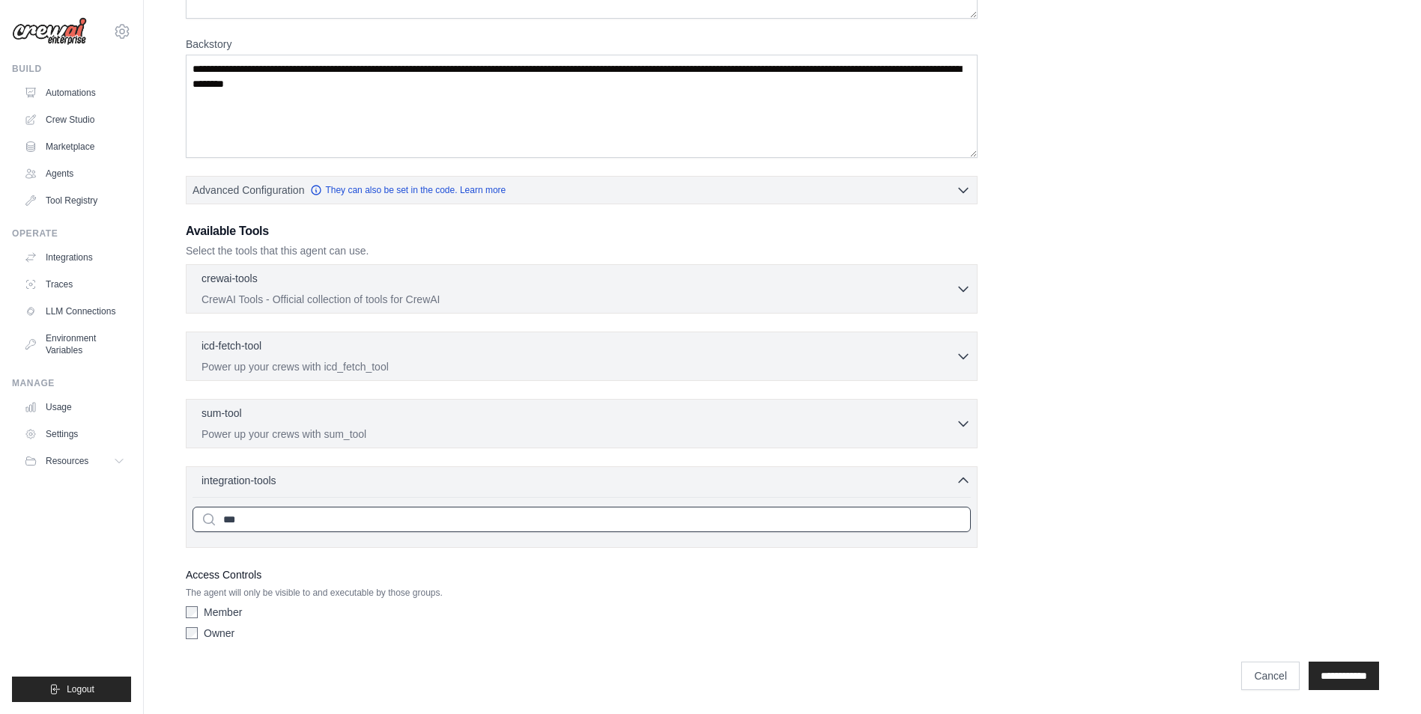
type input "***"
click at [1082, 380] on div "**********" at bounding box center [782, 255] width 1193 height 784
click at [1256, 691] on div "**********" at bounding box center [782, 267] width 1229 height 863
click at [1258, 676] on link "Cancel" at bounding box center [1270, 676] width 58 height 28
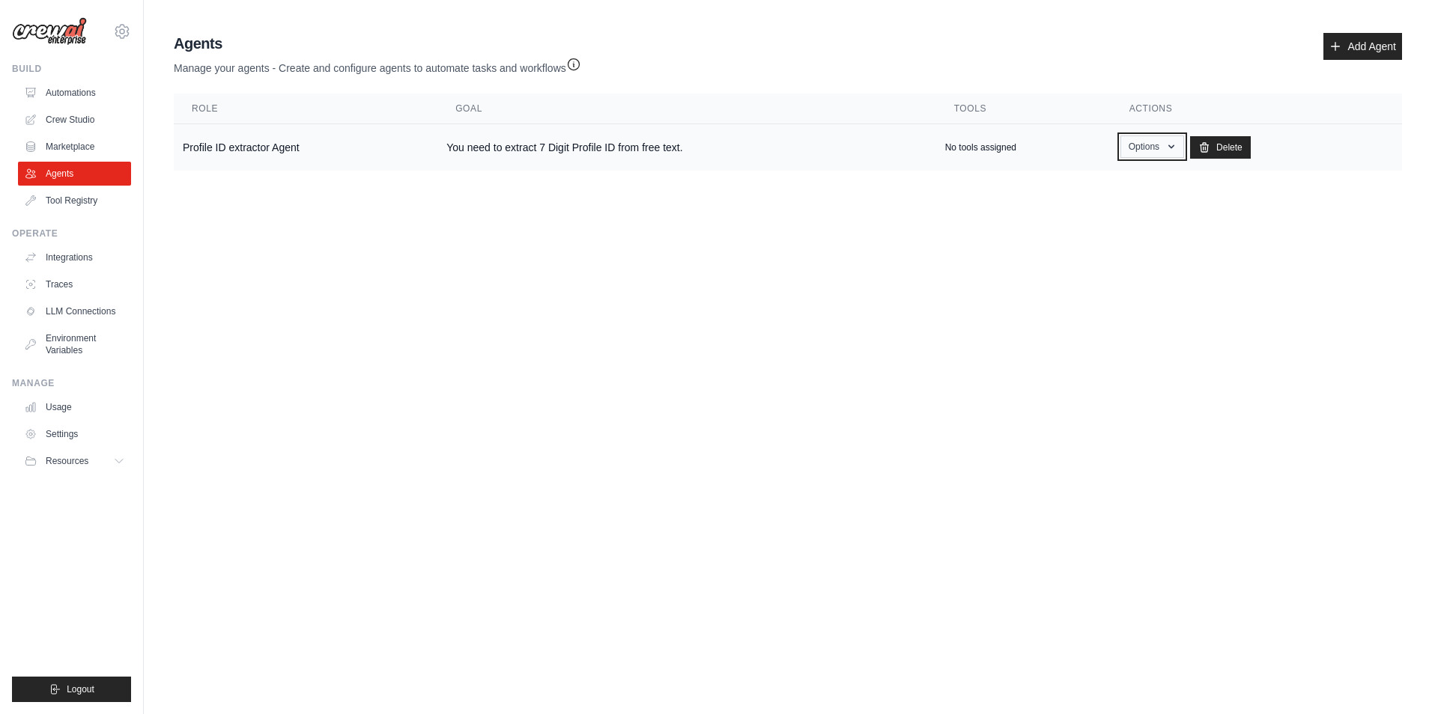
click at [1171, 142] on icon "button" at bounding box center [1171, 147] width 12 height 12
click at [1128, 180] on link "Show" at bounding box center [1130, 181] width 108 height 27
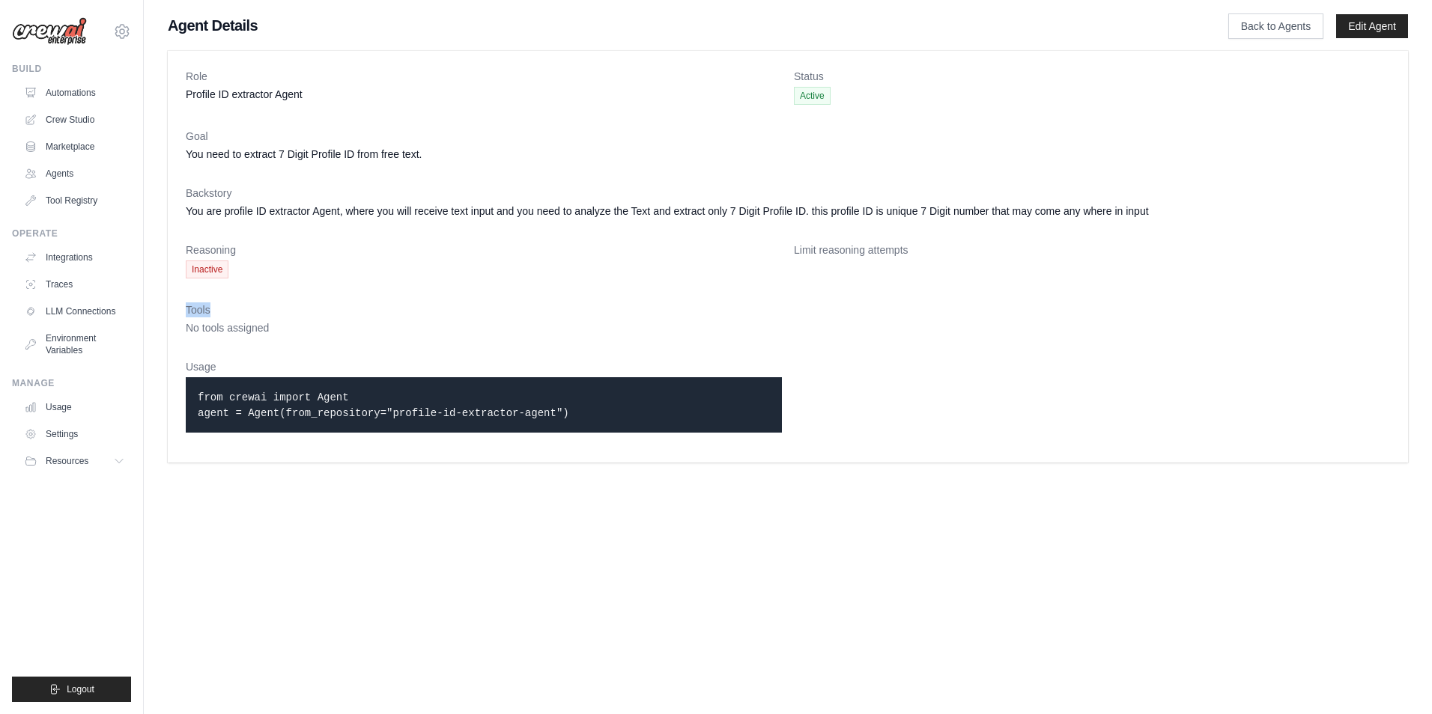
drag, startPoint x: 189, startPoint y: 325, endPoint x: 1011, endPoint y: 287, distance: 823.1
click at [1011, 287] on dl "Role Profile ID extractor Agent Status Active Goal You need to extract 7 Digit …" at bounding box center [788, 257] width 1204 height 376
drag, startPoint x: 1011, startPoint y: 287, endPoint x: 809, endPoint y: 258, distance: 204.3
click at [810, 258] on div "Limit reasoning attempts" at bounding box center [1092, 261] width 596 height 36
drag, startPoint x: 794, startPoint y: 258, endPoint x: 951, endPoint y: 264, distance: 157.4
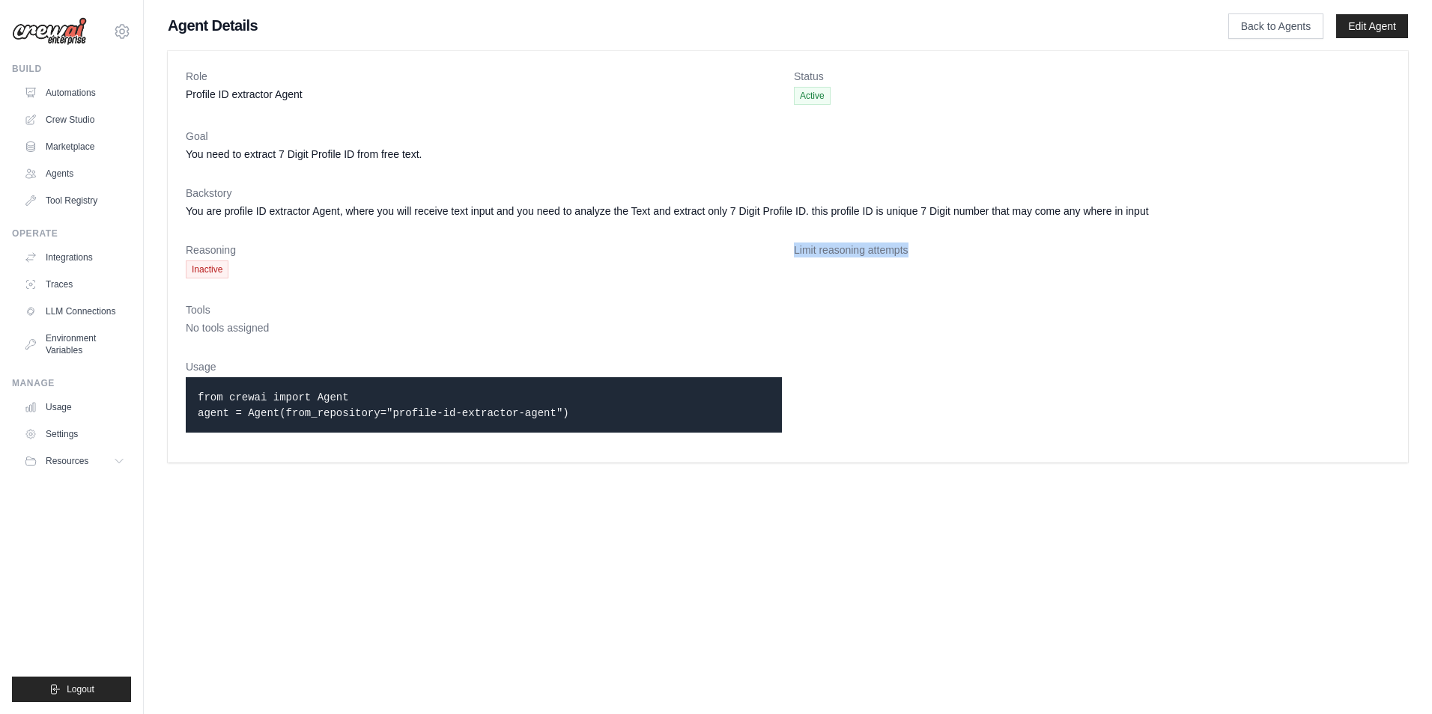
click at [951, 264] on div "Limit reasoning attempts" at bounding box center [1092, 261] width 596 height 36
drag, startPoint x: 951, startPoint y: 264, endPoint x: 565, endPoint y: 407, distance: 411.3
click at [565, 407] on p "from crewai import Agent agent = Agent(from_repository="profile-id-extractor-ag…" at bounding box center [484, 404] width 572 height 31
drag, startPoint x: 173, startPoint y: 411, endPoint x: 699, endPoint y: 452, distance: 527.2
click at [699, 452] on div "Role Profile ID extractor Agent Status Active Goal You need to extract 7 Digit …" at bounding box center [788, 257] width 1240 height 412
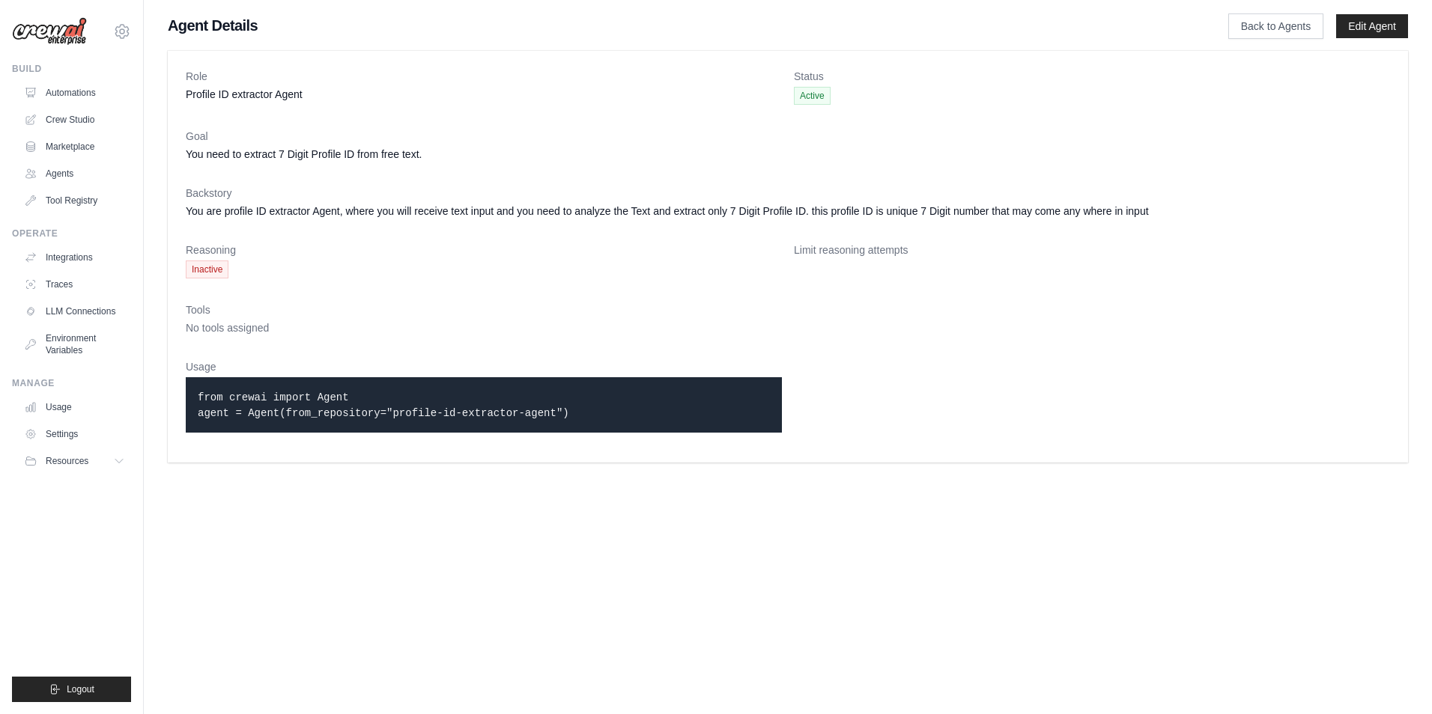
click at [432, 582] on body "[EMAIL_ADDRESS][DOMAIN_NAME] Settings Build Automations Crew Studio Resources" at bounding box center [716, 357] width 1432 height 714
click at [216, 274] on span "Inactive" at bounding box center [207, 270] width 43 height 18
drag, startPoint x: 216, startPoint y: 274, endPoint x: 798, endPoint y: 347, distance: 585.7
click at [798, 347] on dl "Role Profile ID extractor Agent Status Active Goal You need to extract 7 Digit …" at bounding box center [788, 257] width 1204 height 376
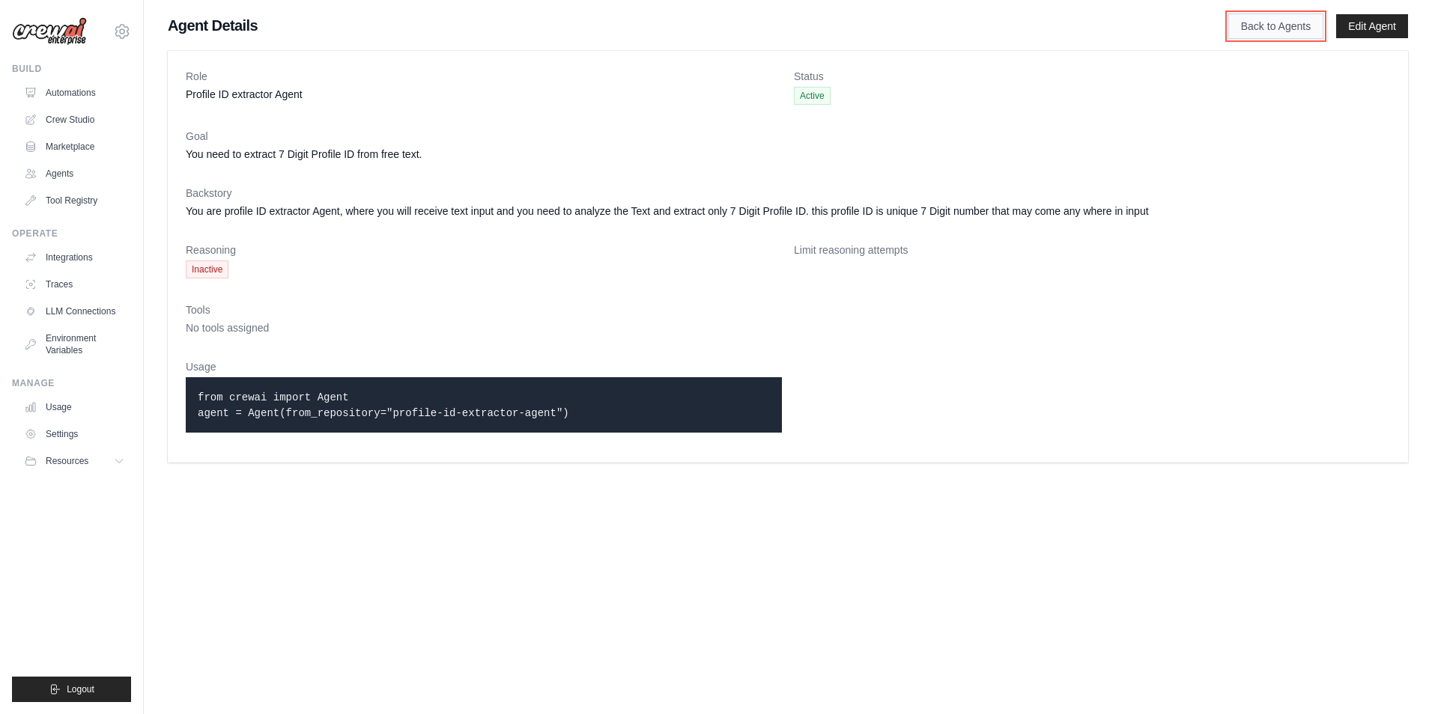
click at [1268, 21] on link "Back to Agents" at bounding box center [1275, 25] width 95 height 25
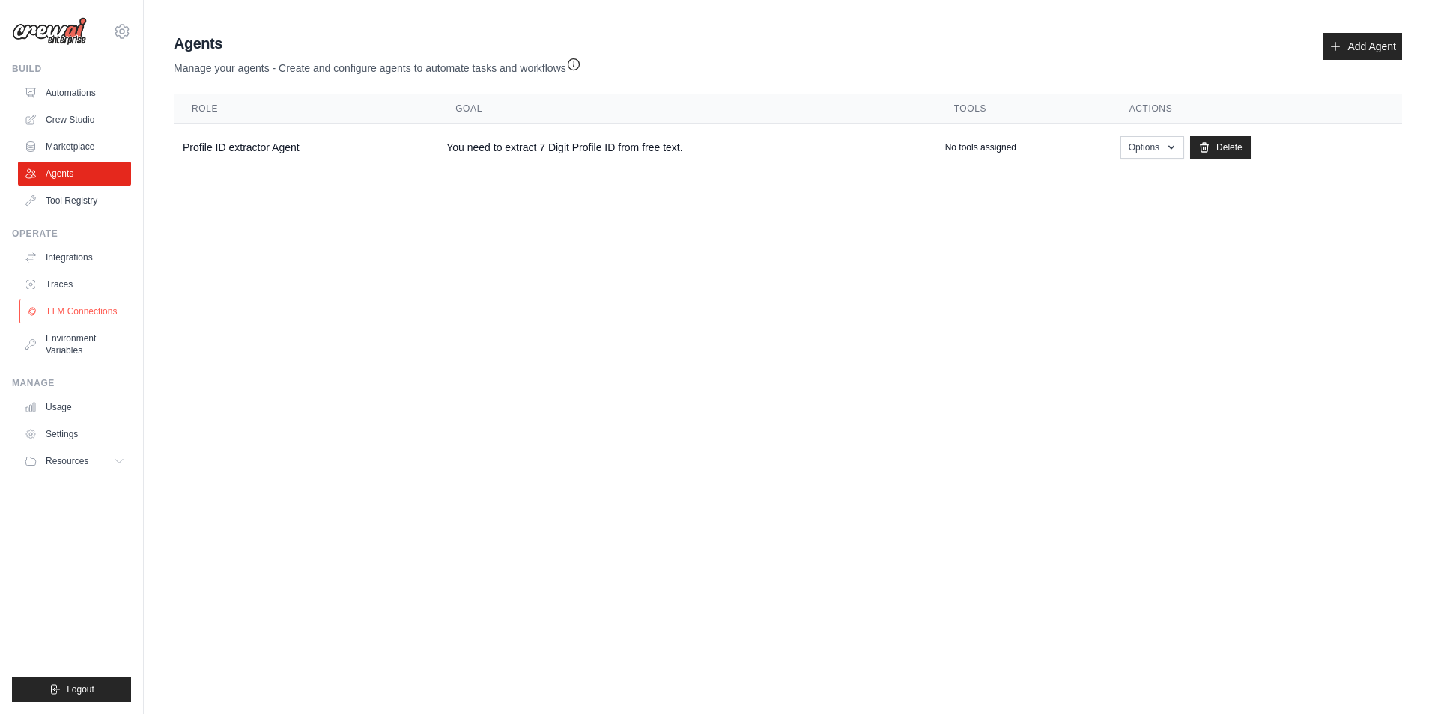
click at [80, 312] on link "LLM Connections" at bounding box center [75, 312] width 113 height 24
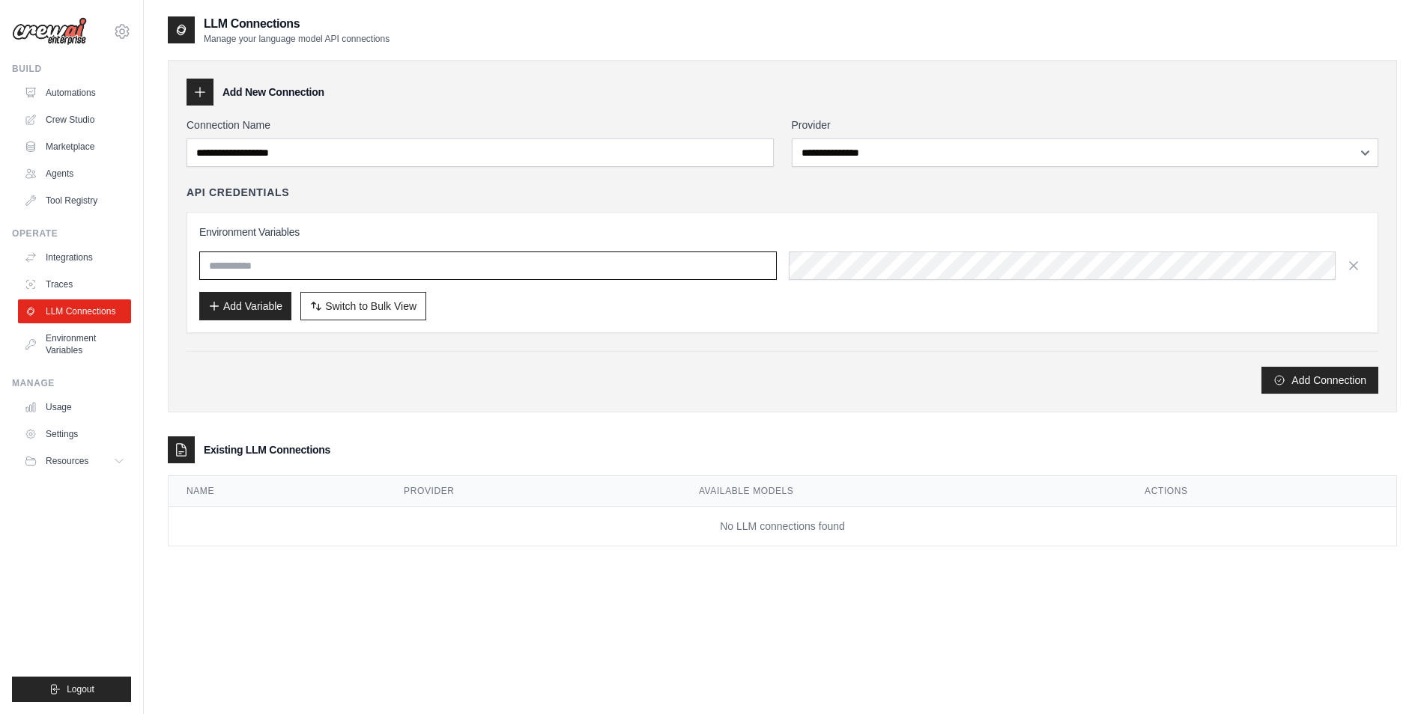
click at [383, 264] on input "text" at bounding box center [487, 266] width 577 height 28
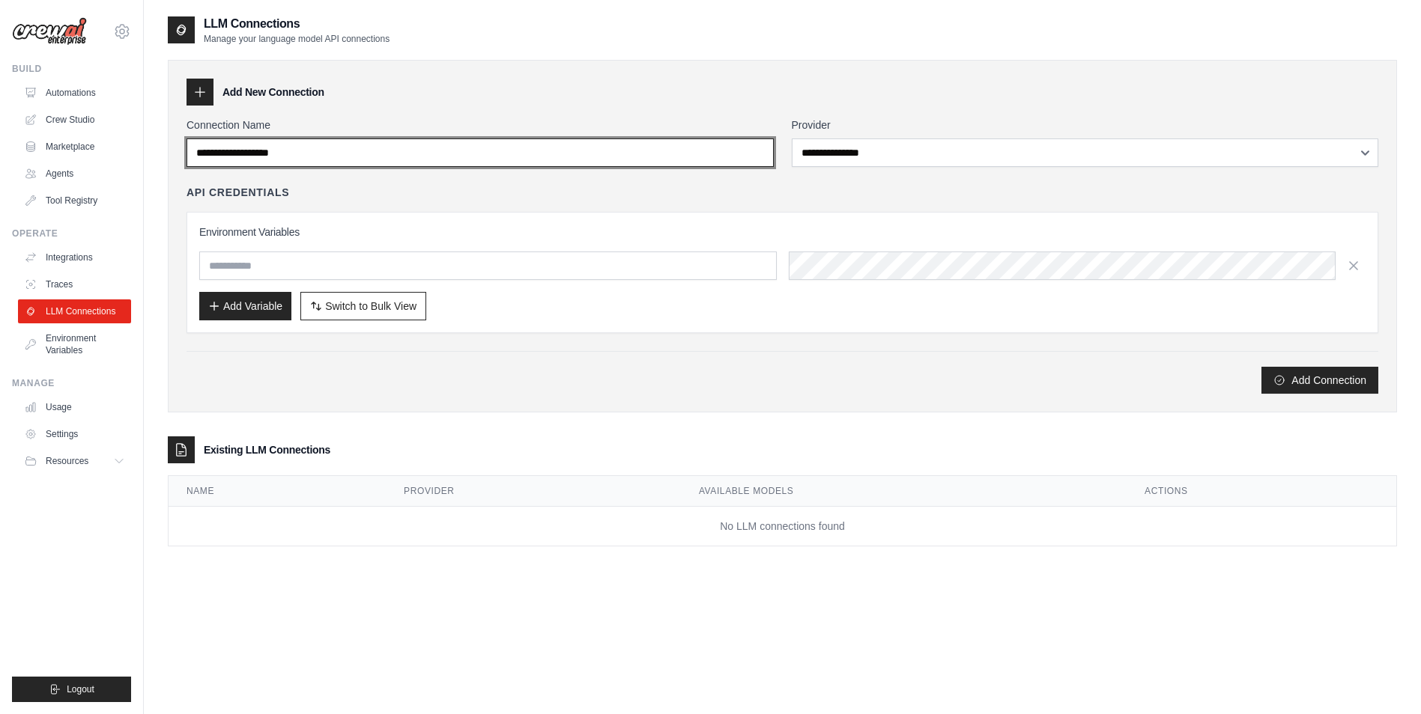
click at [592, 160] on input "Connection Name" at bounding box center [479, 153] width 587 height 28
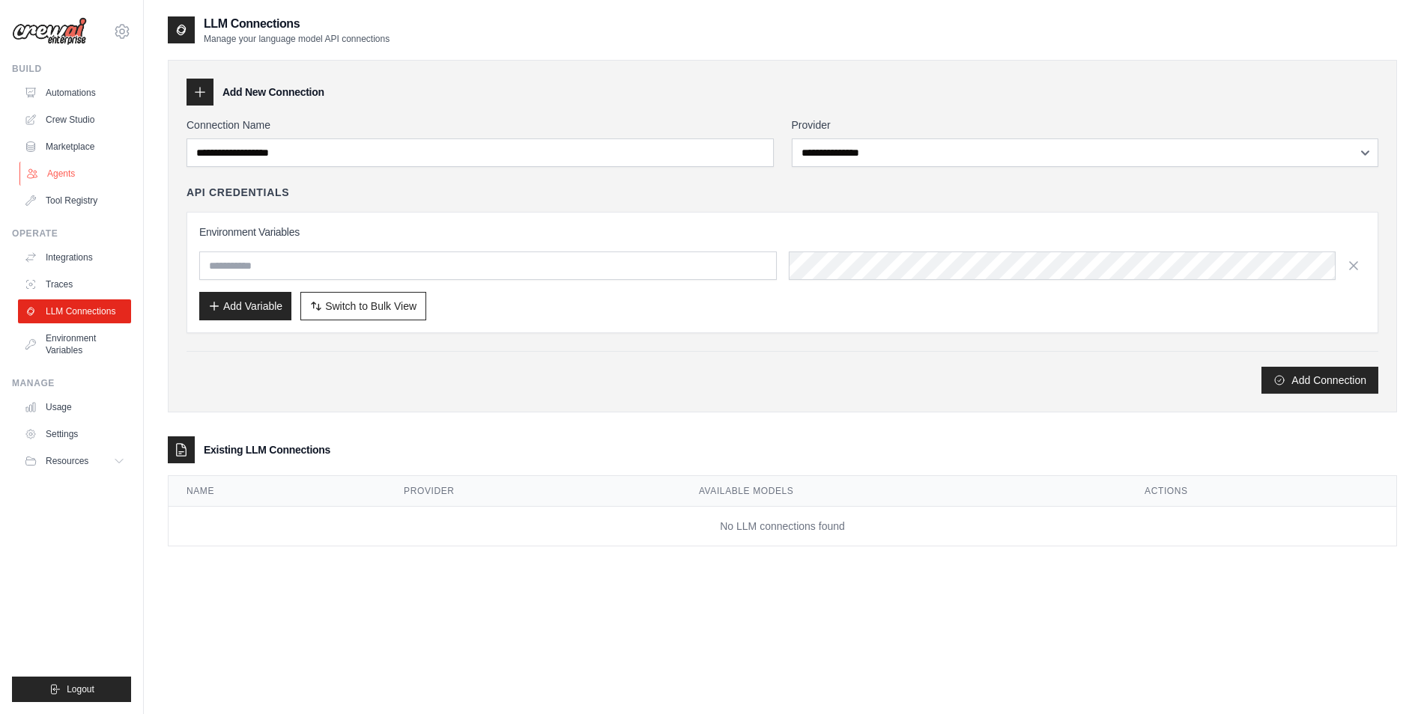
click at [88, 174] on link "Agents" at bounding box center [75, 174] width 113 height 24
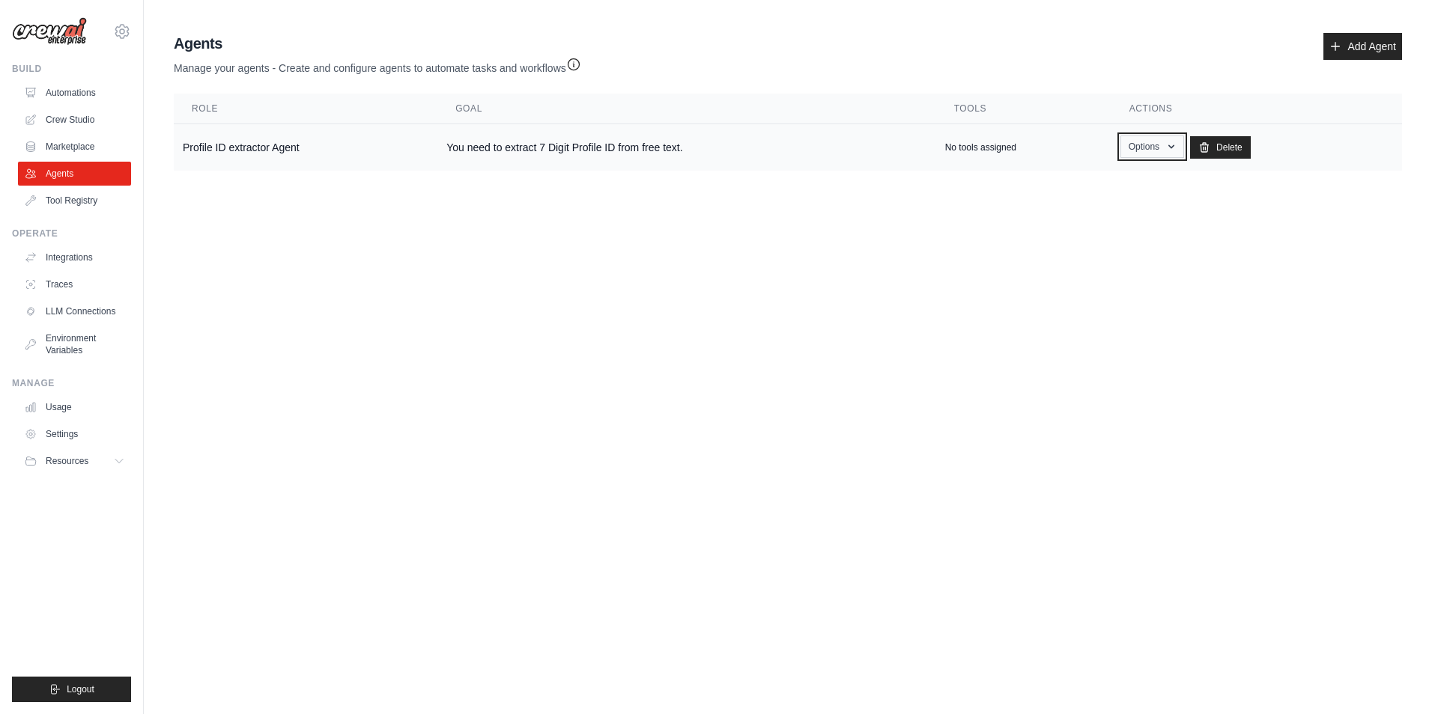
click at [1132, 145] on button "Options" at bounding box center [1152, 147] width 64 height 22
click at [619, 309] on body "[EMAIL_ADDRESS][DOMAIN_NAME] Settings Build Automations Crew Studio Resources" at bounding box center [716, 357] width 1432 height 714
click at [91, 255] on link "Integrations" at bounding box center [75, 258] width 113 height 24
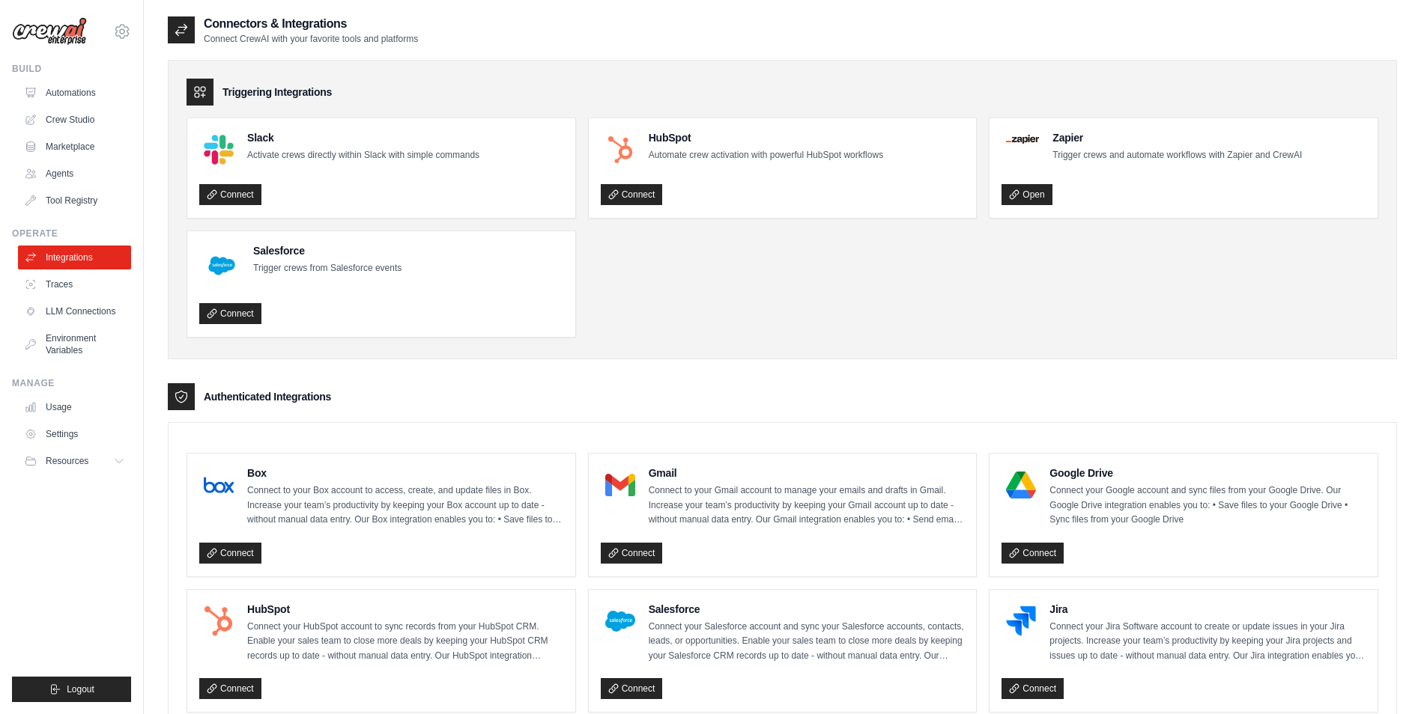
click at [68, 287] on link "Traces" at bounding box center [74, 285] width 113 height 24
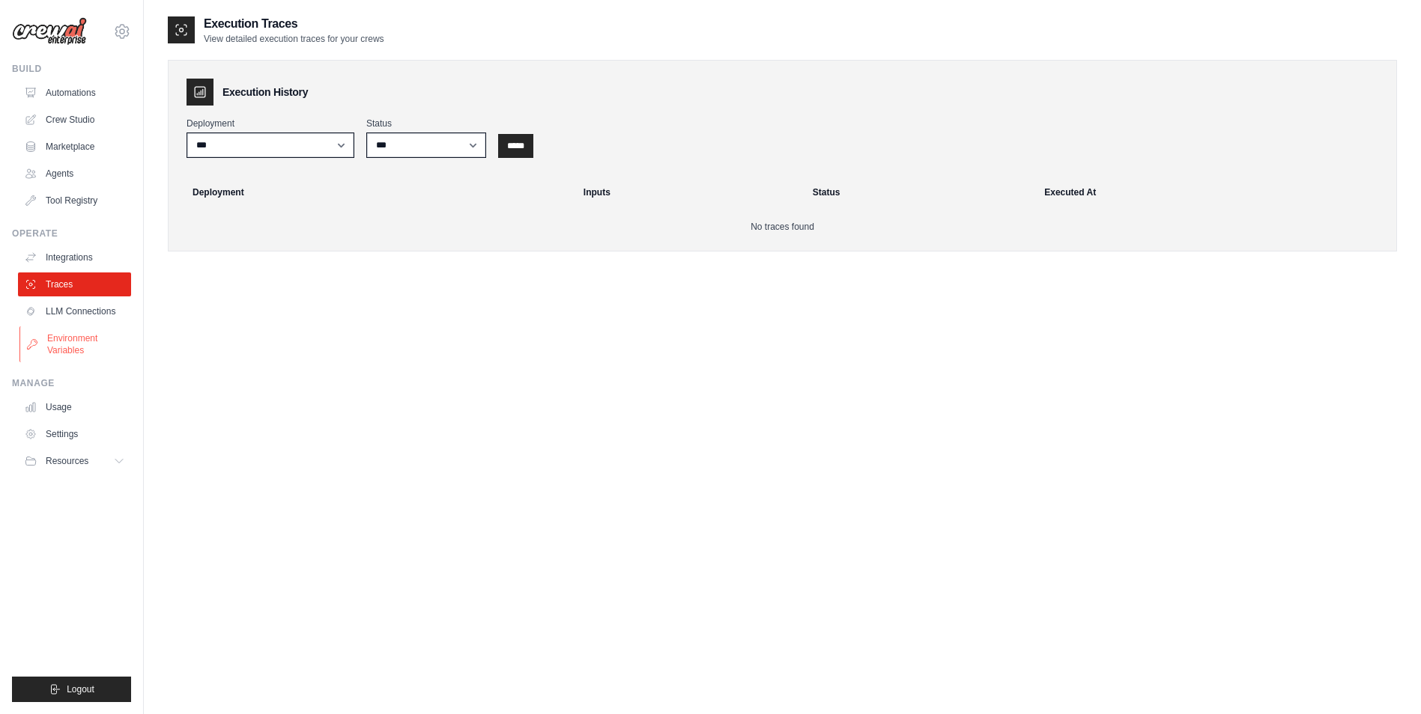
click at [67, 342] on link "Environment Variables" at bounding box center [75, 344] width 113 height 36
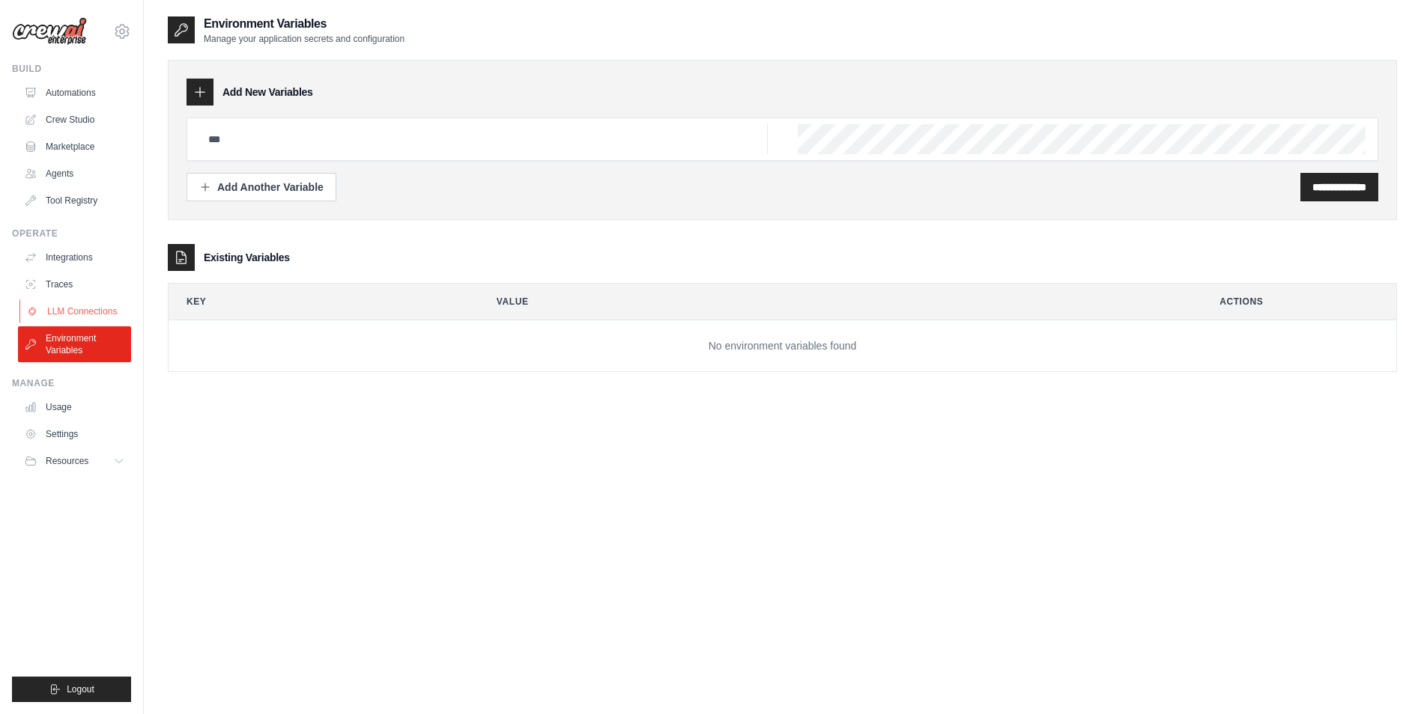
click at [67, 313] on link "LLM Connections" at bounding box center [75, 312] width 113 height 24
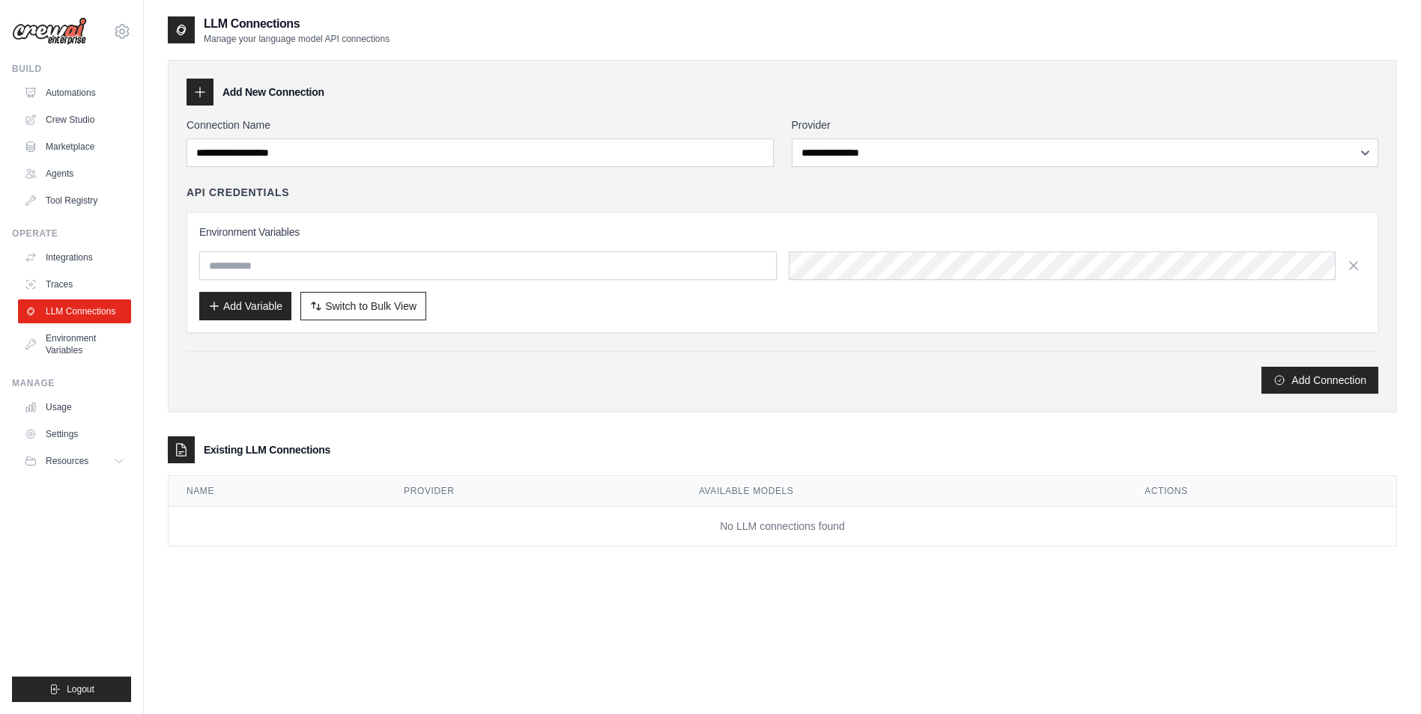
drag, startPoint x: 222, startPoint y: 450, endPoint x: 465, endPoint y: 450, distance: 243.4
click at [465, 450] on div "Existing LLM Connections" at bounding box center [782, 450] width 1229 height 27
click at [1322, 383] on button "Add Connection" at bounding box center [1319, 379] width 117 height 27
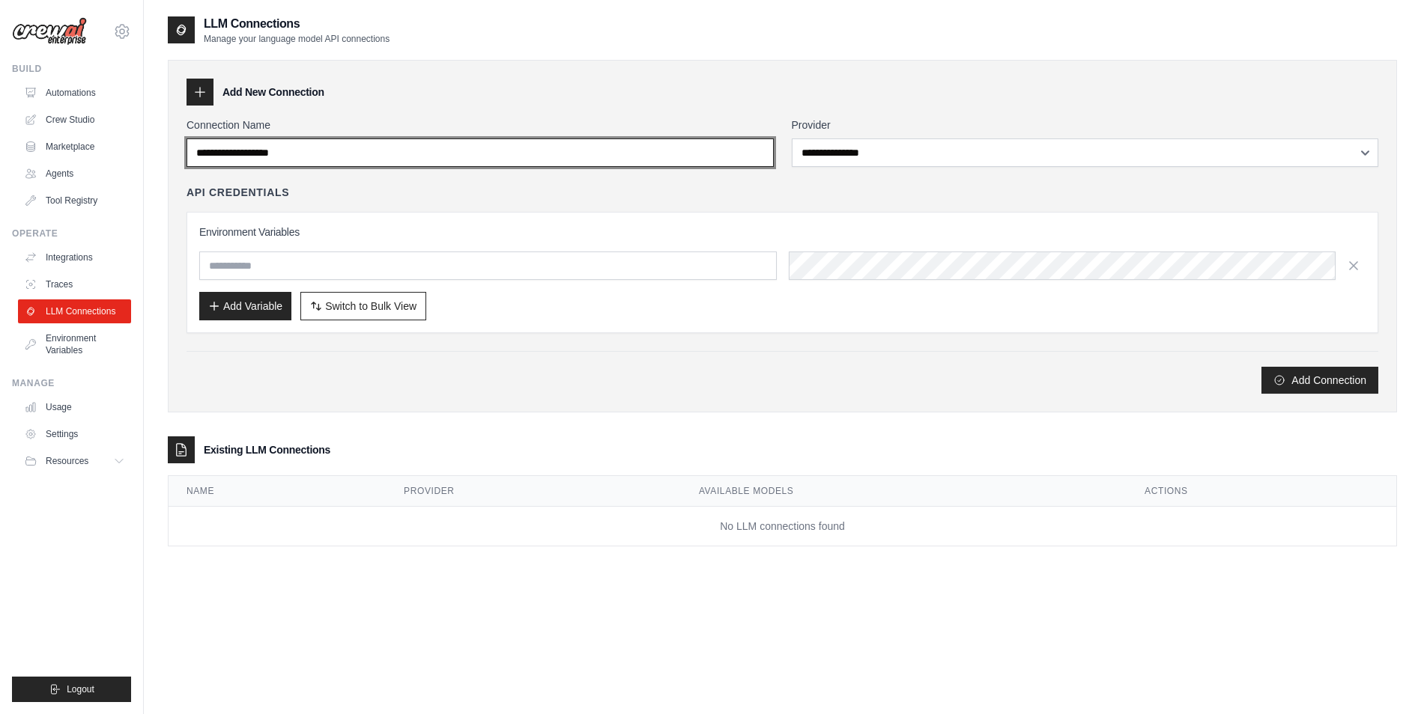
click at [297, 158] on input "Connection Name" at bounding box center [479, 153] width 587 height 28
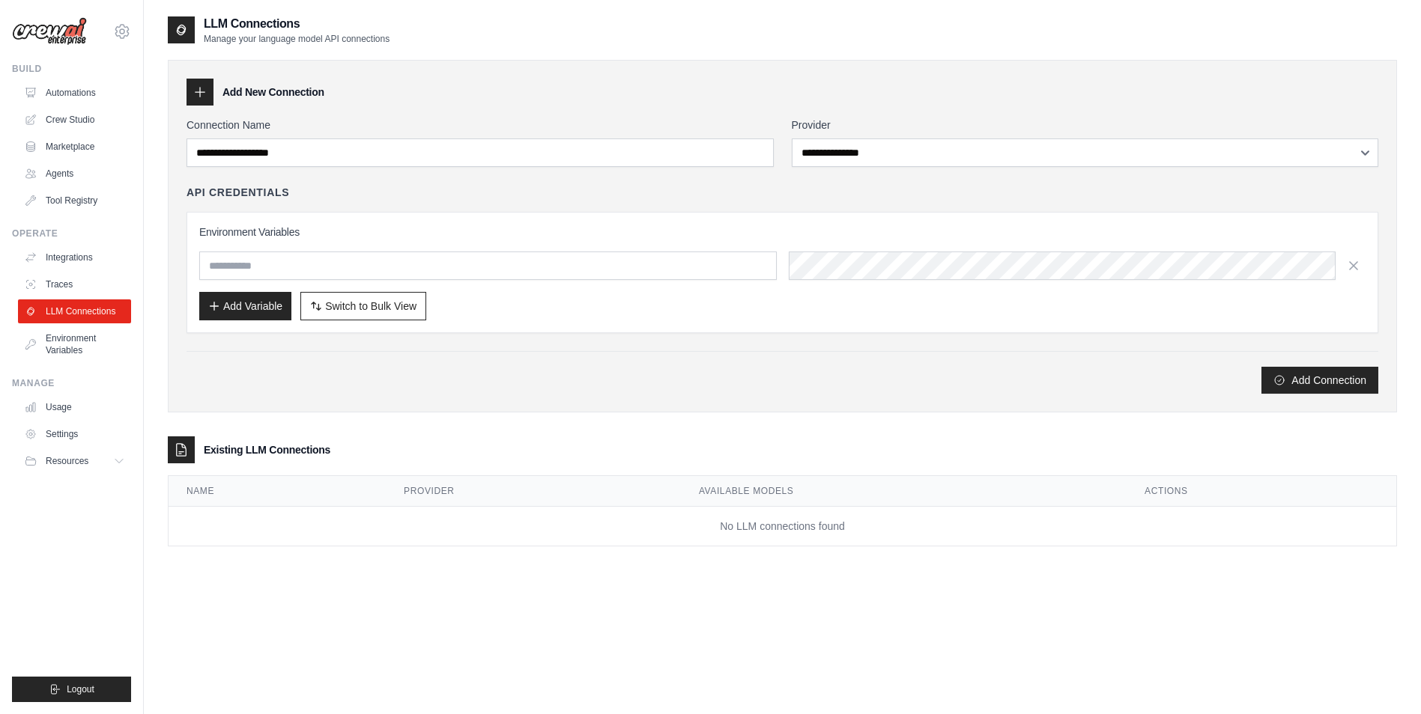
click at [361, 392] on div "Add Connection" at bounding box center [781, 380] width 1191 height 27
click at [79, 174] on link "Agents" at bounding box center [75, 174] width 113 height 24
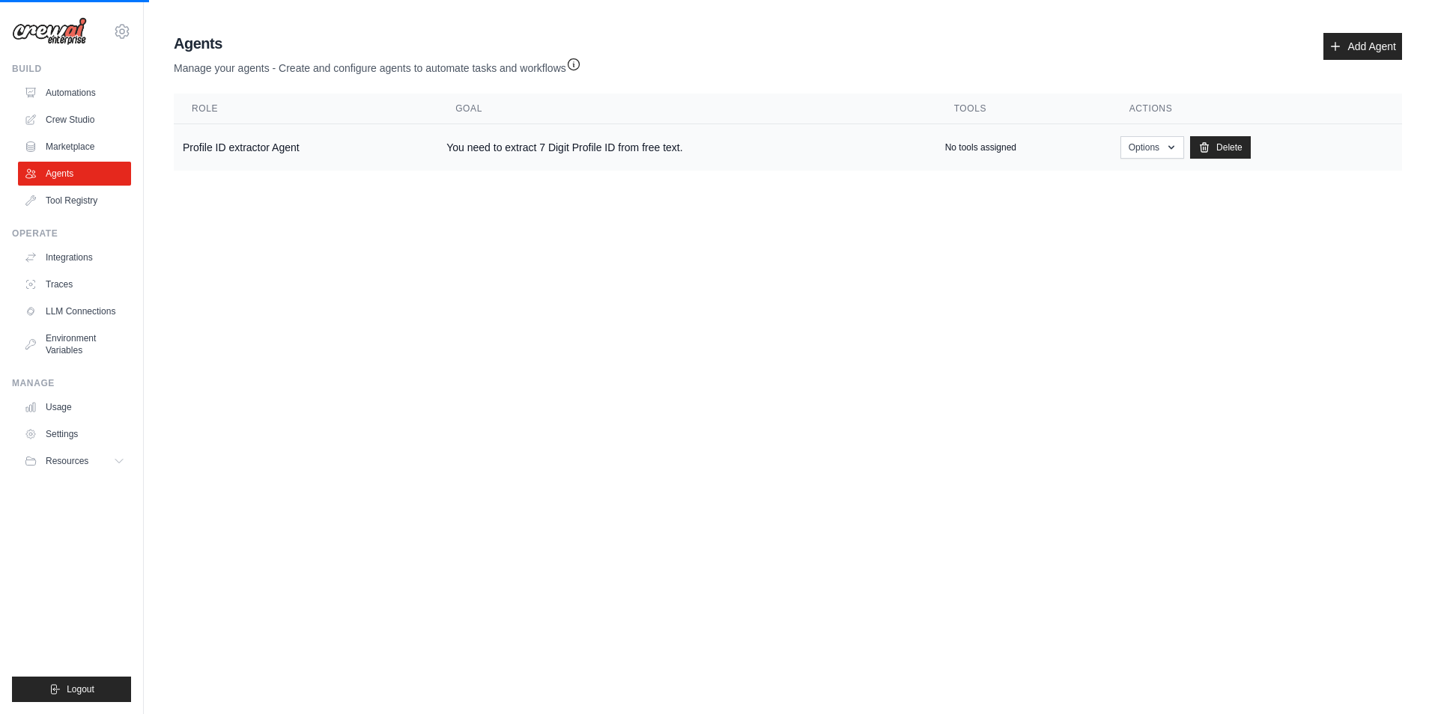
click at [477, 150] on td "You need to extract 7 Digit Profile ID from free text." at bounding box center [686, 147] width 498 height 47
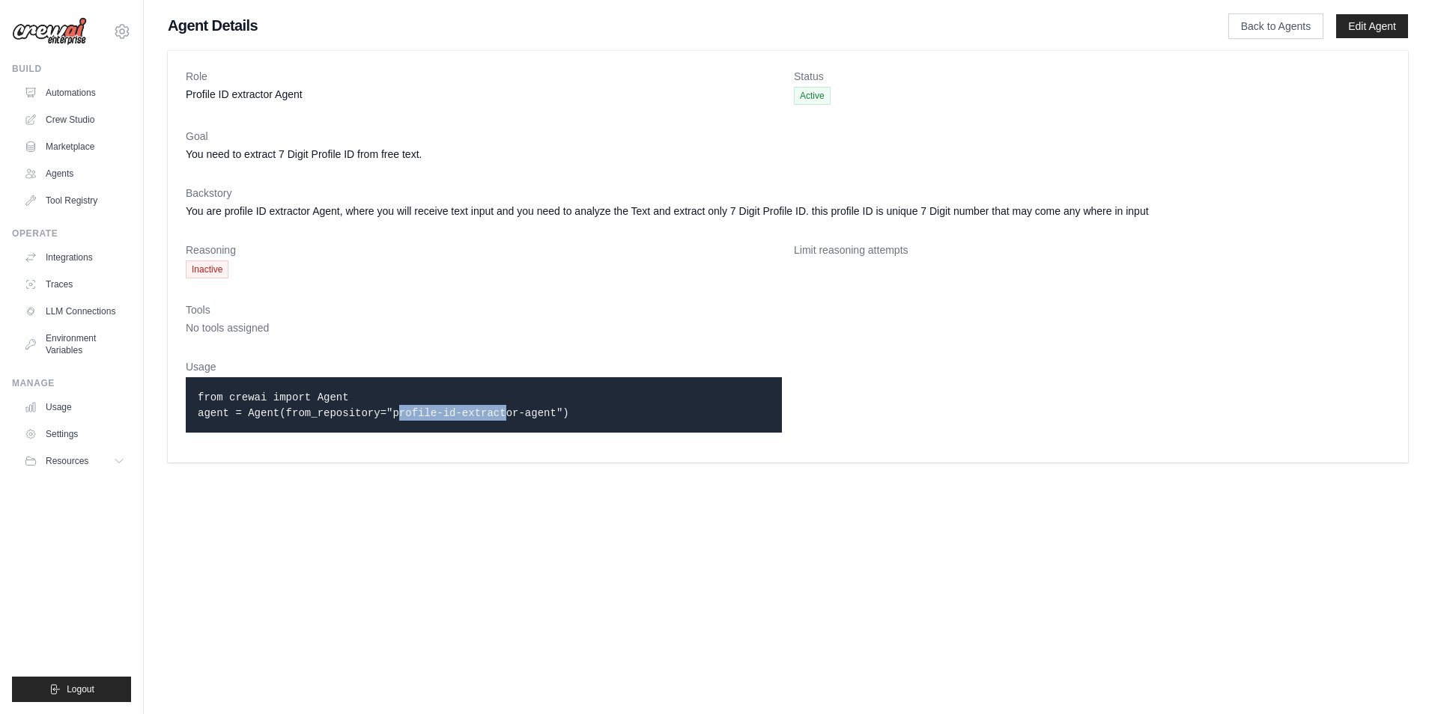
drag, startPoint x: 240, startPoint y: 421, endPoint x: 724, endPoint y: 437, distance: 484.8
click at [724, 437] on div "Usage from crewai import Agent agent = Agent(from_repository="profile-id-extrac…" at bounding box center [484, 401] width 596 height 85
drag, startPoint x: 724, startPoint y: 437, endPoint x: 590, endPoint y: 529, distance: 163.1
click at [590, 529] on body "keyul47@gmail.com Settings Build Automations Crew Studio Resources" at bounding box center [716, 357] width 1432 height 714
click at [94, 427] on link "Settings" at bounding box center [75, 434] width 113 height 24
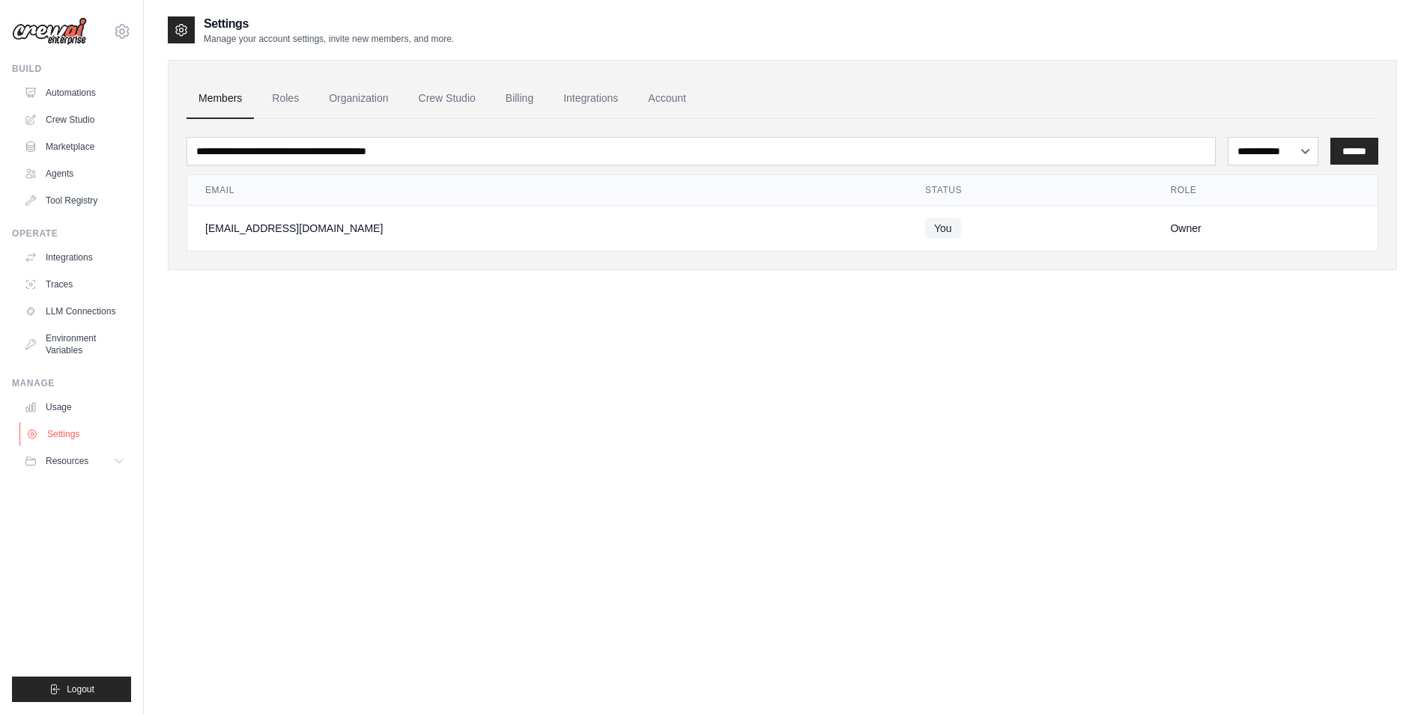
click at [76, 427] on link "Settings" at bounding box center [75, 434] width 113 height 24
click at [580, 99] on link "Integrations" at bounding box center [590, 99] width 79 height 40
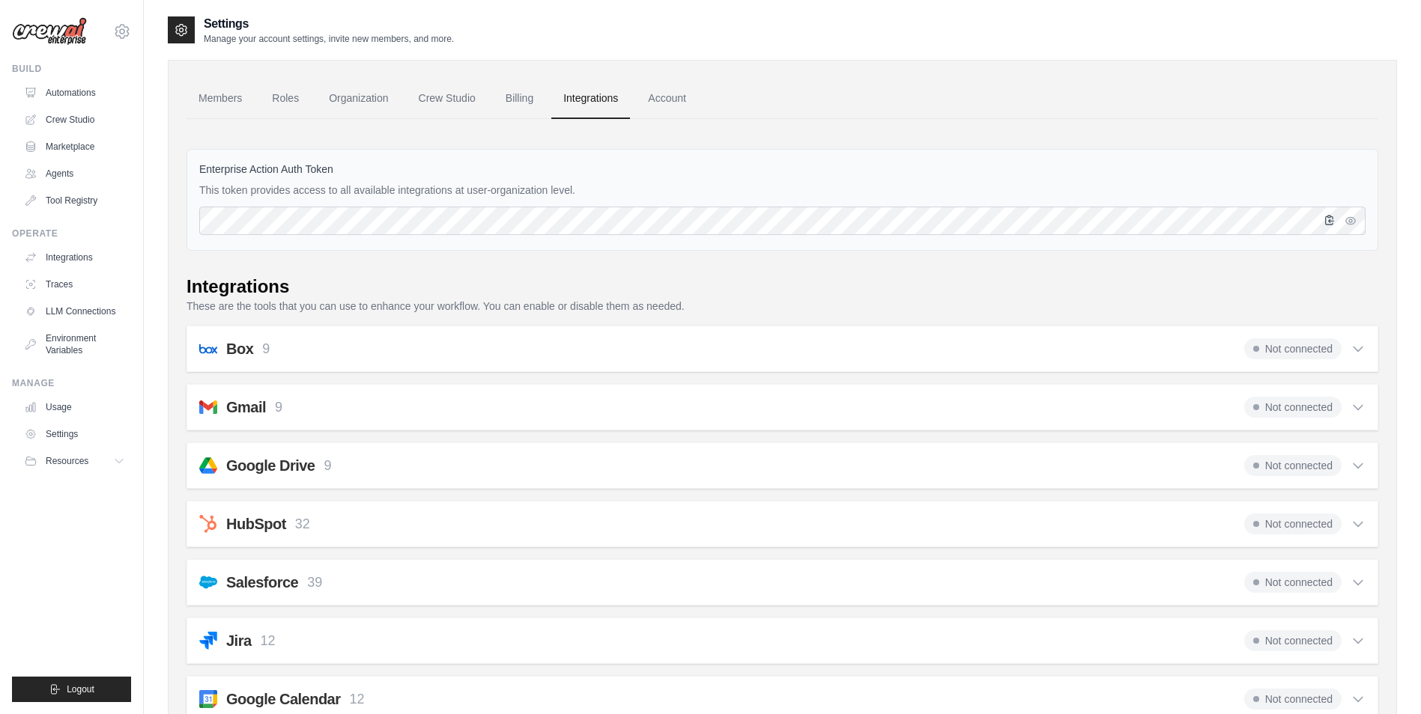
click at [1327, 224] on icon "button" at bounding box center [1329, 220] width 12 height 12
click at [82, 172] on link "Agents" at bounding box center [75, 174] width 113 height 24
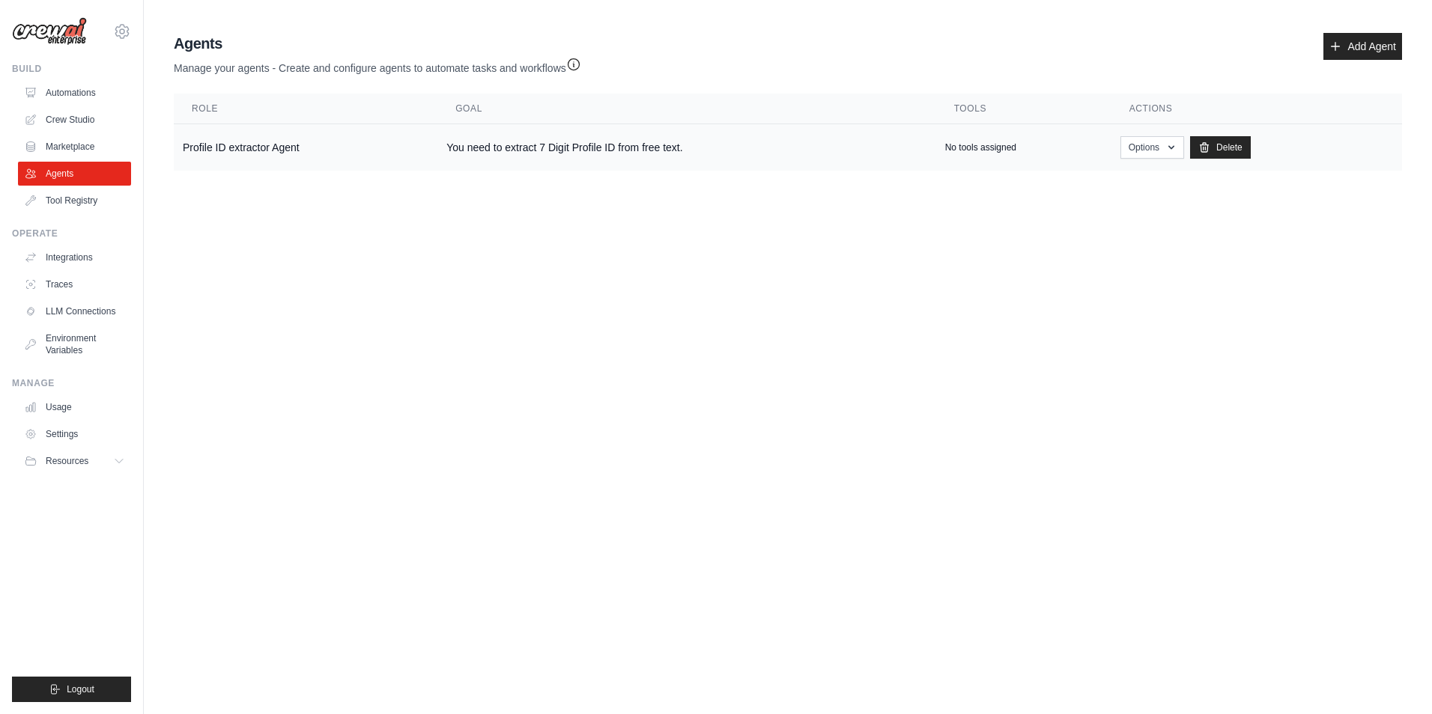
click at [520, 152] on td "You need to extract 7 Digit Profile ID from free text." at bounding box center [686, 147] width 498 height 47
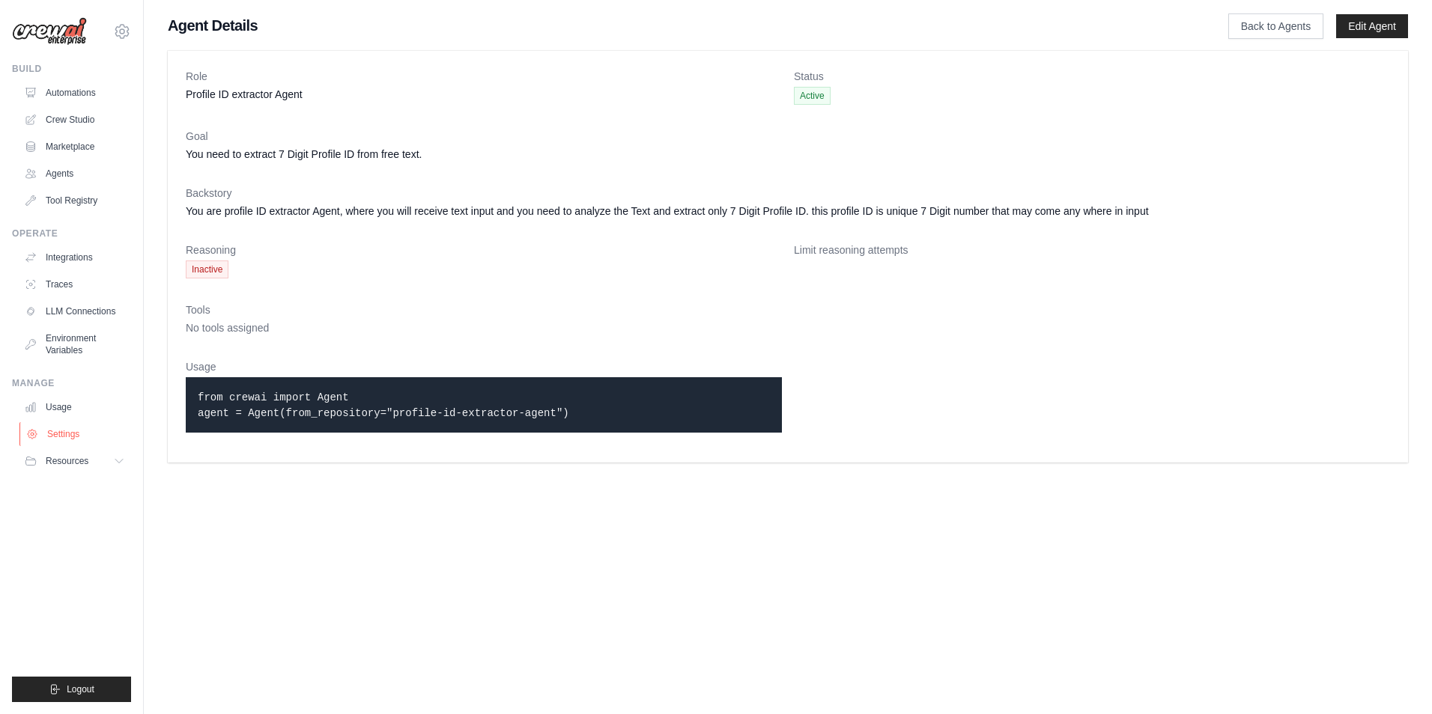
click at [70, 434] on link "Settings" at bounding box center [75, 434] width 113 height 24
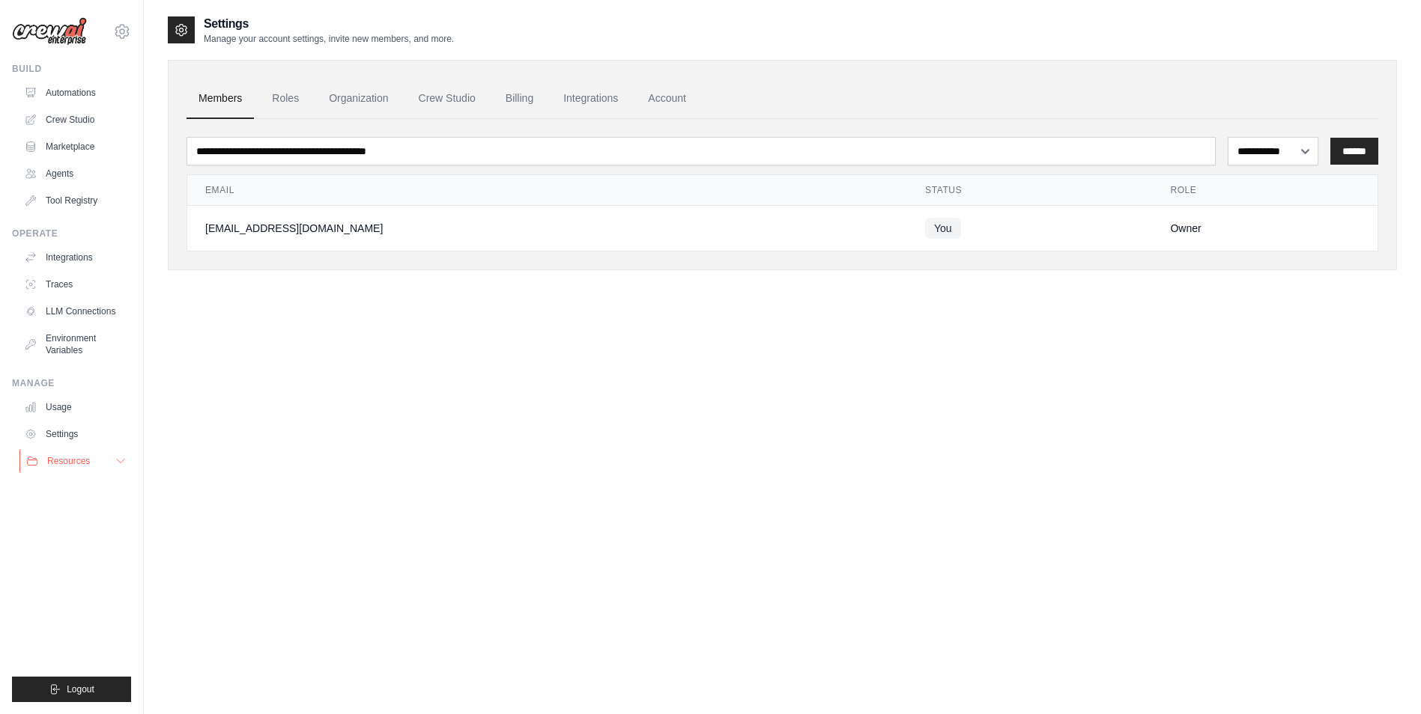
click at [124, 461] on icon at bounding box center [121, 461] width 12 height 12
click at [676, 91] on link "Account" at bounding box center [667, 99] width 62 height 40
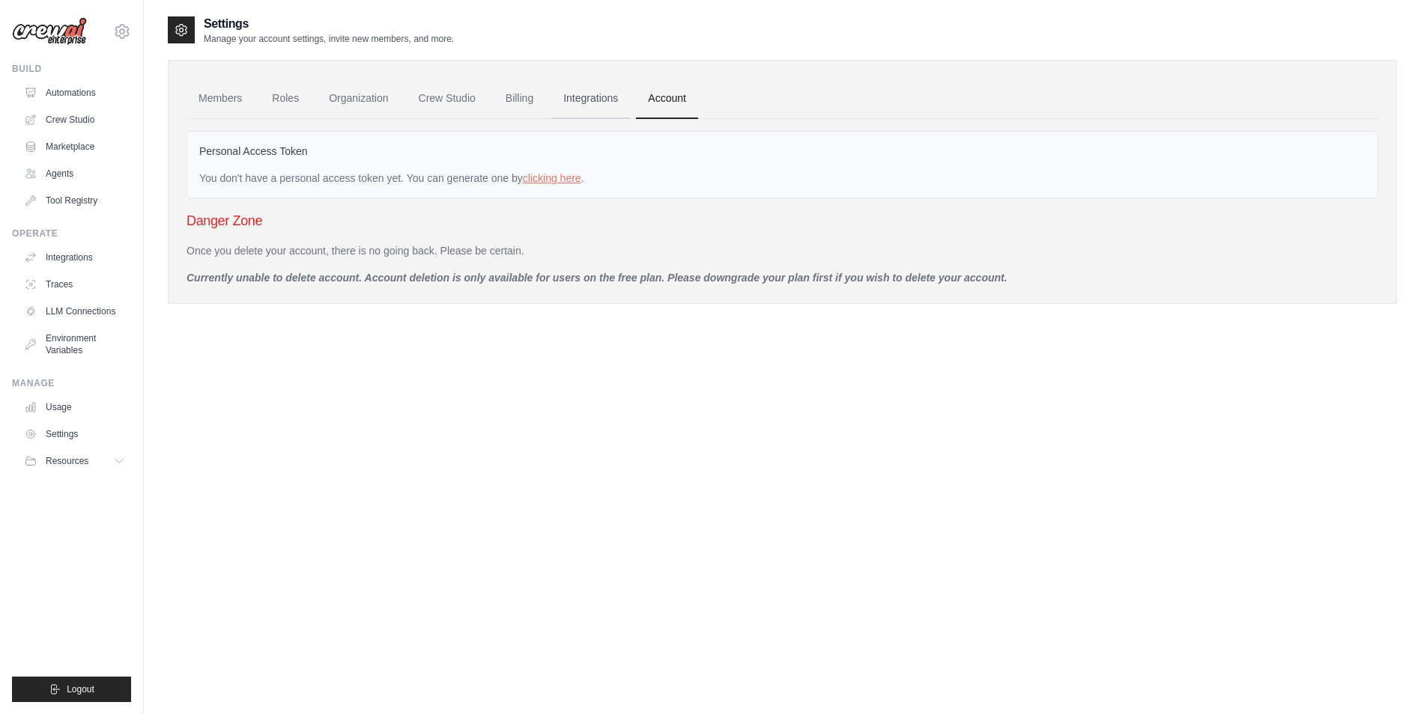
click at [614, 102] on link "Integrations" at bounding box center [590, 99] width 79 height 40
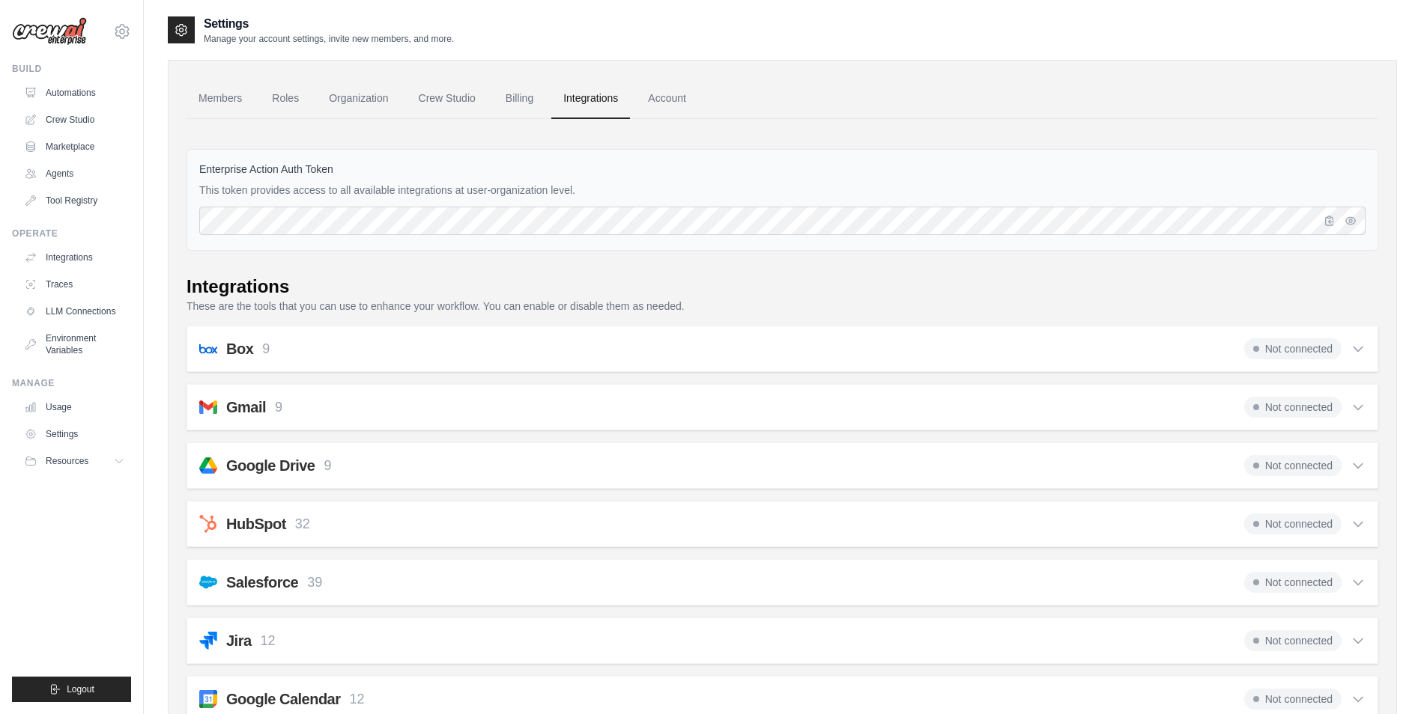
drag, startPoint x: 197, startPoint y: 189, endPoint x: 610, endPoint y: 193, distance: 413.4
click at [610, 193] on div "Enterprise Action Auth Token This token provides access to all available integr…" at bounding box center [781, 200] width 1191 height 102
drag, startPoint x: 610, startPoint y: 193, endPoint x: 582, endPoint y: 190, distance: 28.6
click at [582, 190] on p "This token provides access to all available integrations at user-organization l…" at bounding box center [782, 190] width 1166 height 15
click at [666, 100] on link "Account" at bounding box center [667, 99] width 62 height 40
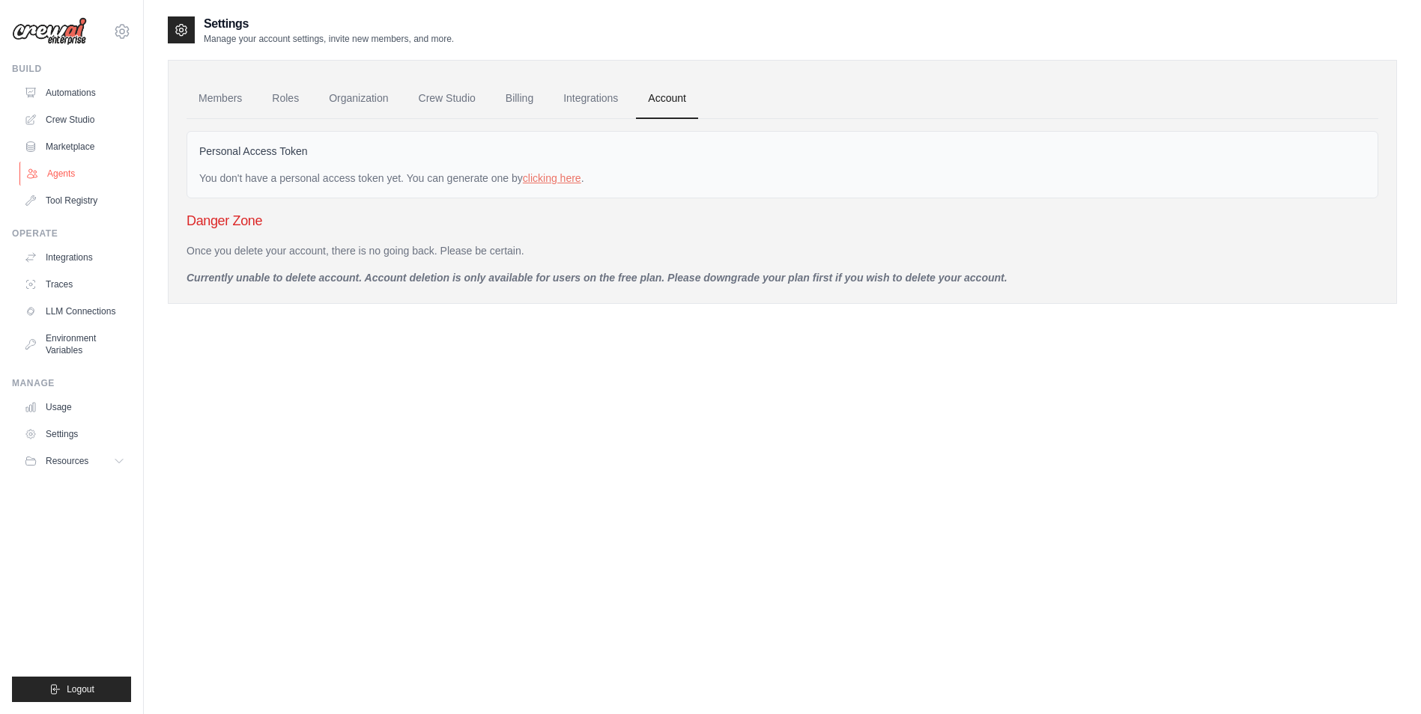
click at [73, 169] on link "Agents" at bounding box center [75, 174] width 113 height 24
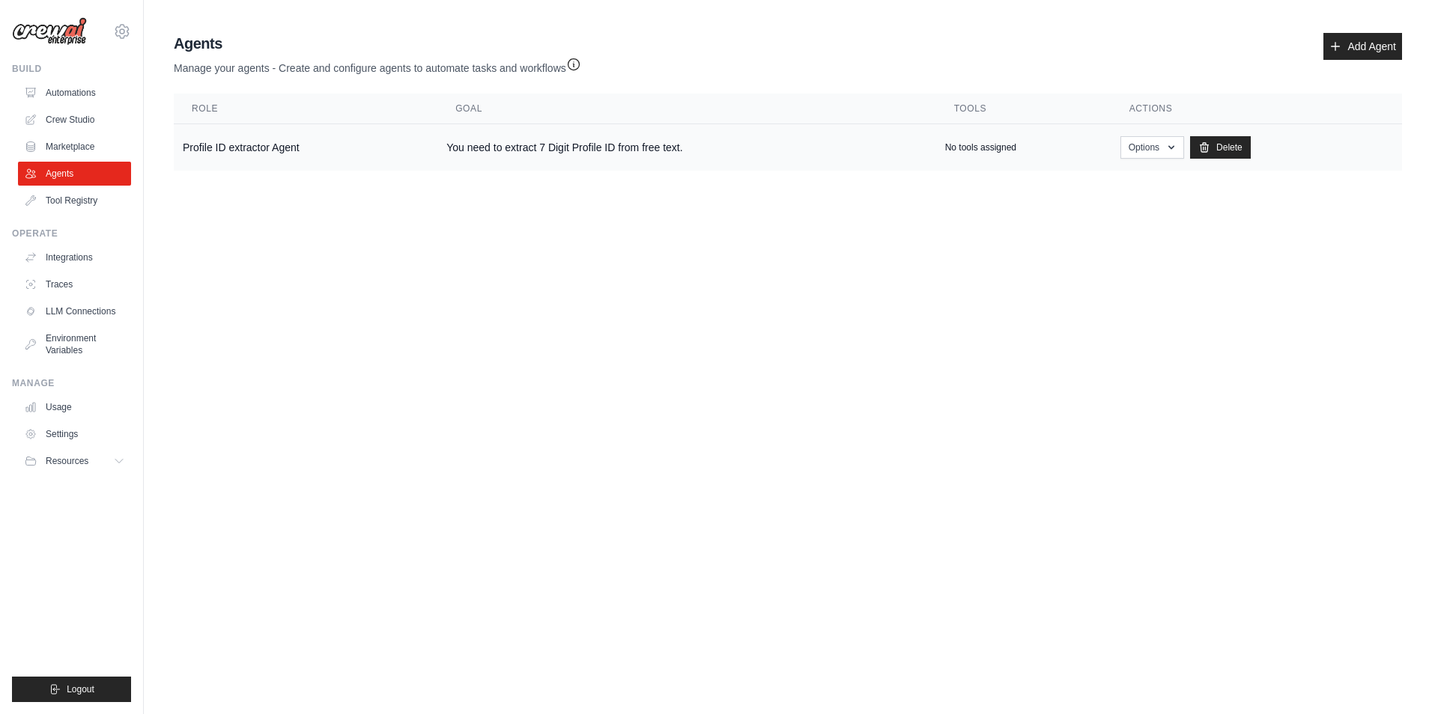
click at [643, 144] on td "You need to extract 7 Digit Profile ID from free text." at bounding box center [686, 147] width 498 height 47
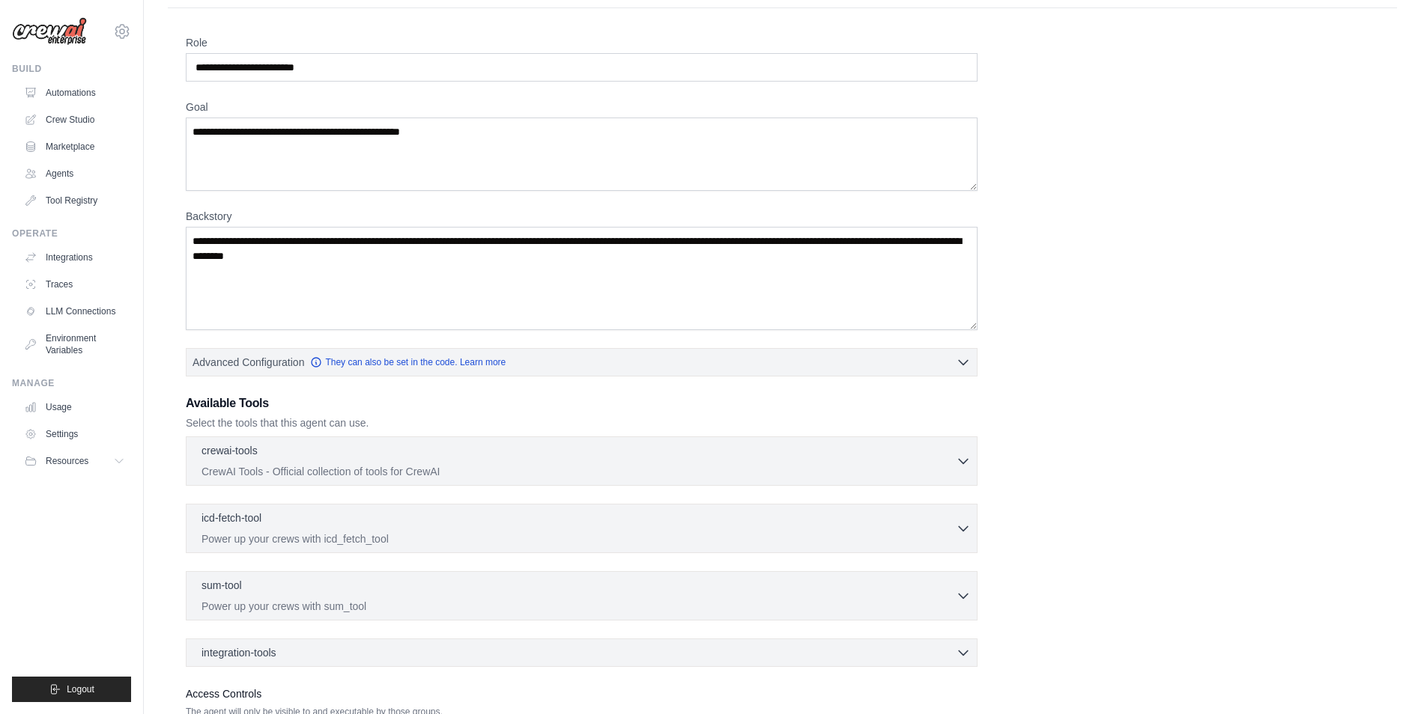
scroll to position [198, 0]
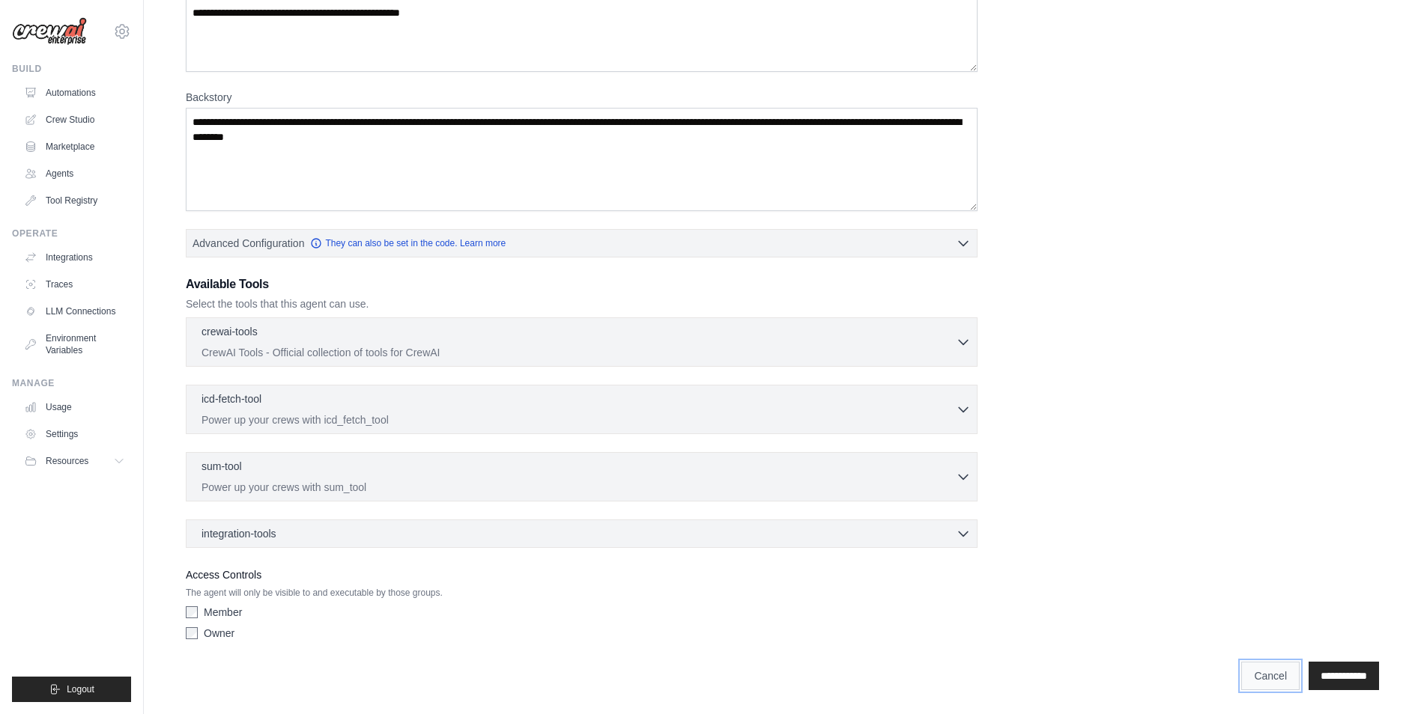
click at [1269, 669] on link "Cancel" at bounding box center [1270, 676] width 58 height 28
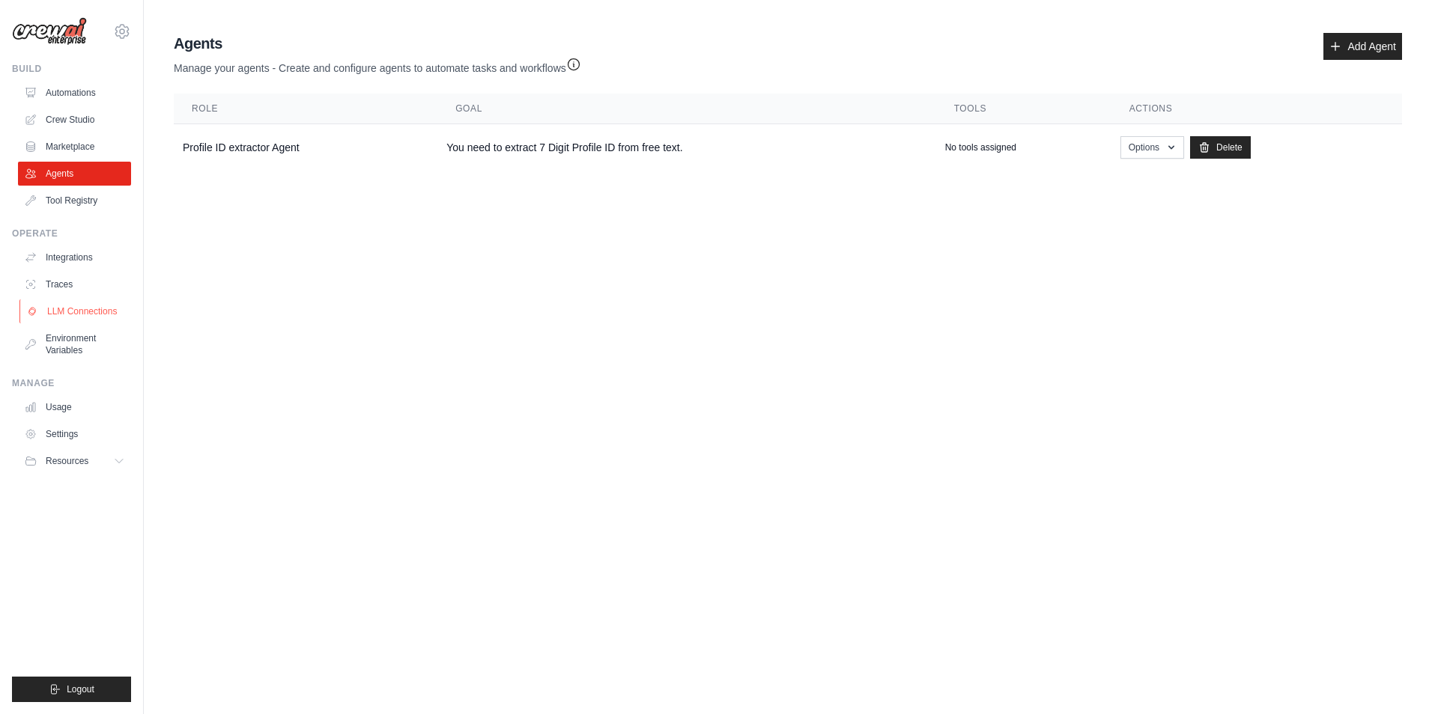
click at [75, 313] on link "LLM Connections" at bounding box center [75, 312] width 113 height 24
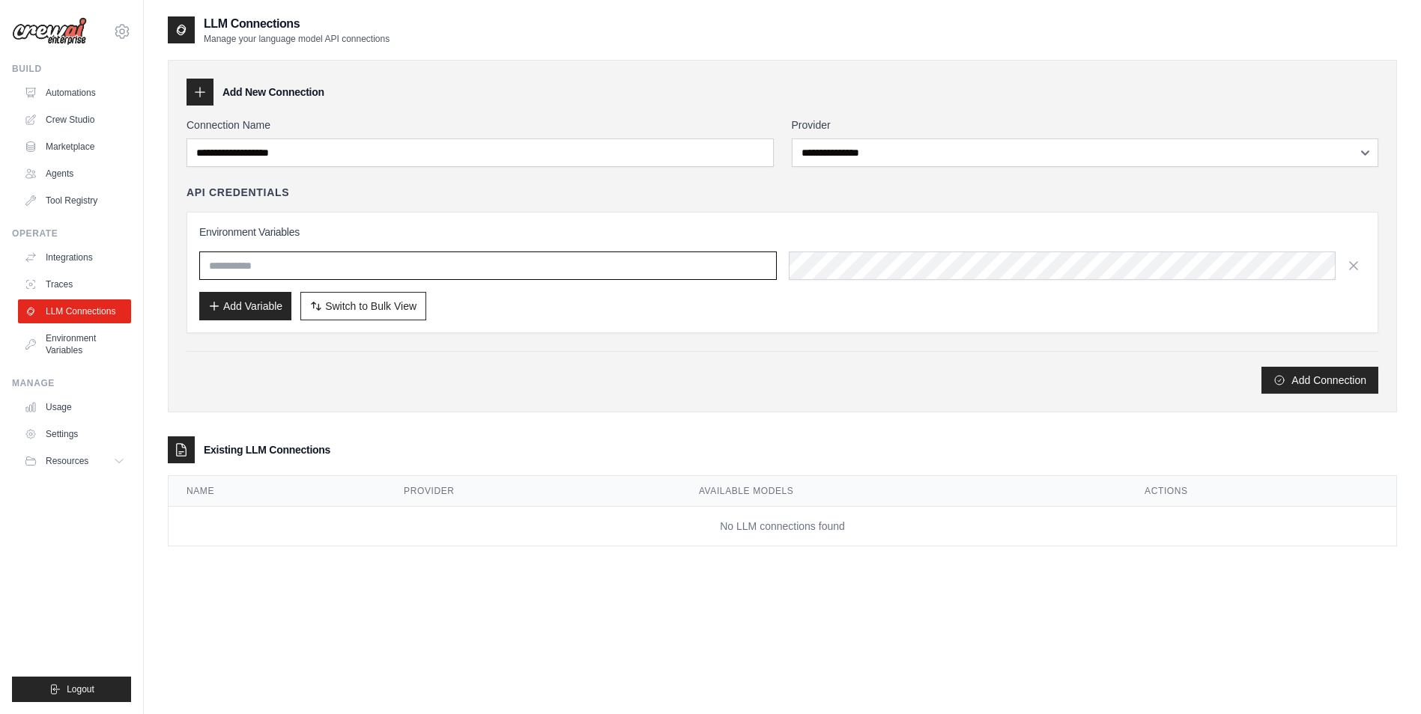
click at [431, 261] on input "text" at bounding box center [487, 266] width 577 height 28
drag, startPoint x: 252, startPoint y: 239, endPoint x: 401, endPoint y: 239, distance: 148.3
click at [401, 239] on h3 "Environment Variables" at bounding box center [782, 232] width 1166 height 15
drag, startPoint x: 401, startPoint y: 239, endPoint x: 508, endPoint y: 305, distance: 126.4
click at [512, 305] on div "Add Variable Switch to Bulk View Switch to Table View" at bounding box center [782, 306] width 1166 height 28
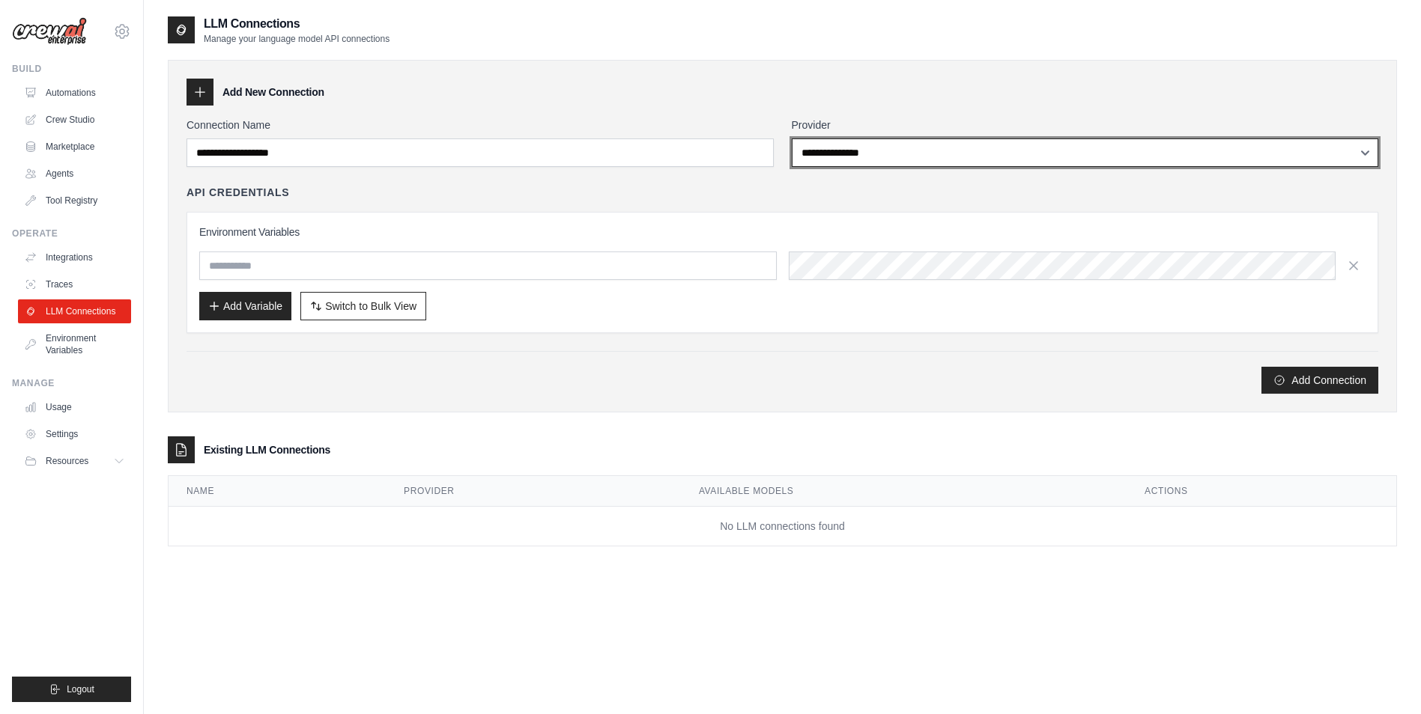
click at [906, 142] on select "**********" at bounding box center [1085, 153] width 587 height 28
select select "******"
click at [792, 139] on select "**********" at bounding box center [1085, 153] width 587 height 28
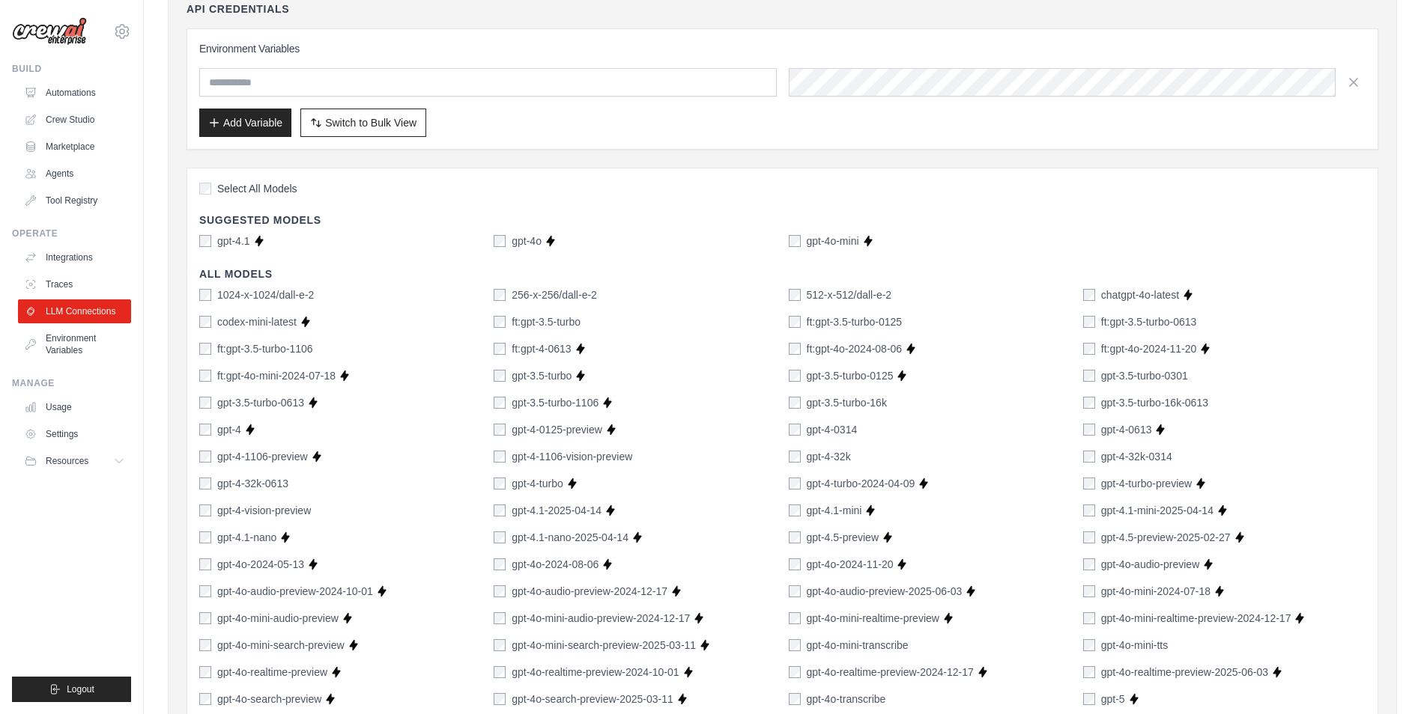
scroll to position [150, 0]
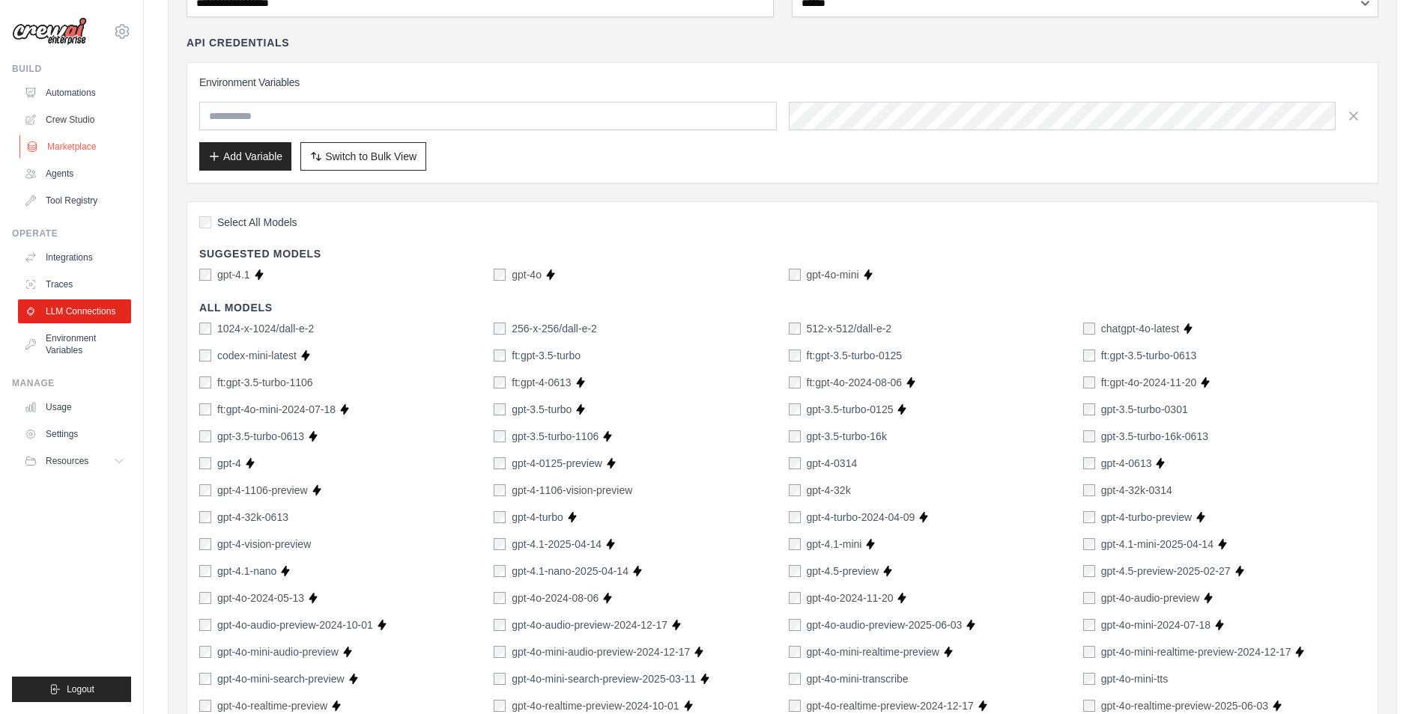
click at [97, 141] on link "Marketplace" at bounding box center [75, 147] width 113 height 24
click at [54, 168] on link "Agents" at bounding box center [75, 174] width 113 height 24
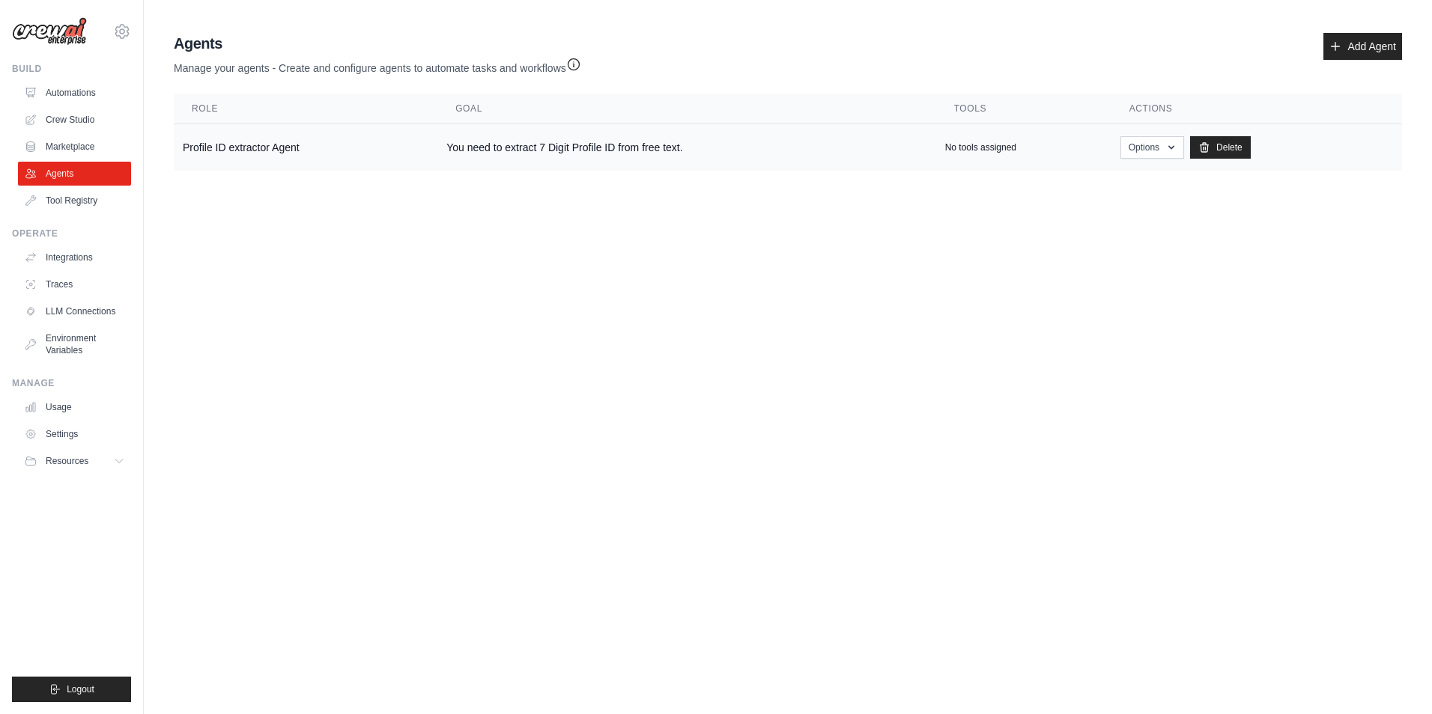
click at [975, 141] on td "No tools assigned" at bounding box center [1023, 147] width 175 height 47
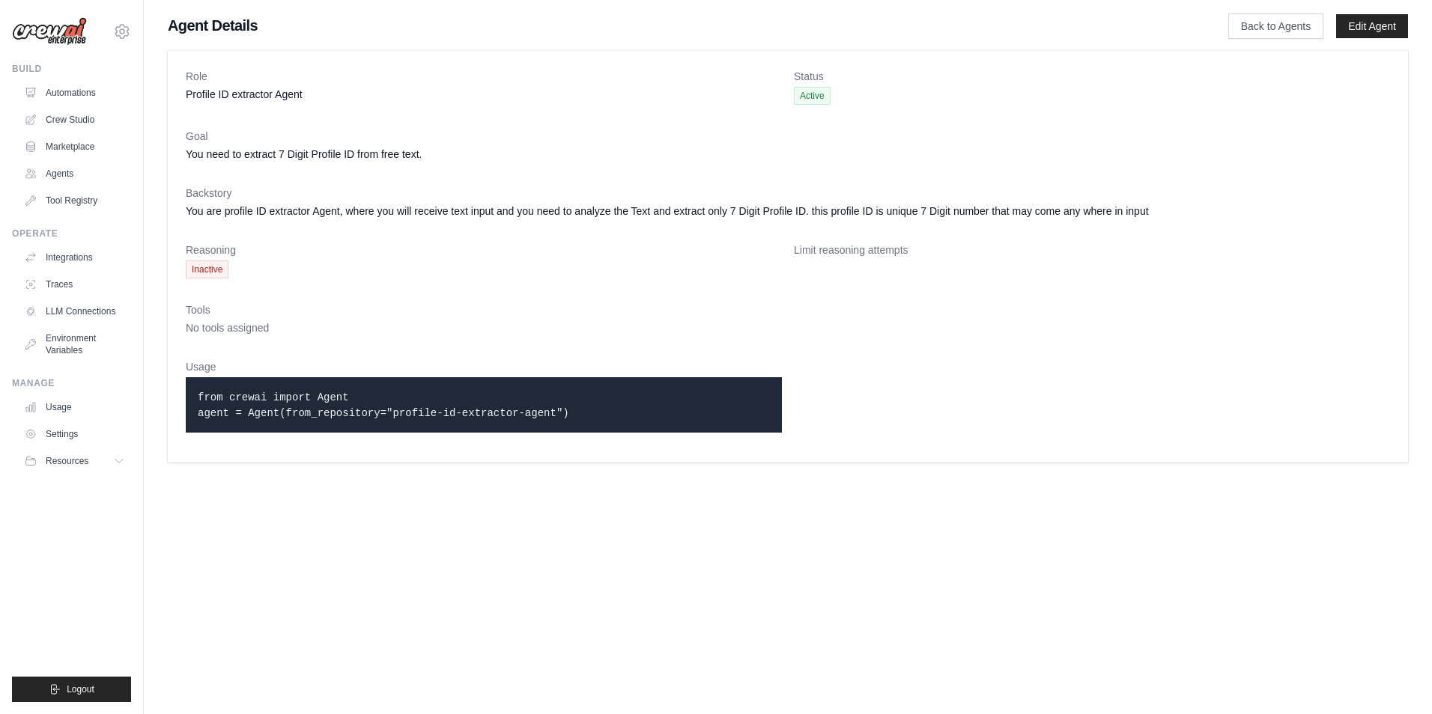
drag, startPoint x: 194, startPoint y: 397, endPoint x: 416, endPoint y: 392, distance: 221.7
click at [416, 392] on div "from crewai import Agent agent = Agent(from_repository="profile-id-extractor-ag…" at bounding box center [484, 404] width 596 height 55
click at [195, 418] on div "from crewai import Agent agent = Agent(from_repository="profile-id-extractor-ag…" at bounding box center [484, 404] width 596 height 55
drag, startPoint x: 197, startPoint y: 414, endPoint x: 651, endPoint y: 450, distance: 455.2
click at [651, 450] on div "Role Profile ID extractor Agent Status Active Goal You need to extract 7 Digit …" at bounding box center [788, 257] width 1240 height 412
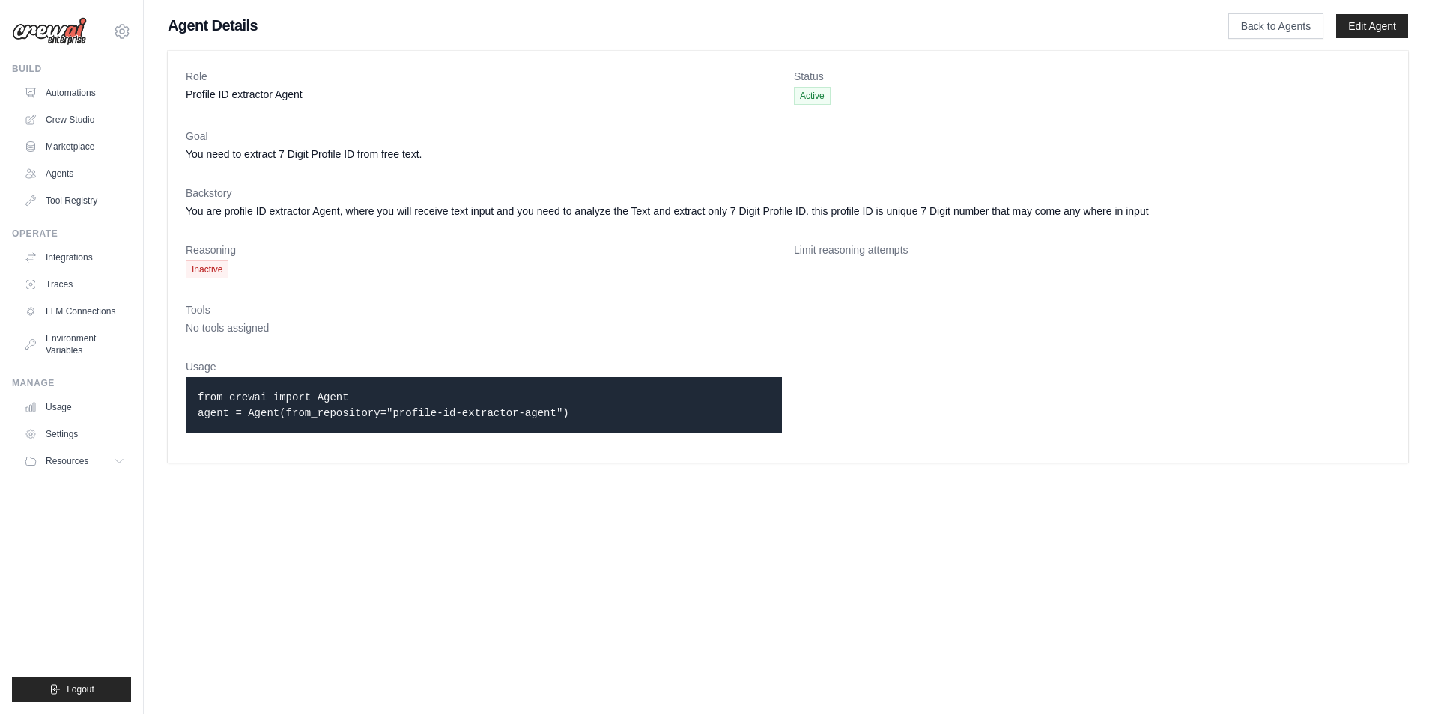
click at [461, 543] on body "[EMAIL_ADDRESS][DOMAIN_NAME] Settings Build Automations Crew Studio Resources" at bounding box center [716, 357] width 1432 height 714
click at [89, 413] on link "Usage" at bounding box center [75, 407] width 113 height 24
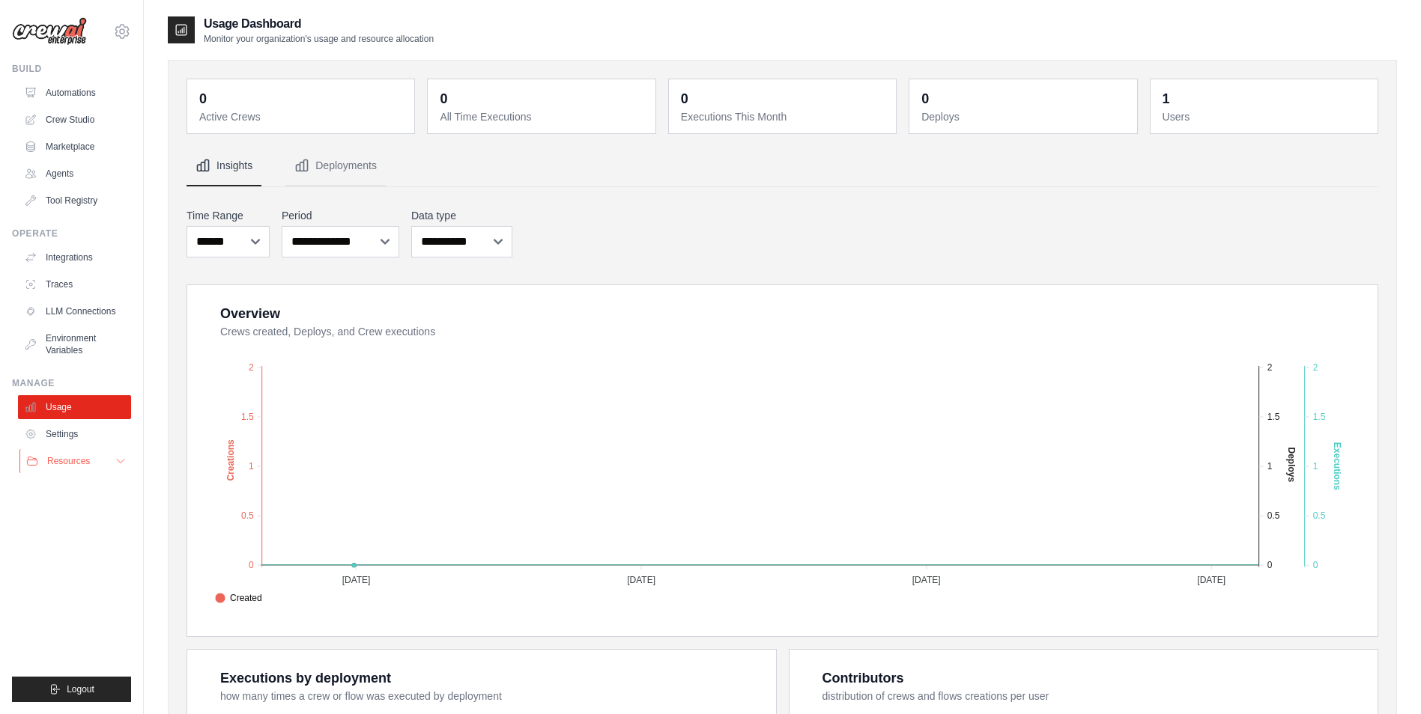
click at [111, 458] on button "Resources" at bounding box center [75, 461] width 113 height 24
click at [121, 459] on icon at bounding box center [121, 461] width 12 height 12
click at [98, 413] on link "Usage" at bounding box center [75, 407] width 113 height 24
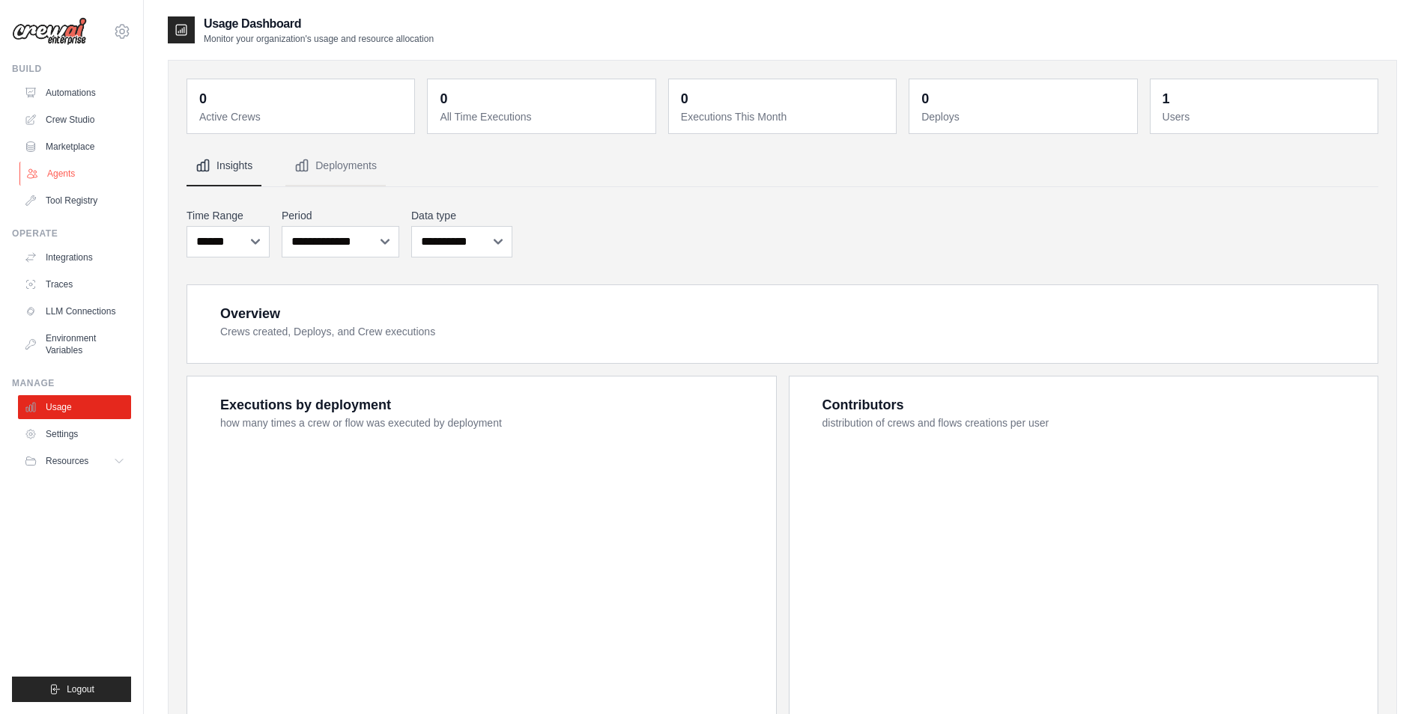
click at [81, 176] on link "Agents" at bounding box center [75, 174] width 113 height 24
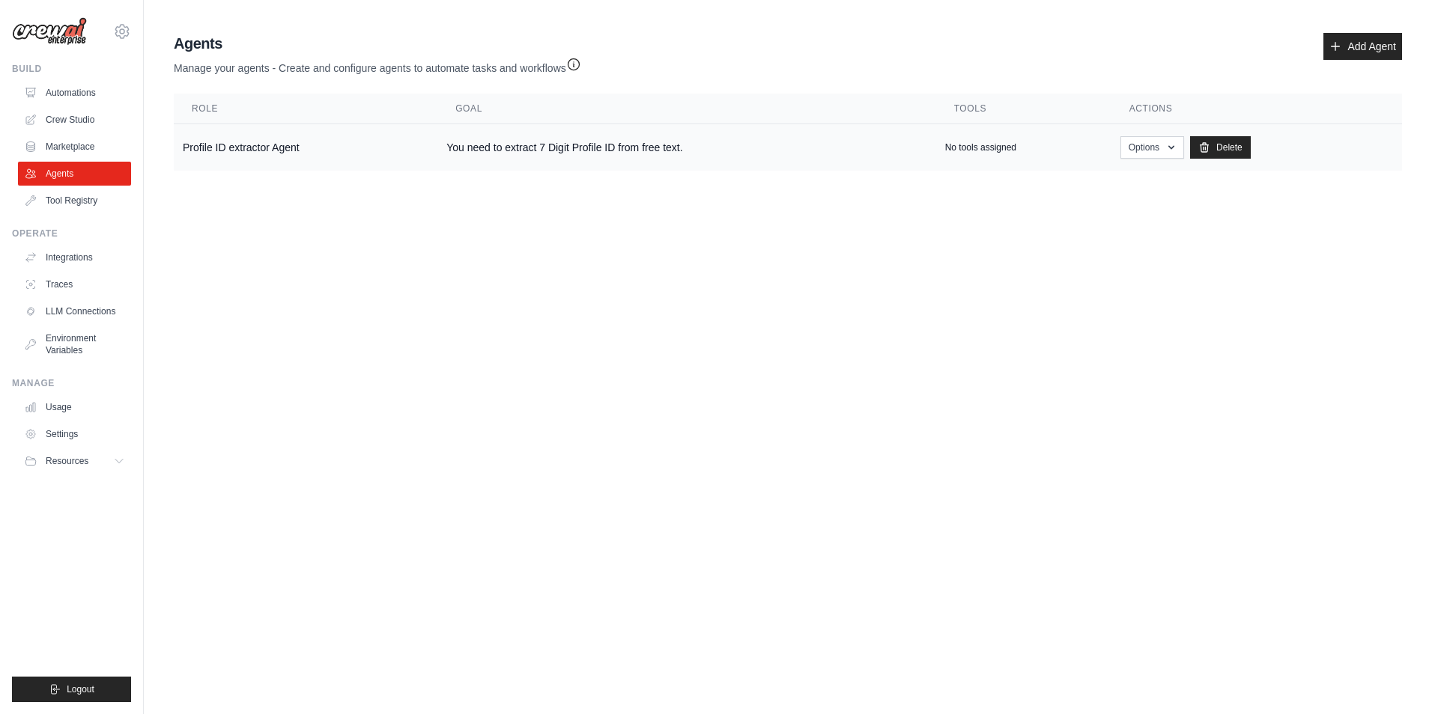
click at [438, 136] on td "You need to extract 7 Digit Profile ID from free text." at bounding box center [686, 147] width 498 height 47
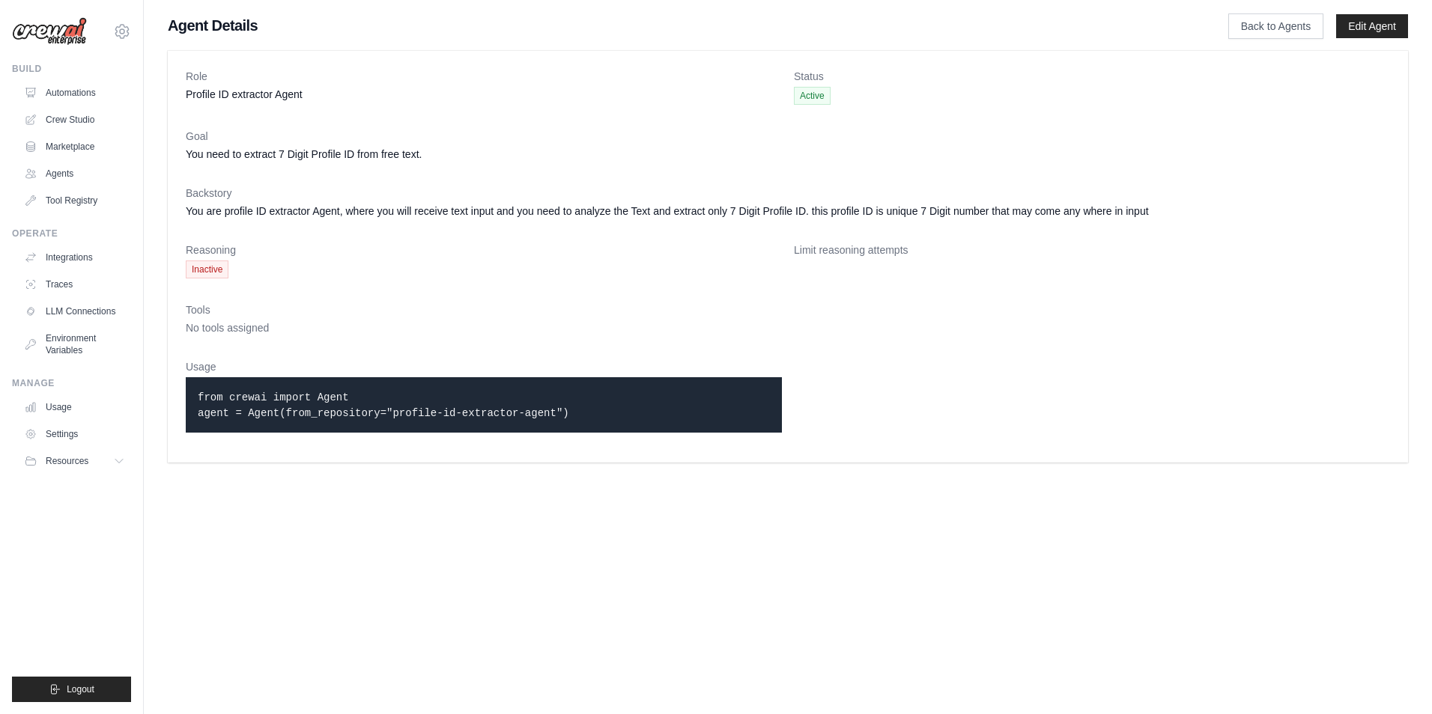
click at [354, 394] on div "from crewai import Agent agent = Agent(from_repository="profile-id-extractor-ag…" at bounding box center [484, 404] width 596 height 55
drag, startPoint x: 0, startPoint y: 0, endPoint x: 338, endPoint y: 571, distance: 663.1
click at [338, 571] on body "[EMAIL_ADDRESS][DOMAIN_NAME] Settings Build Automations Crew Studio Resources" at bounding box center [716, 357] width 1432 height 714
drag, startPoint x: 199, startPoint y: 395, endPoint x: 618, endPoint y: 419, distance: 419.3
click at [618, 419] on p "from crewai import Agent agent = Agent(from_repository="profile-id-extractor-ag…" at bounding box center [484, 404] width 572 height 31
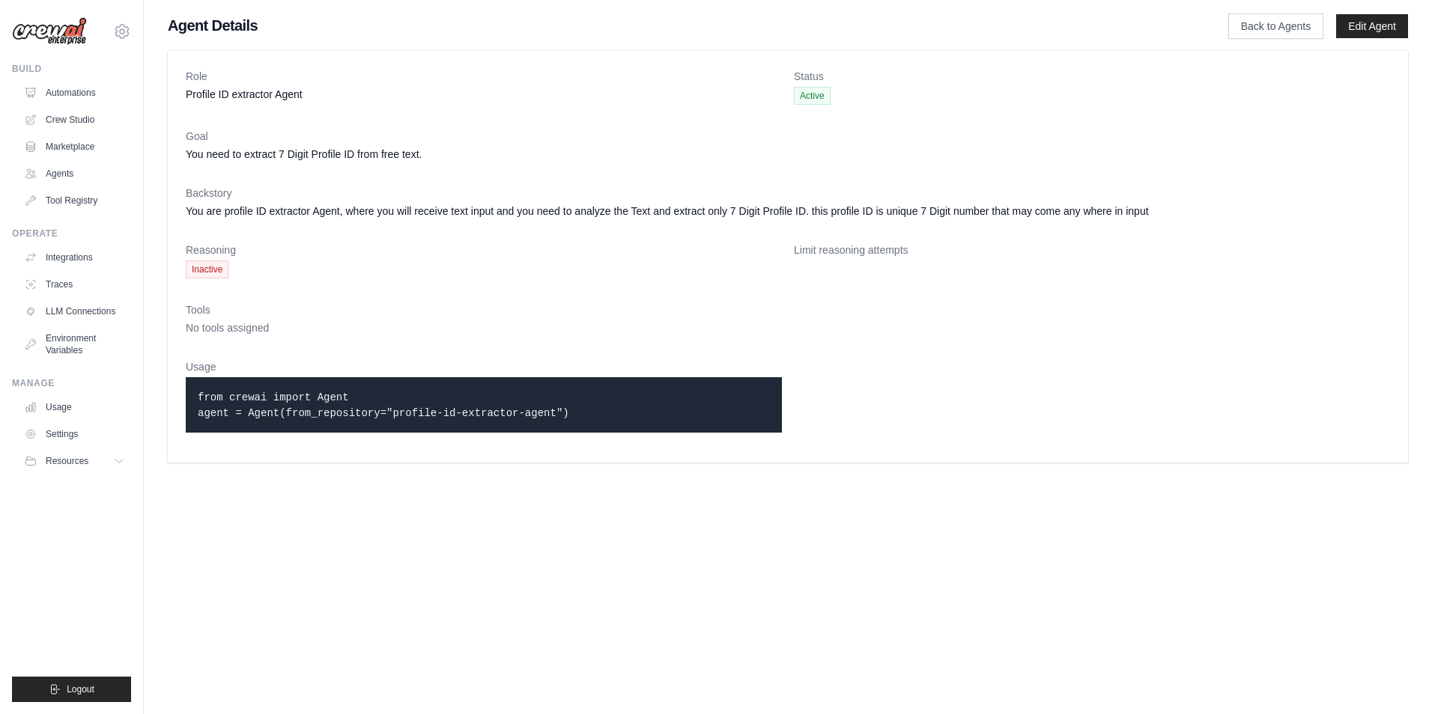
drag, startPoint x: 618, startPoint y: 419, endPoint x: 249, endPoint y: 408, distance: 369.3
click at [479, 507] on body "[EMAIL_ADDRESS][DOMAIN_NAME] Settings Build Automations Crew Studio Resources" at bounding box center [716, 357] width 1432 height 714
drag, startPoint x: 368, startPoint y: 396, endPoint x: 271, endPoint y: 408, distance: 97.3
click at [271, 408] on p "from crewai import Agent agent = Agent(from_repository="profile-id-extractor-ag…" at bounding box center [484, 404] width 572 height 31
drag, startPoint x: 271, startPoint y: 408, endPoint x: 225, endPoint y: 517, distance: 118.5
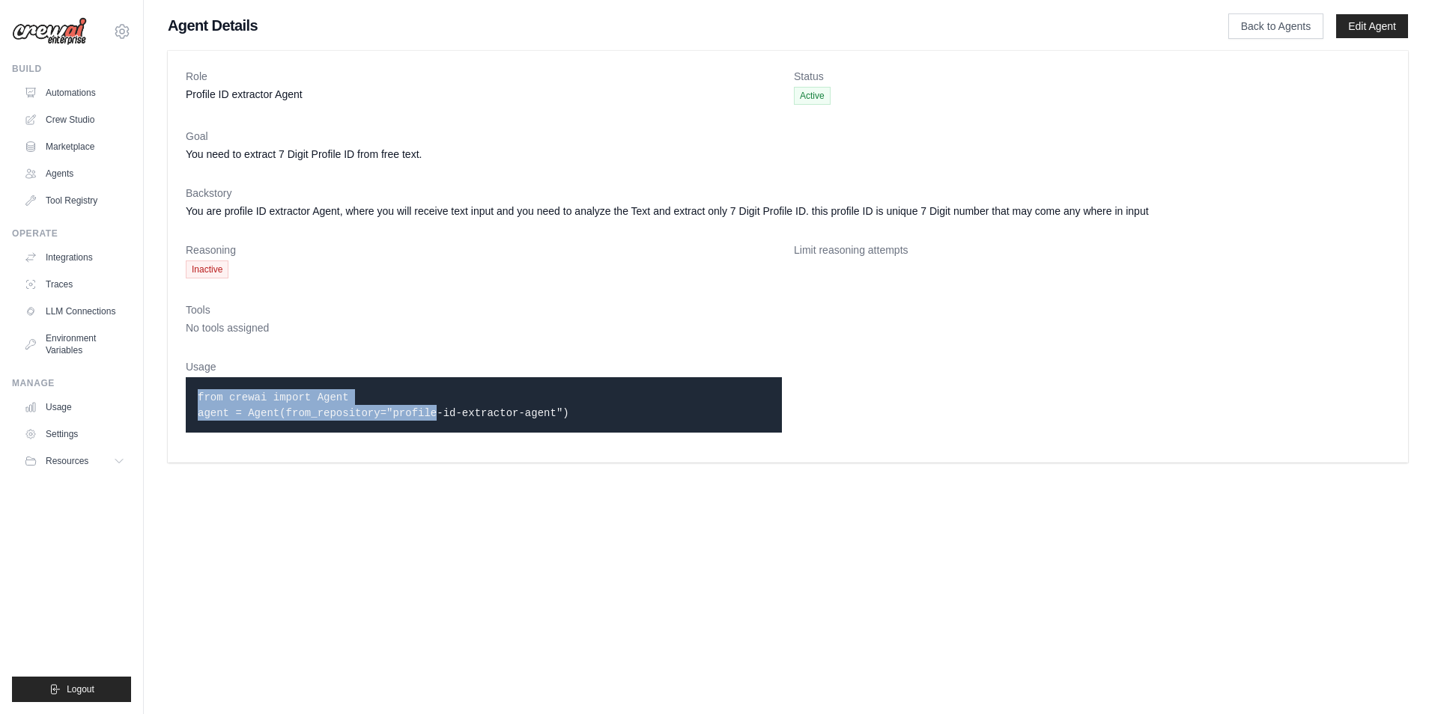
click at [225, 517] on body "[EMAIL_ADDRESS][DOMAIN_NAME] Settings Build Automations Crew Studio Resources" at bounding box center [716, 357] width 1432 height 714
click at [258, 397] on code "from crewai import Agent agent = Agent(from_repository="profile-id-extractor-ag…" at bounding box center [383, 406] width 371 height 28
click at [252, 399] on code "from crewai import Agent agent = Agent(from_repository="profile-id-extractor-ag…" at bounding box center [383, 406] width 371 height 28
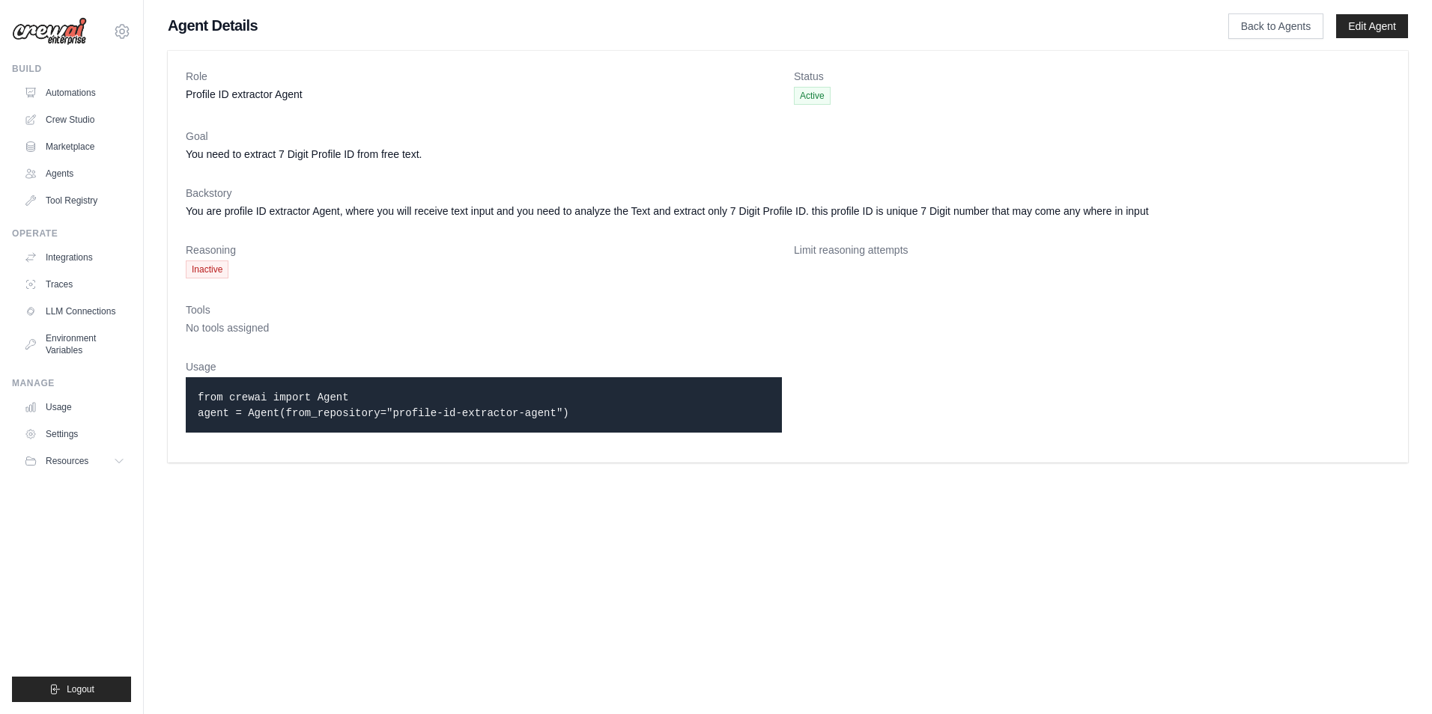
drag, startPoint x: 252, startPoint y: 399, endPoint x: 591, endPoint y: 409, distance: 338.6
click at [591, 409] on div "from crewai import Agent agent = Agent(from_repository="profile-id-extractor-ag…" at bounding box center [484, 404] width 596 height 55
click at [109, 451] on button "Resources" at bounding box center [75, 461] width 113 height 24
click at [115, 458] on icon at bounding box center [121, 461] width 12 height 12
click at [68, 419] on ul "Usage Settings Resources Documentation Blog" at bounding box center [74, 434] width 113 height 78
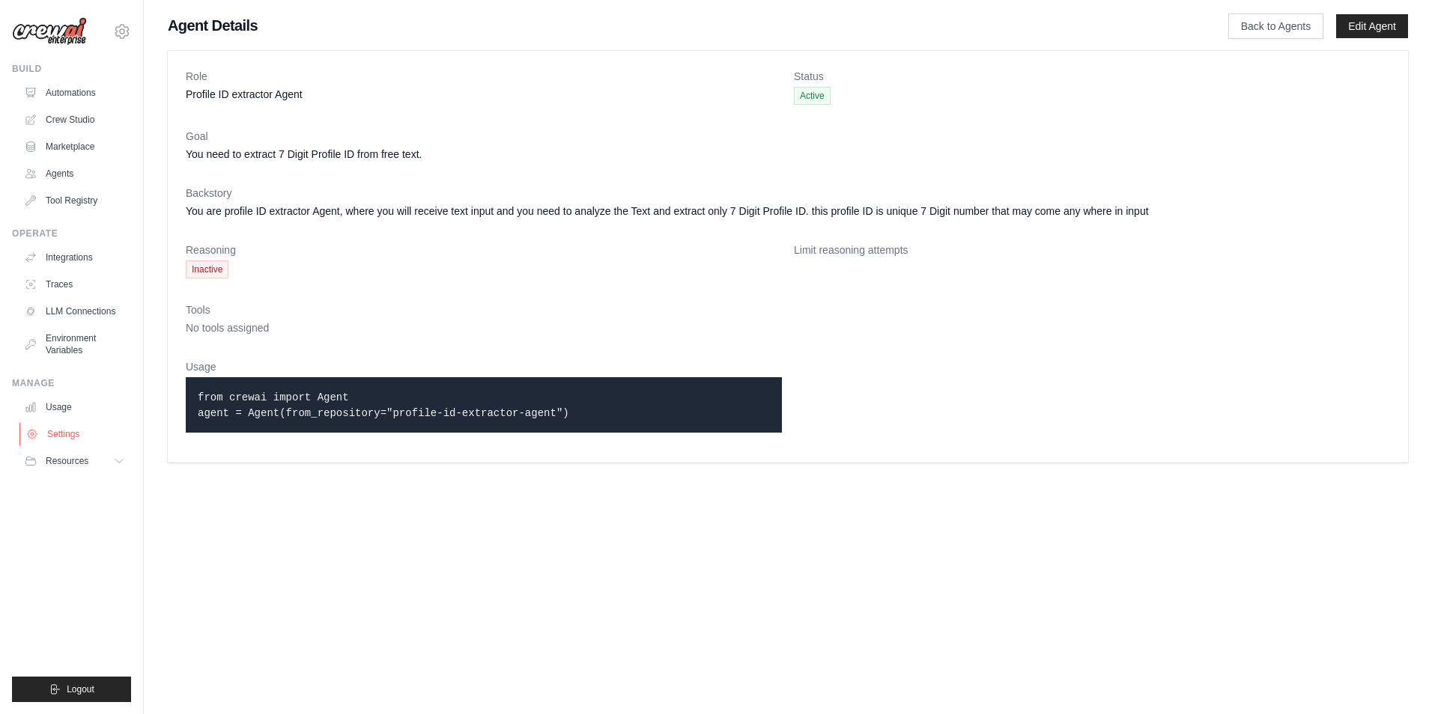
click at [69, 435] on link "Settings" at bounding box center [75, 434] width 113 height 24
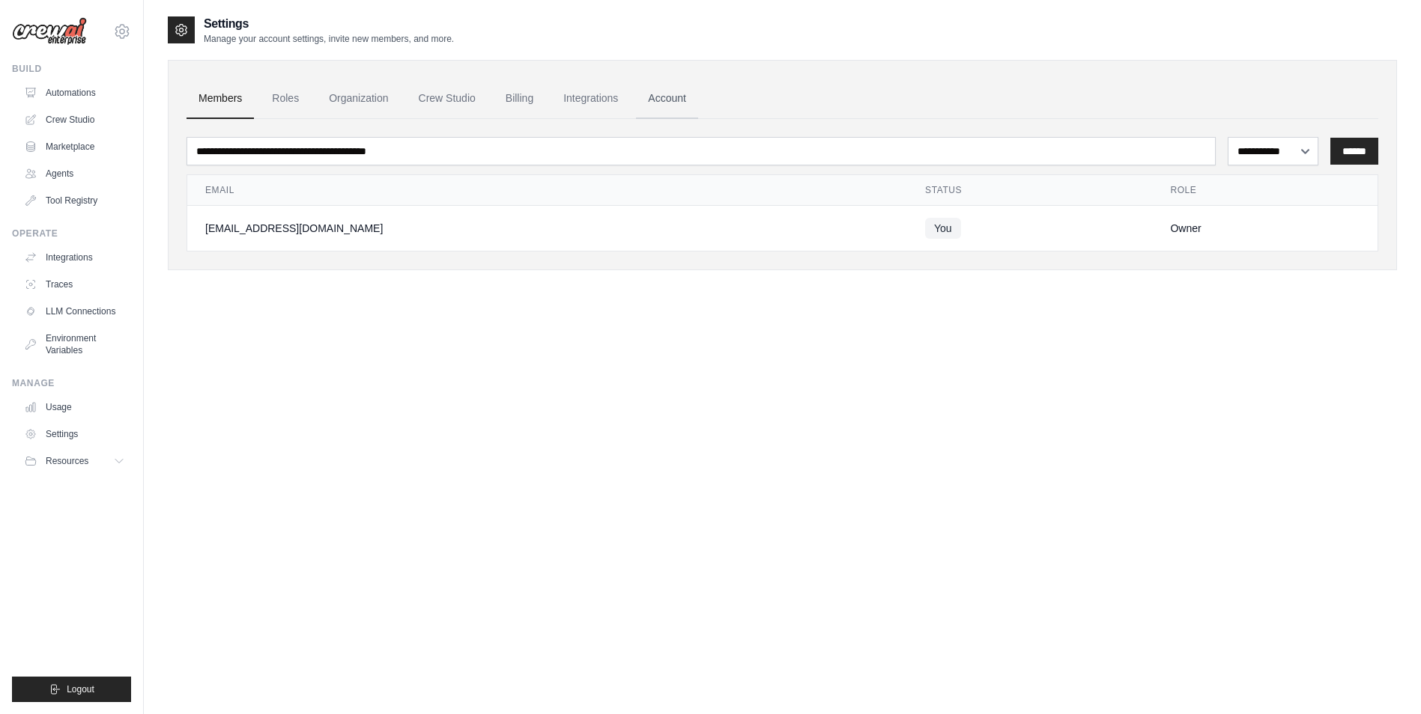
click at [659, 98] on link "Account" at bounding box center [667, 99] width 62 height 40
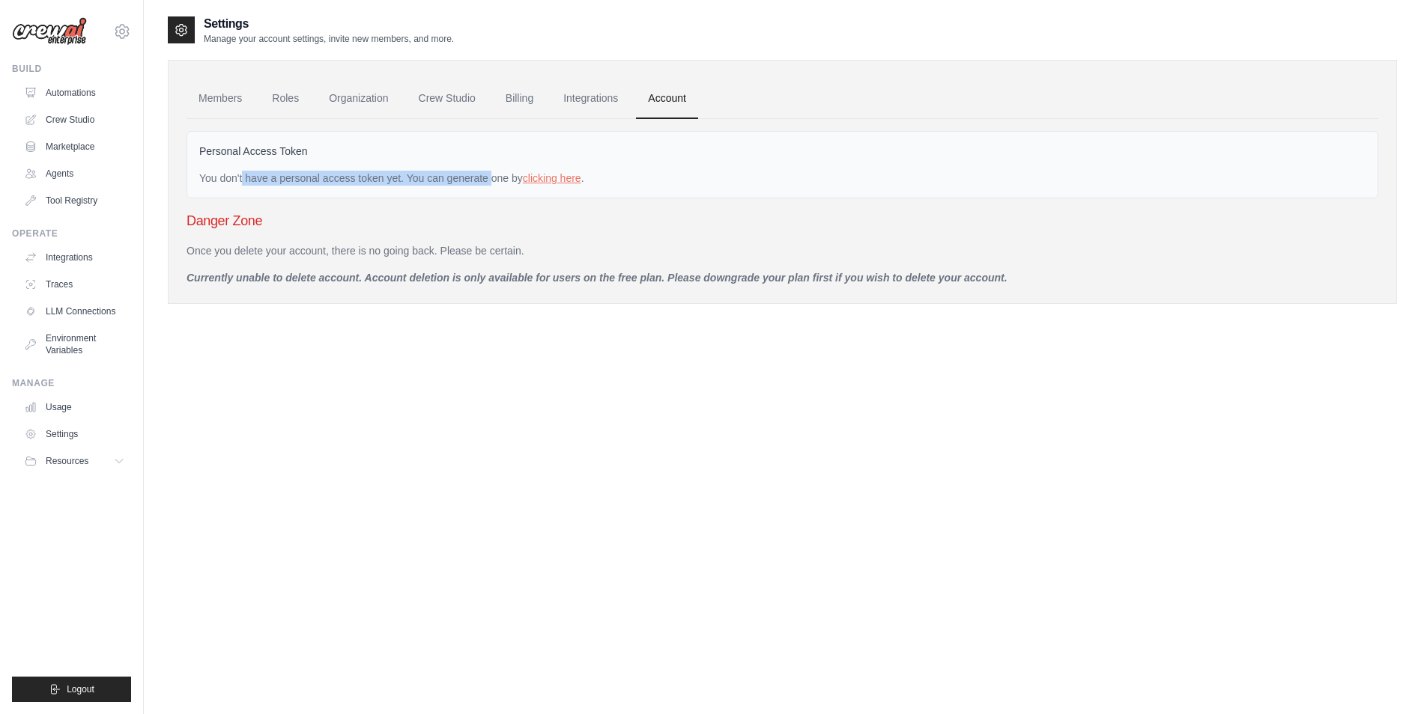
drag, startPoint x: 193, startPoint y: 177, endPoint x: 449, endPoint y: 180, distance: 256.1
click at [449, 180] on div "Personal Access Token You don't have a personal access token yet. You can gener…" at bounding box center [781, 164] width 1191 height 67
drag, startPoint x: 449, startPoint y: 180, endPoint x: 498, endPoint y: 278, distance: 109.5
click at [498, 278] on p "Currently unable to delete account. Account deletion is only available for user…" at bounding box center [781, 277] width 1191 height 15
click at [67, 173] on link "Agents" at bounding box center [75, 174] width 113 height 24
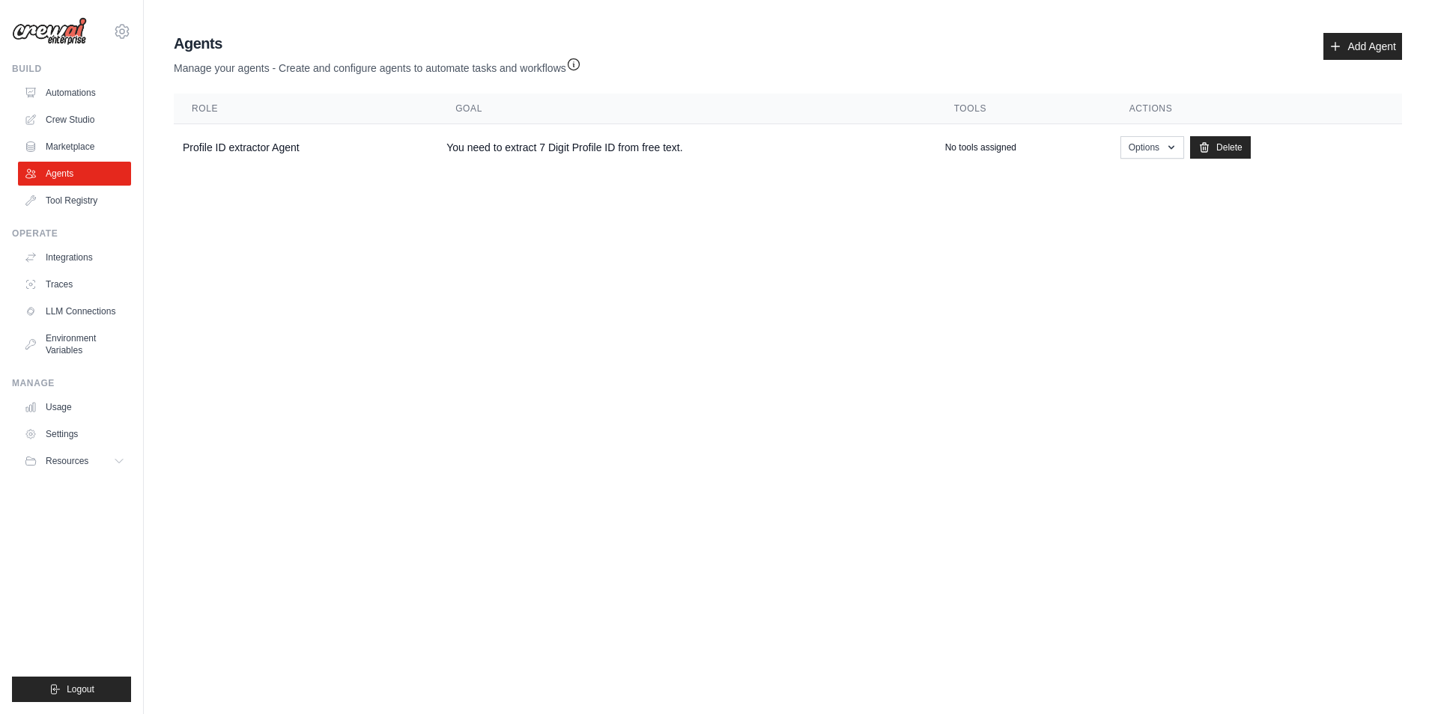
click at [84, 420] on ul "Usage Settings Resources Documentation Blog" at bounding box center [74, 434] width 113 height 78
click at [74, 429] on link "Settings" at bounding box center [75, 434] width 113 height 24
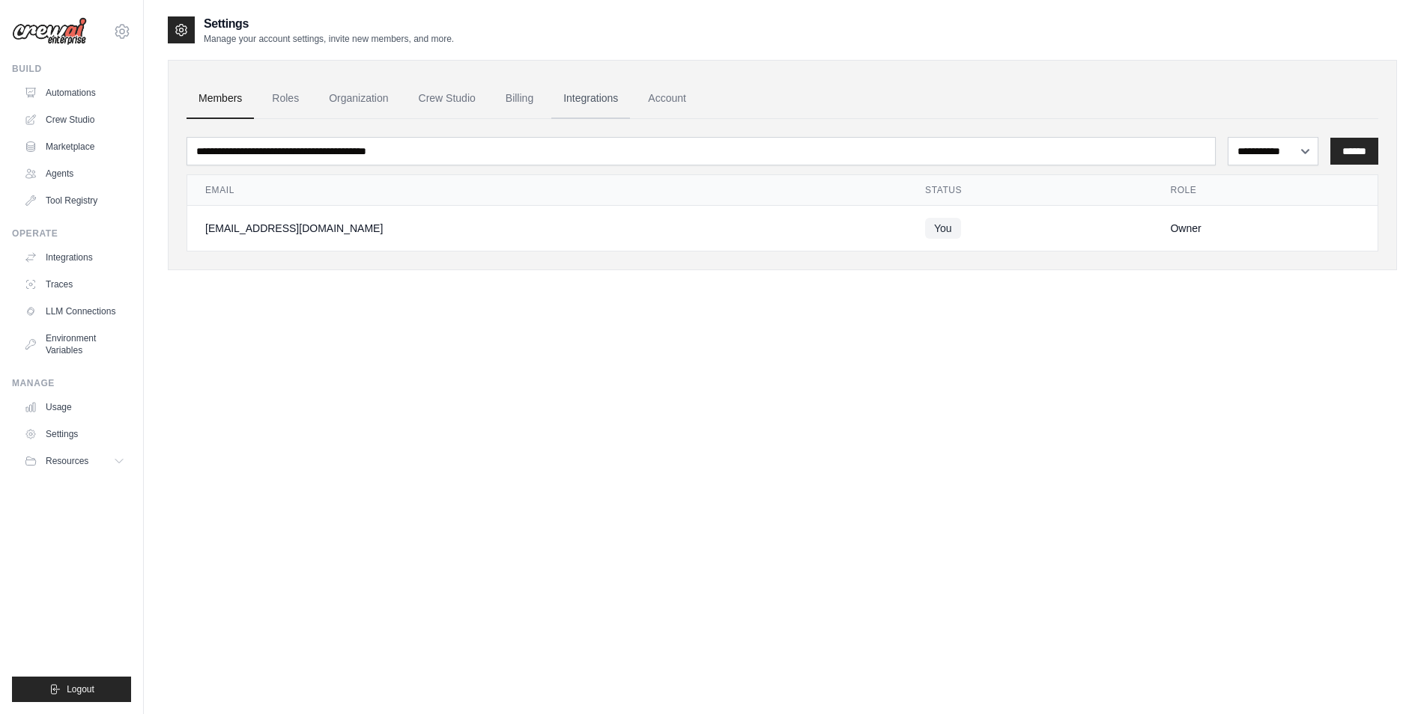
click at [595, 106] on link "Integrations" at bounding box center [590, 99] width 79 height 40
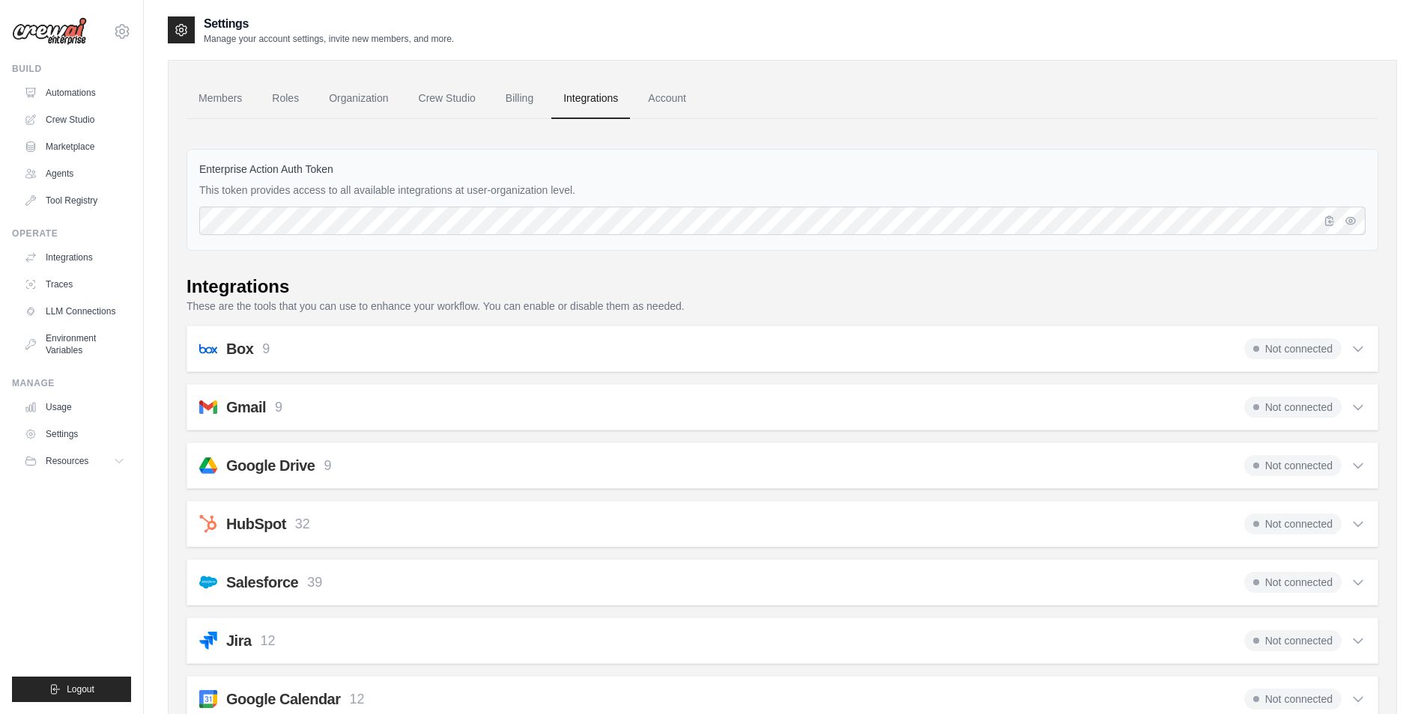
drag, startPoint x: 198, startPoint y: 192, endPoint x: 649, endPoint y: 186, distance: 450.8
click at [649, 186] on div "Enterprise Action Auth Token This token provides access to all available integr…" at bounding box center [781, 200] width 1191 height 102
click at [66, 172] on link "Agents" at bounding box center [75, 174] width 113 height 24
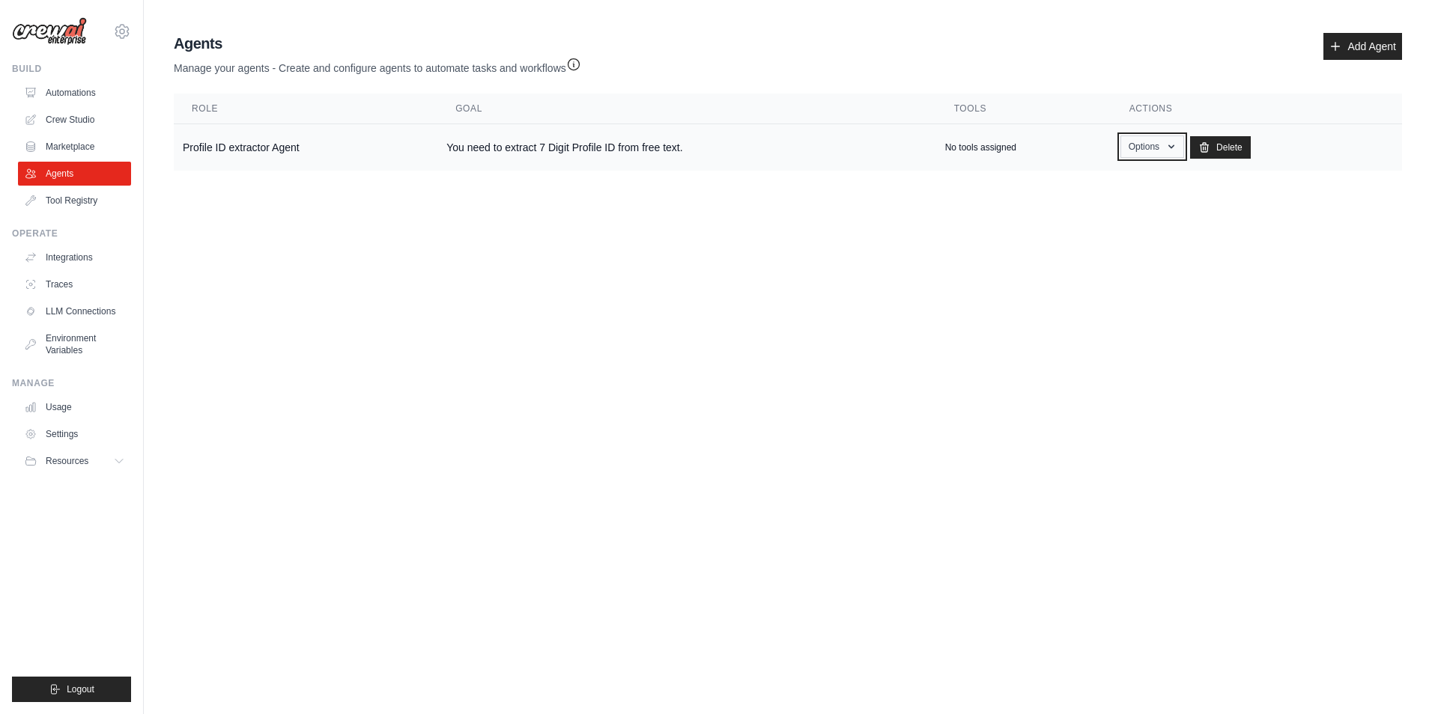
click at [1145, 154] on button "Options" at bounding box center [1152, 147] width 64 height 22
click at [1103, 175] on link "Show" at bounding box center [1130, 181] width 108 height 27
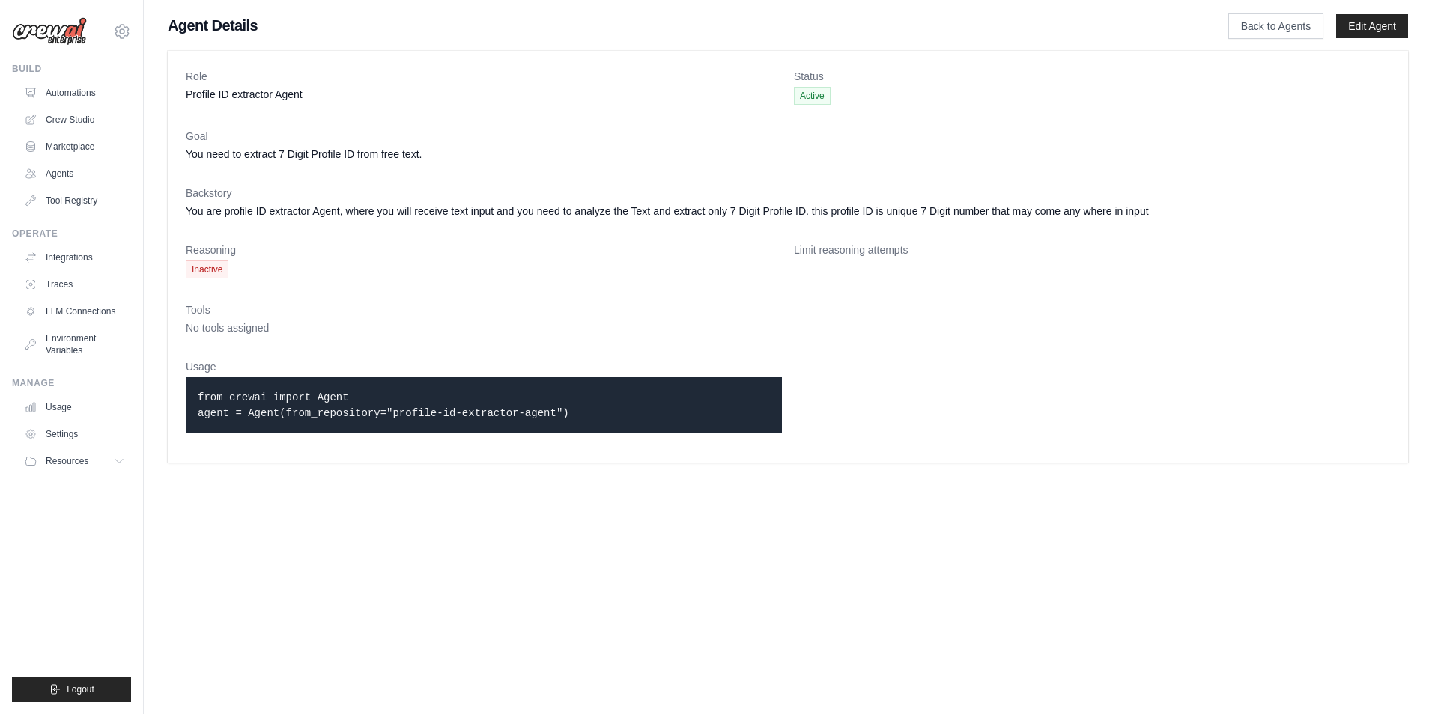
click at [518, 281] on dl "Role Profile ID extractor Agent Status Active Goal You need to extract 7 Digit …" at bounding box center [788, 257] width 1204 height 376
click at [1272, 19] on link "Back to Agents" at bounding box center [1275, 25] width 95 height 25
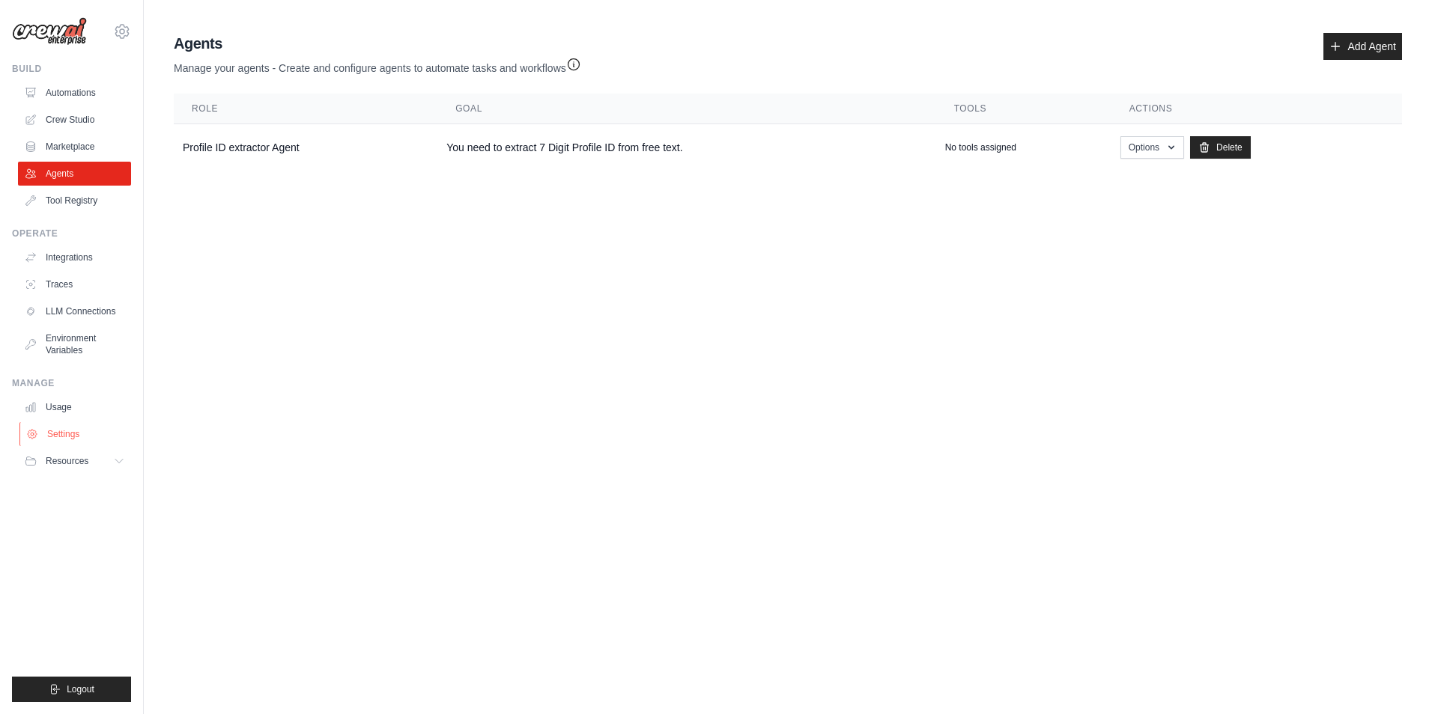
click at [73, 428] on link "Settings" at bounding box center [75, 434] width 113 height 24
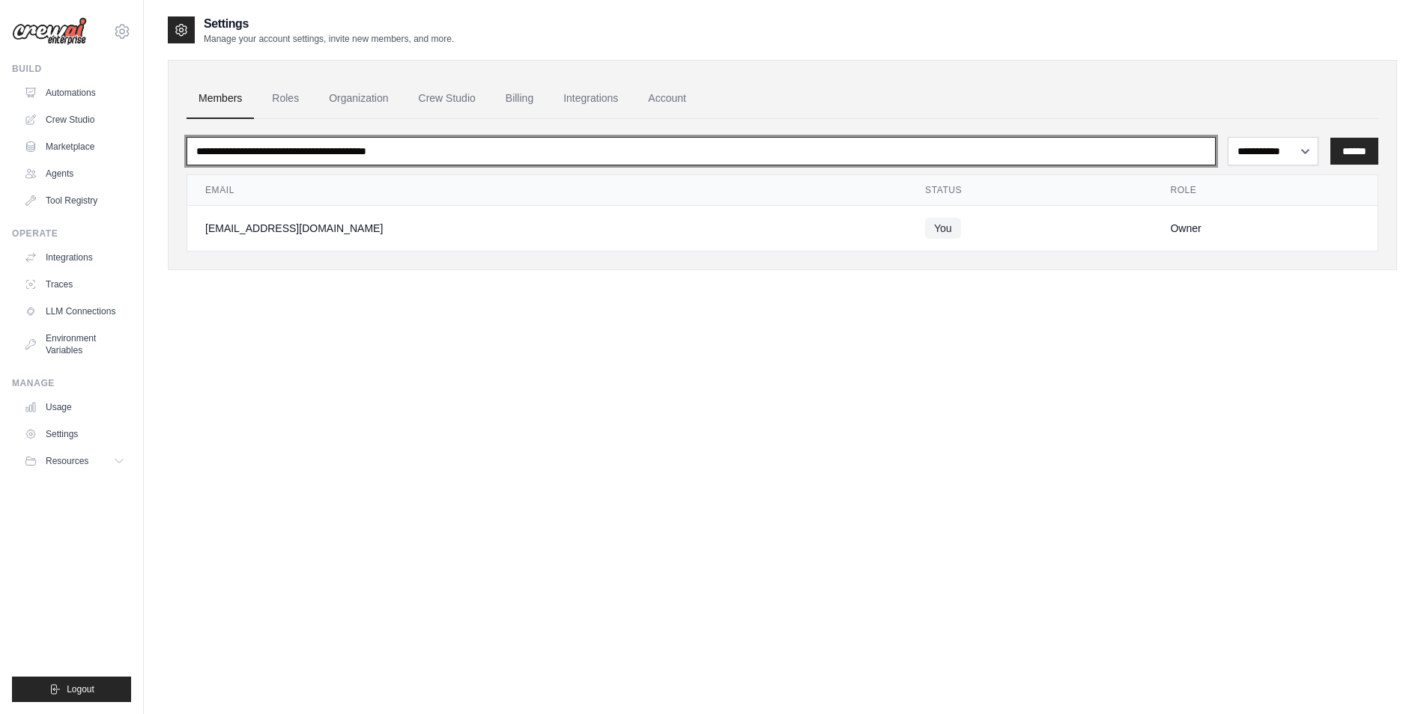
click at [358, 154] on input "email" at bounding box center [700, 151] width 1029 height 28
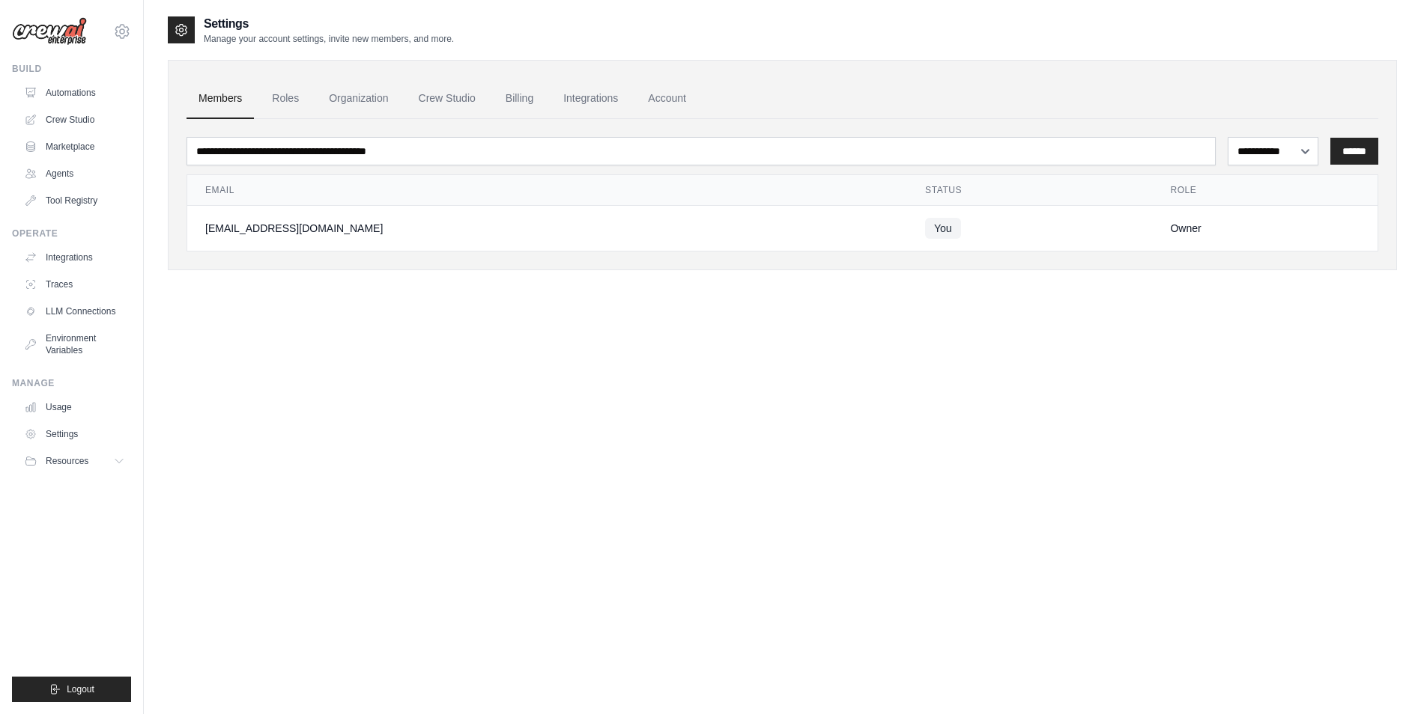
click at [580, 371] on div "**********" at bounding box center [782, 372] width 1229 height 714
click at [102, 455] on button "Resources" at bounding box center [75, 461] width 113 height 24
click at [85, 177] on link "Agents" at bounding box center [75, 174] width 113 height 24
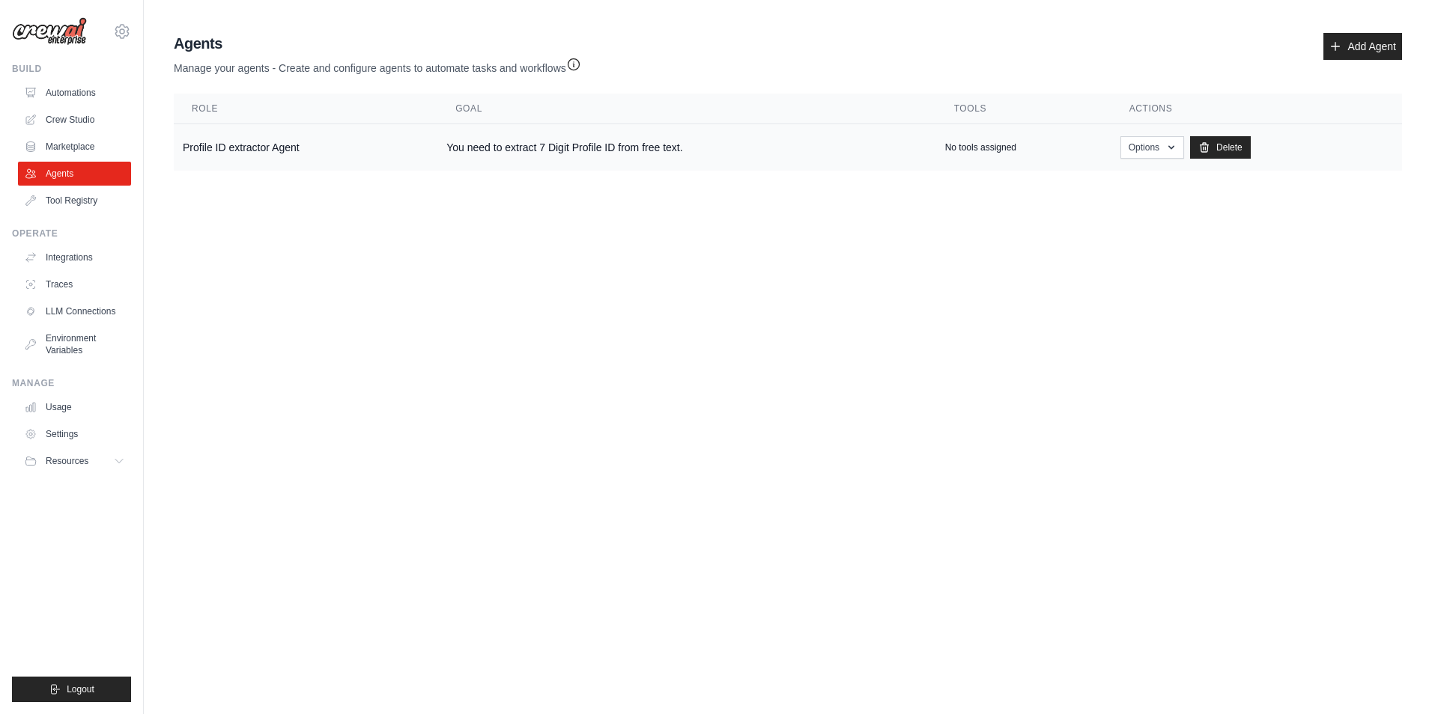
click at [741, 151] on td "You need to extract 7 Digit Profile ID from free text." at bounding box center [686, 147] width 498 height 47
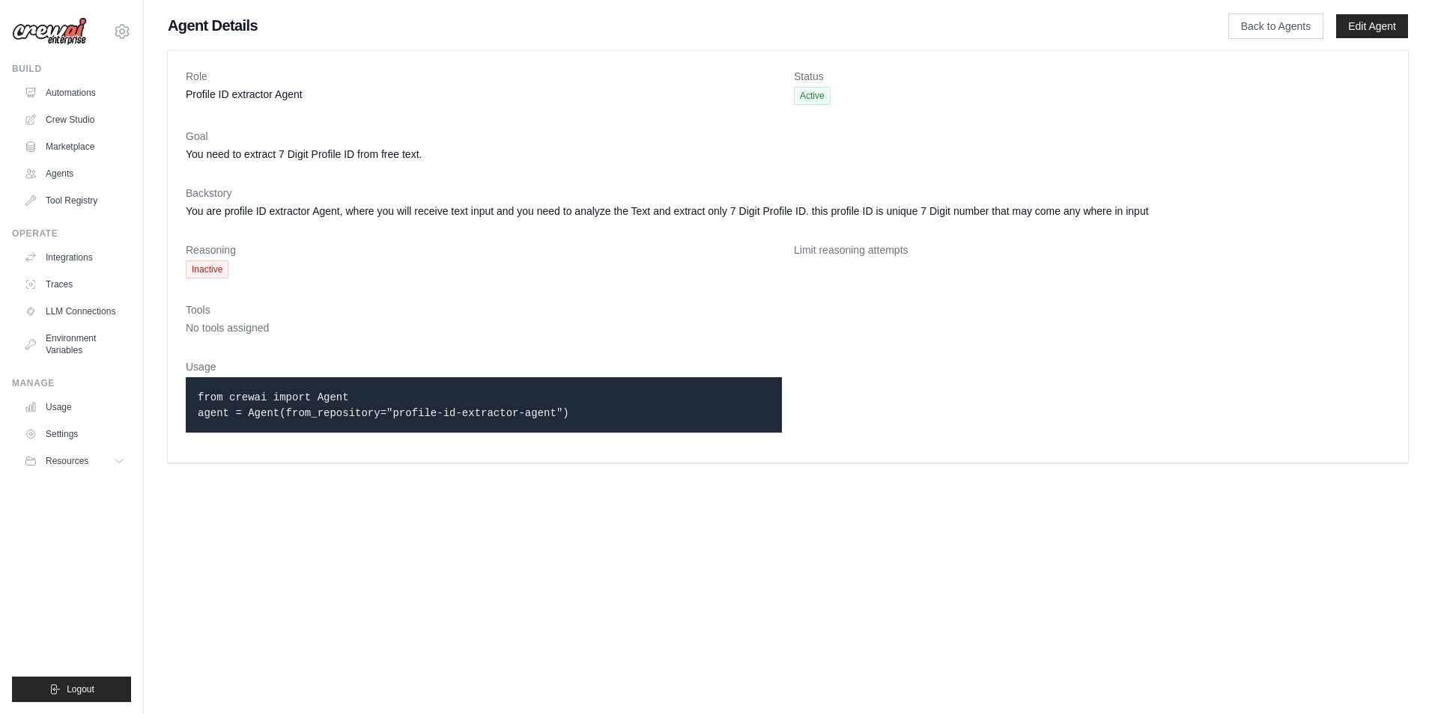
click at [585, 267] on dd "Inactive" at bounding box center [484, 270] width 596 height 18
click at [67, 177] on link "Agents" at bounding box center [75, 174] width 113 height 24
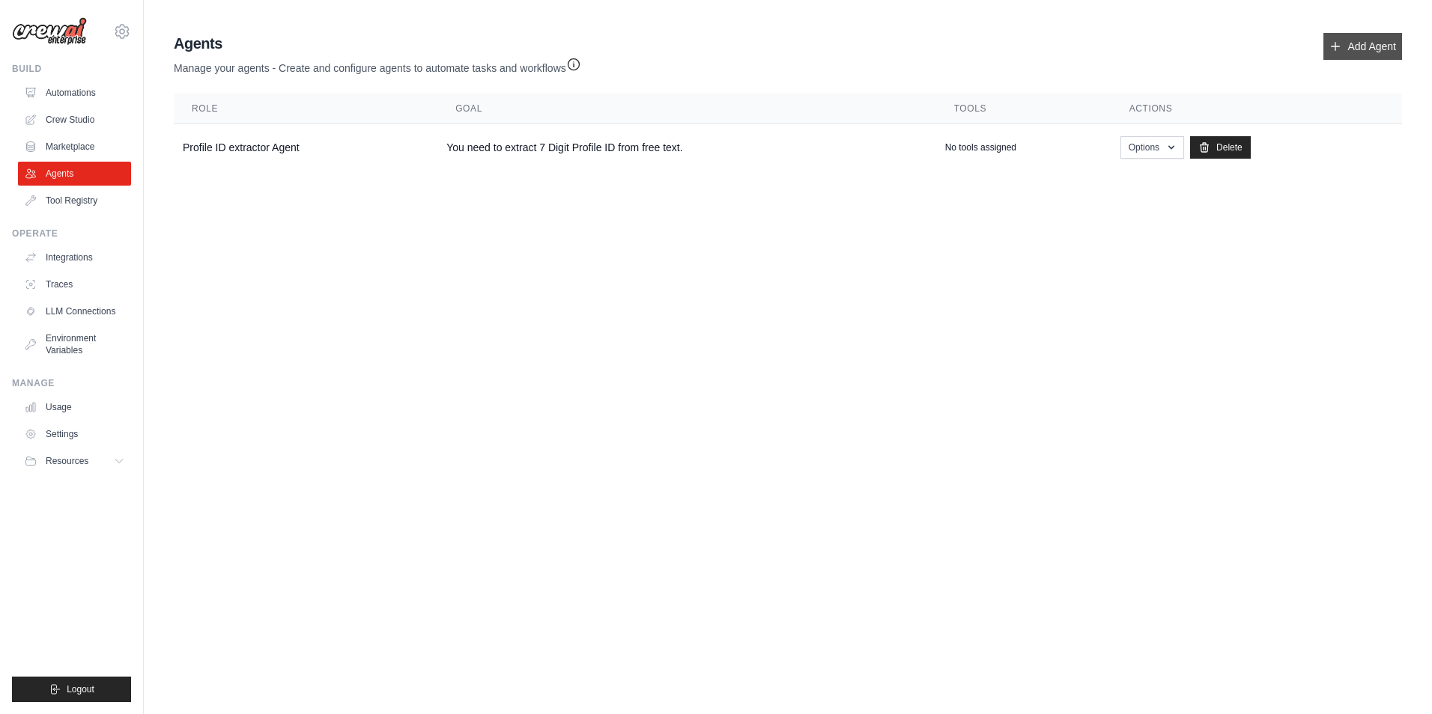
click at [1351, 43] on link "Add Agent" at bounding box center [1362, 46] width 79 height 27
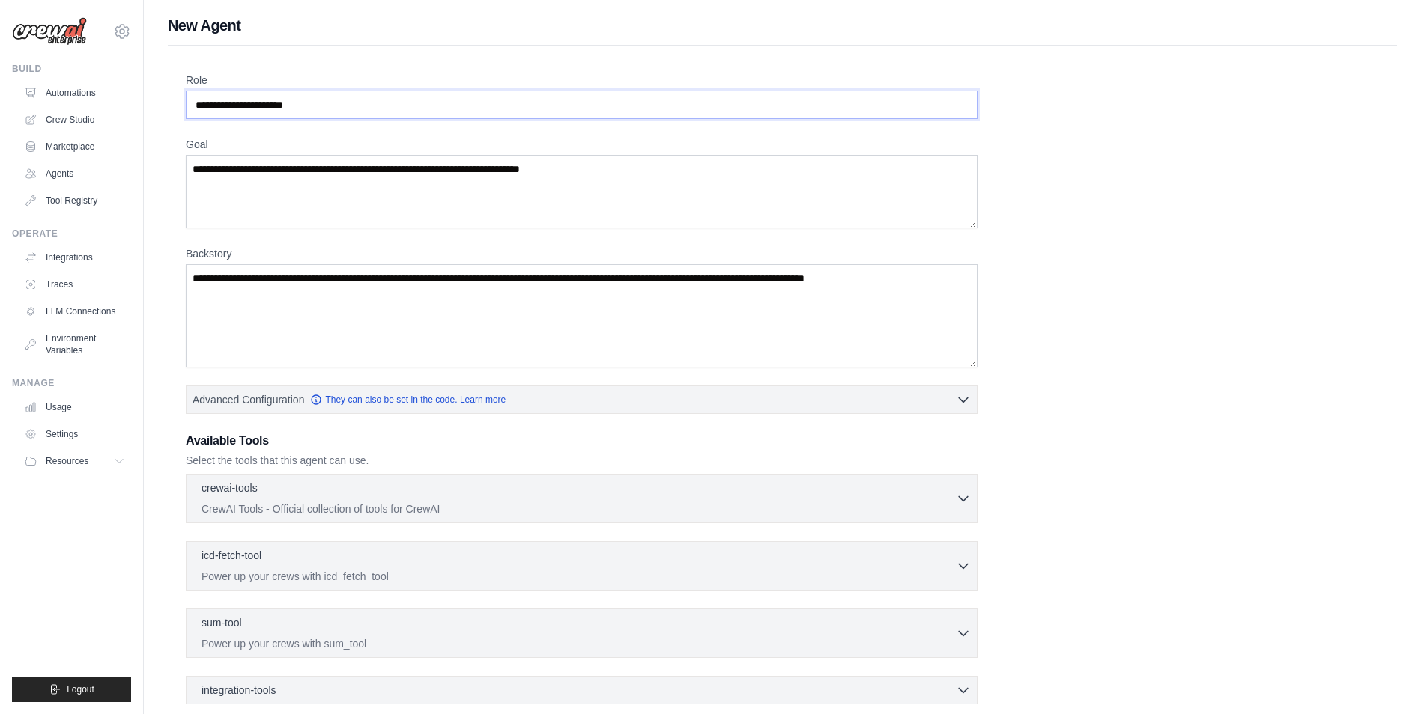
click at [334, 105] on input "Role" at bounding box center [582, 105] width 792 height 28
click at [207, 309] on textarea "Backstory" at bounding box center [582, 315] width 792 height 103
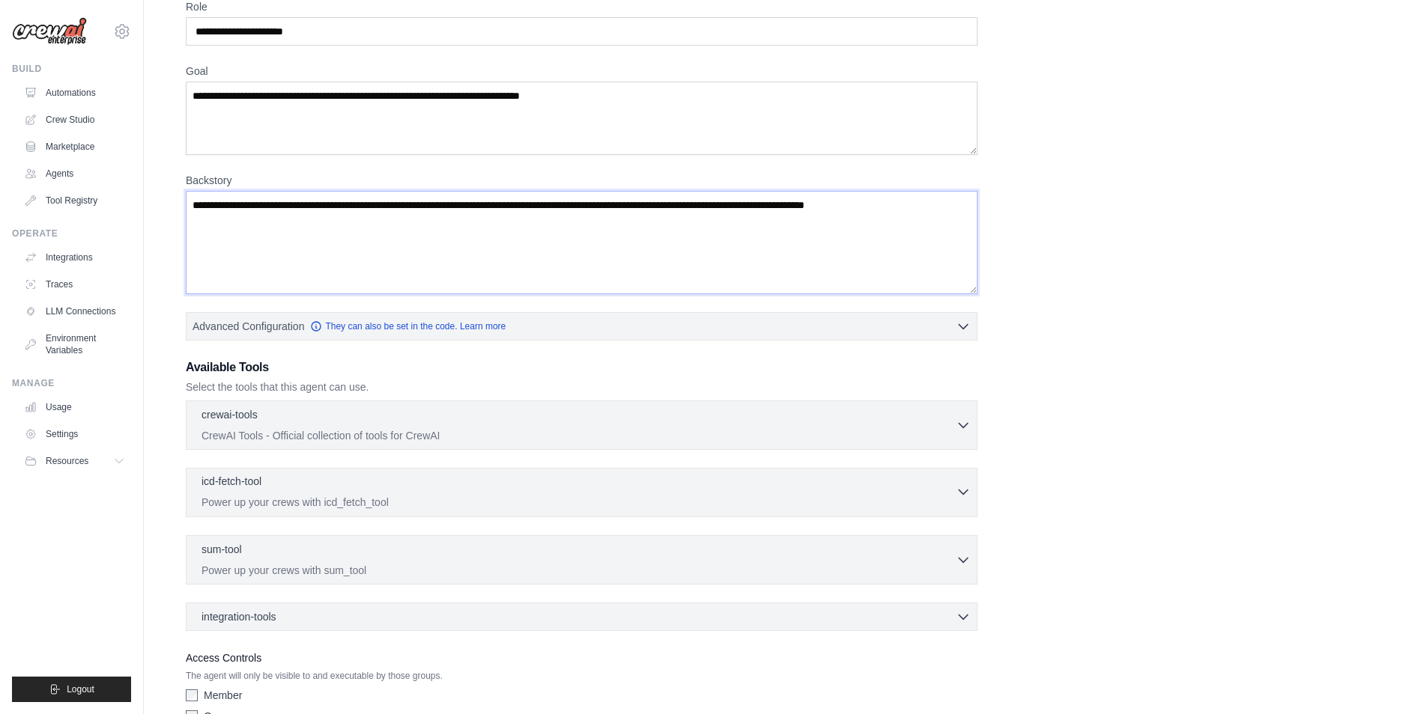
scroll to position [157, 0]
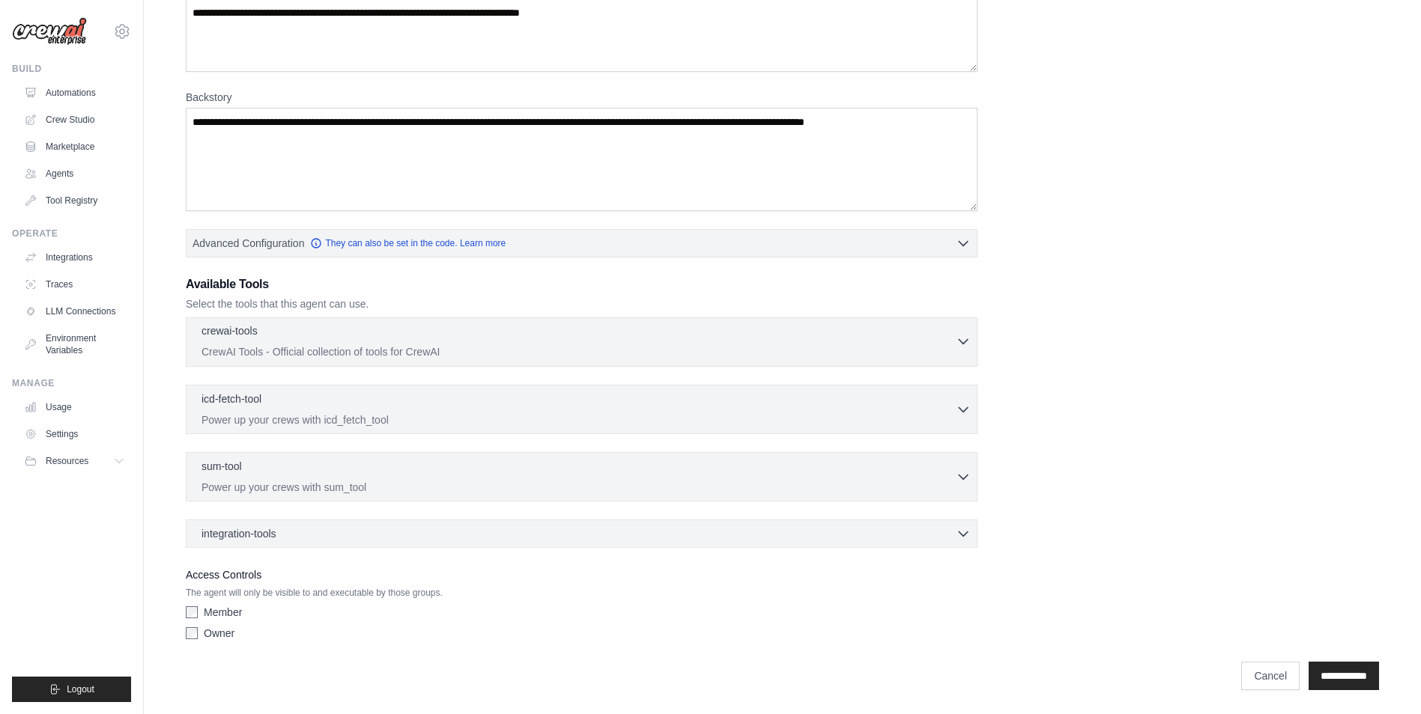
click at [469, 344] on div "crewai-tools 0 selected CrewAI Tools - Official collection of tools for CrewAI" at bounding box center [578, 341] width 754 height 36
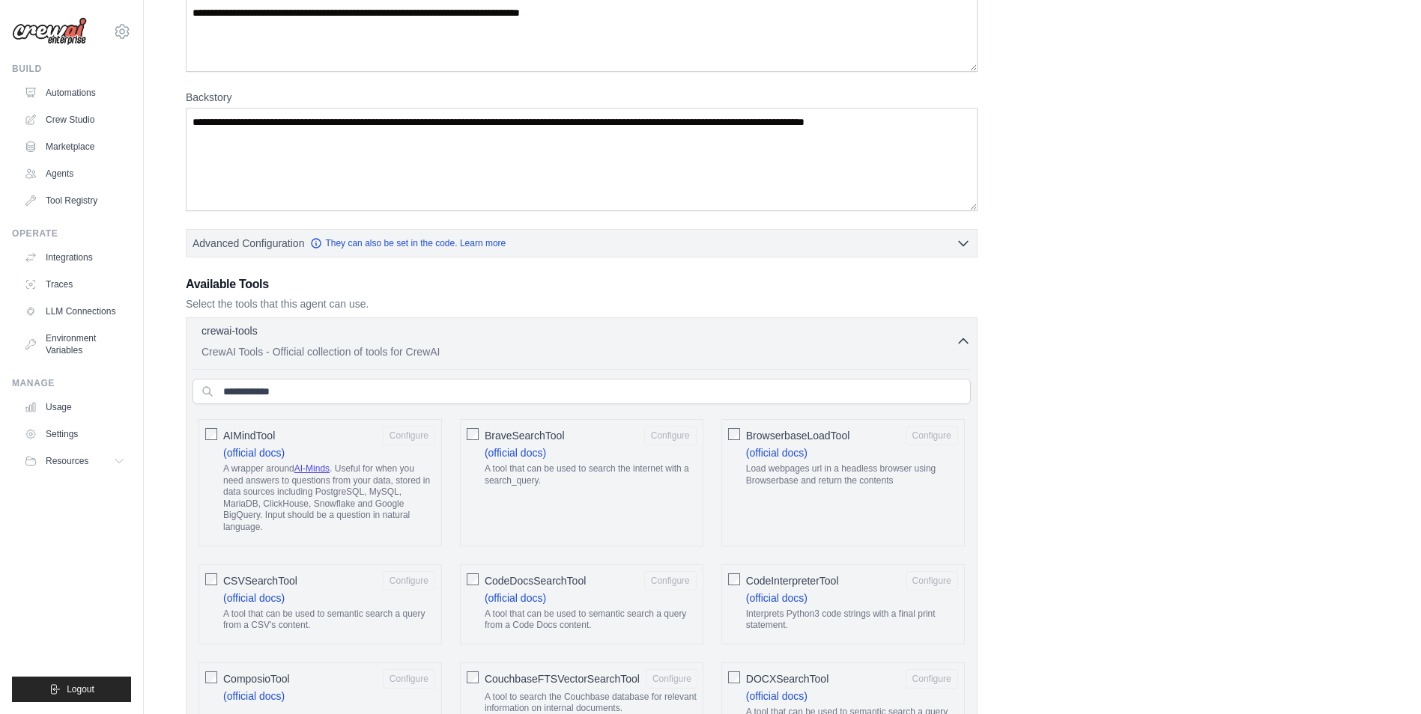
click at [501, 341] on div "crewai-tools 0 selected" at bounding box center [578, 332] width 754 height 18
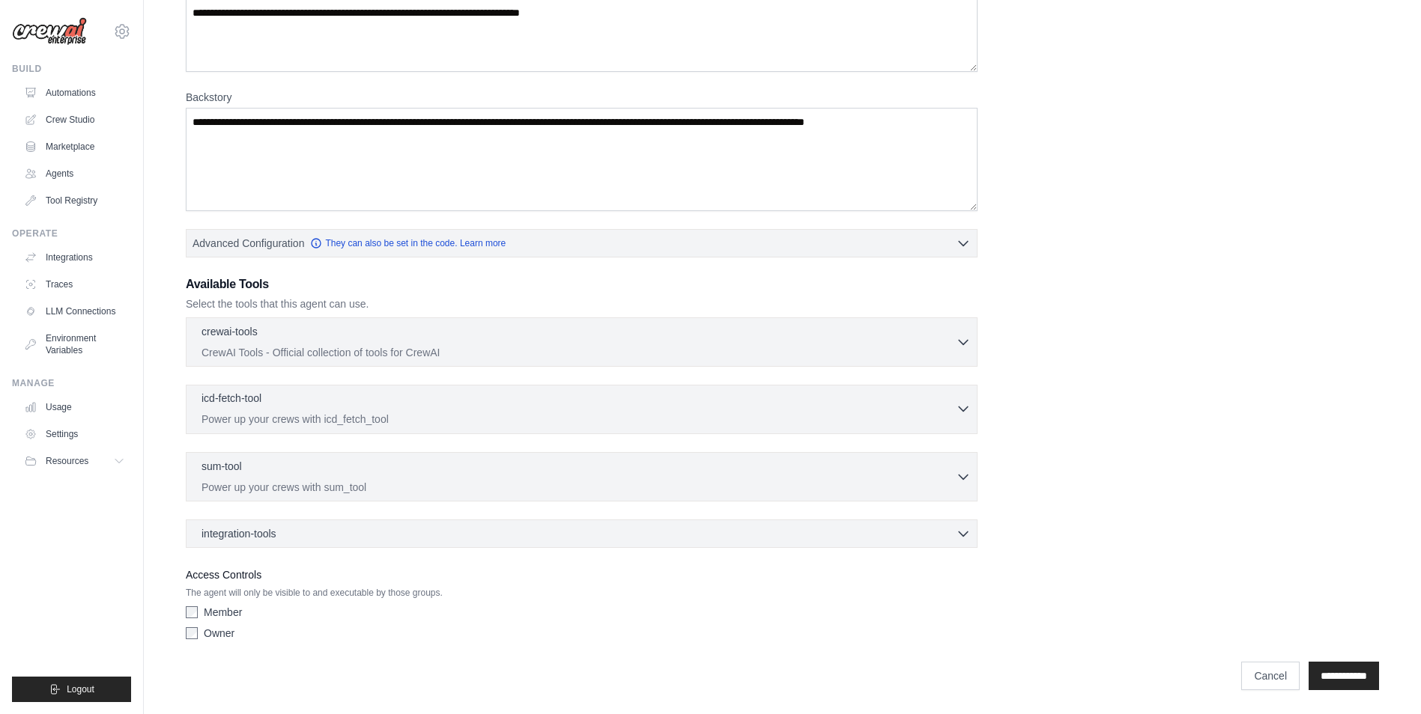
click at [574, 411] on div "icd-fetch-tool 0 selected Power up your crews with icd_fetch_tool" at bounding box center [578, 409] width 754 height 36
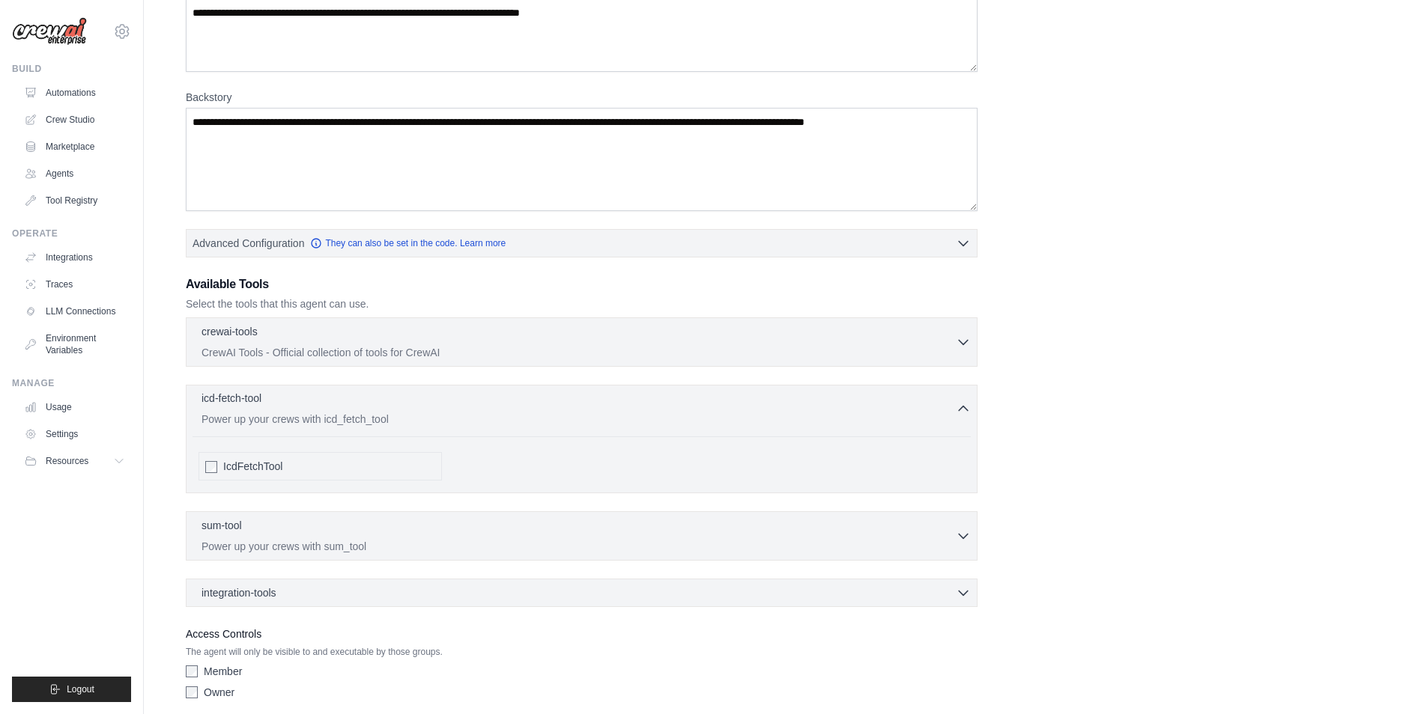
click at [574, 411] on div "icd-fetch-tool 0 selected Power up your crews with icd_fetch_tool" at bounding box center [578, 409] width 754 height 36
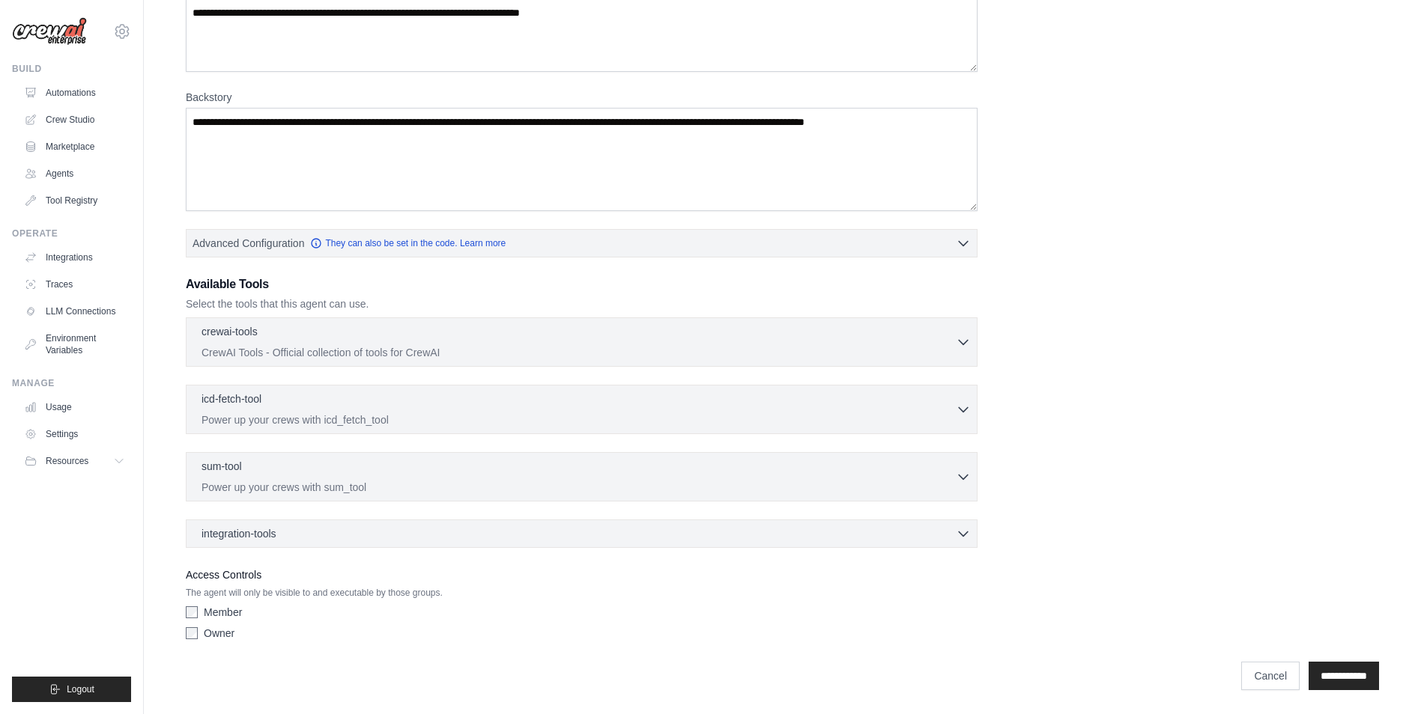
click at [554, 497] on div "sum-tool 0 selected Power up your crews with sum_tool SumTool" at bounding box center [582, 476] width 792 height 49
click at [560, 487] on p "Power up your crews with sum_tool" at bounding box center [578, 486] width 754 height 15
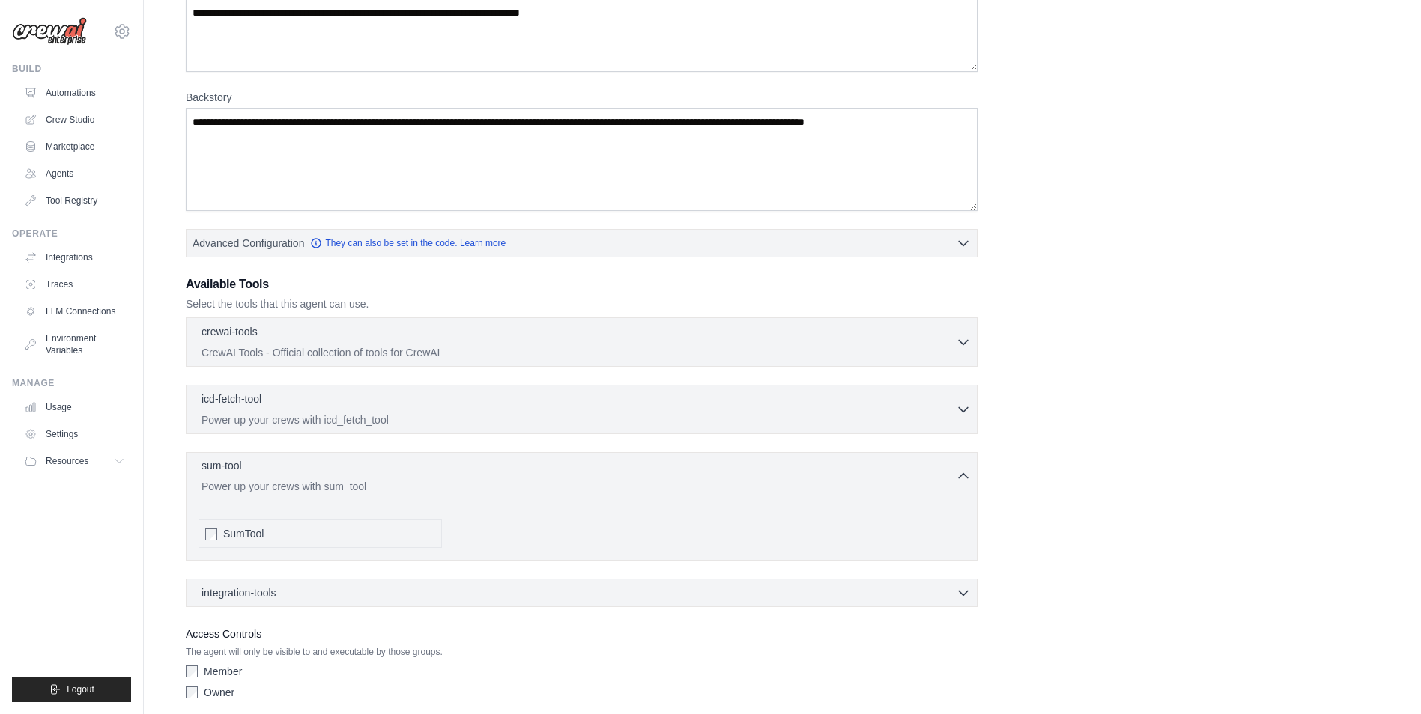
click at [560, 487] on p "Power up your crews with sum_tool" at bounding box center [578, 486] width 754 height 15
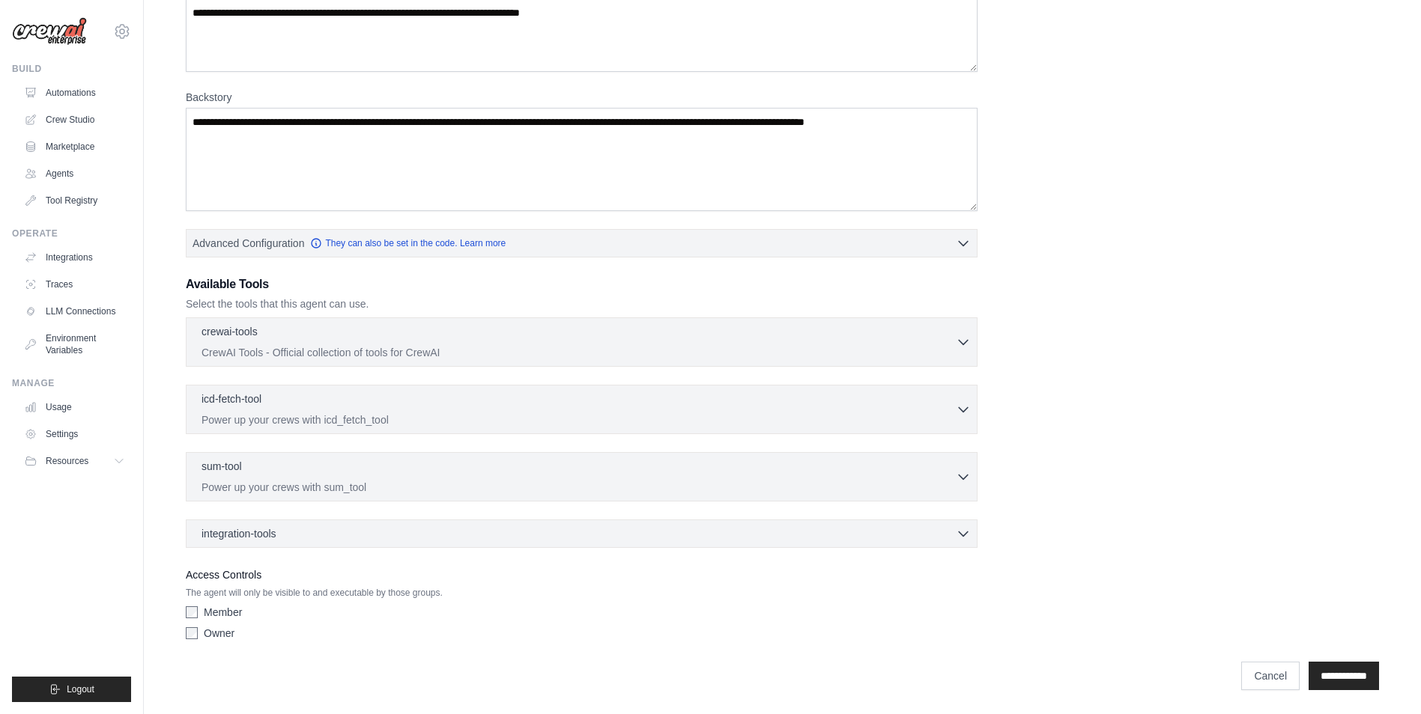
click at [524, 521] on div "integration-tools 0 selected Box Save files to Box Gmail" at bounding box center [582, 534] width 792 height 28
click at [528, 529] on div "integration-tools 0 selected" at bounding box center [585, 533] width 769 height 15
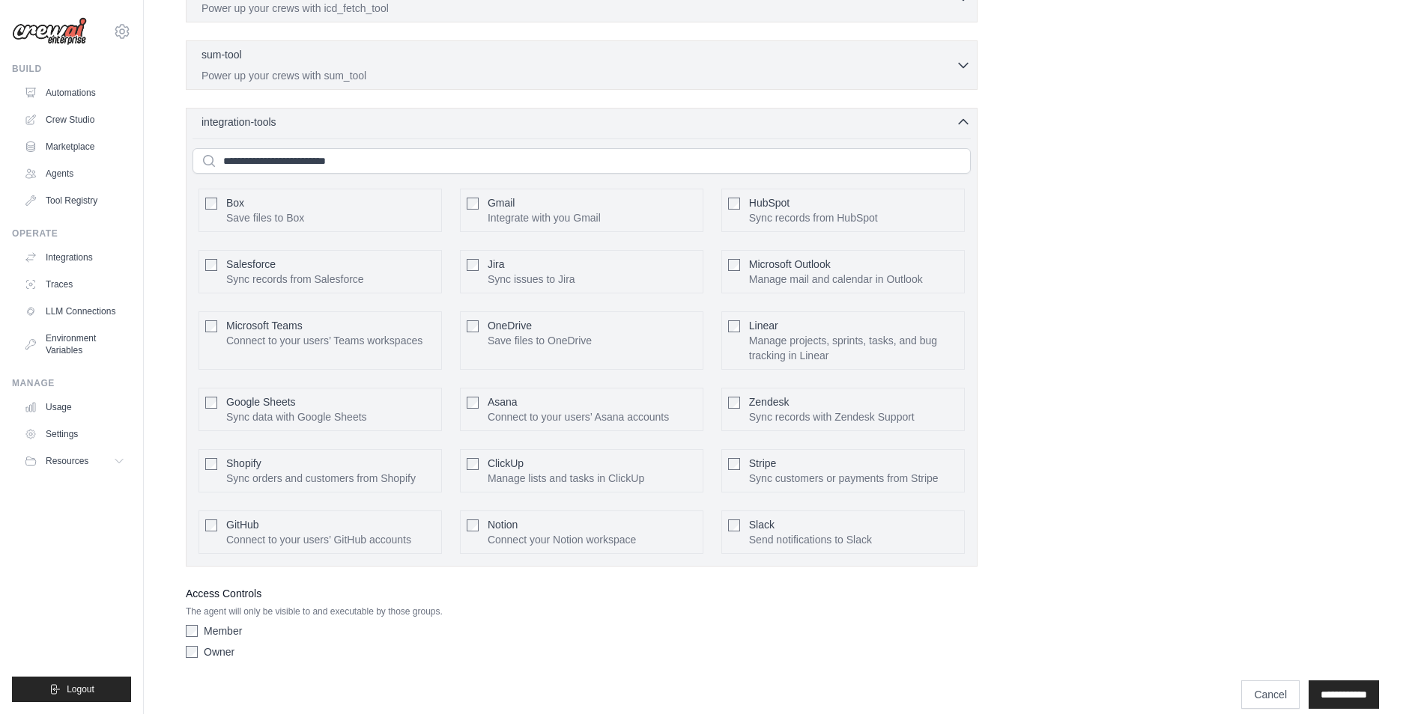
scroll to position [587, 0]
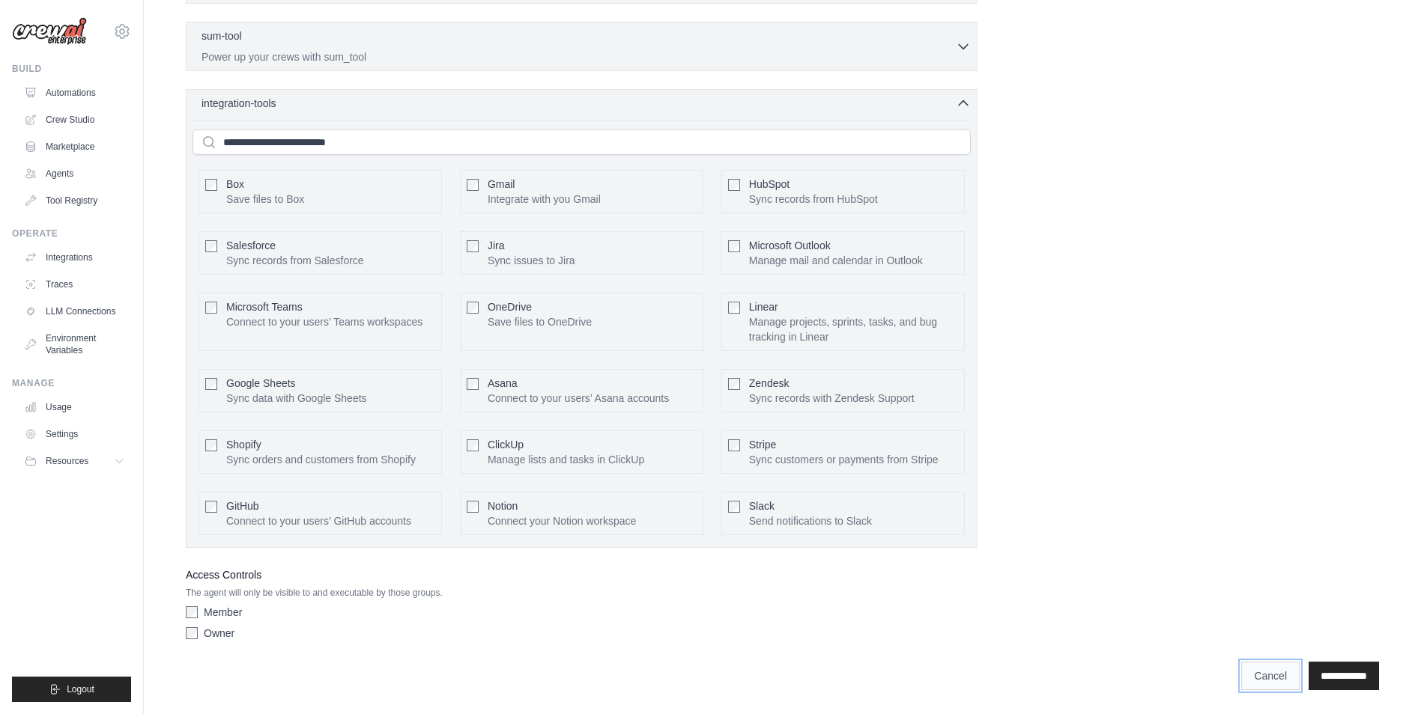
click at [1252, 678] on link "Cancel" at bounding box center [1270, 676] width 58 height 28
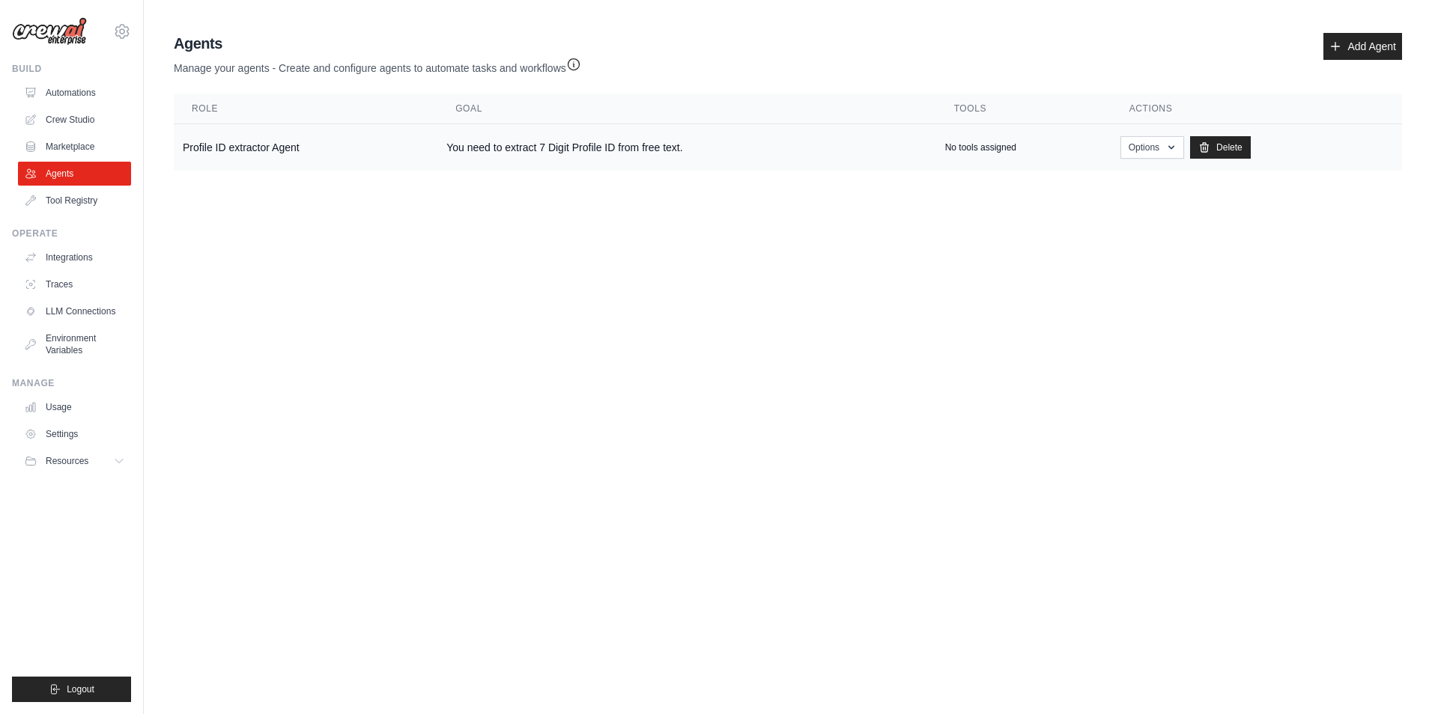
click at [517, 151] on td "You need to extract 7 Digit Profile ID from free text." at bounding box center [686, 147] width 498 height 47
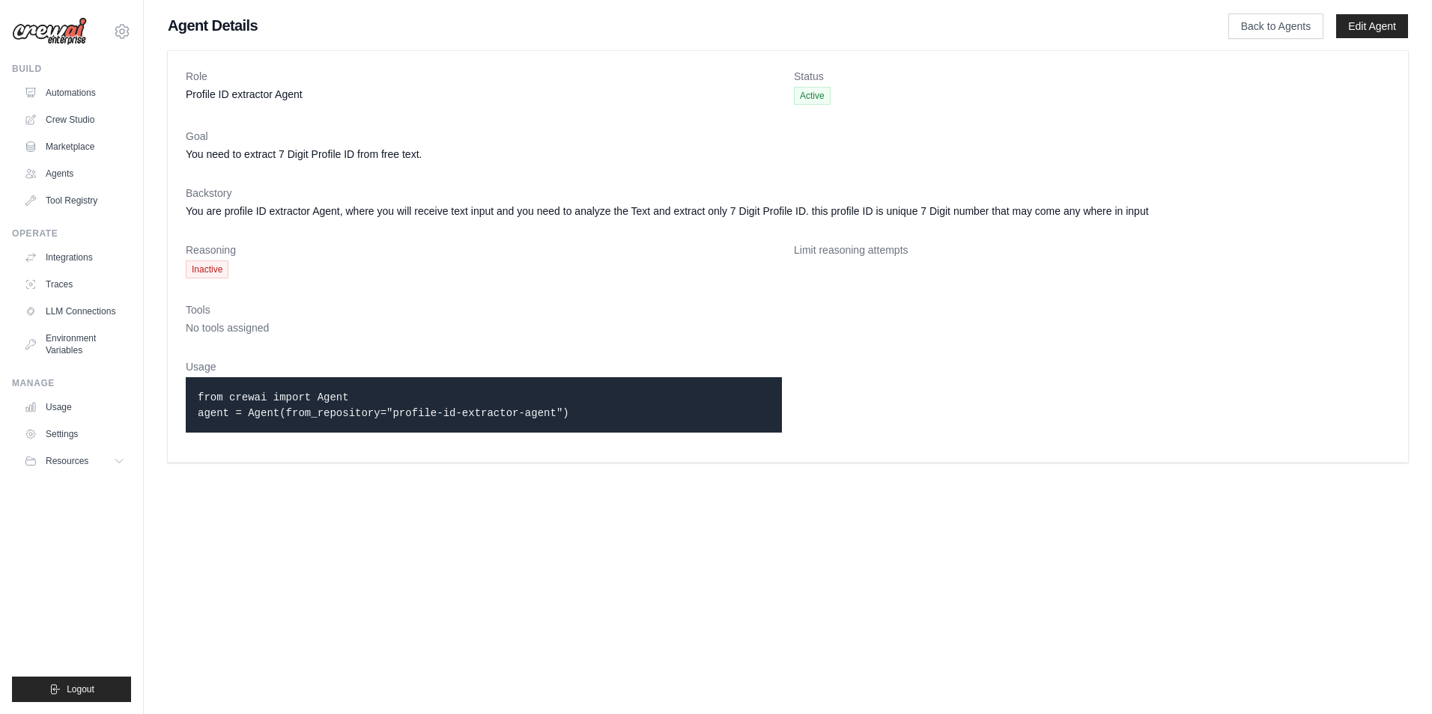
click at [55, 29] on img at bounding box center [49, 31] width 75 height 28
click at [123, 29] on icon at bounding box center [122, 31] width 4 height 4
click at [103, 103] on link "Settings" at bounding box center [122, 101] width 132 height 27
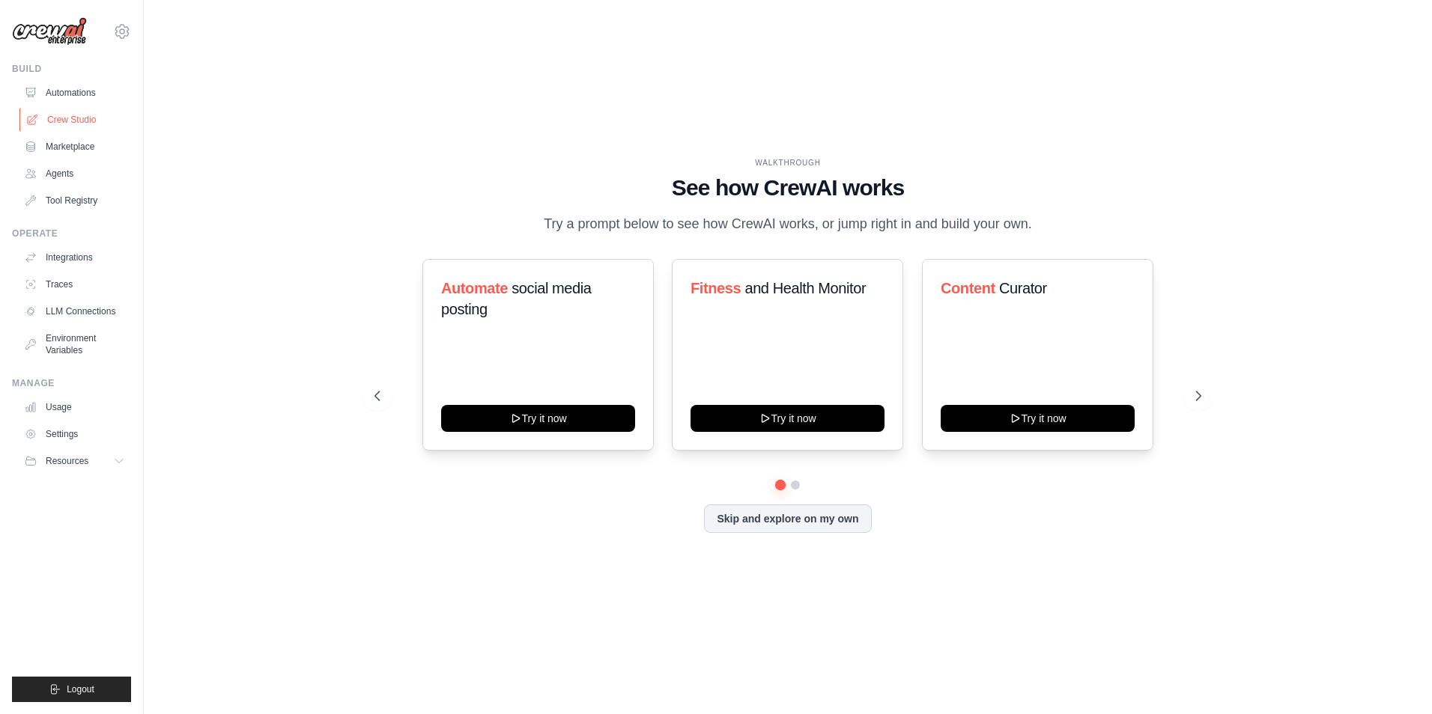
click at [77, 121] on link "Crew Studio" at bounding box center [75, 120] width 113 height 24
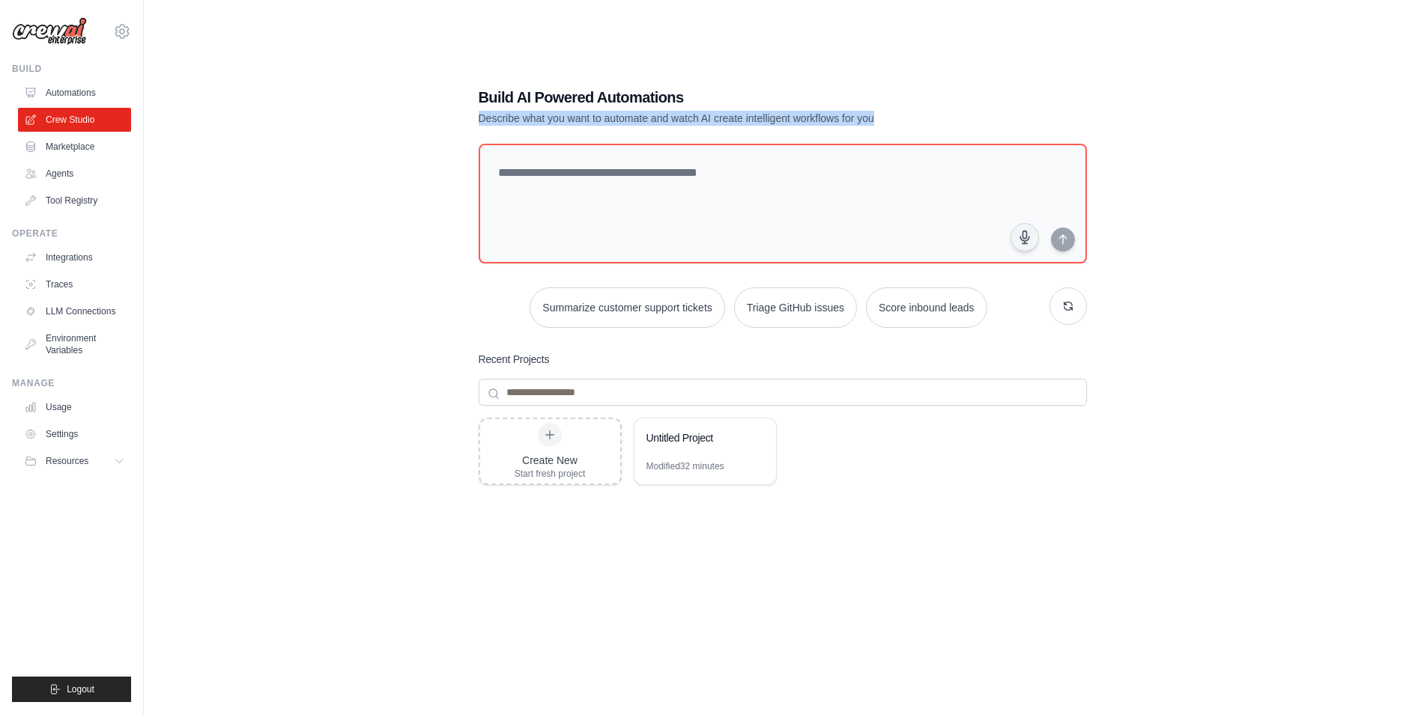
drag, startPoint x: 479, startPoint y: 121, endPoint x: 878, endPoint y: 121, distance: 399.9
click at [878, 121] on p "Describe what you want to automate and watch AI create intelligent workflows fo…" at bounding box center [730, 118] width 503 height 15
click at [324, 145] on div "Build AI Powered Automations Describe what you want to automate and watch AI cr…" at bounding box center [782, 372] width 1229 height 714
click at [68, 172] on link "Agents" at bounding box center [75, 174] width 113 height 24
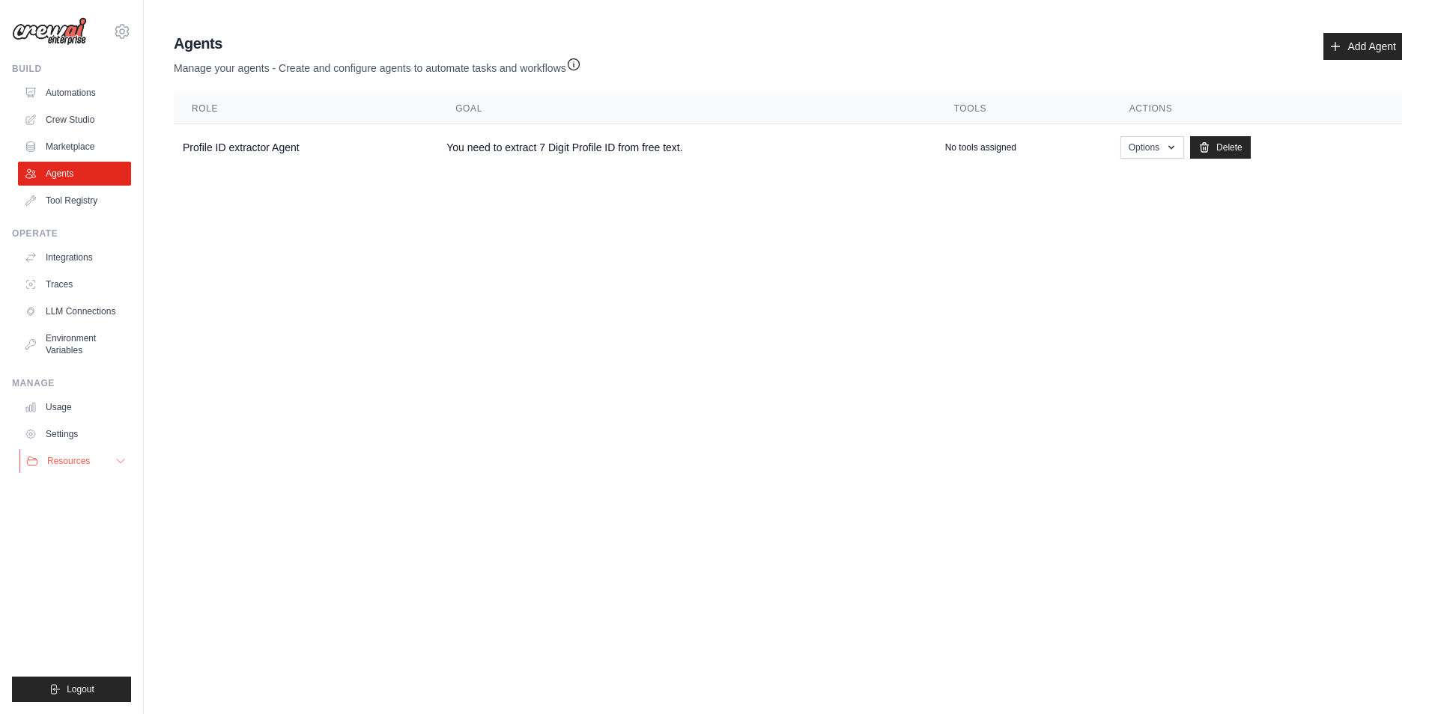
click at [115, 464] on icon at bounding box center [121, 461] width 12 height 12
click at [279, 148] on td "Profile ID extractor Agent" at bounding box center [306, 147] width 264 height 47
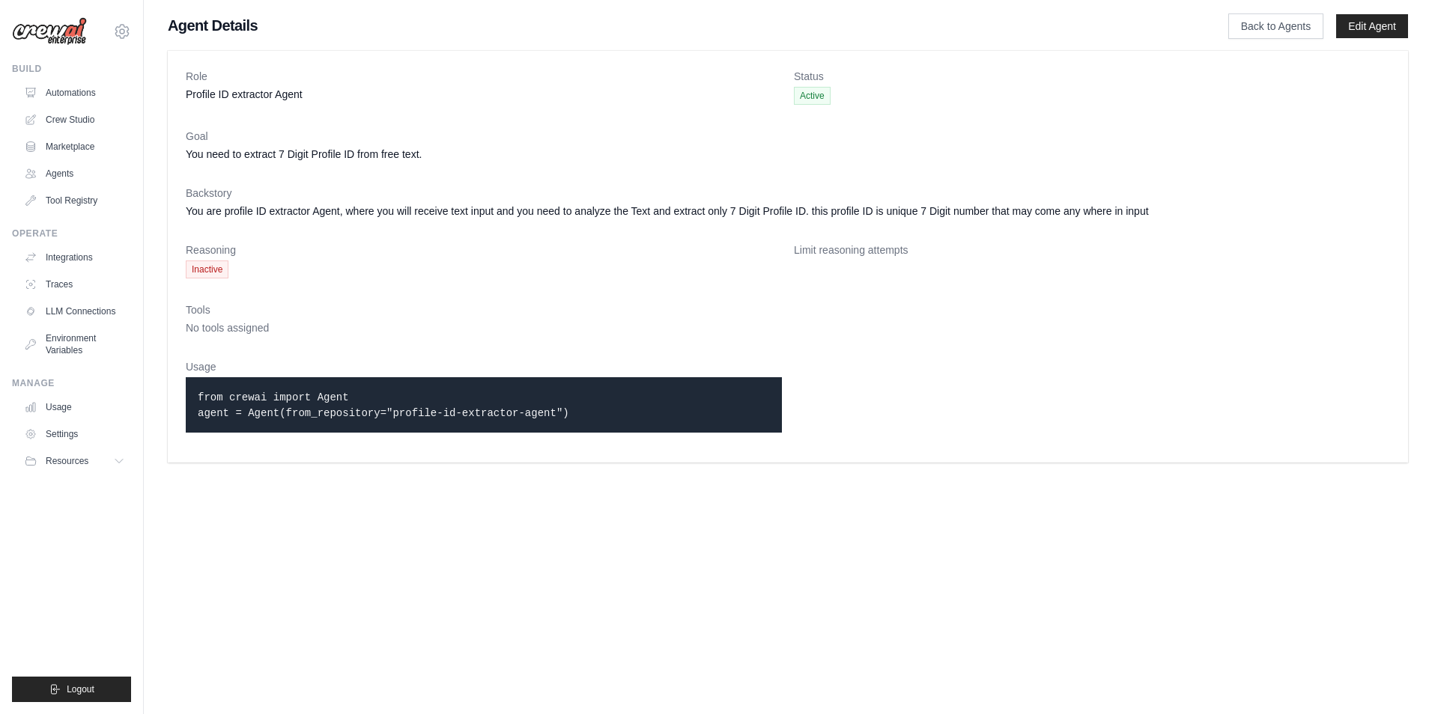
drag, startPoint x: 191, startPoint y: 395, endPoint x: 564, endPoint y: 420, distance: 373.8
click at [564, 420] on div "from crewai import Agent agent = Agent(from_repository="profile-id-extractor-ag…" at bounding box center [484, 404] width 596 height 55
drag, startPoint x: 564, startPoint y: 420, endPoint x: 441, endPoint y: 471, distance: 132.9
click at [443, 477] on main "Agent Details Back to Agents Edit Agent Role Profile ID extractor Agent Status …" at bounding box center [788, 239] width 1288 height 478
click at [701, 510] on body "keyul47@gmail.com Settings Build Automations Crew Studio Resources" at bounding box center [716, 357] width 1432 height 714
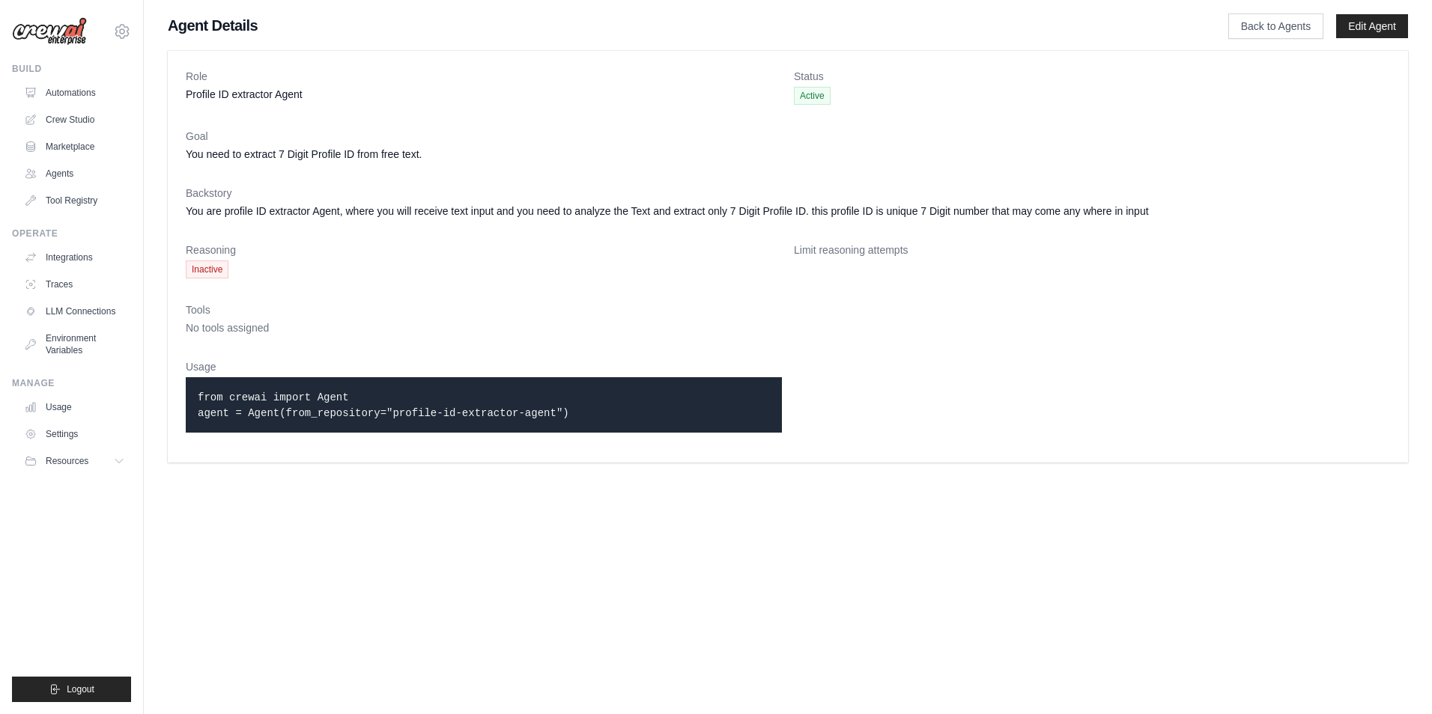
click at [772, 545] on body "keyul47@gmail.com Settings Build Automations Crew Studio Resources" at bounding box center [716, 357] width 1432 height 714
click at [58, 32] on img at bounding box center [49, 31] width 75 height 28
click at [124, 35] on icon at bounding box center [122, 31] width 18 height 18
click at [50, 31] on img at bounding box center [49, 31] width 75 height 28
click at [49, 28] on img at bounding box center [49, 31] width 75 height 28
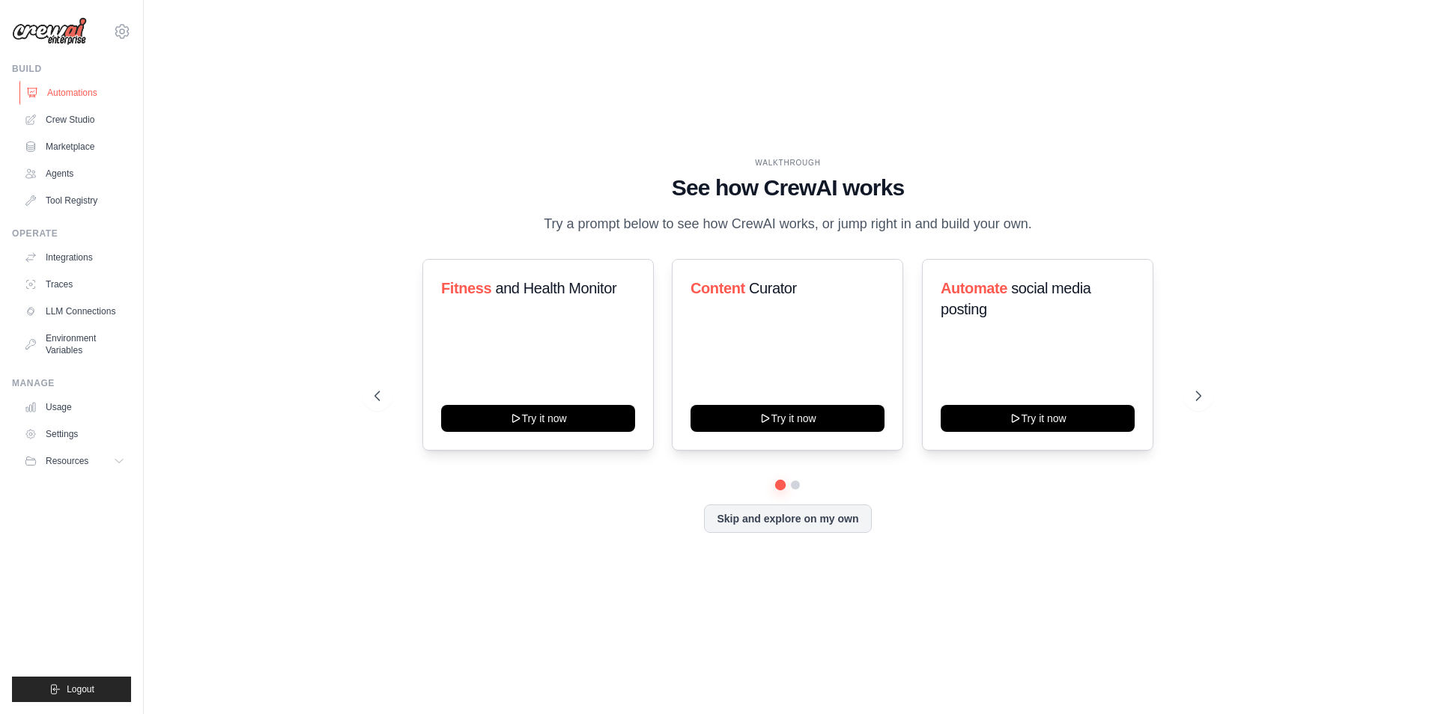
click at [64, 94] on link "Automations" at bounding box center [75, 93] width 113 height 24
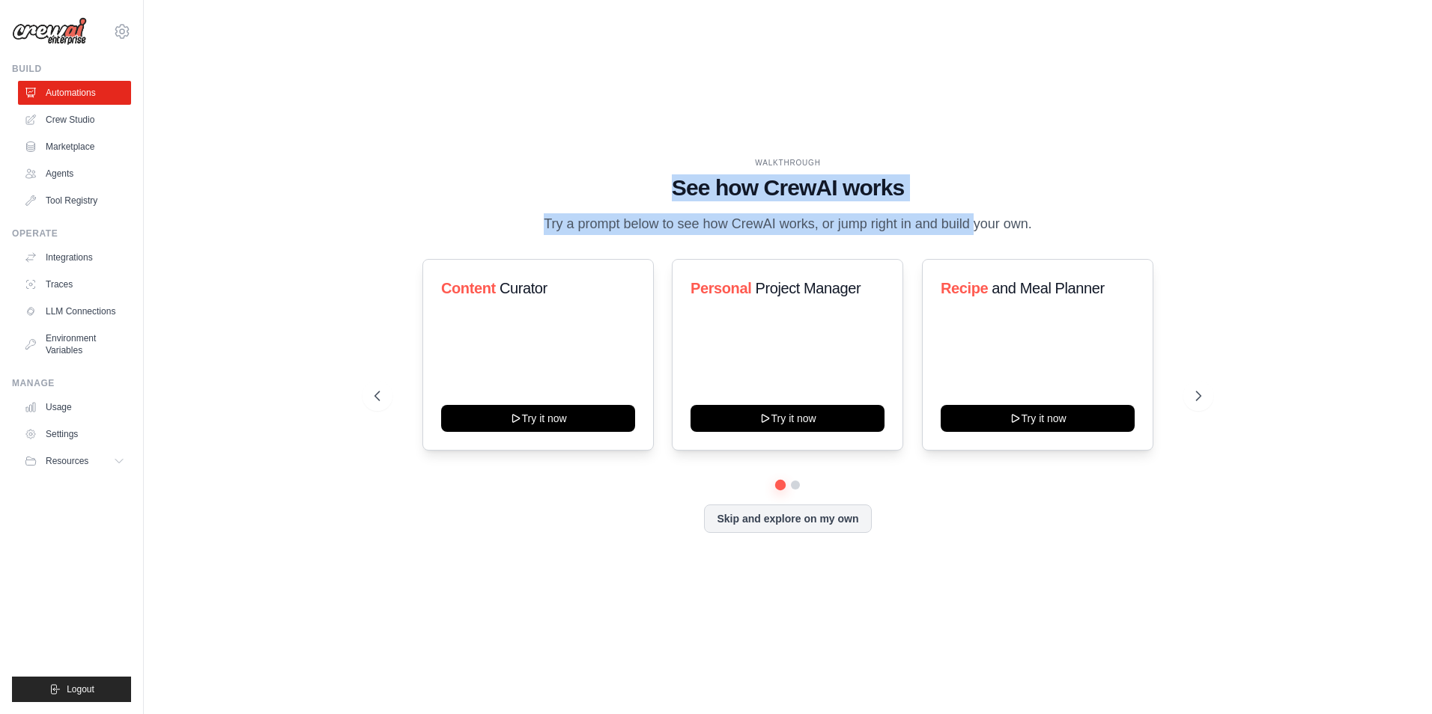
drag, startPoint x: 657, startPoint y: 183, endPoint x: 932, endPoint y: 213, distance: 277.1
click at [932, 213] on div "WALKTHROUGH See how [PERSON_NAME] works Try a prompt below to see how [PERSON_N…" at bounding box center [787, 196] width 827 height 78
drag, startPoint x: 932, startPoint y: 213, endPoint x: 257, endPoint y: 191, distance: 675.8
click at [426, 216] on div "WALKTHROUGH See how [PERSON_NAME] works Try a prompt below to see how [PERSON_N…" at bounding box center [787, 196] width 827 height 78
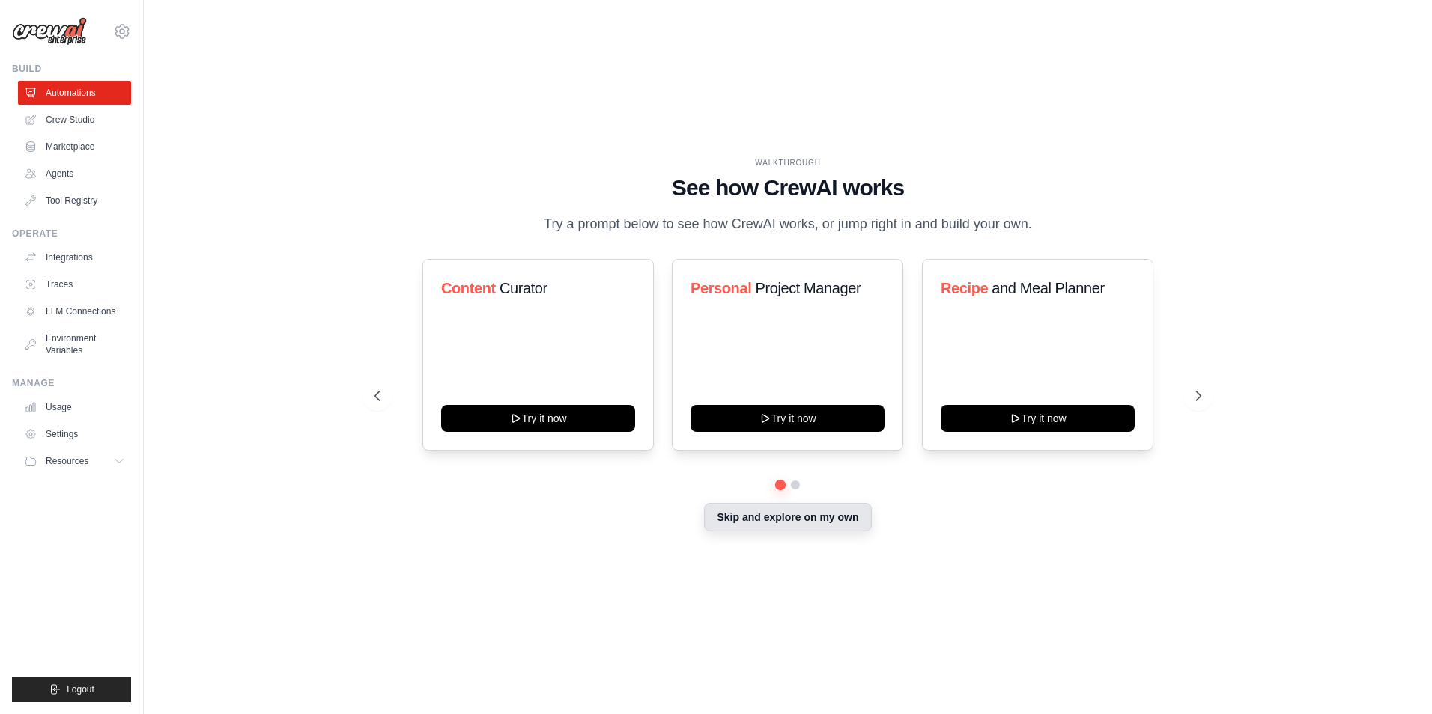
click at [784, 523] on button "Skip and explore on my own" at bounding box center [787, 517] width 167 height 28
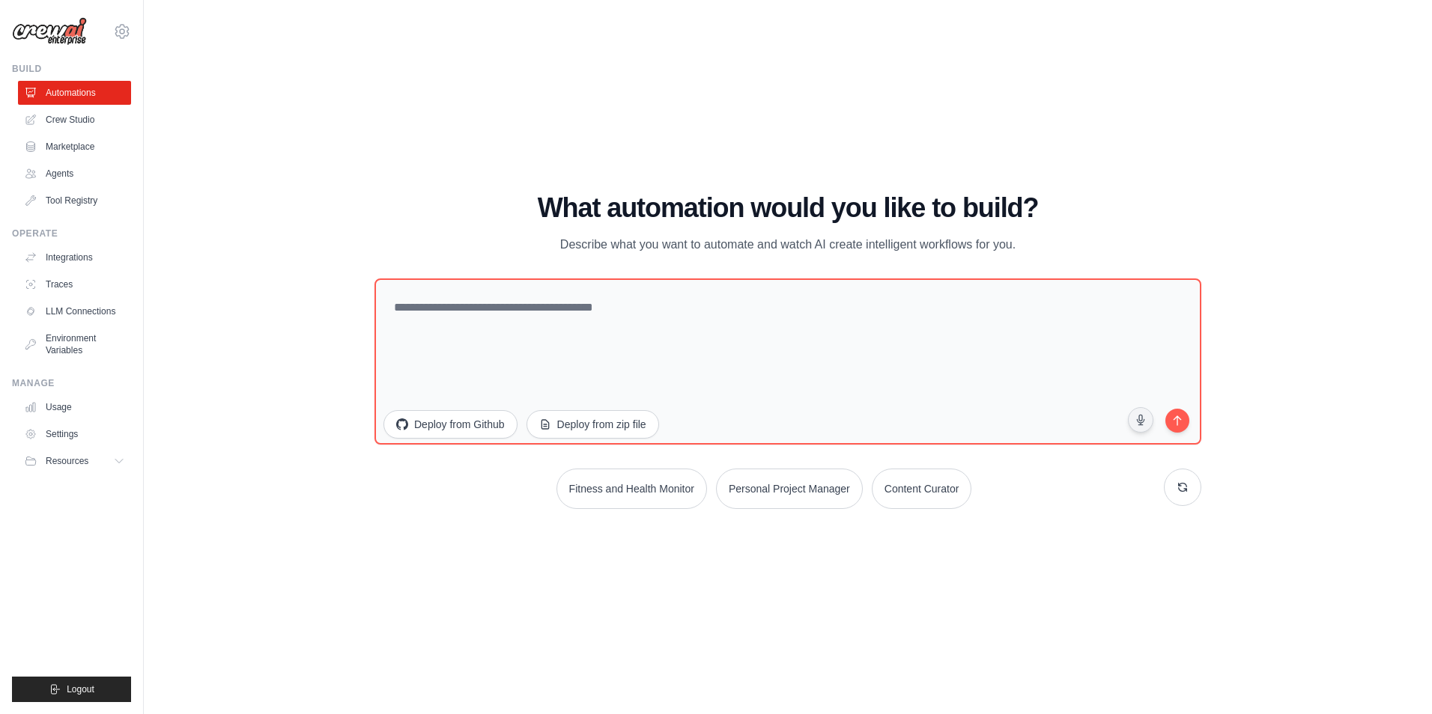
drag, startPoint x: 551, startPoint y: 237, endPoint x: 1101, endPoint y: 241, distance: 549.7
click at [1101, 241] on div "What automation would you like to build? Describe what you want to automate and…" at bounding box center [787, 223] width 827 height 61
click at [97, 124] on link "Crew Studio" at bounding box center [75, 120] width 113 height 24
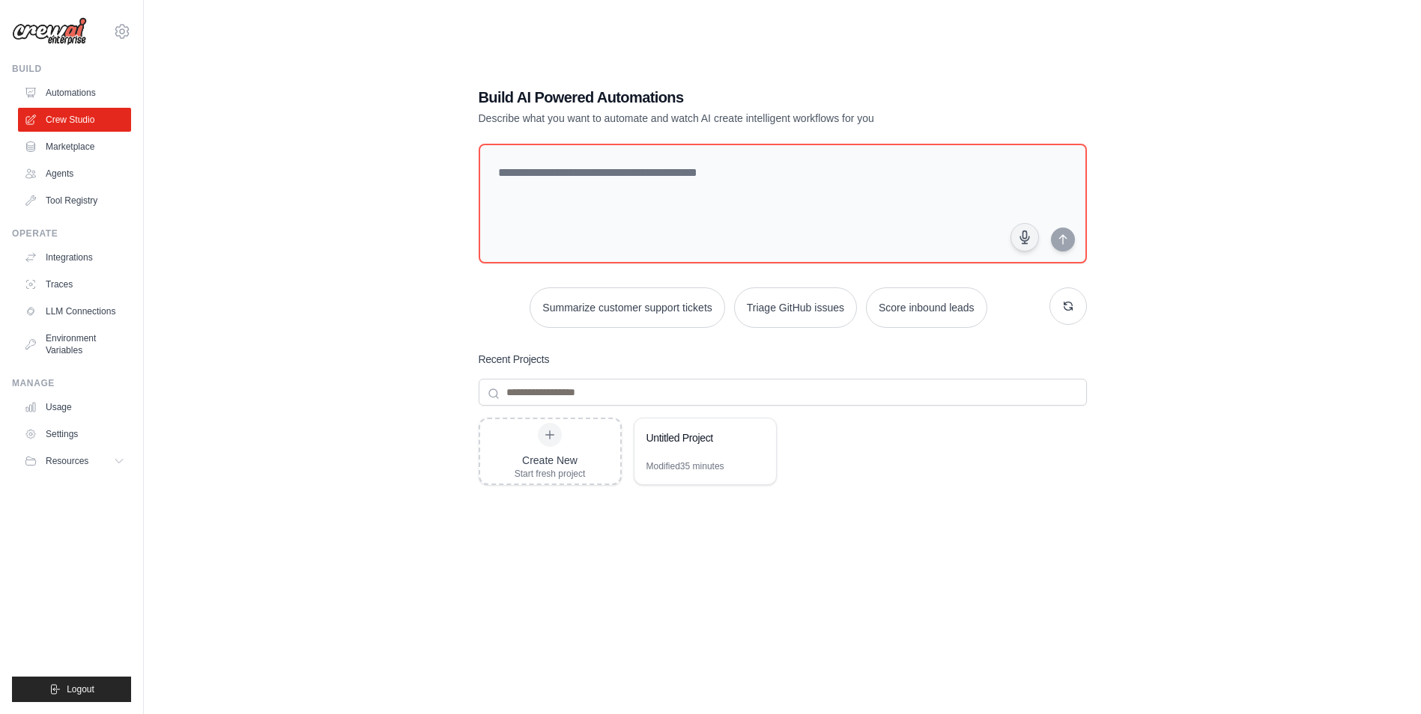
click at [877, 142] on div "Build AI Powered Automations Describe what you want to automate and watch AI cr…" at bounding box center [783, 372] width 644 height 619
click at [79, 139] on link "Marketplace" at bounding box center [75, 147] width 113 height 24
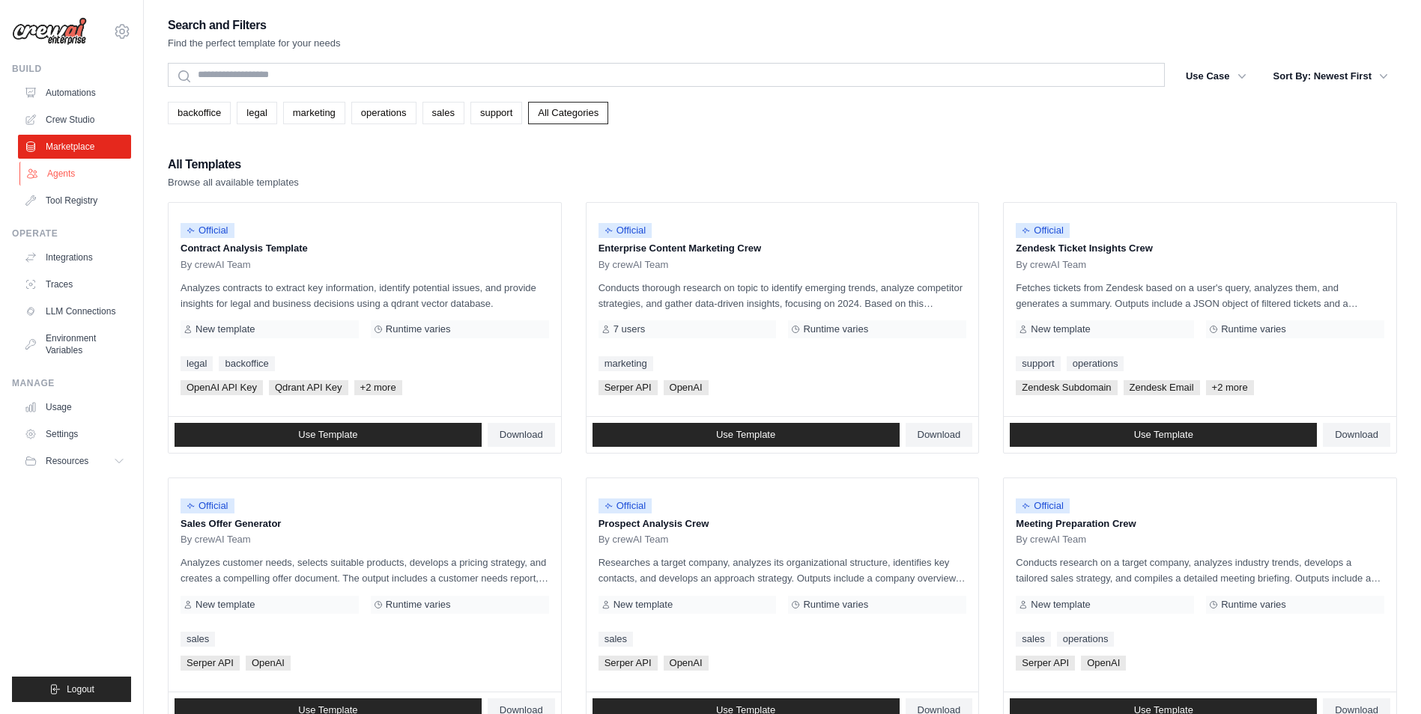
click at [59, 173] on link "Agents" at bounding box center [75, 174] width 113 height 24
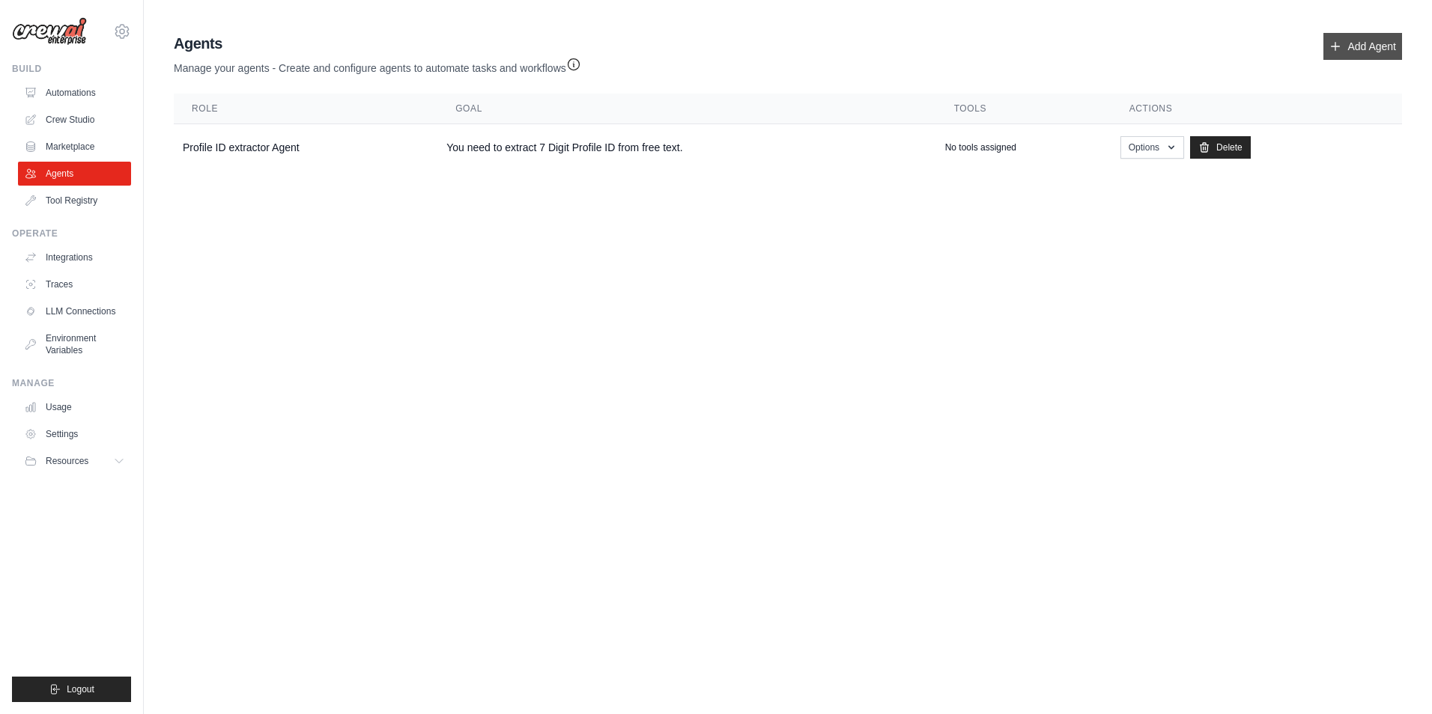
click at [1342, 49] on link "Add Agent" at bounding box center [1362, 46] width 79 height 27
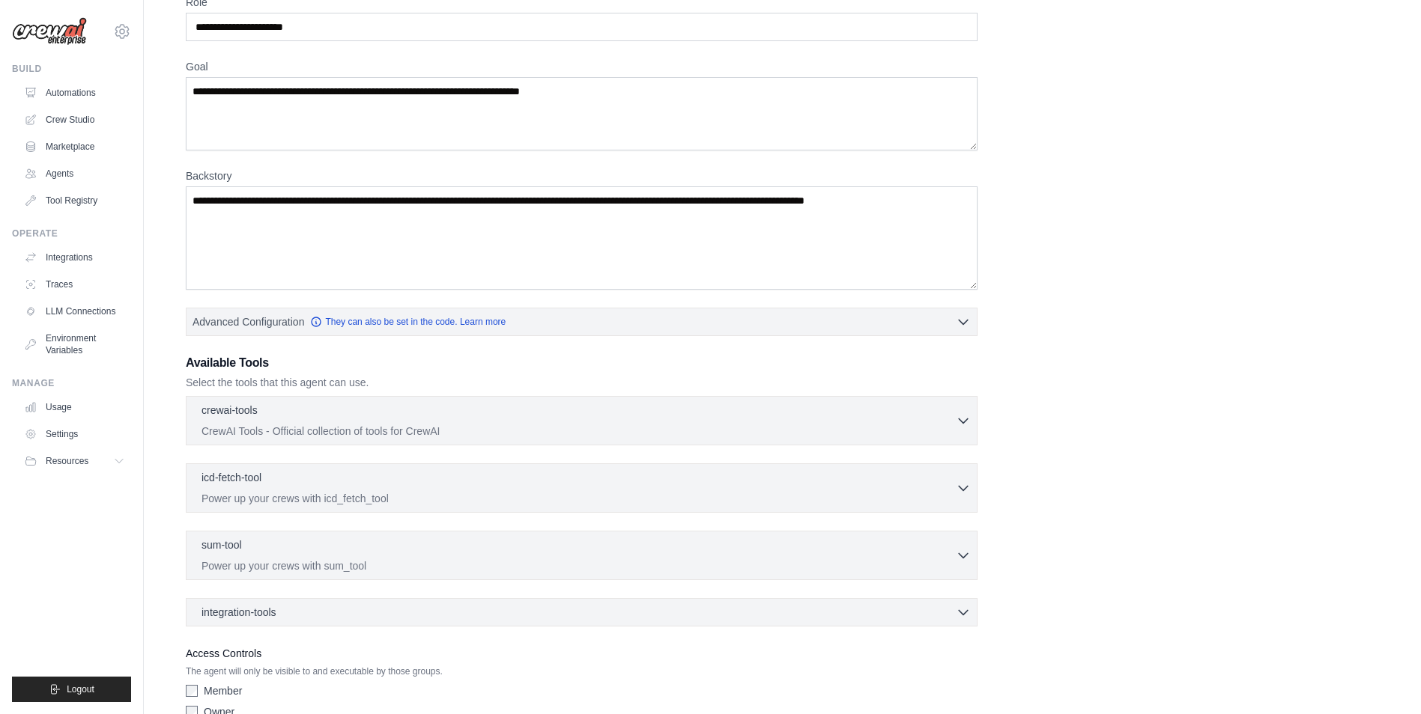
scroll to position [157, 0]
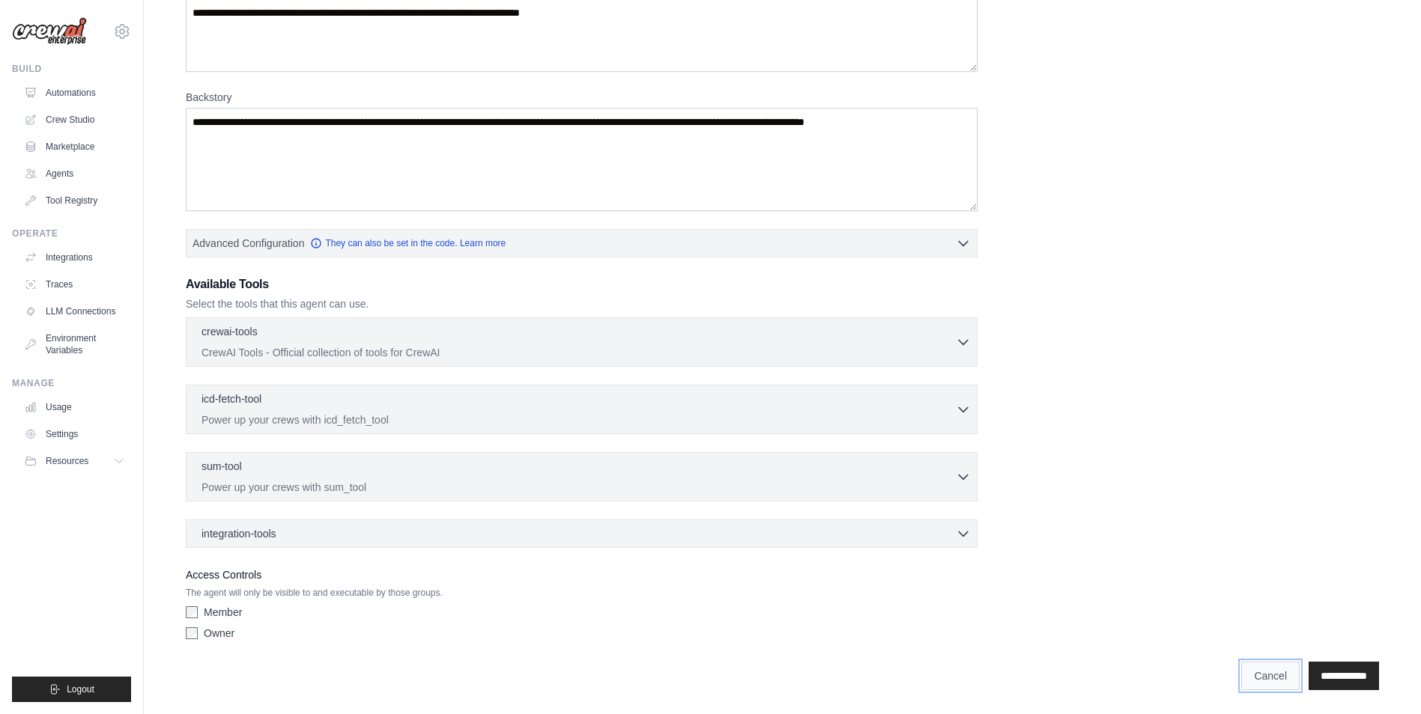
click at [1241, 671] on link "Cancel" at bounding box center [1270, 676] width 58 height 28
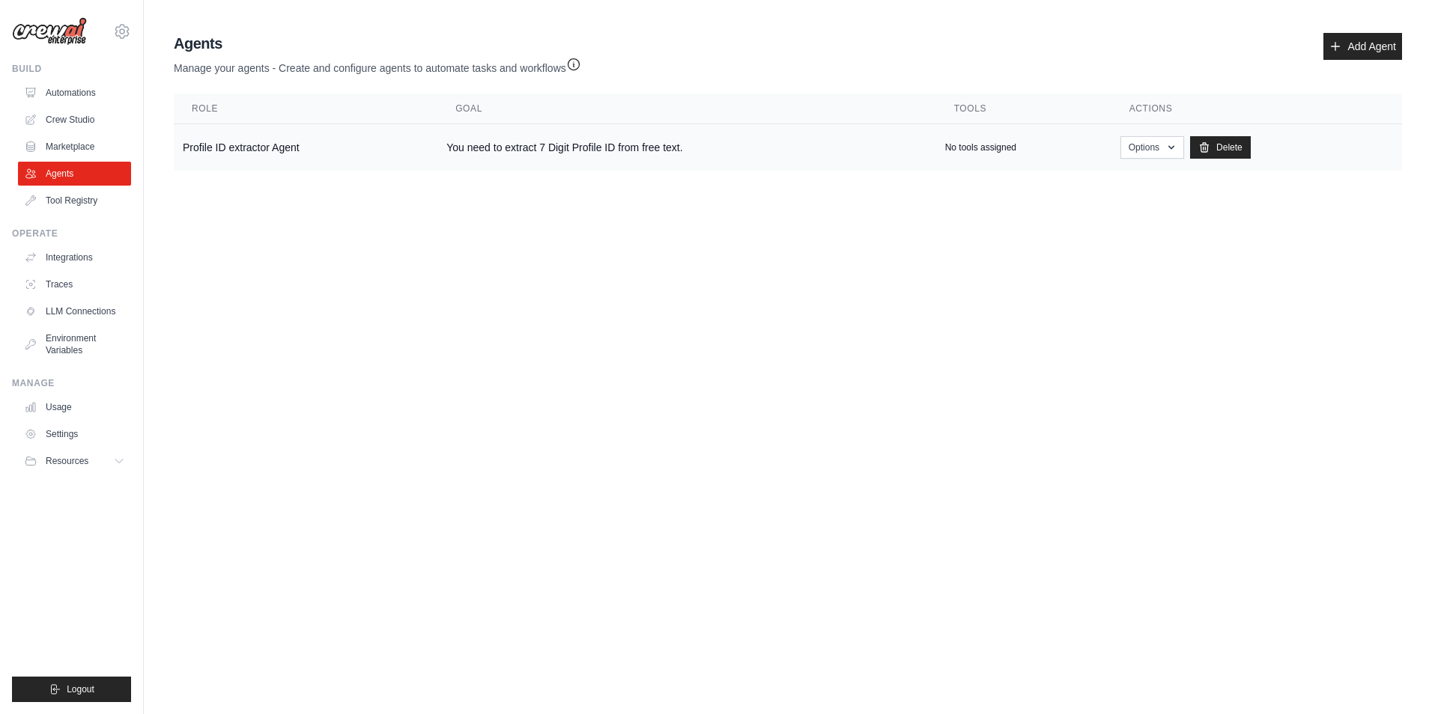
click at [483, 146] on td "You need to extract 7 Digit Profile ID from free text." at bounding box center [686, 147] width 498 height 47
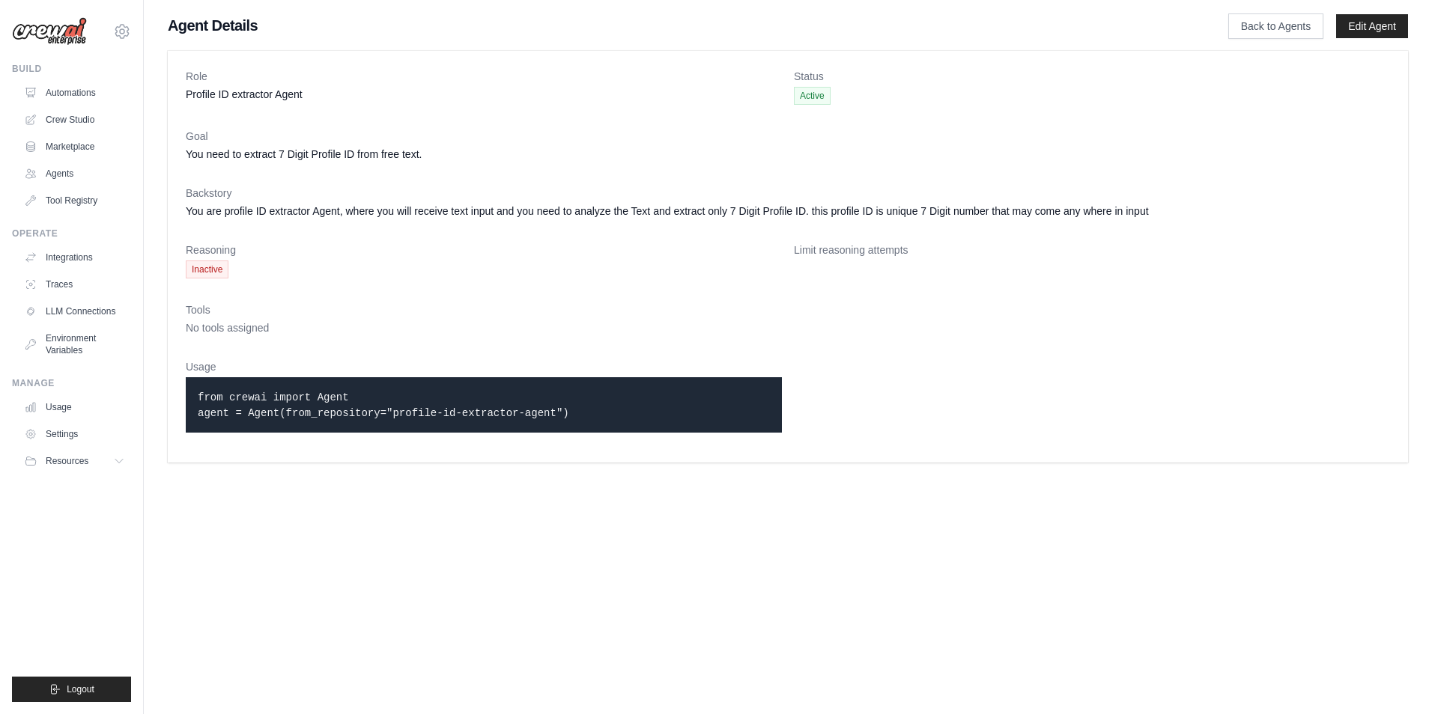
click at [808, 103] on span "Active" at bounding box center [812, 96] width 37 height 18
click at [805, 95] on span "Active" at bounding box center [812, 96] width 37 height 18
drag, startPoint x: 805, startPoint y: 95, endPoint x: 668, endPoint y: 262, distance: 216.0
click at [668, 262] on dd "Inactive" at bounding box center [484, 270] width 596 height 18
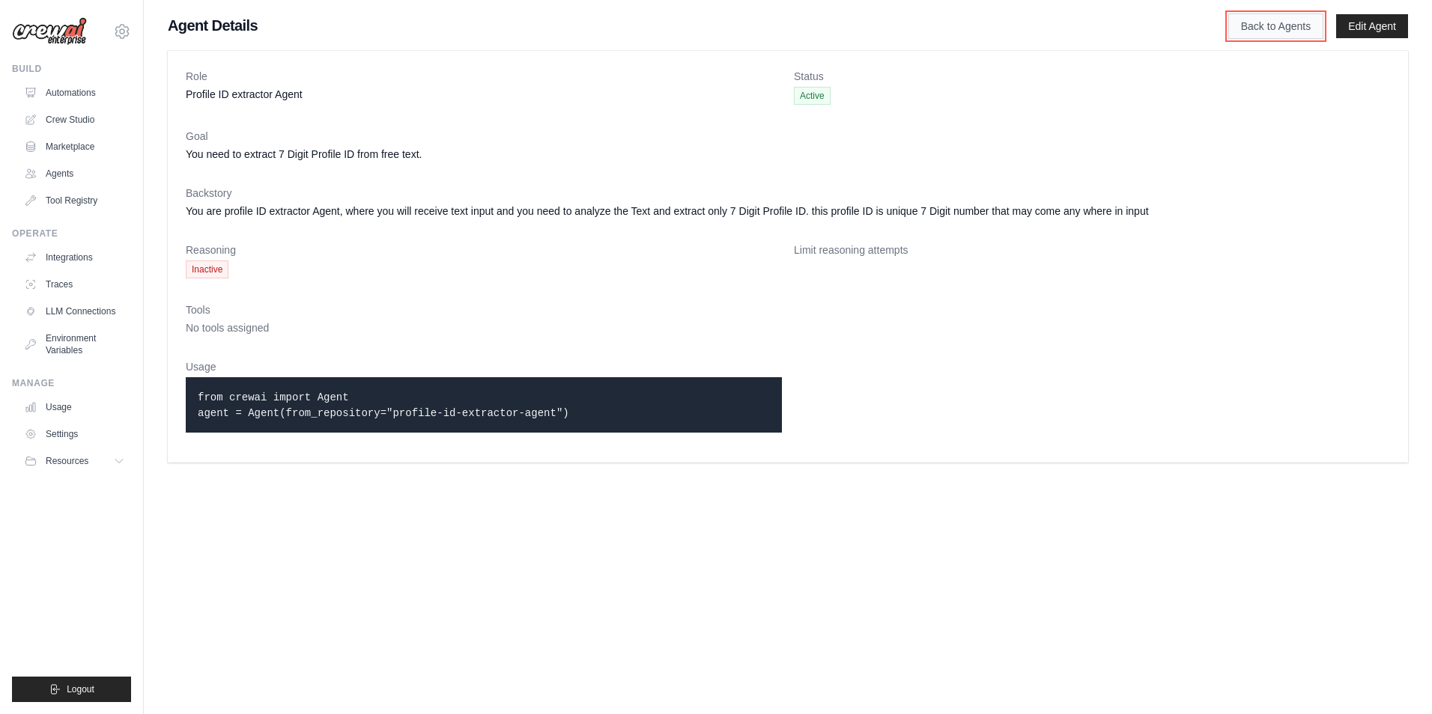
click at [1297, 27] on link "Back to Agents" at bounding box center [1275, 25] width 95 height 25
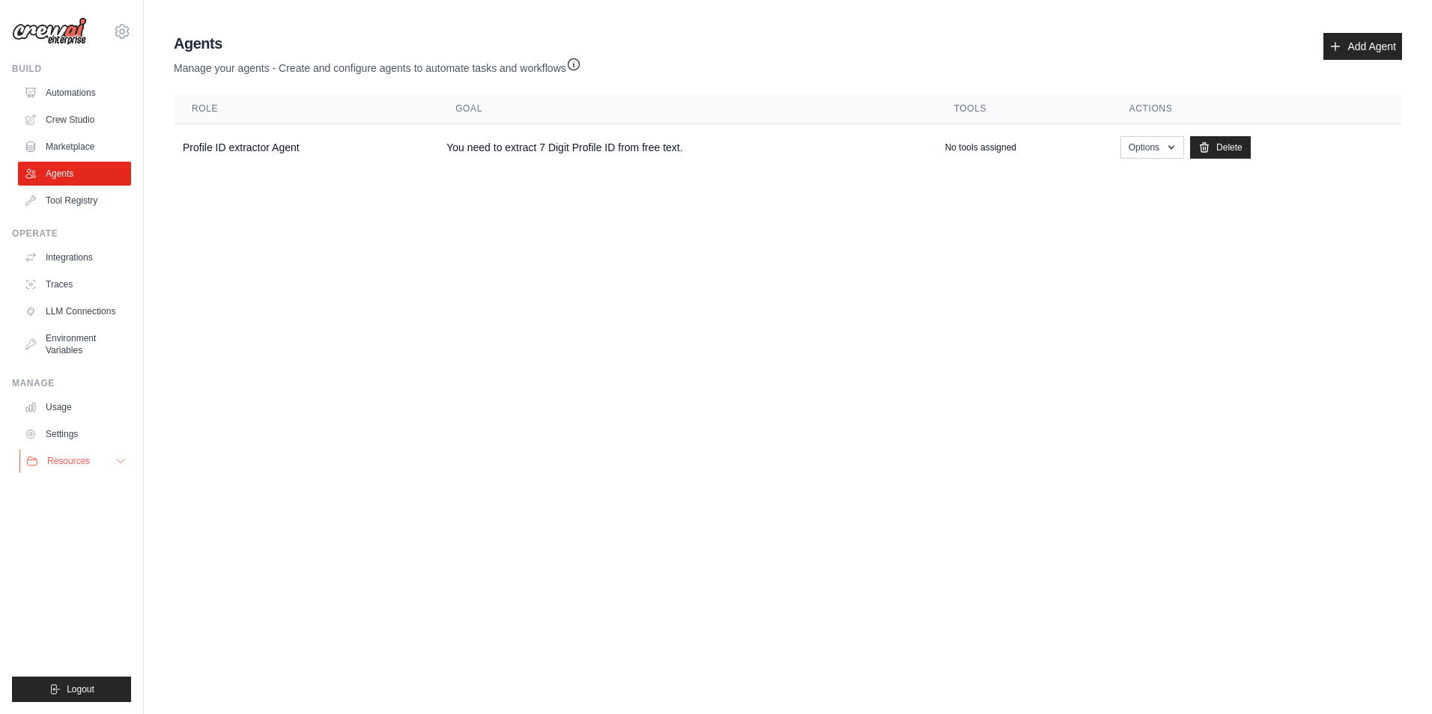
click at [106, 462] on button "Resources" at bounding box center [75, 461] width 113 height 24
click at [886, 145] on td "You need to extract 7 Digit Profile ID from free text." at bounding box center [686, 147] width 498 height 47
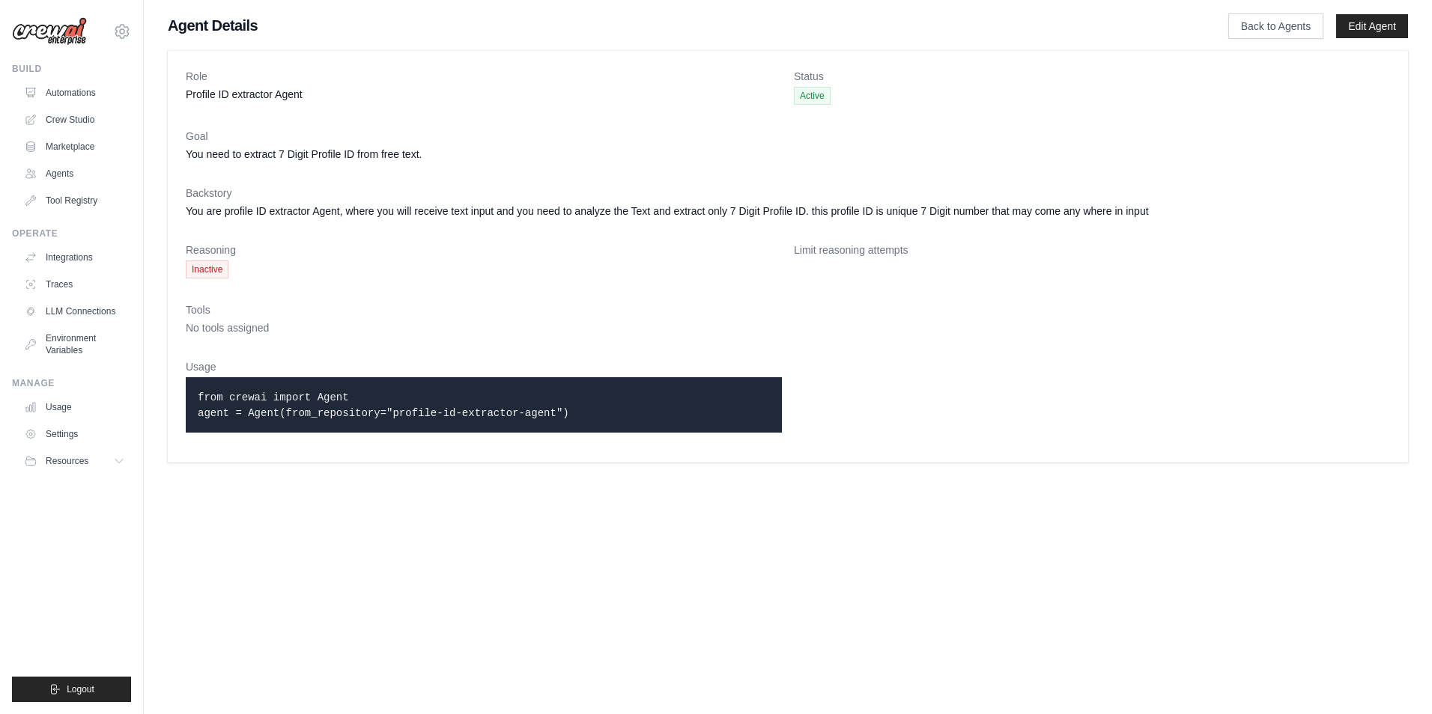
click at [801, 88] on span "Active" at bounding box center [812, 96] width 37 height 18
drag, startPoint x: 801, startPoint y: 88, endPoint x: 365, endPoint y: 112, distance: 435.7
click at [541, 187] on dt "Backstory" at bounding box center [788, 193] width 1204 height 15
drag, startPoint x: 169, startPoint y: 25, endPoint x: 388, endPoint y: 25, distance: 218.7
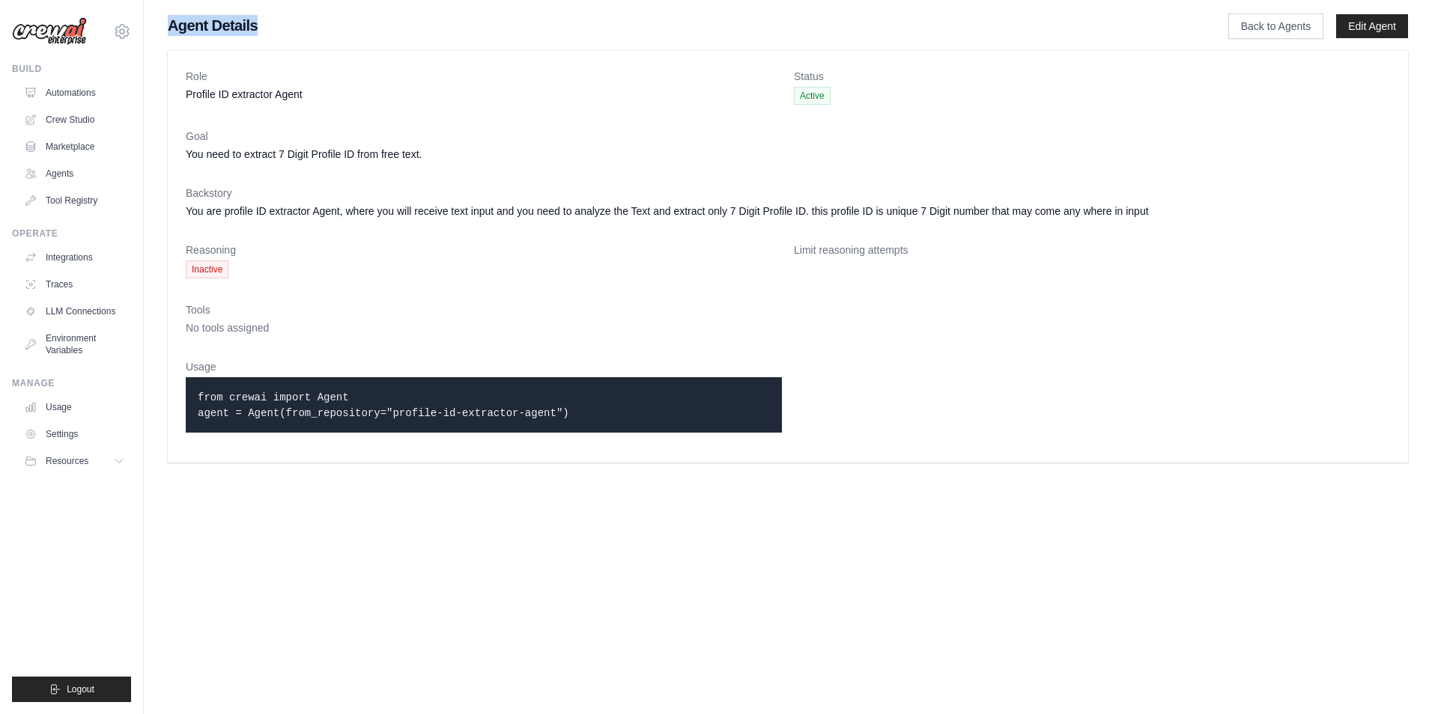
click at [388, 25] on h1 "Agent Details" at bounding box center [674, 25] width 1012 height 21
drag, startPoint x: 388, startPoint y: 25, endPoint x: 435, endPoint y: 141, distance: 124.6
click at [435, 141] on dt "Goal" at bounding box center [788, 136] width 1204 height 15
click at [111, 462] on button "Resources" at bounding box center [75, 461] width 113 height 24
click at [82, 429] on link "Settings" at bounding box center [75, 434] width 113 height 24
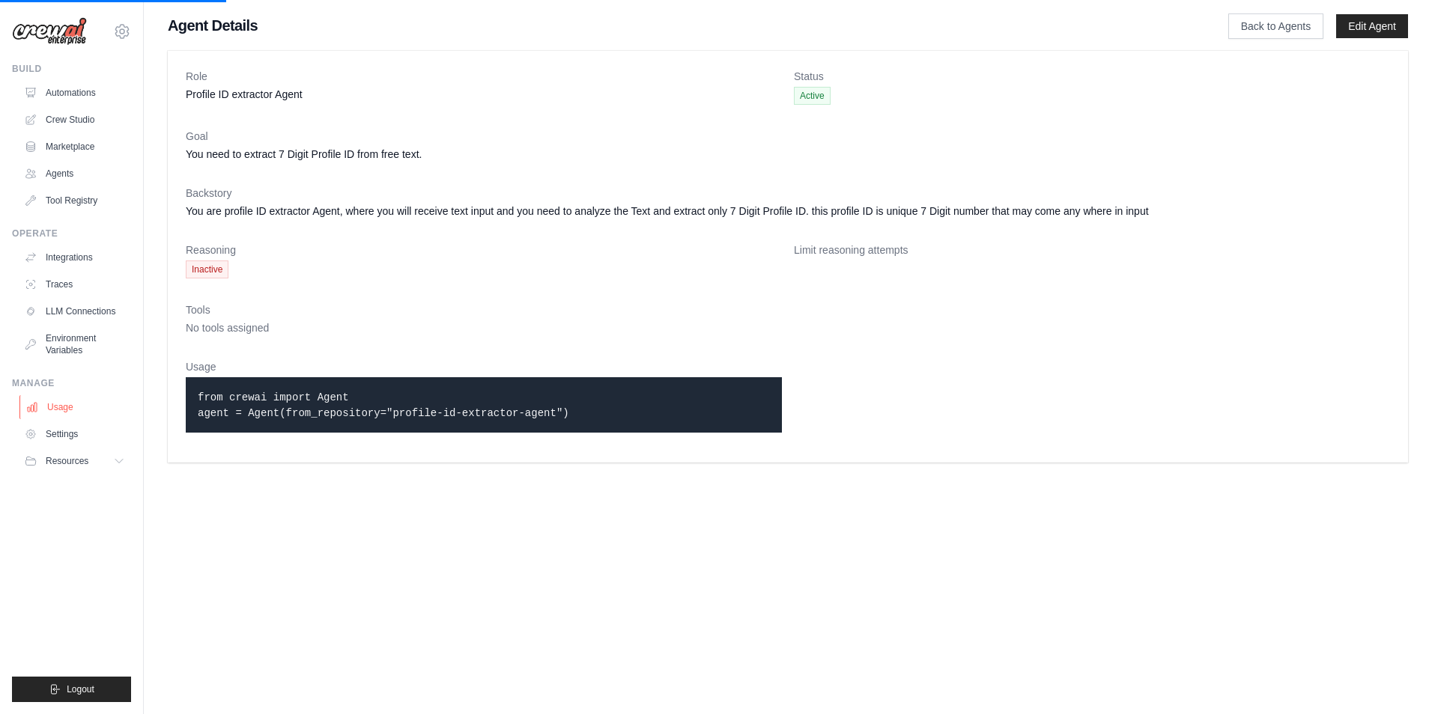
click at [55, 402] on link "Usage" at bounding box center [75, 407] width 113 height 24
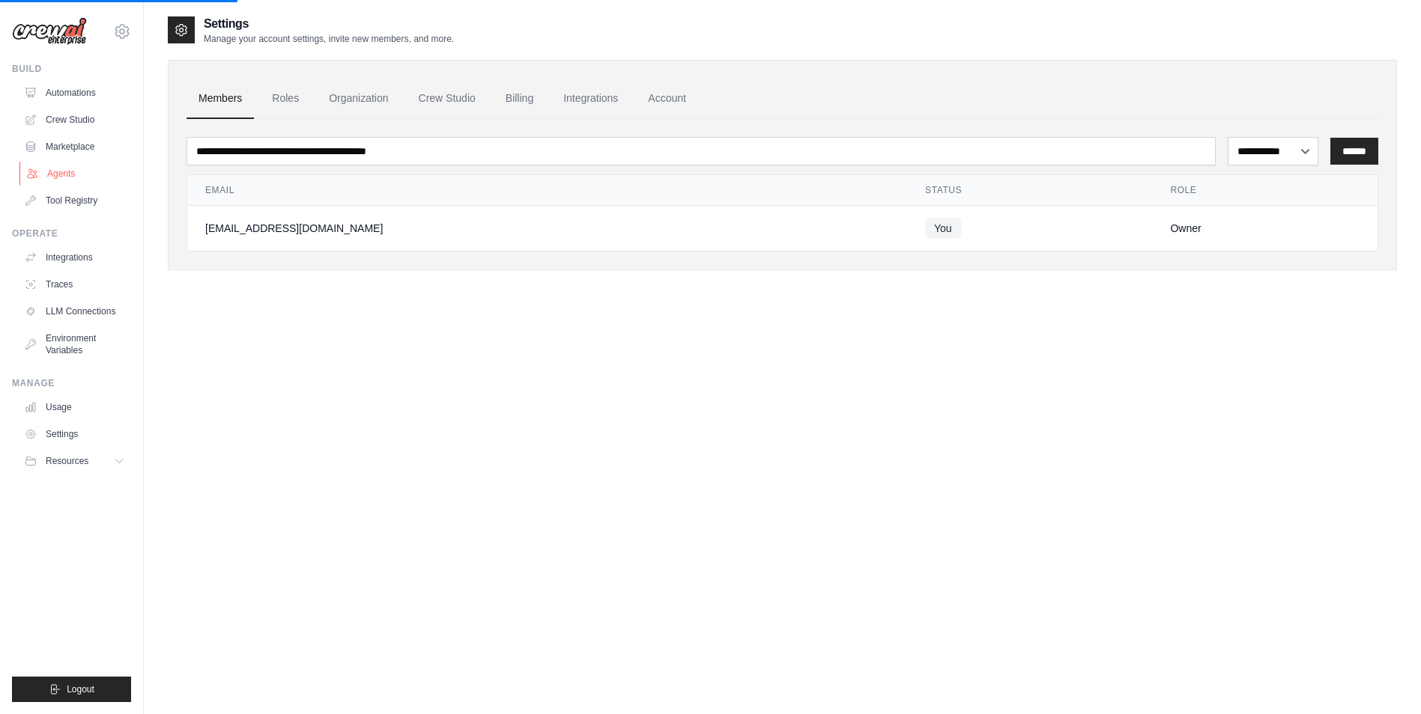
click at [67, 174] on link "Agents" at bounding box center [75, 174] width 113 height 24
click at [65, 174] on link "Agents" at bounding box center [75, 174] width 113 height 24
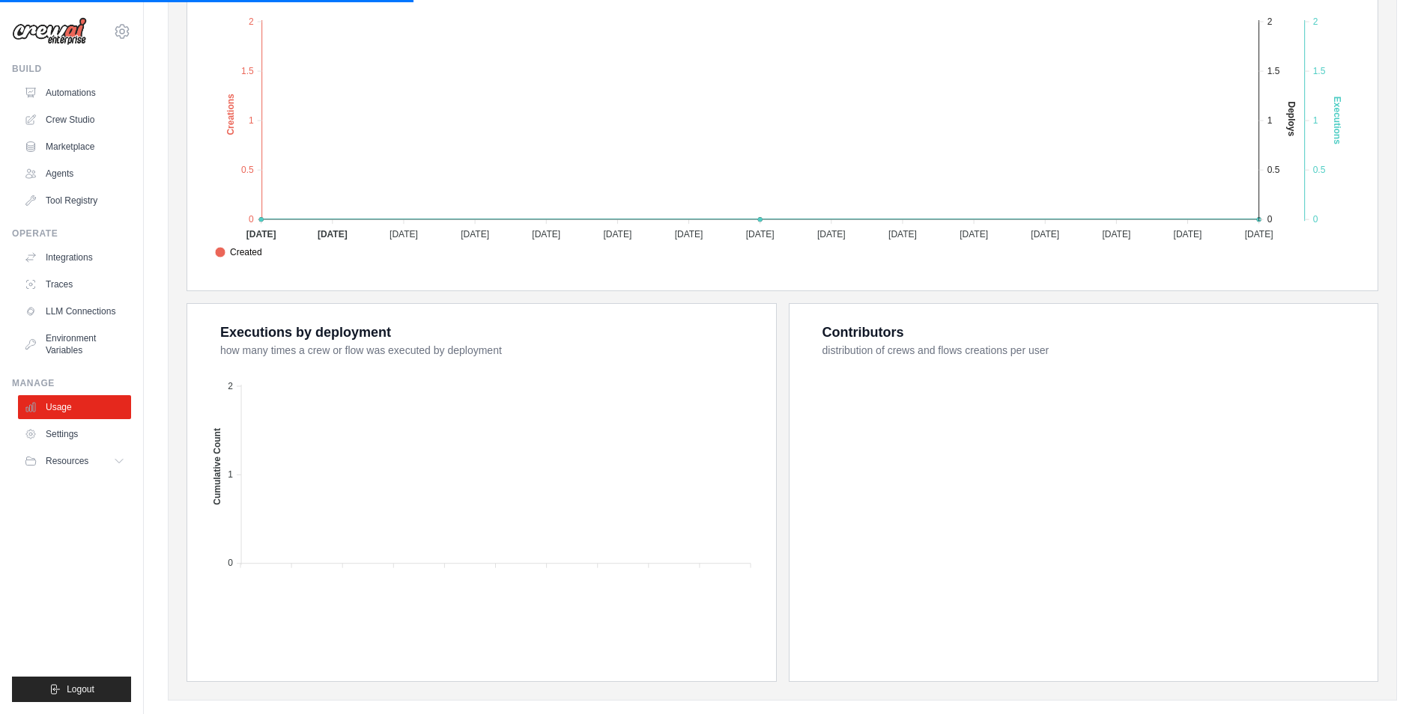
scroll to position [371, 0]
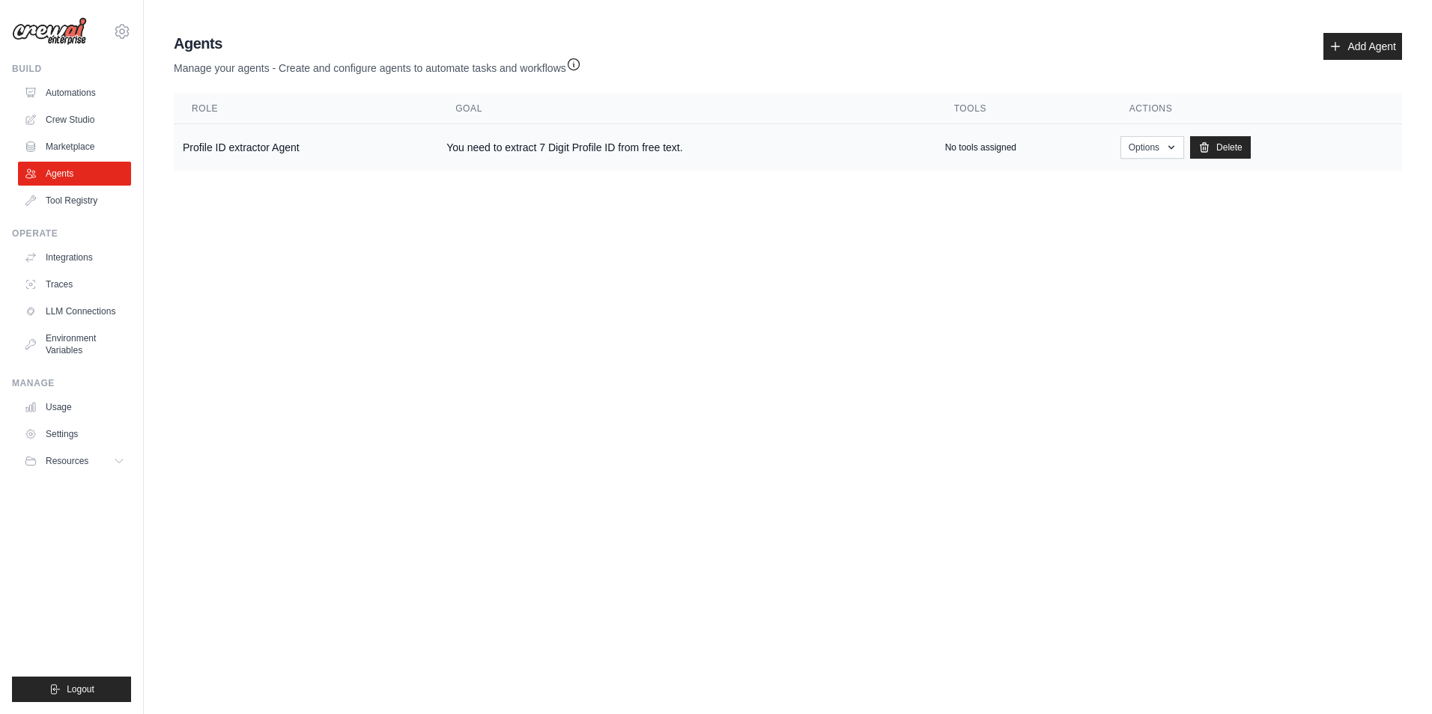
click at [290, 136] on td "Profile ID extractor Agent" at bounding box center [306, 147] width 264 height 47
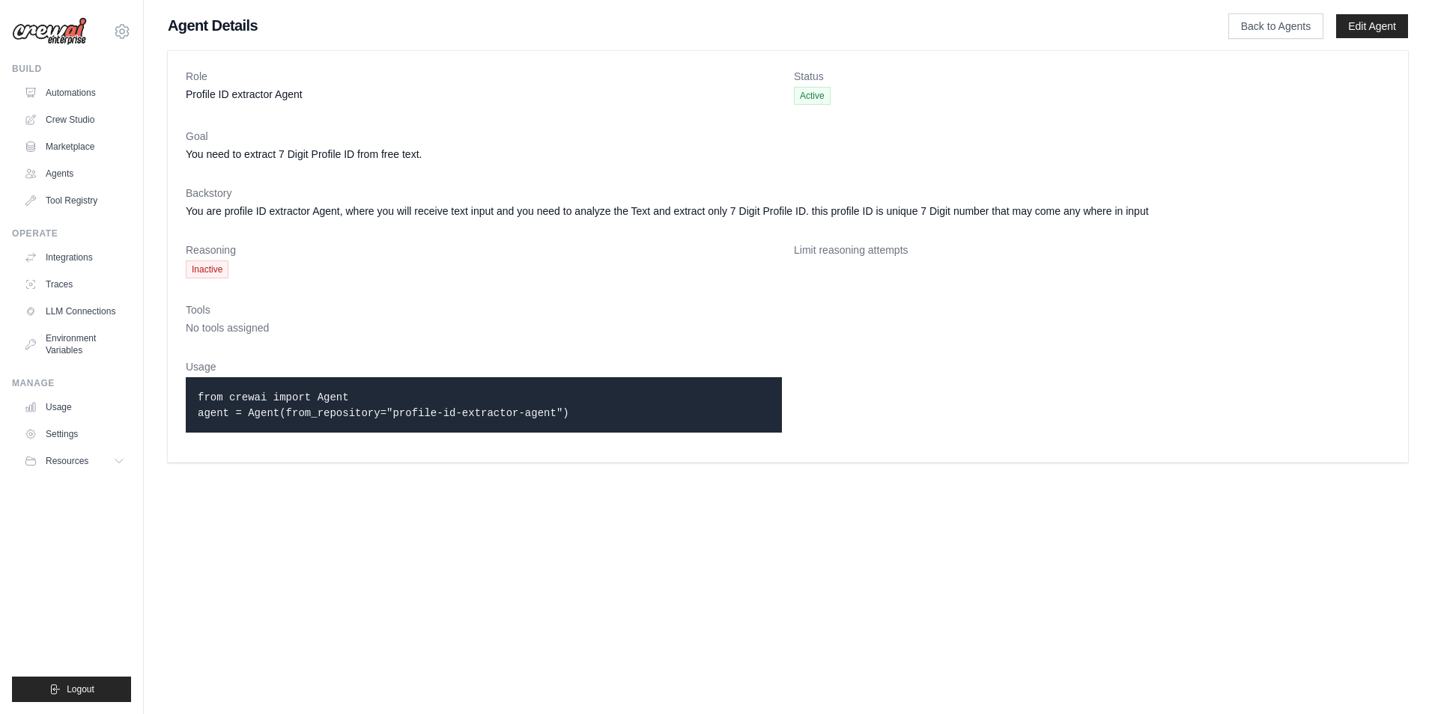
drag, startPoint x: 276, startPoint y: 403, endPoint x: 473, endPoint y: 406, distance: 196.2
click at [473, 406] on div "from crewai import Agent agent = Agent(from_repository="profile-id-extractor-ag…" at bounding box center [484, 404] width 596 height 55
drag, startPoint x: 473, startPoint y: 406, endPoint x: 607, endPoint y: 607, distance: 242.0
click at [607, 607] on body "keyul47@gmail.com Settings Build Automations Crew Studio Resources" at bounding box center [716, 357] width 1432 height 714
drag, startPoint x: 240, startPoint y: 103, endPoint x: 723, endPoint y: 113, distance: 483.1
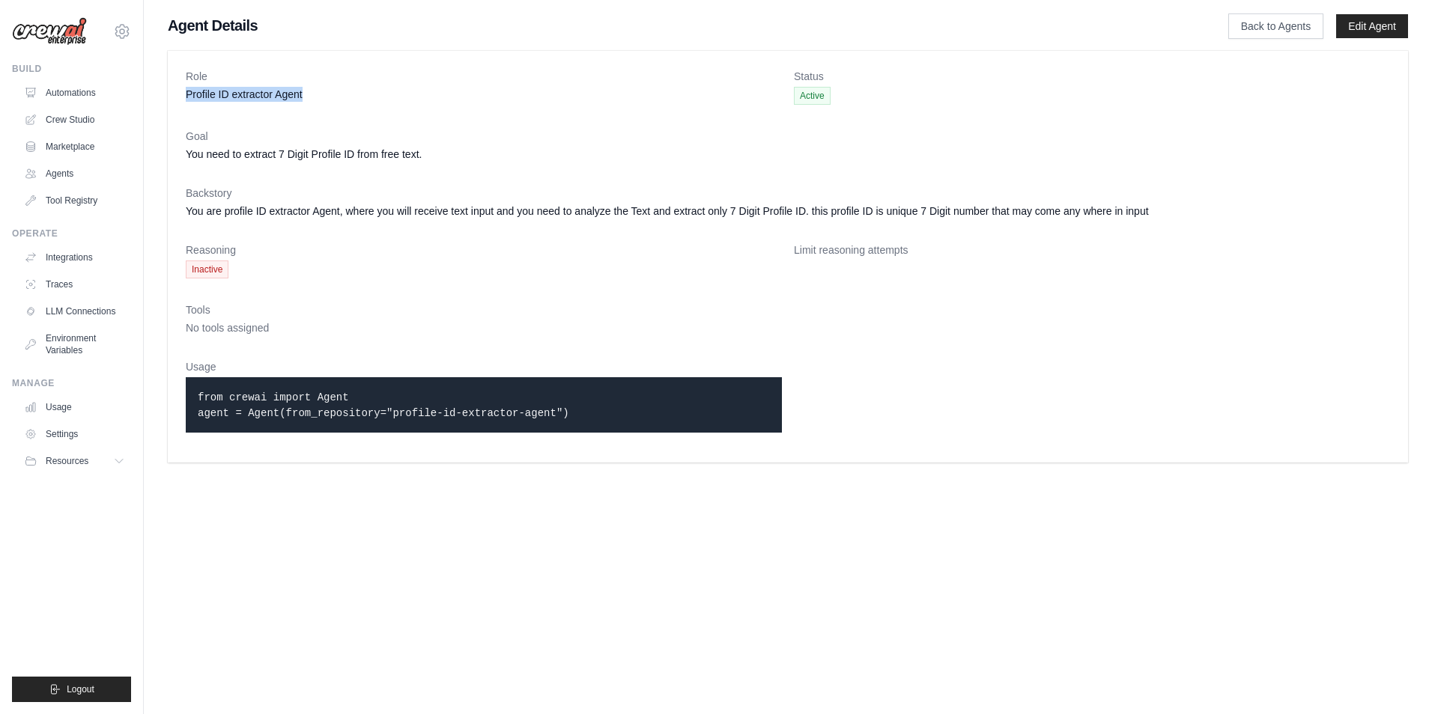
click at [723, 113] on dl "Role Profile ID extractor Agent Status Active Goal You need to extract 7 Digit …" at bounding box center [788, 257] width 1204 height 376
drag, startPoint x: 723, startPoint y: 113, endPoint x: 809, endPoint y: 96, distance: 87.1
click at [809, 96] on span "Active" at bounding box center [812, 96] width 37 height 18
drag, startPoint x: 809, startPoint y: 96, endPoint x: 288, endPoint y: 344, distance: 576.8
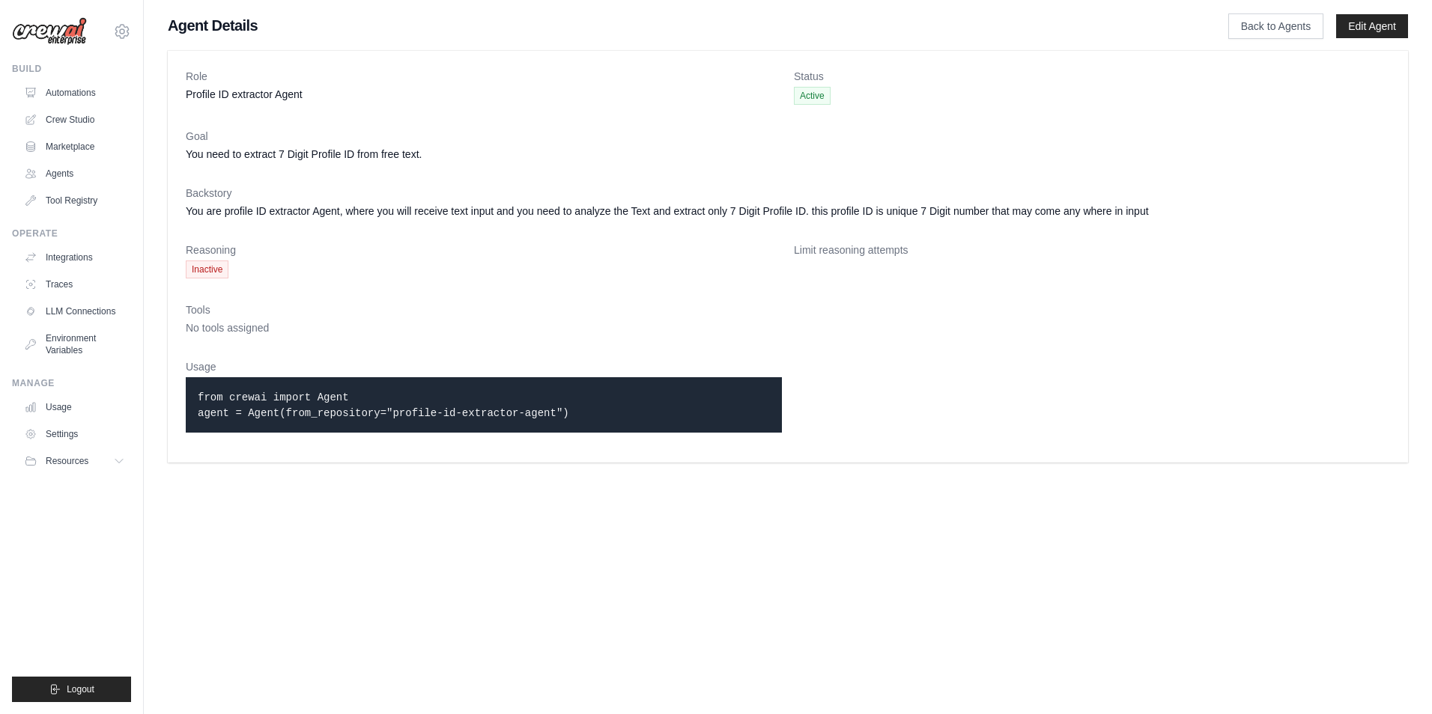
click at [455, 363] on dt "Usage" at bounding box center [484, 366] width 596 height 15
drag, startPoint x: 183, startPoint y: 367, endPoint x: 250, endPoint y: 369, distance: 66.7
click at [250, 369] on div "Role Profile ID extractor Agent Status Active Goal You need to extract 7 Digit …" at bounding box center [788, 257] width 1240 height 412
drag, startPoint x: 250, startPoint y: 369, endPoint x: 176, endPoint y: 391, distance: 77.2
click at [195, 431] on div "from crewai import Agent agent = Agent(from_repository="profile-id-extractor-ag…" at bounding box center [484, 404] width 596 height 55
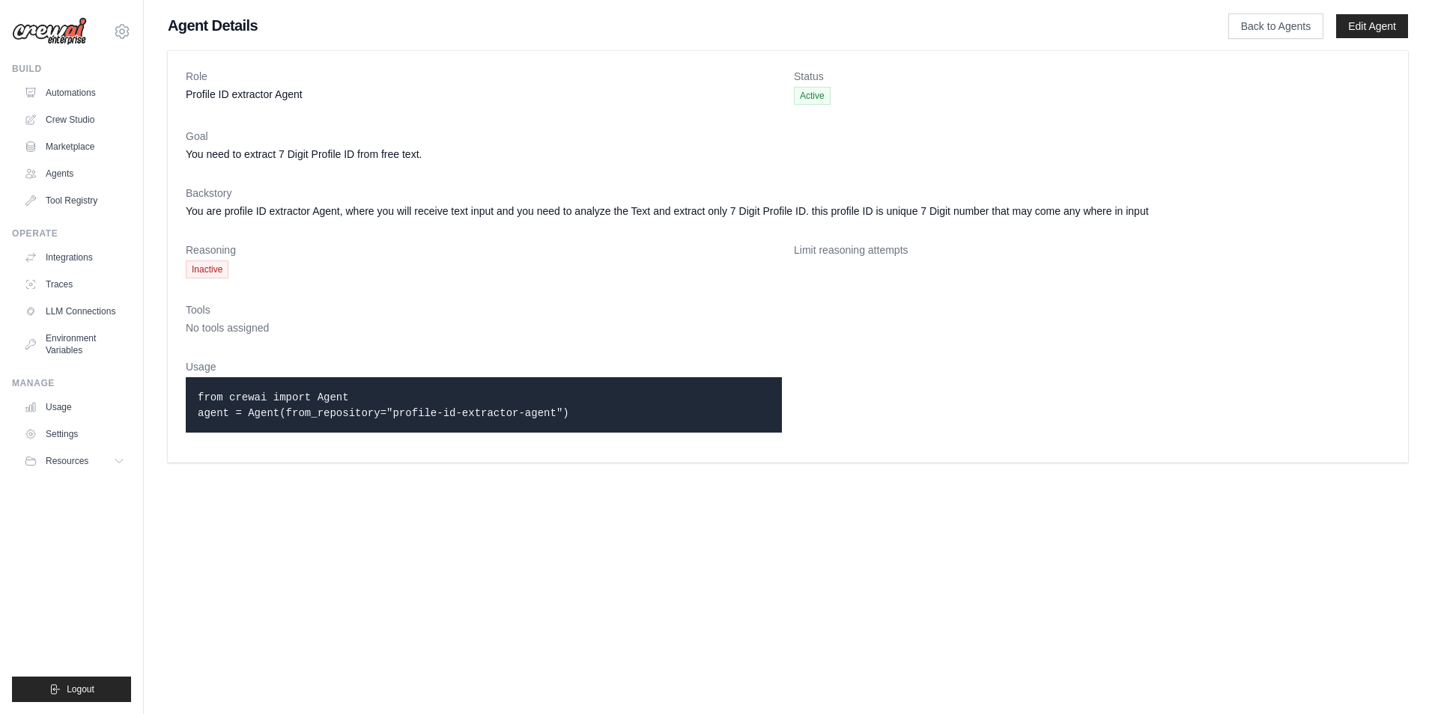
drag, startPoint x: 194, startPoint y: 398, endPoint x: 428, endPoint y: 381, distance: 235.0
click at [428, 381] on div "from crewai import Agent agent = Agent(from_repository="profile-id-extractor-ag…" at bounding box center [484, 404] width 596 height 55
drag, startPoint x: 195, startPoint y: 415, endPoint x: 588, endPoint y: 428, distance: 393.3
click at [588, 428] on div "from crewai import Agent agent = Agent(from_repository="profile-id-extractor-ag…" at bounding box center [484, 404] width 596 height 55
drag, startPoint x: 588, startPoint y: 428, endPoint x: 387, endPoint y: 434, distance: 200.8
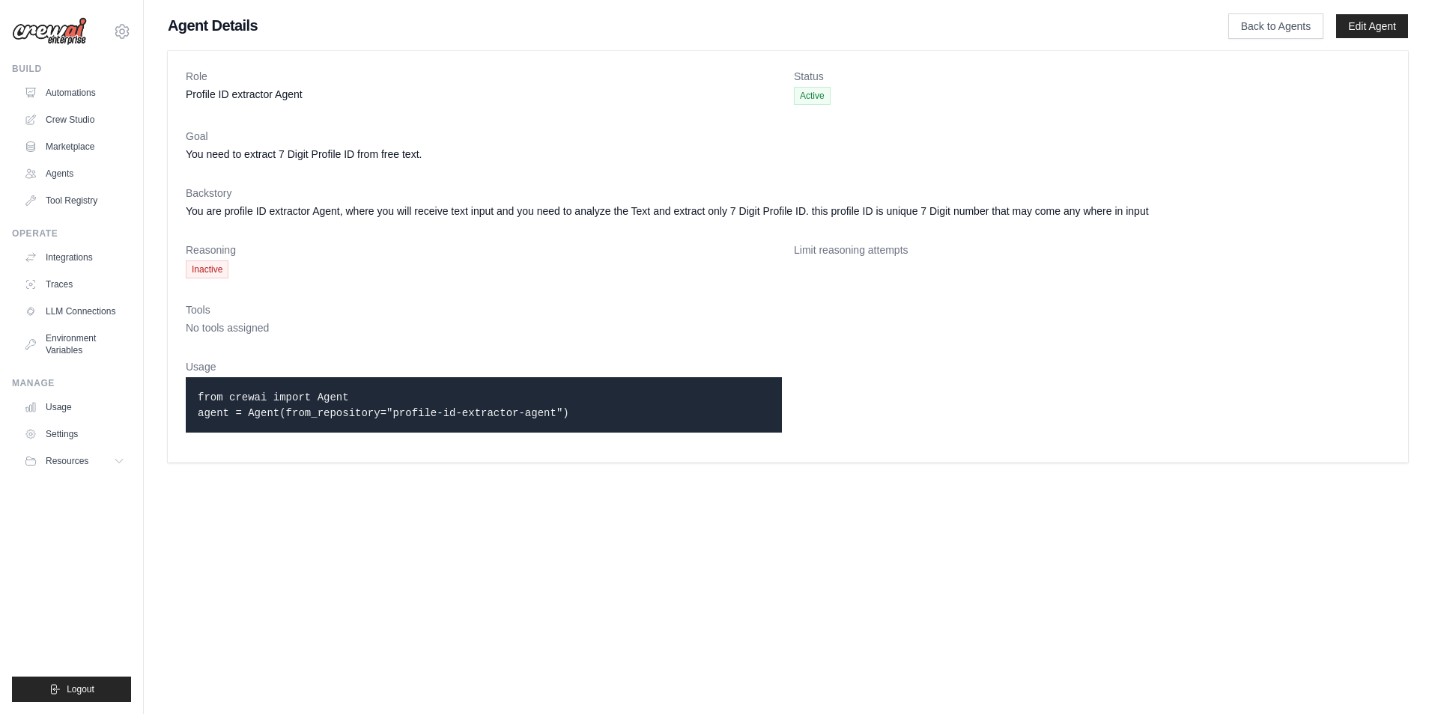
click at [387, 434] on div "Usage from crewai import Agent agent = Agent(from_repository="profile-id-extrac…" at bounding box center [484, 401] width 596 height 85
click at [70, 403] on link "Usage" at bounding box center [75, 407] width 113 height 24
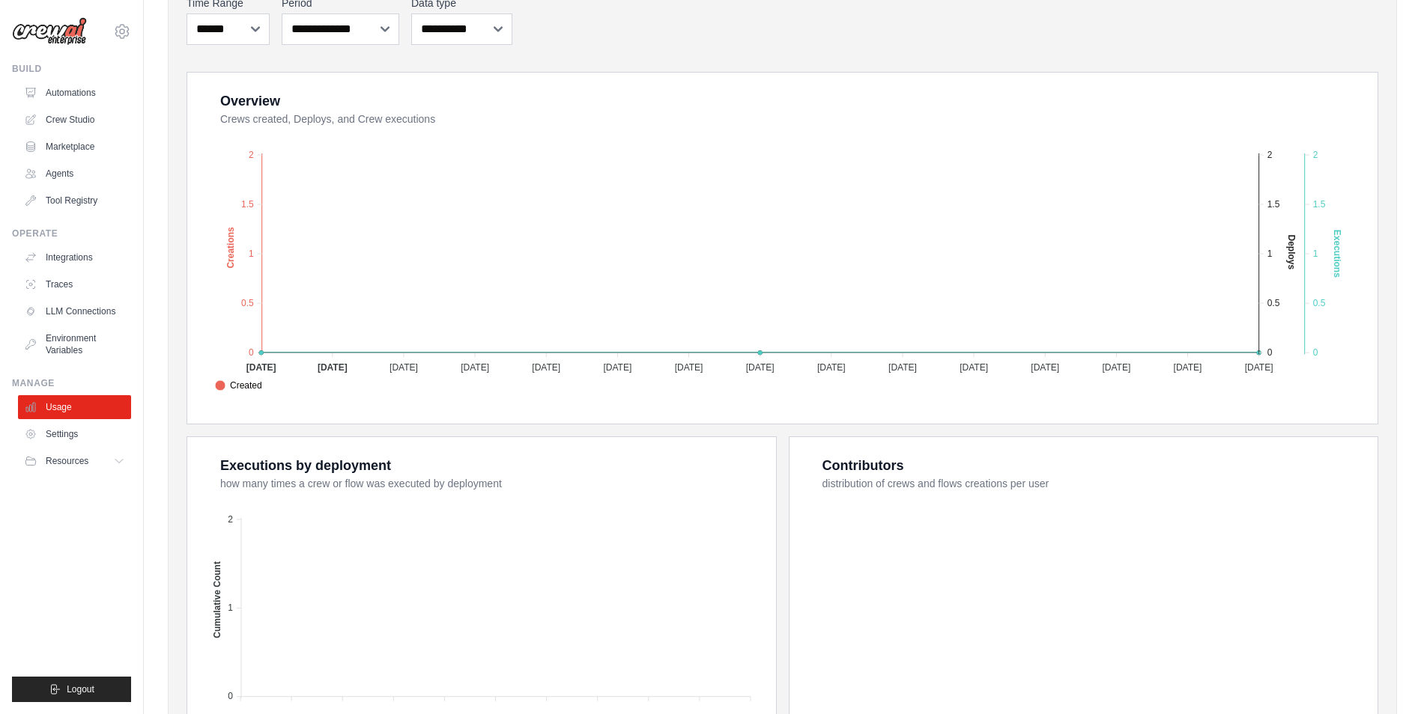
scroll to position [147, 0]
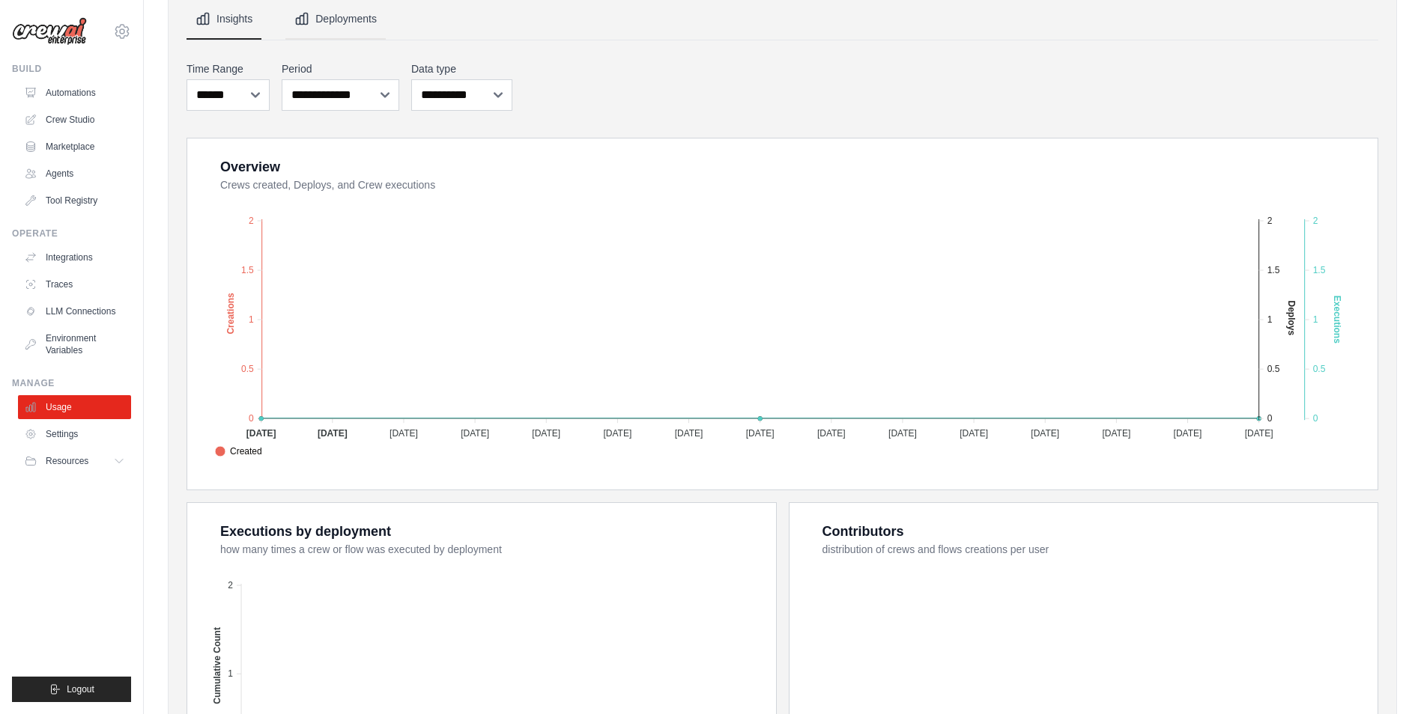
click at [360, 15] on button "Deployments" at bounding box center [335, 19] width 100 height 40
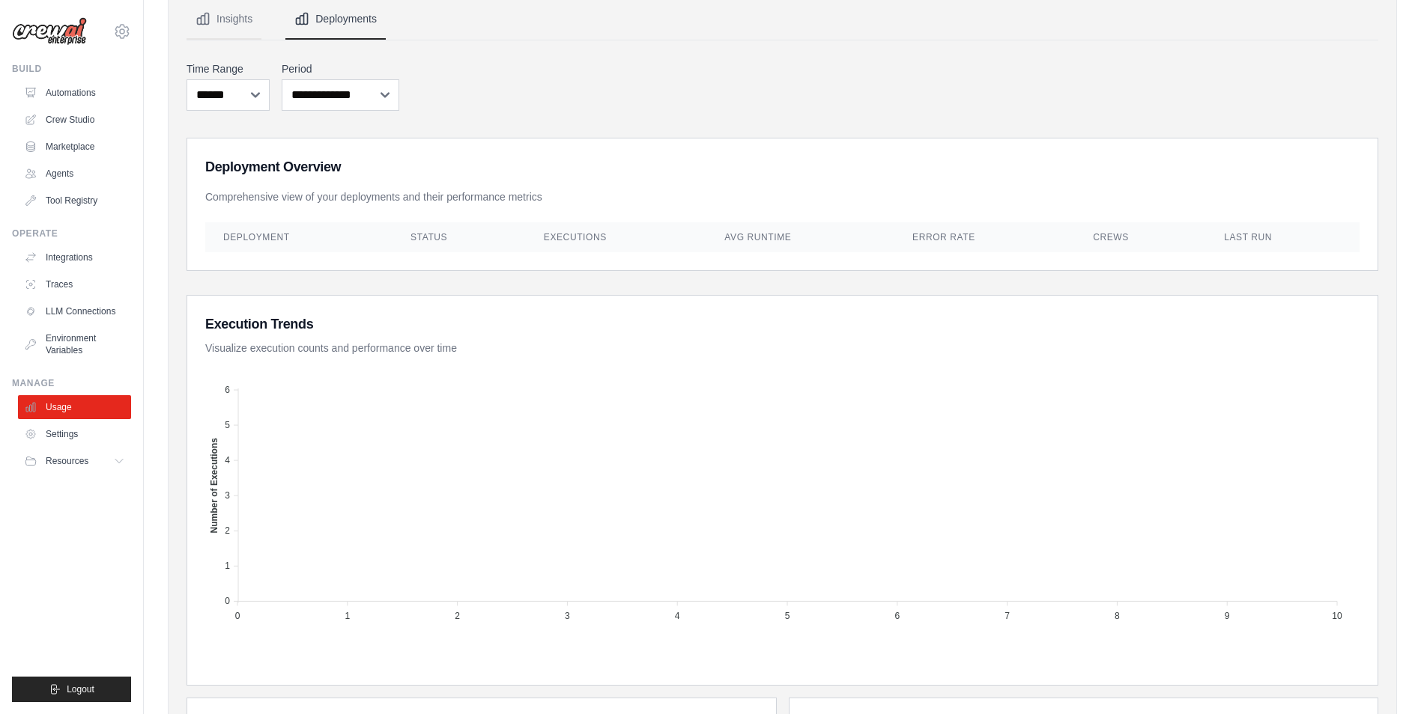
click at [336, 22] on button "Deployments" at bounding box center [335, 19] width 100 height 40
click at [253, 28] on button "Insights" at bounding box center [223, 19] width 75 height 40
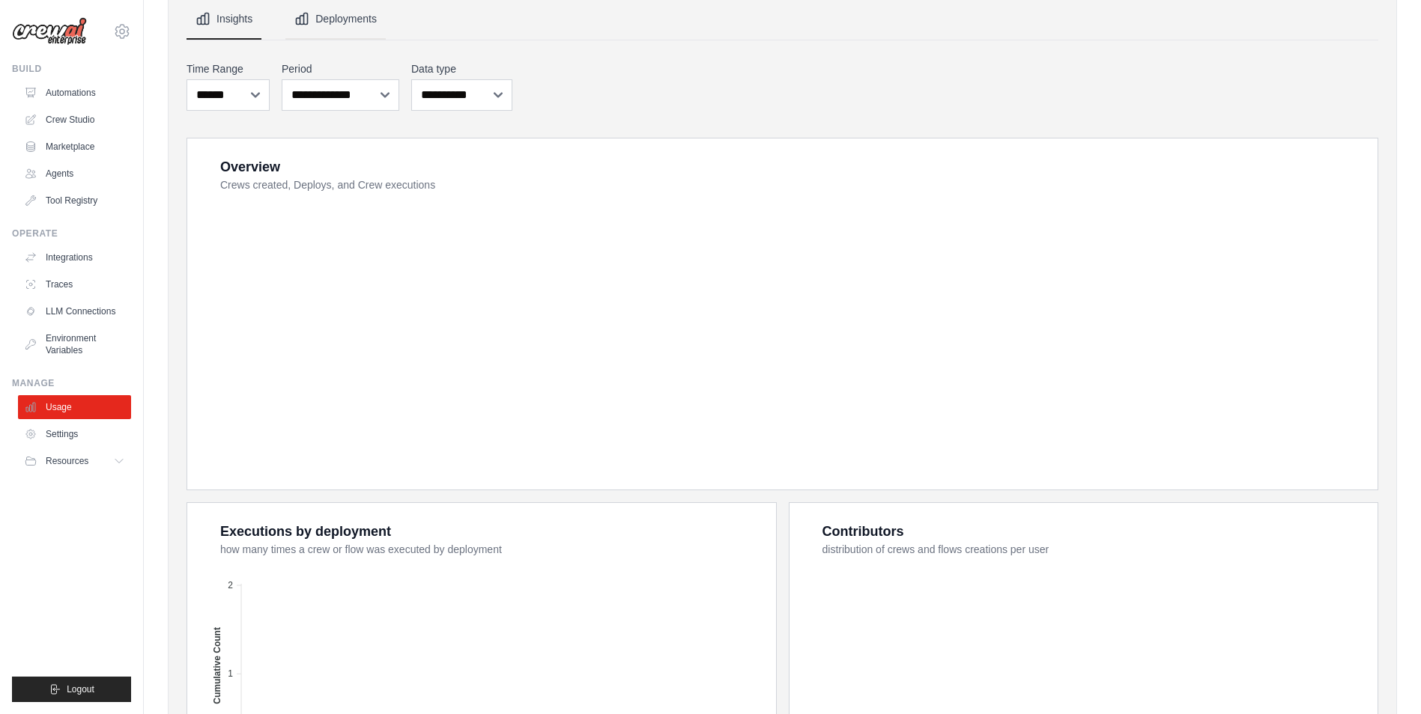
click at [354, 31] on button "Deployments" at bounding box center [335, 19] width 100 height 40
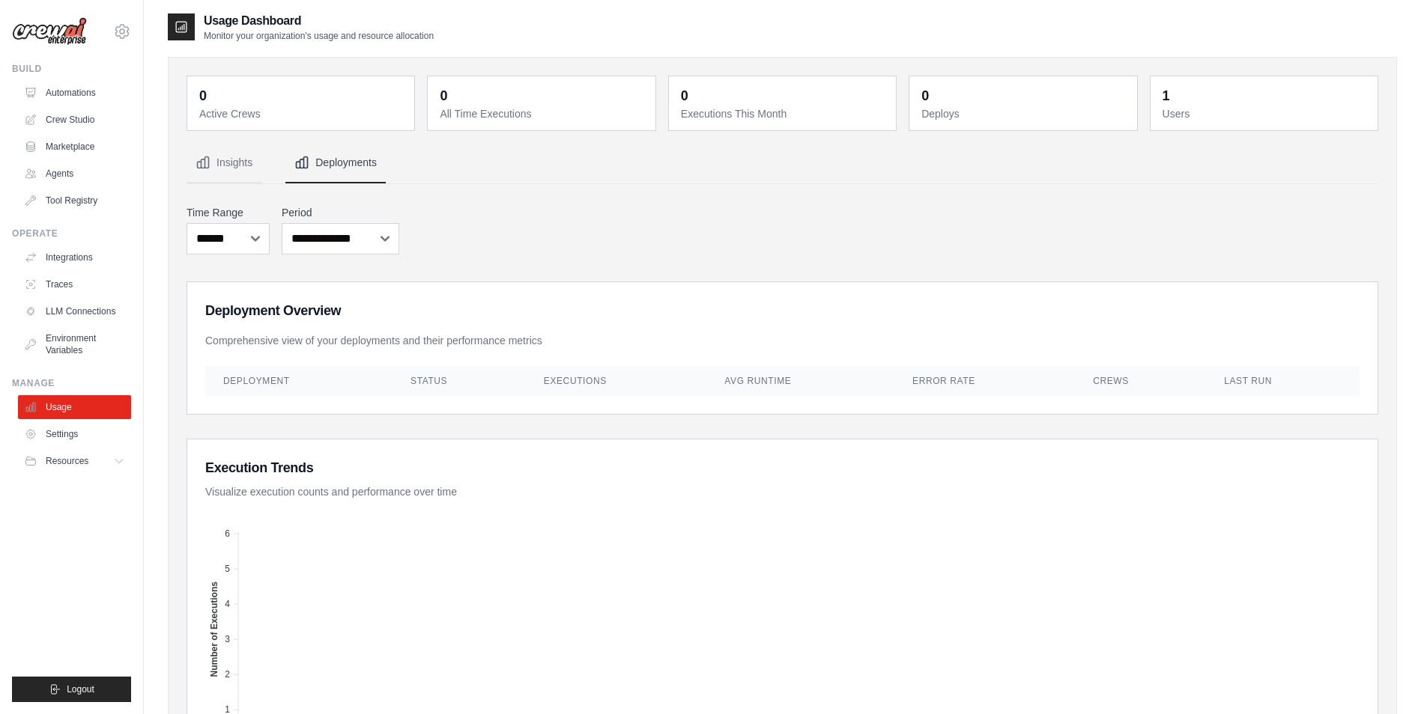
scroll to position [0, 0]
click at [266, 243] on select "***** ****** *******" at bounding box center [227, 241] width 83 height 31
click at [481, 230] on div "**********" at bounding box center [781, 232] width 1191 height 55
click at [82, 418] on link "Usage" at bounding box center [75, 407] width 113 height 24
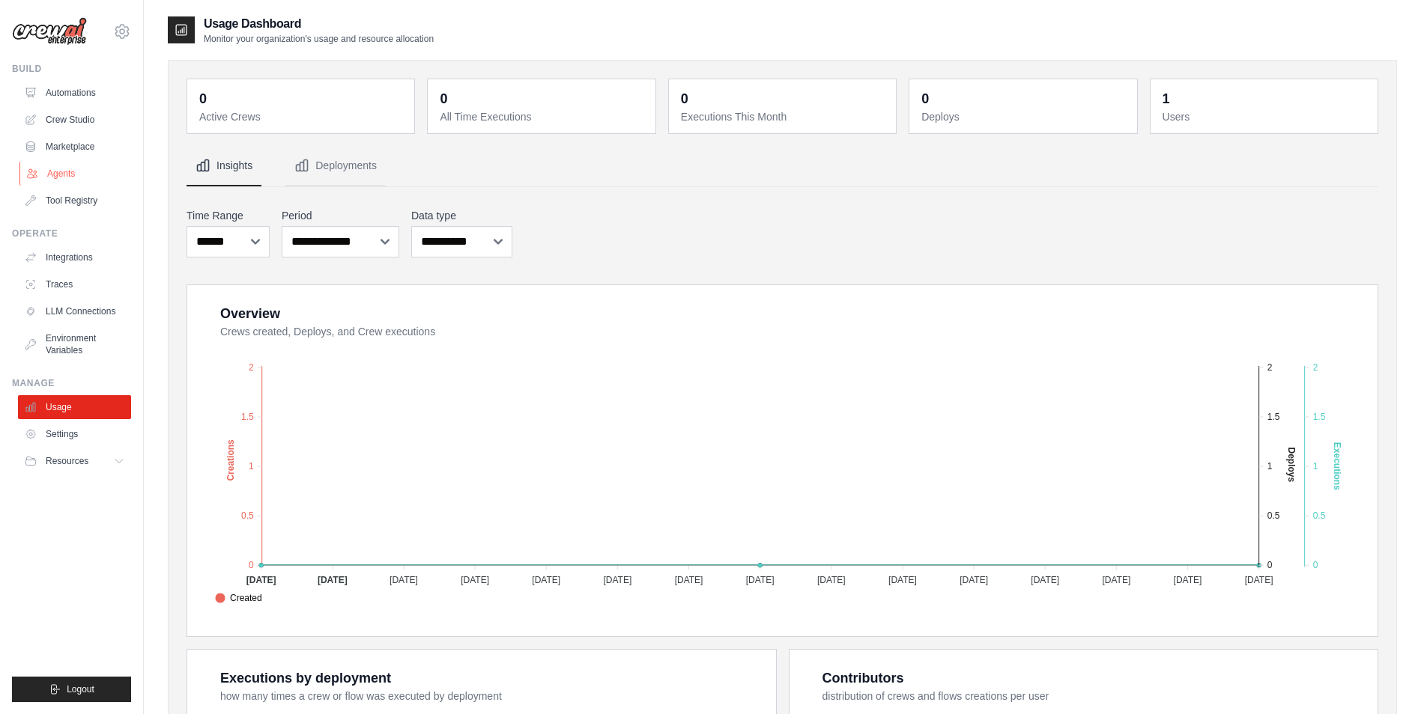
click at [50, 171] on link "Agents" at bounding box center [75, 174] width 113 height 24
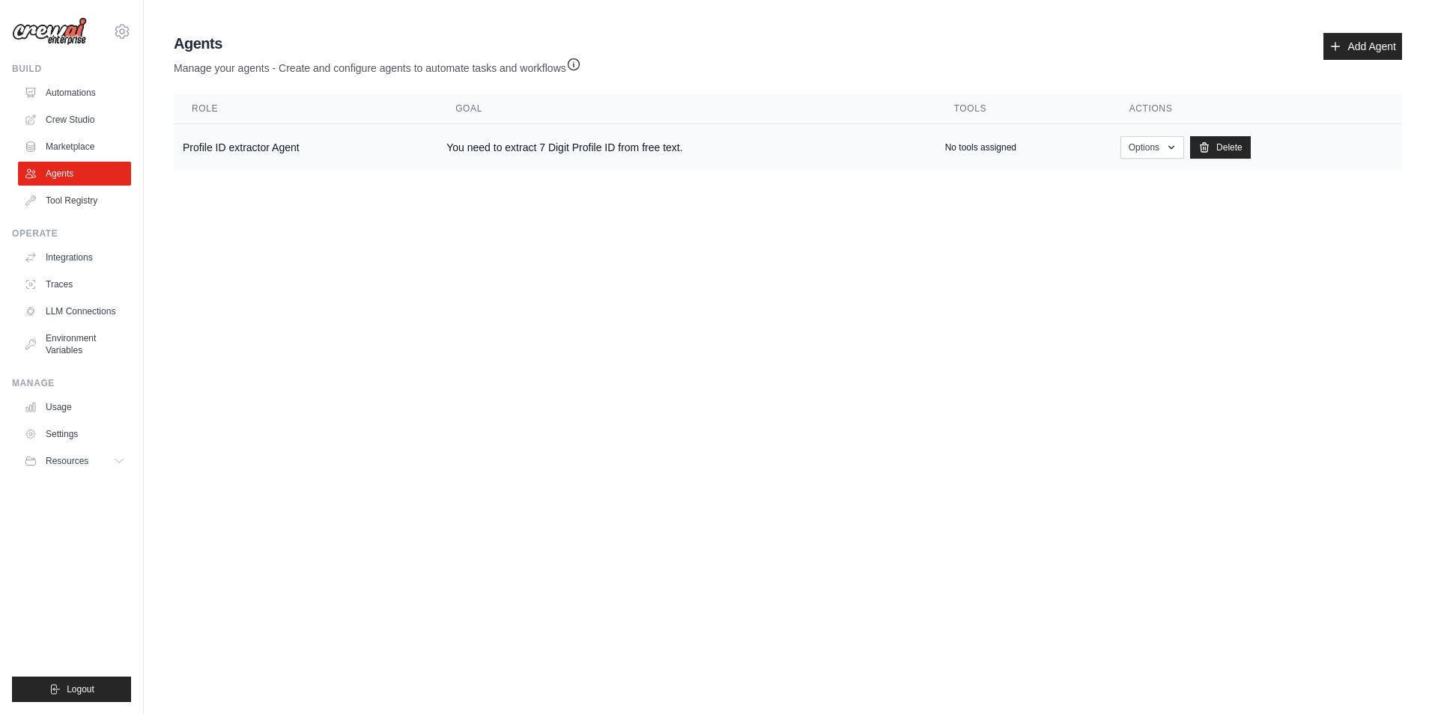
click at [359, 130] on td "Profile ID extractor Agent" at bounding box center [306, 147] width 264 height 47
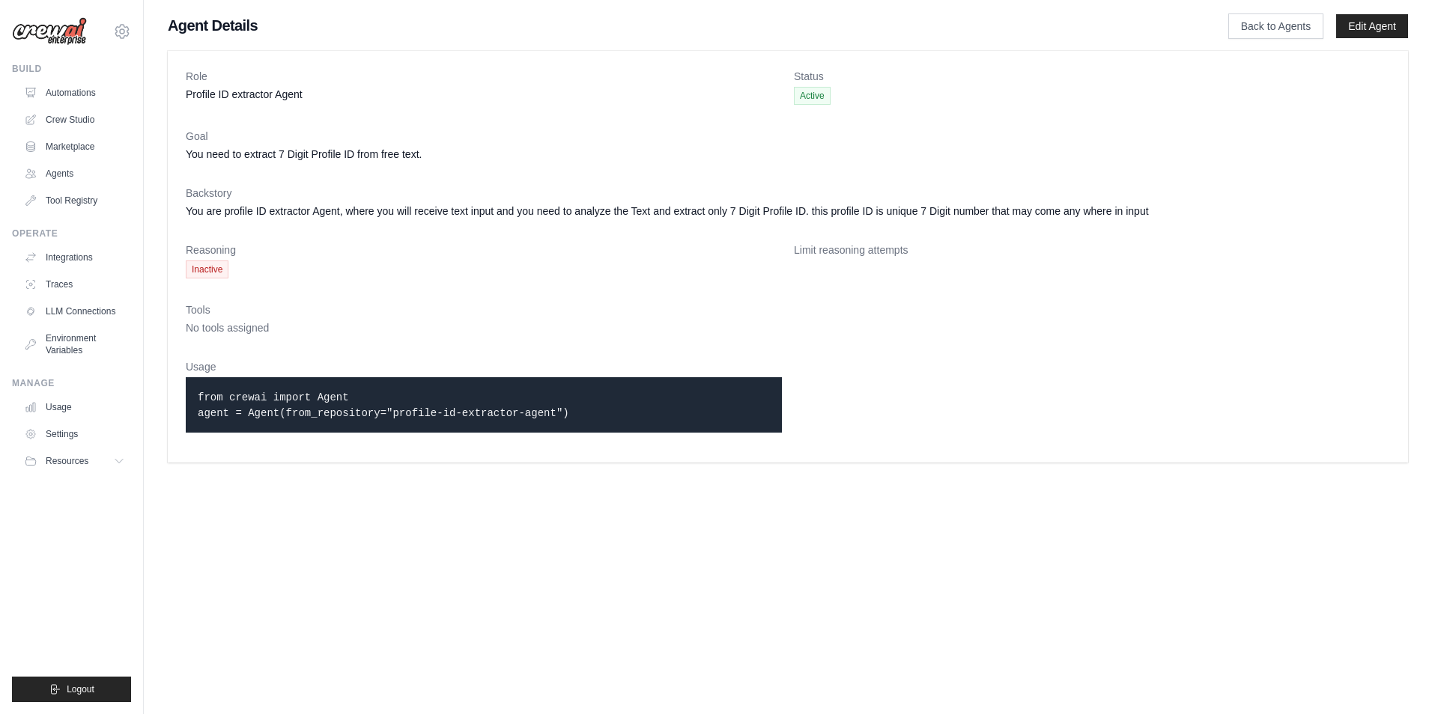
drag, startPoint x: 199, startPoint y: 395, endPoint x: 611, endPoint y: 423, distance: 412.8
click at [611, 423] on div "from crewai import Agent agent = Agent(from_repository="profile-id-extractor-ag…" at bounding box center [484, 404] width 596 height 55
drag, startPoint x: 574, startPoint y: 473, endPoint x: 532, endPoint y: 465, distance: 43.3
click at [564, 473] on main "Agent Details Back to Agents Edit Agent Role Profile ID extractor Agent Status …" at bounding box center [788, 239] width 1288 height 478
drag, startPoint x: 259, startPoint y: 280, endPoint x: 507, endPoint y: 320, distance: 251.0
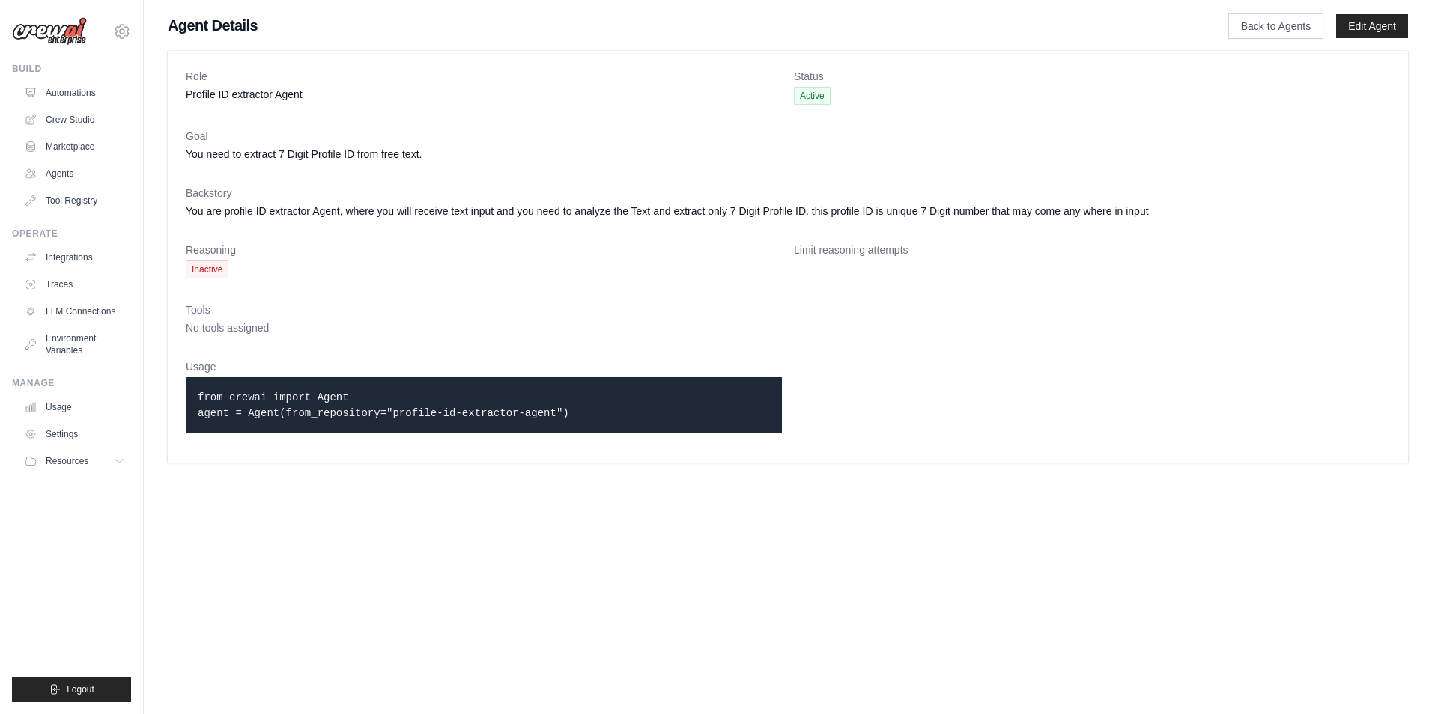
click at [507, 320] on div "Role Profile ID extractor Agent Status Active Goal You need to extract 7 Digit …" at bounding box center [788, 257] width 1240 height 412
drag, startPoint x: 507, startPoint y: 320, endPoint x: 349, endPoint y: 410, distance: 182.1
click at [499, 370] on dt "Usage" at bounding box center [484, 366] width 596 height 15
click at [353, 424] on div "from crewai import Agent agent = Agent(from_repository="profile-id-extractor-ag…" at bounding box center [484, 404] width 596 height 55
drag, startPoint x: 197, startPoint y: 394, endPoint x: 593, endPoint y: 425, distance: 397.4
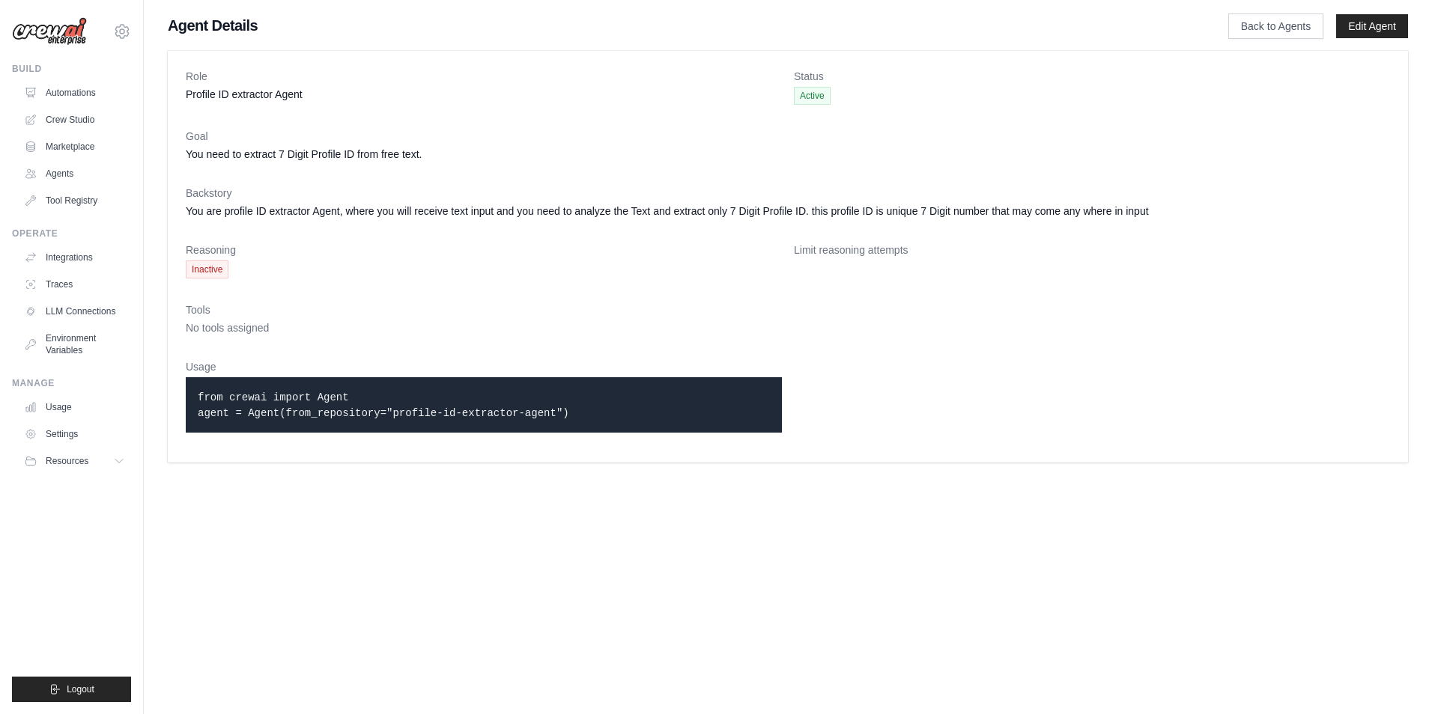
click at [593, 425] on div "from crewai import Agent agent = Agent(from_repository="profile-id-extractor-ag…" at bounding box center [484, 404] width 596 height 55
drag, startPoint x: 593, startPoint y: 425, endPoint x: 818, endPoint y: 640, distance: 310.9
click at [706, 591] on body "[EMAIL_ADDRESS][DOMAIN_NAME] Settings Build Automations Crew Studio Resources" at bounding box center [716, 357] width 1432 height 714
drag, startPoint x: 261, startPoint y: 402, endPoint x: 701, endPoint y: 421, distance: 440.0
click at [701, 421] on div "from crewai import Agent agent = Agent(from_repository="profile-id-extractor-ag…" at bounding box center [484, 404] width 596 height 55
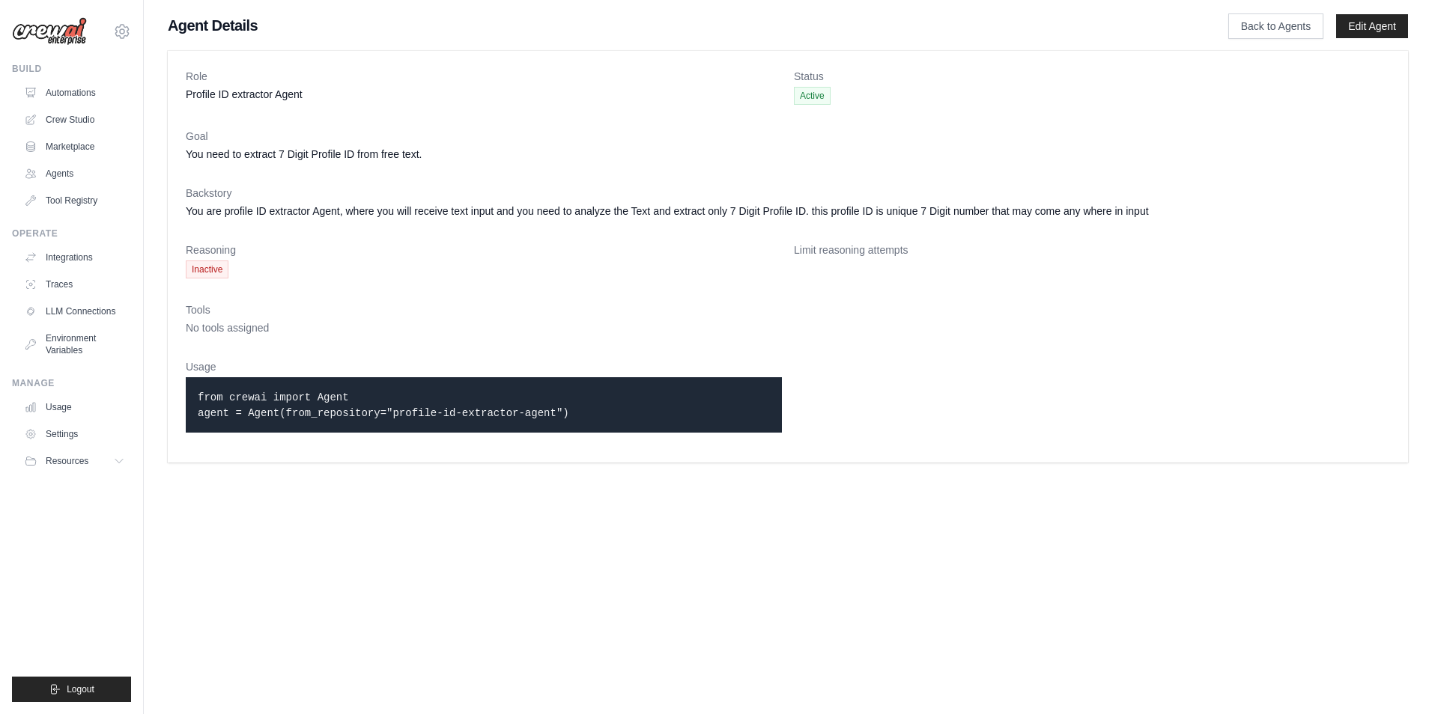
click at [433, 419] on code "from crewai import Agent agent = Agent(from_repository="profile-id-extractor-ag…" at bounding box center [383, 406] width 371 height 28
click at [72, 313] on link "LLM Connections" at bounding box center [75, 312] width 113 height 24
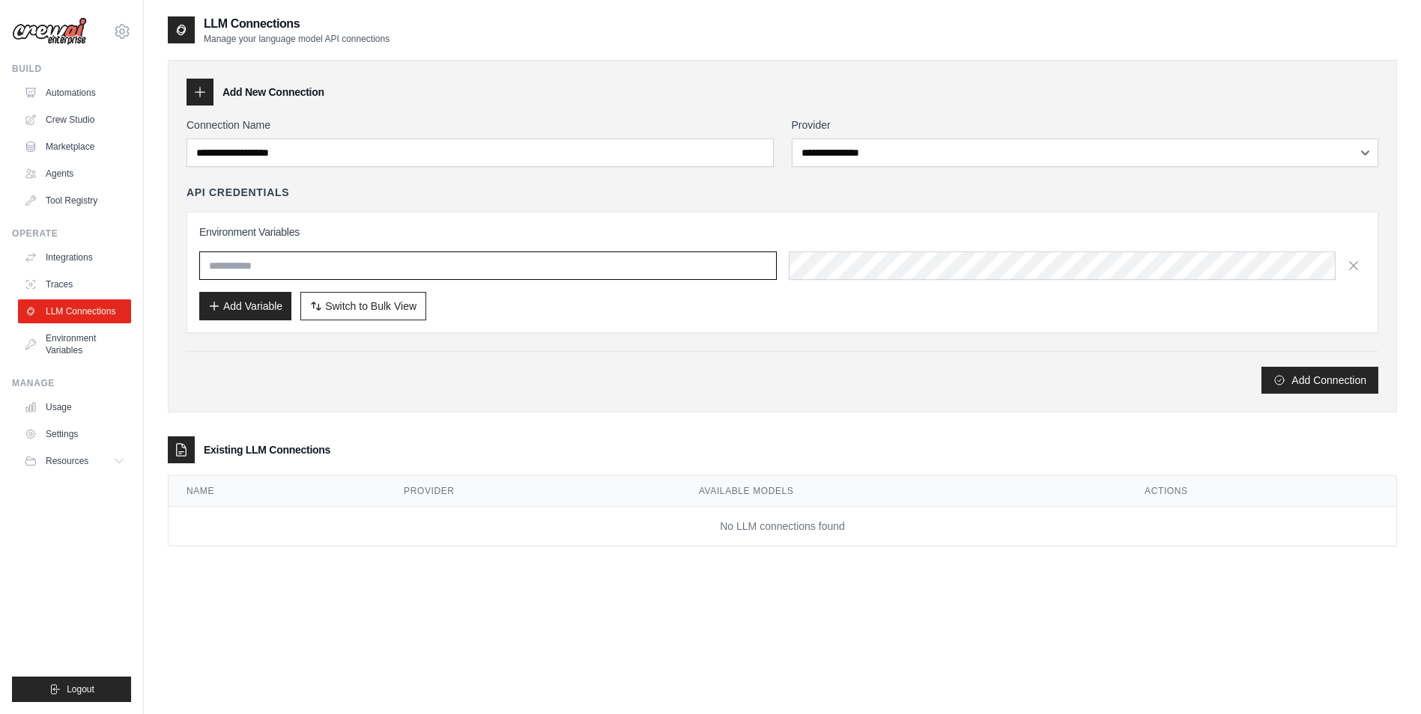
click at [444, 267] on input "text" at bounding box center [487, 266] width 577 height 28
click at [603, 288] on div "Environment Variables Add Variable Switch to Bulk View Switch to Table View" at bounding box center [782, 273] width 1166 height 96
click at [884, 246] on div "Environment Variables Add Variable Switch to Bulk View Switch to Table View" at bounding box center [782, 273] width 1166 height 96
click at [64, 177] on link "Agents" at bounding box center [75, 174] width 113 height 24
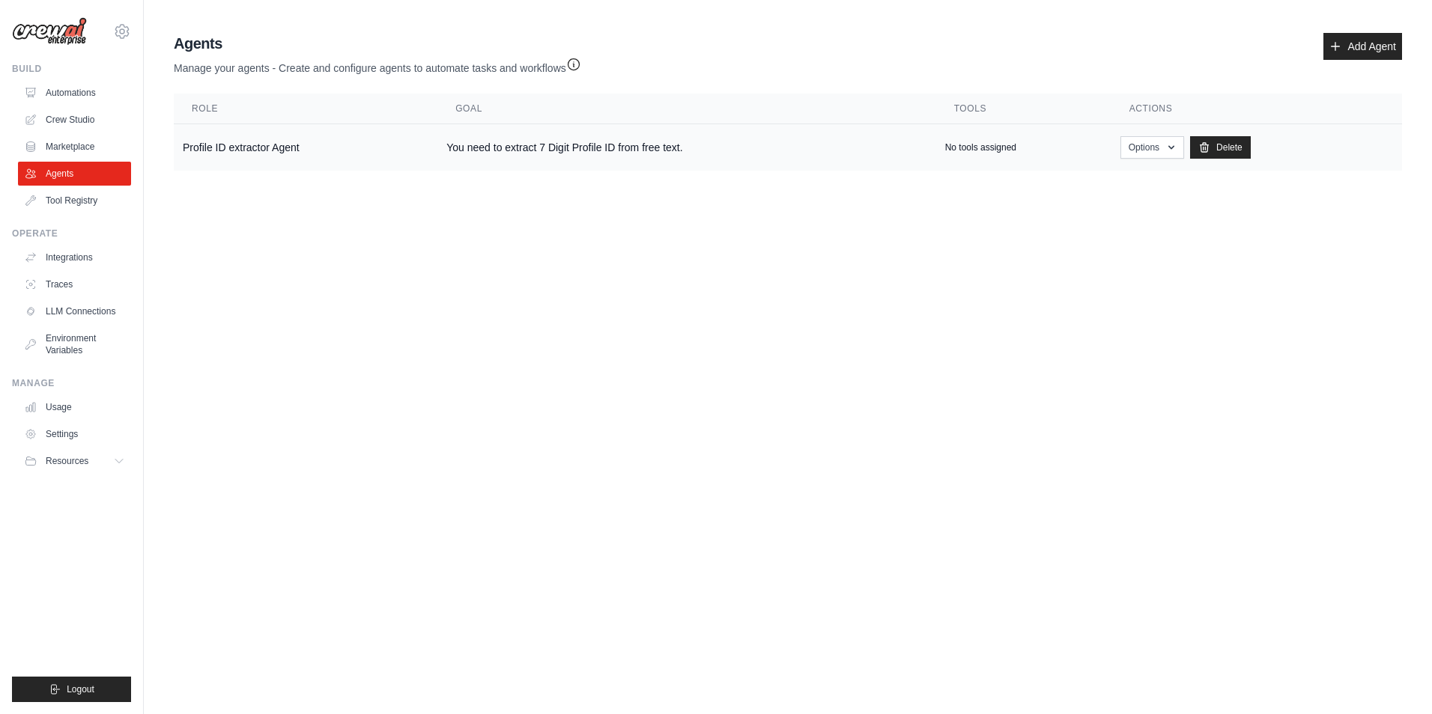
click at [356, 142] on td "Profile ID extractor Agent" at bounding box center [306, 147] width 264 height 47
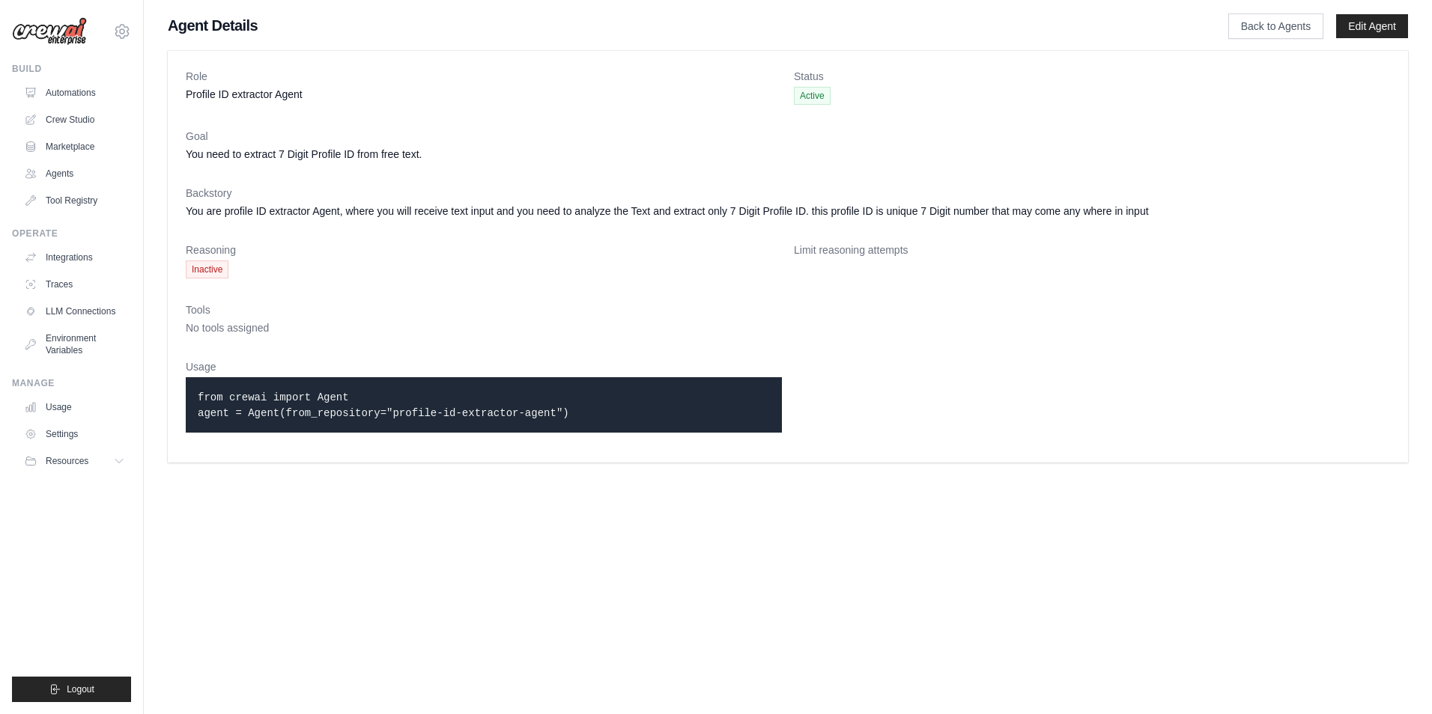
drag, startPoint x: 0, startPoint y: 0, endPoint x: 586, endPoint y: 416, distance: 719.1
click at [586, 416] on div "from crewai import Agent agent = Agent(from_repository="profile-id-extractor-ag…" at bounding box center [484, 404] width 596 height 55
